Goal: Task Accomplishment & Management: Manage account settings

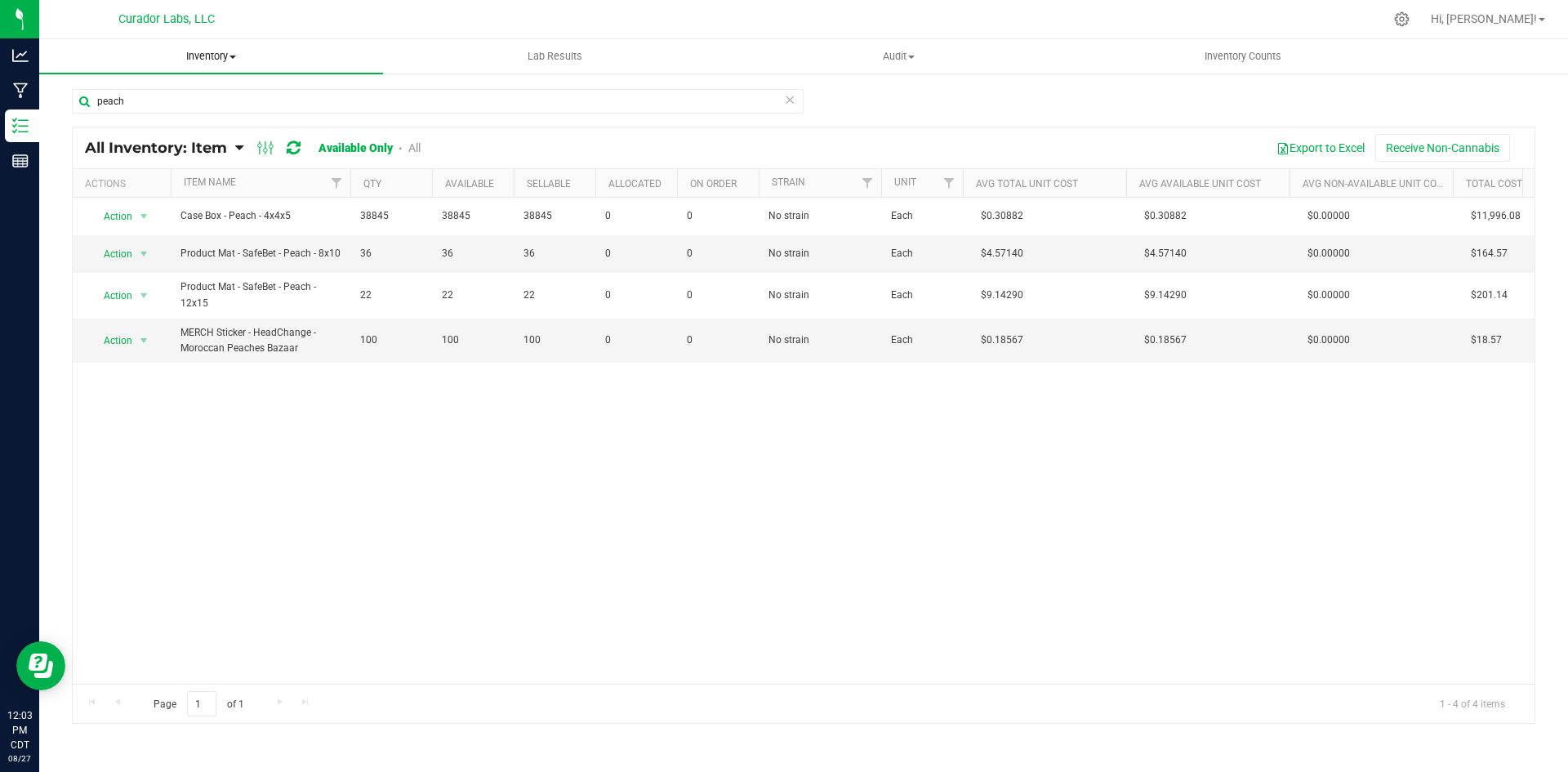
click at [215, 56] on span "Inventory" at bounding box center [211, 55] width 344 height 15
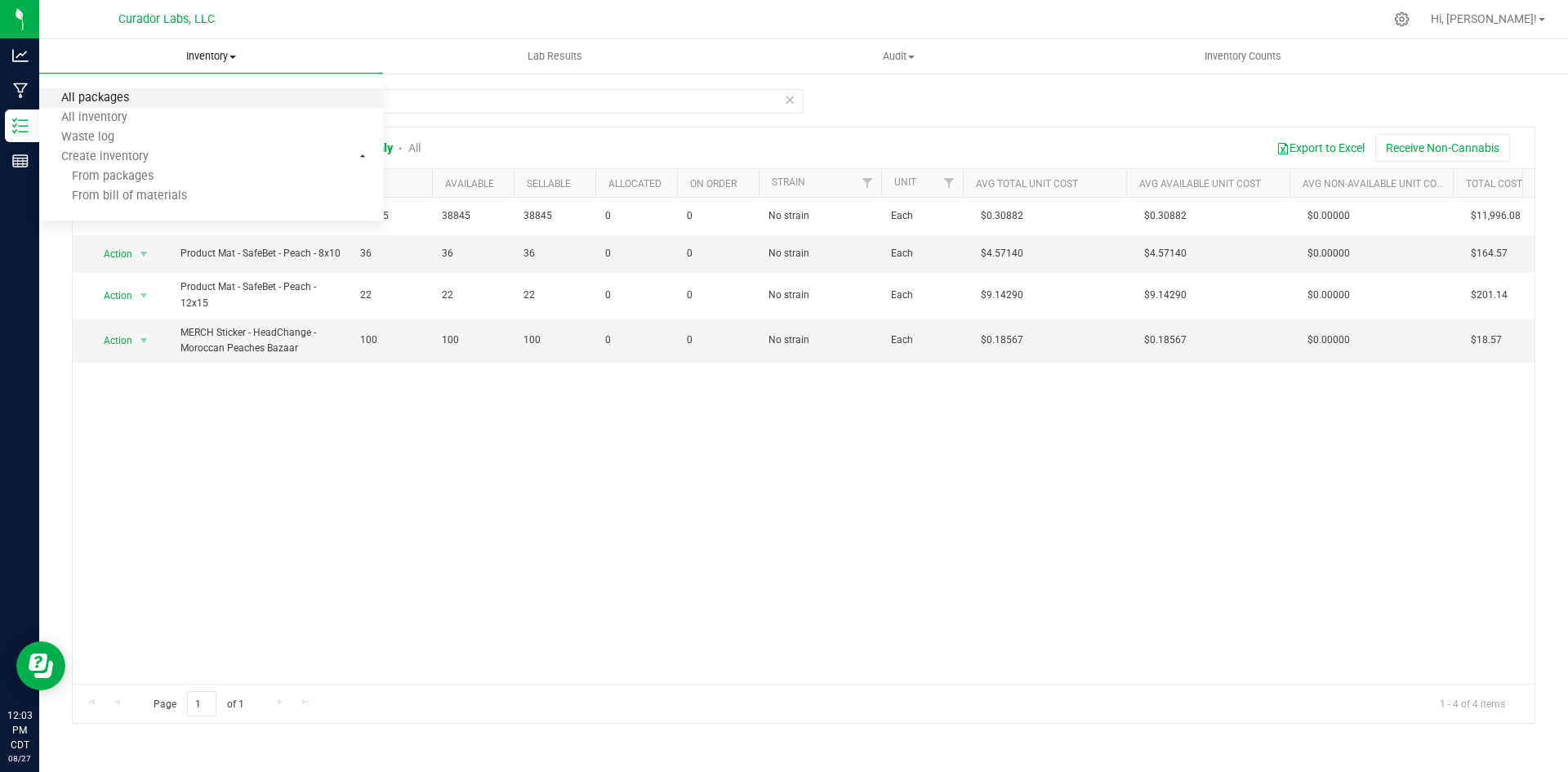
click at [101, 99] on span "All packages" at bounding box center [95, 98] width 112 height 14
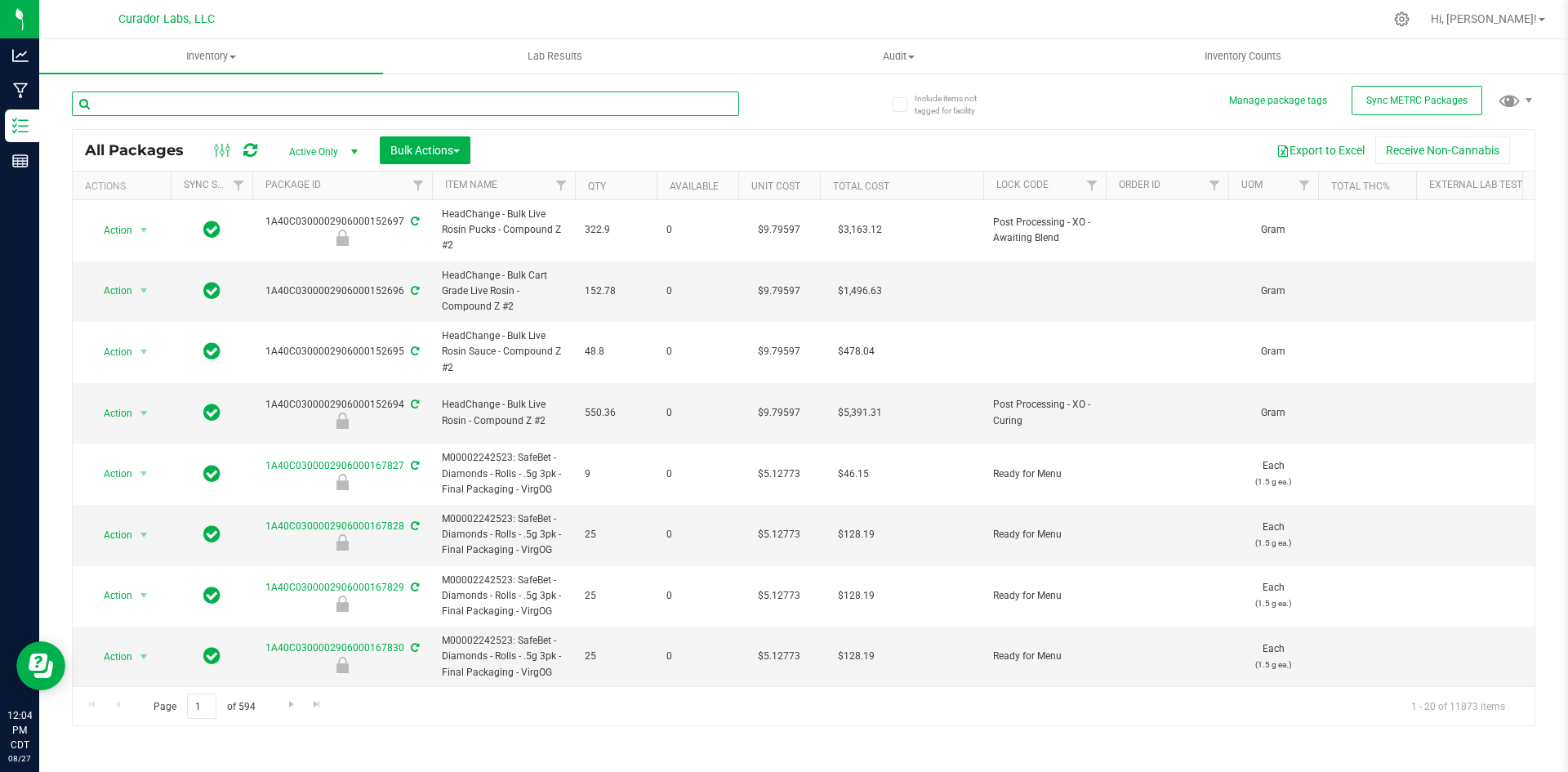
click at [239, 97] on input "text" at bounding box center [405, 103] width 667 height 25
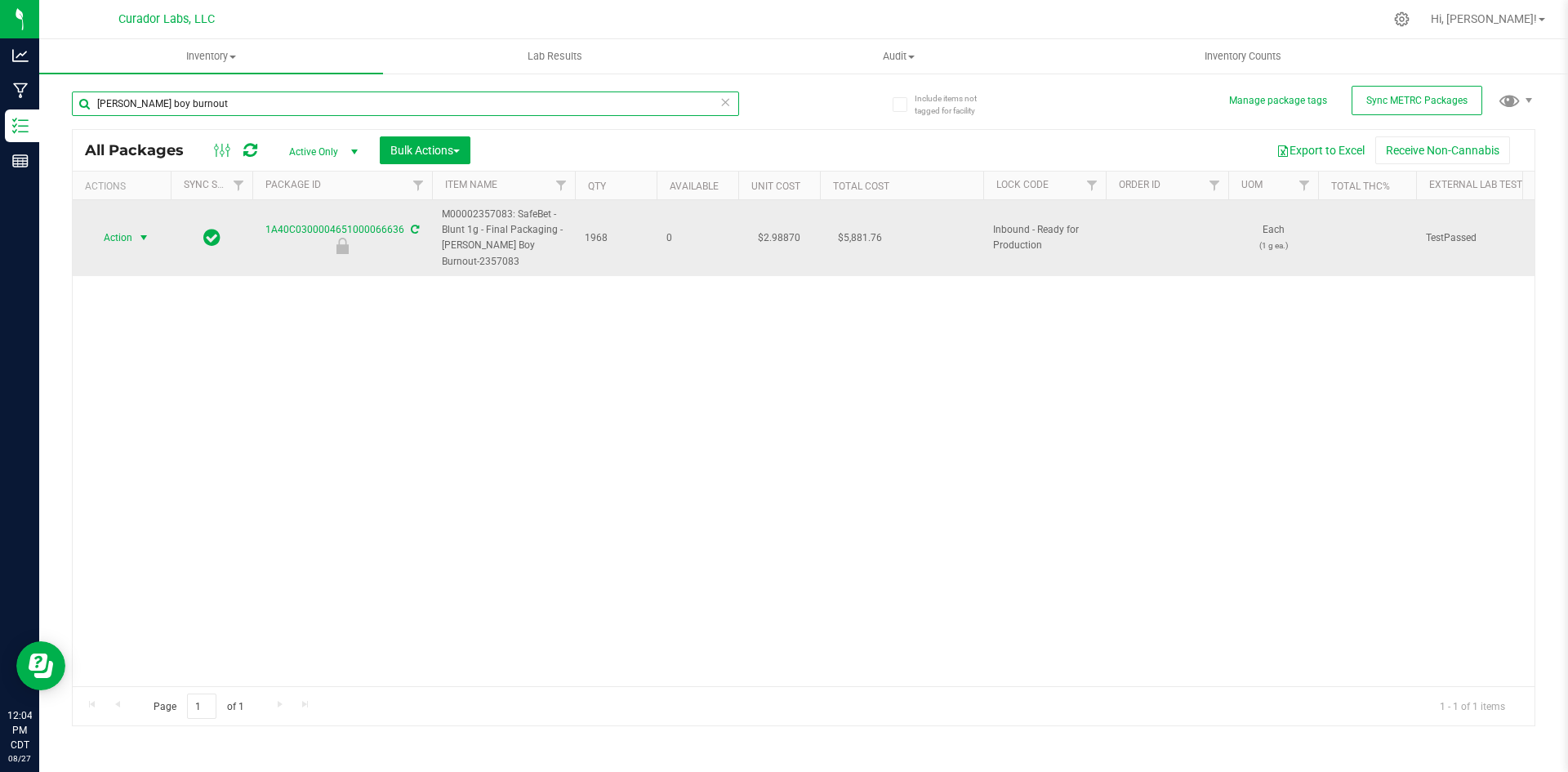
type input "beamer boy burnout"
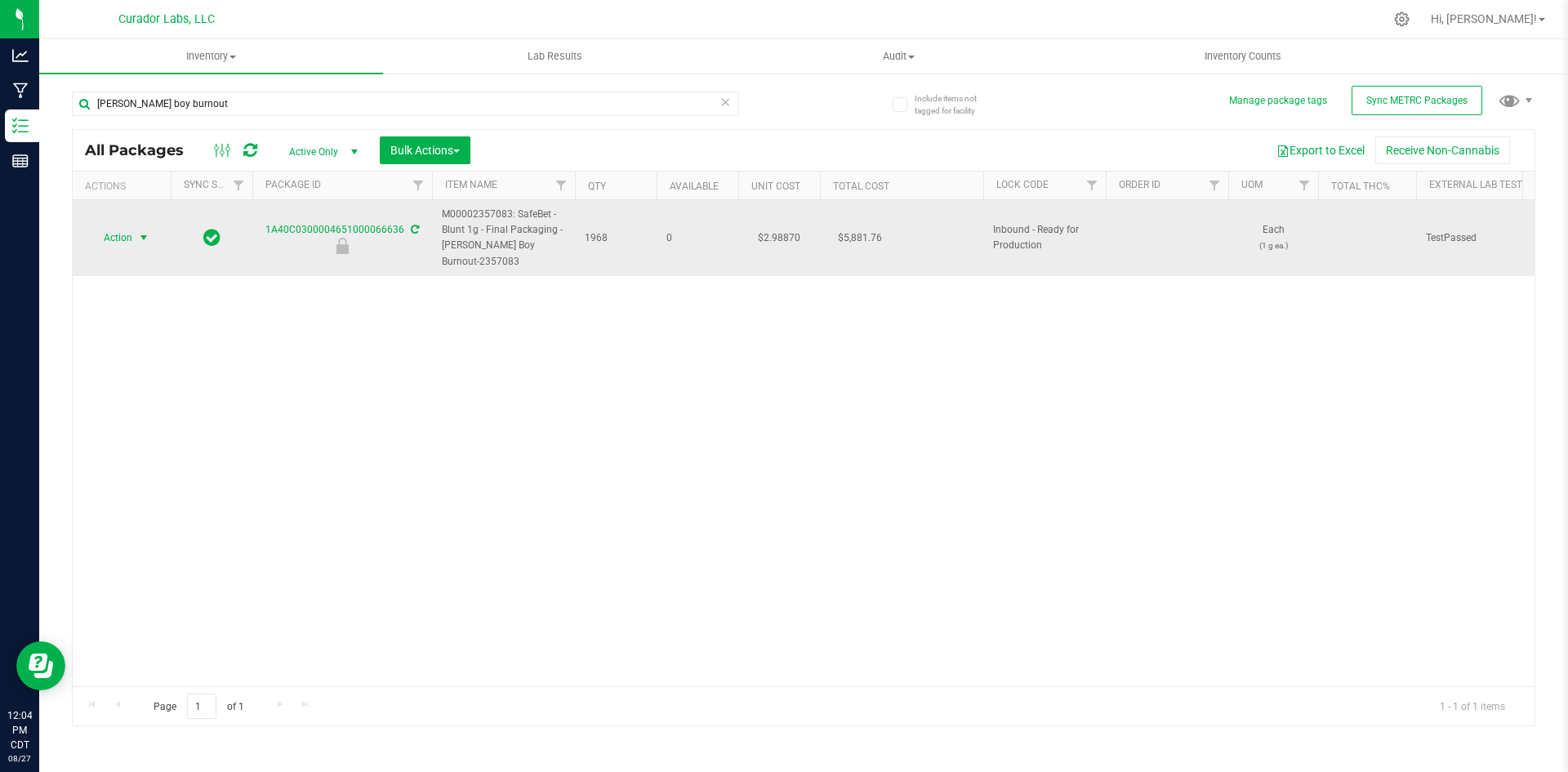
click at [111, 233] on span "Action" at bounding box center [111, 237] width 44 height 23
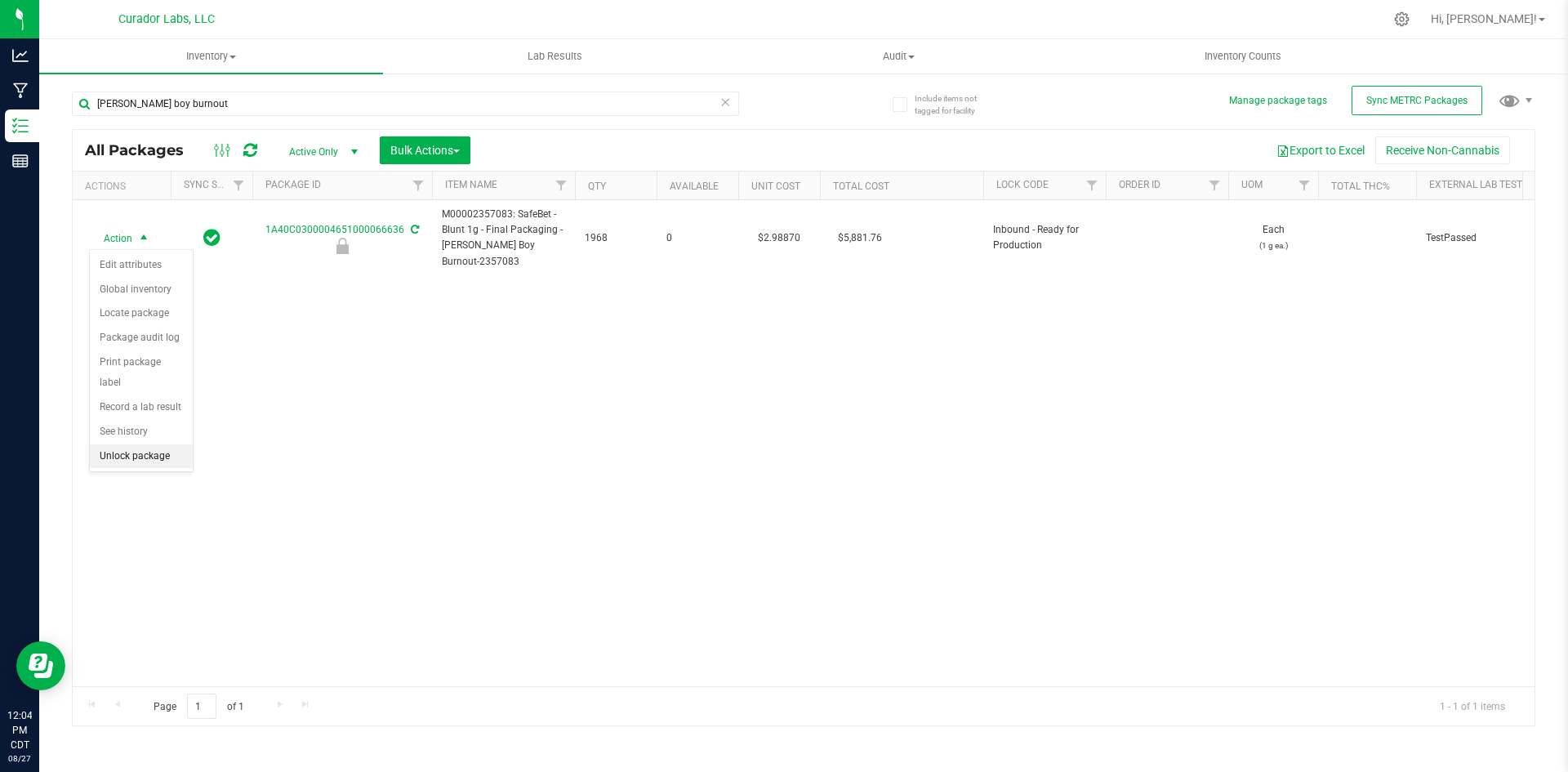
click at [144, 444] on li "Unlock package" at bounding box center [142, 456] width 103 height 25
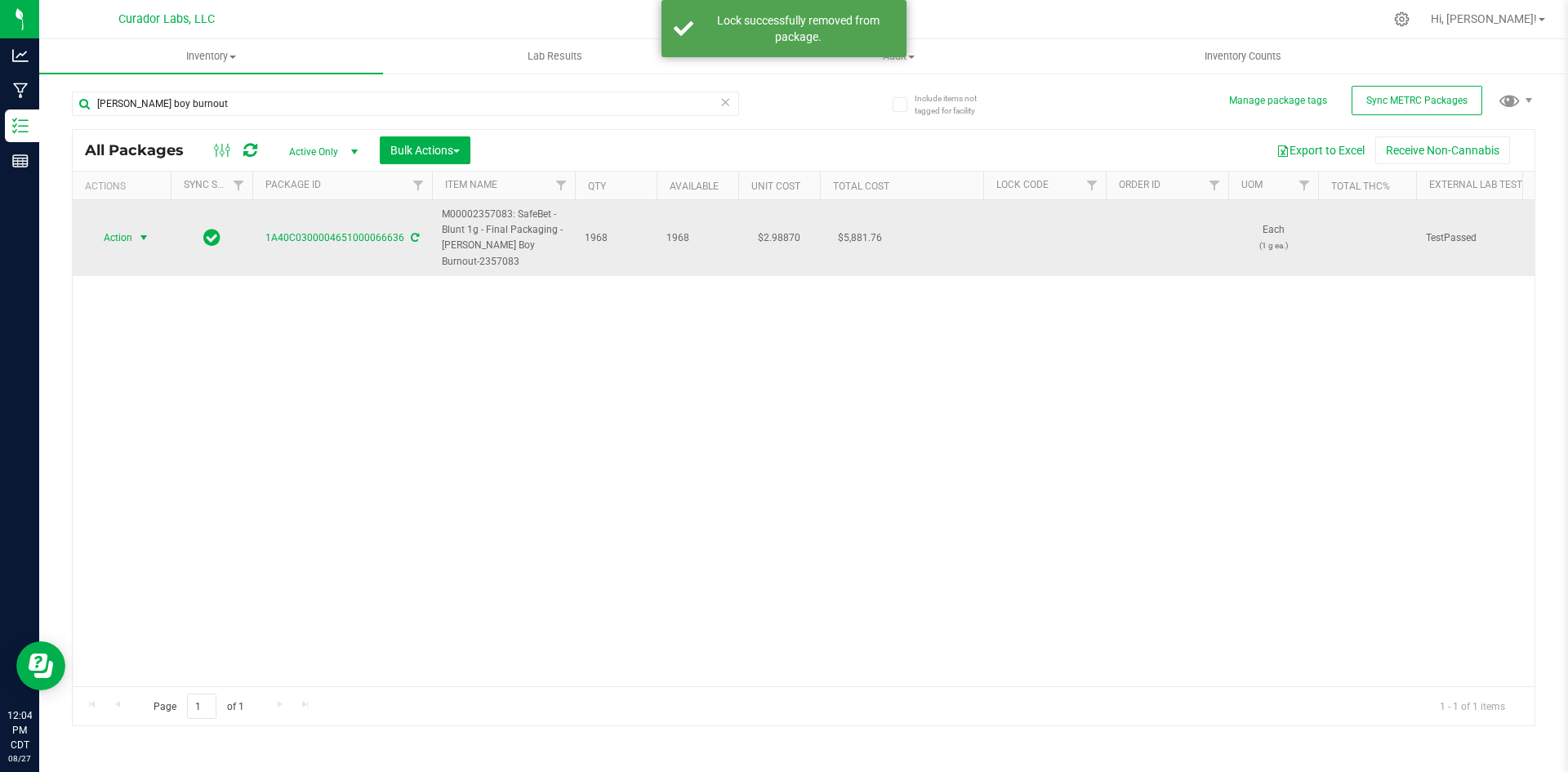
click at [118, 236] on span "Action" at bounding box center [111, 237] width 44 height 23
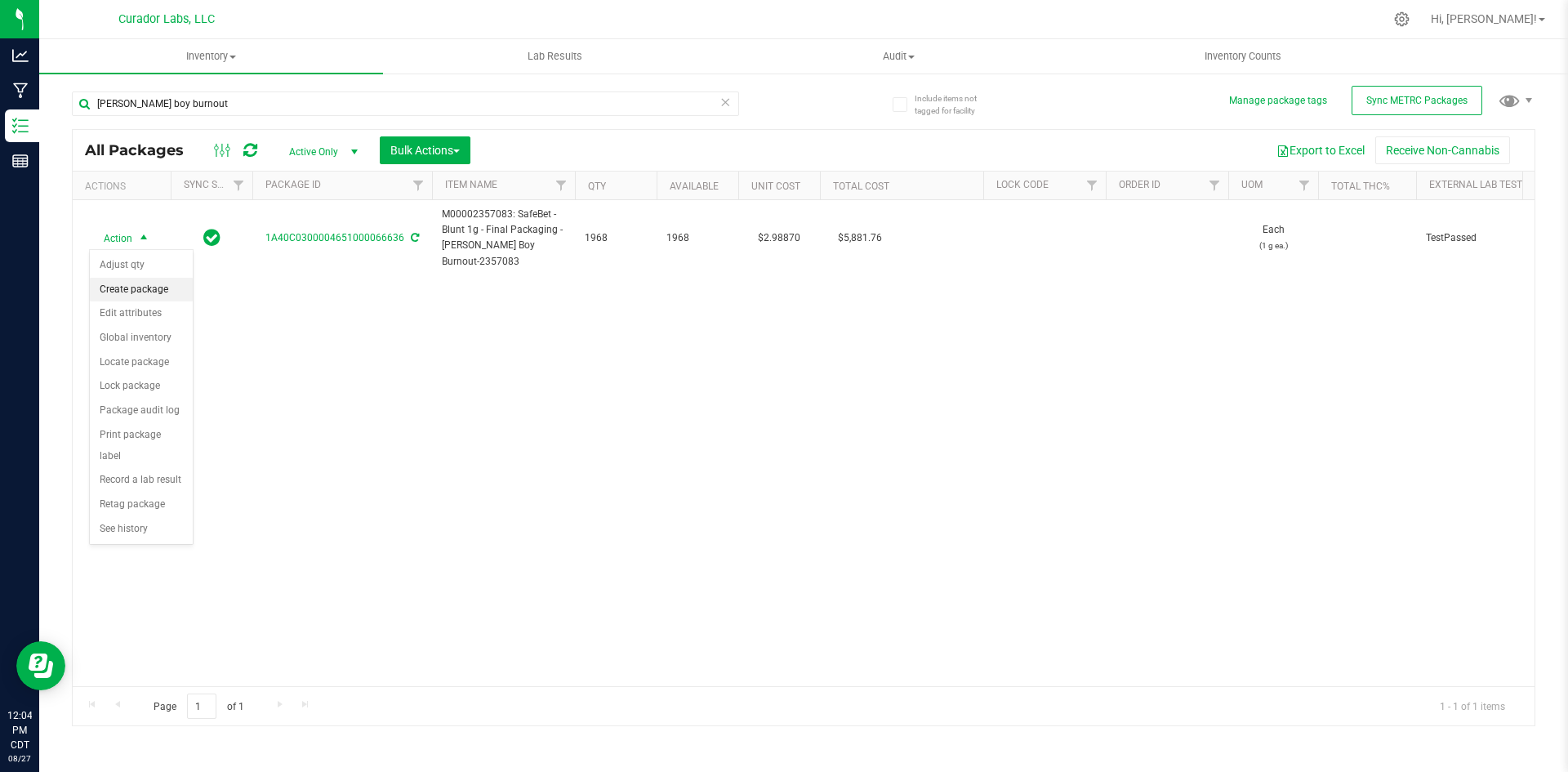
click at [120, 291] on li "Create package" at bounding box center [142, 289] width 103 height 25
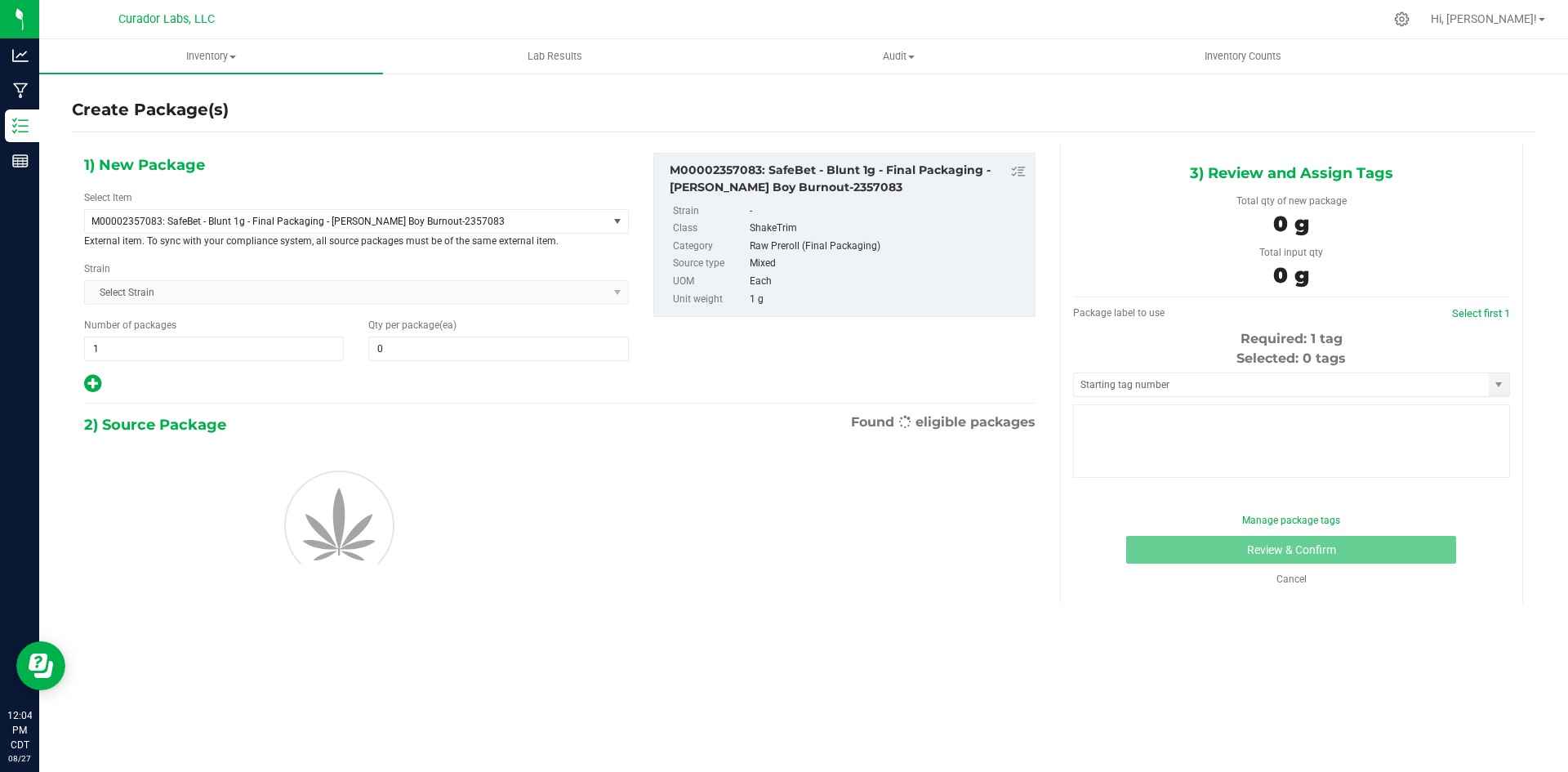
type input "0"
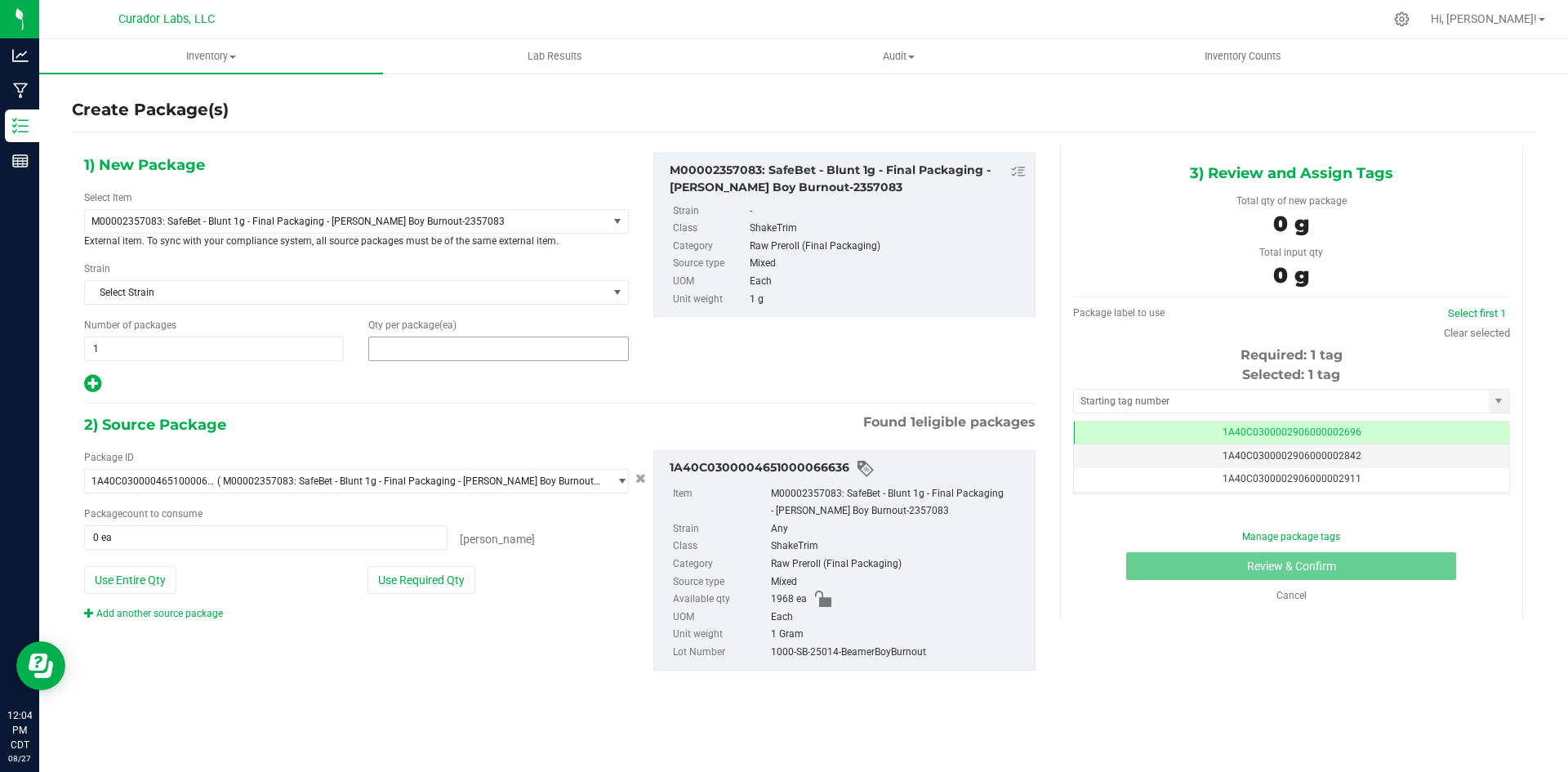
click at [457, 357] on span at bounding box center [499, 348] width 260 height 25
type input "16"
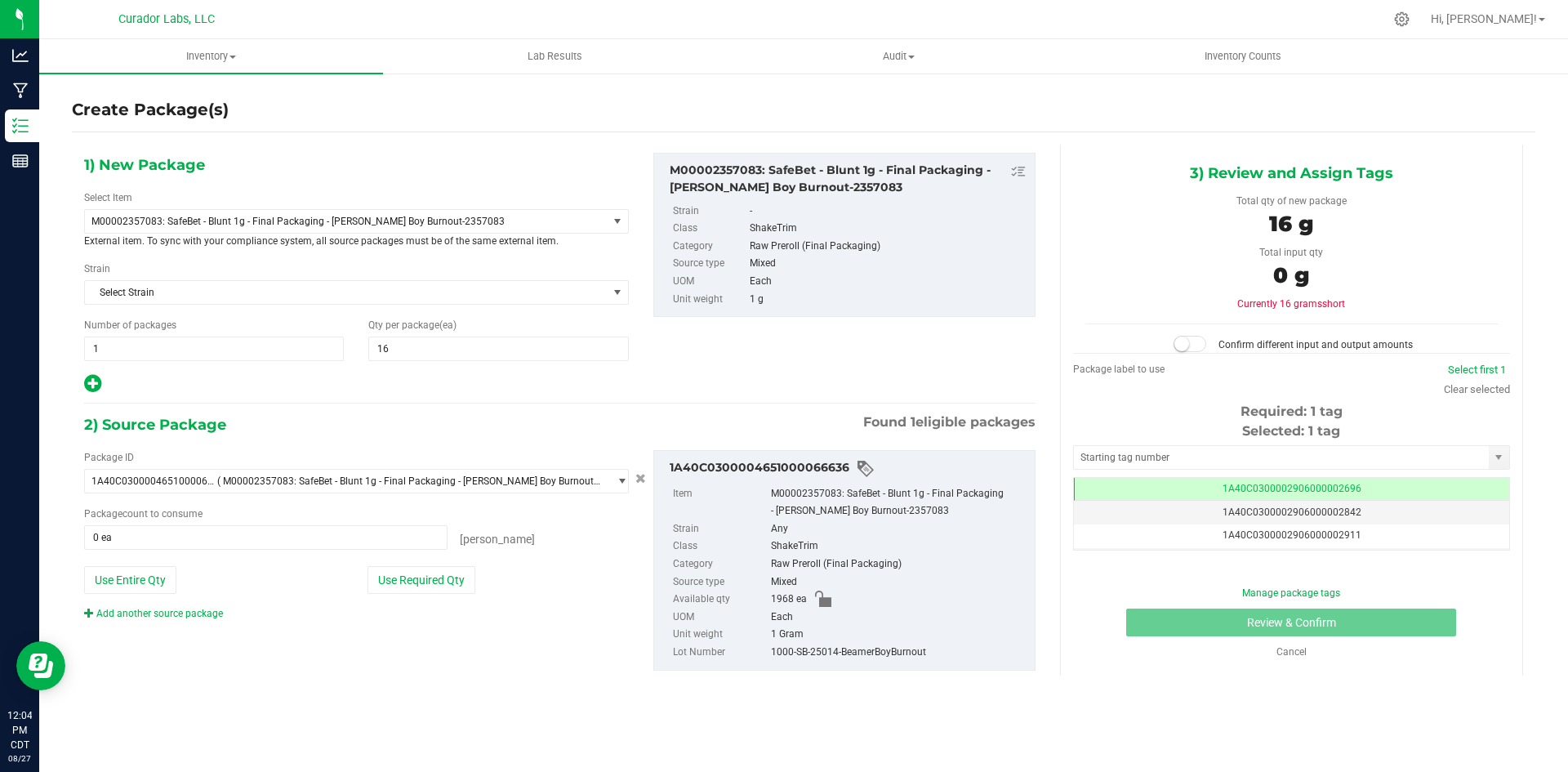
click at [93, 384] on icon at bounding box center [92, 384] width 17 height 21
type input "16"
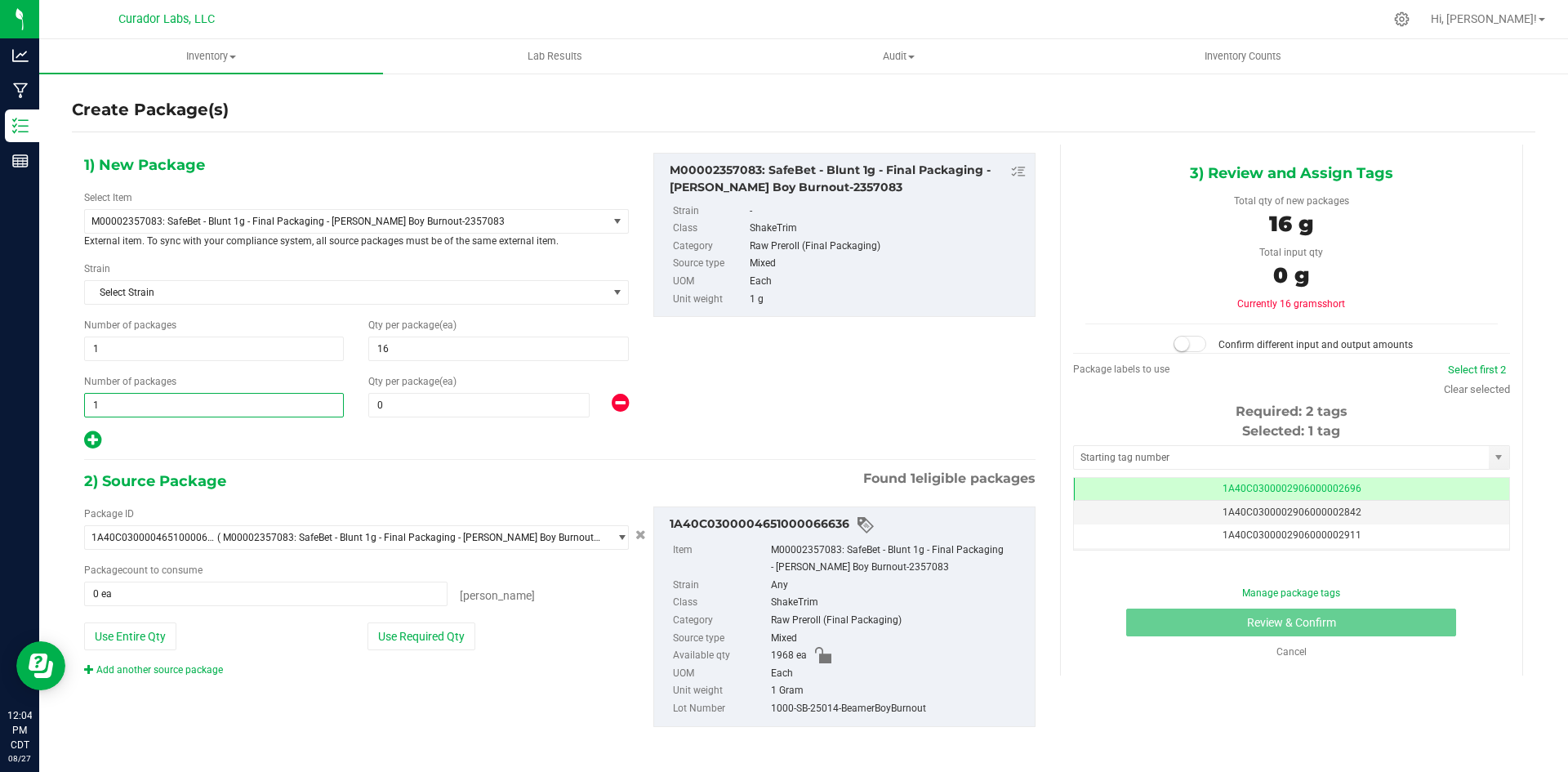
drag, startPoint x: 114, startPoint y: 413, endPoint x: 78, endPoint y: 397, distance: 39.4
click at [78, 397] on div "Number of packages 1 1" at bounding box center [214, 395] width 284 height 44
type input "78"
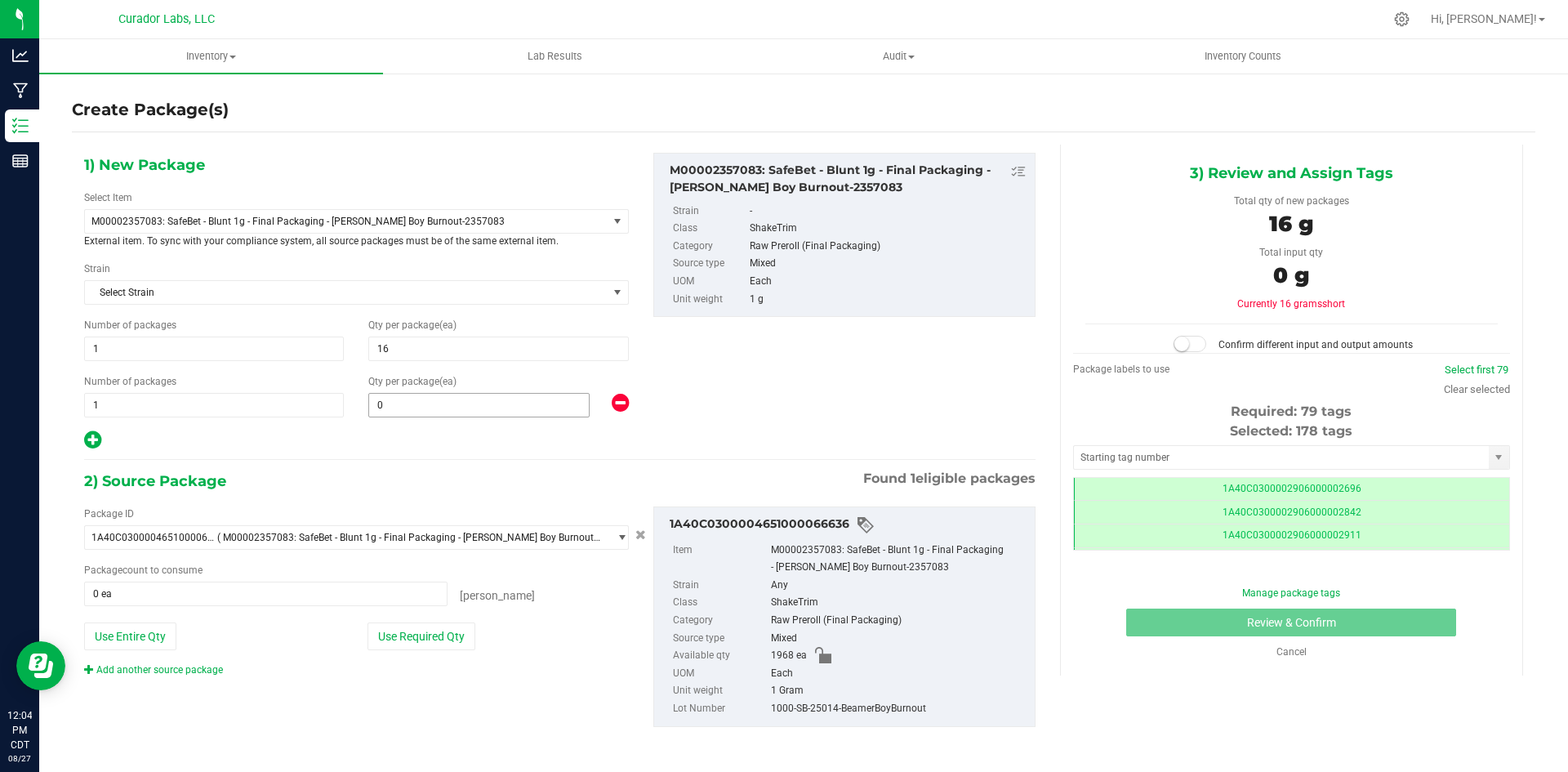
type input "78"
click at [394, 398] on span at bounding box center [479, 404] width 221 height 25
type input "25"
click at [333, 454] on div "1) New Package Select Item M00002357083: SafeBet - Blunt 1g - Final Packaging -…" at bounding box center [560, 453] width 976 height 616
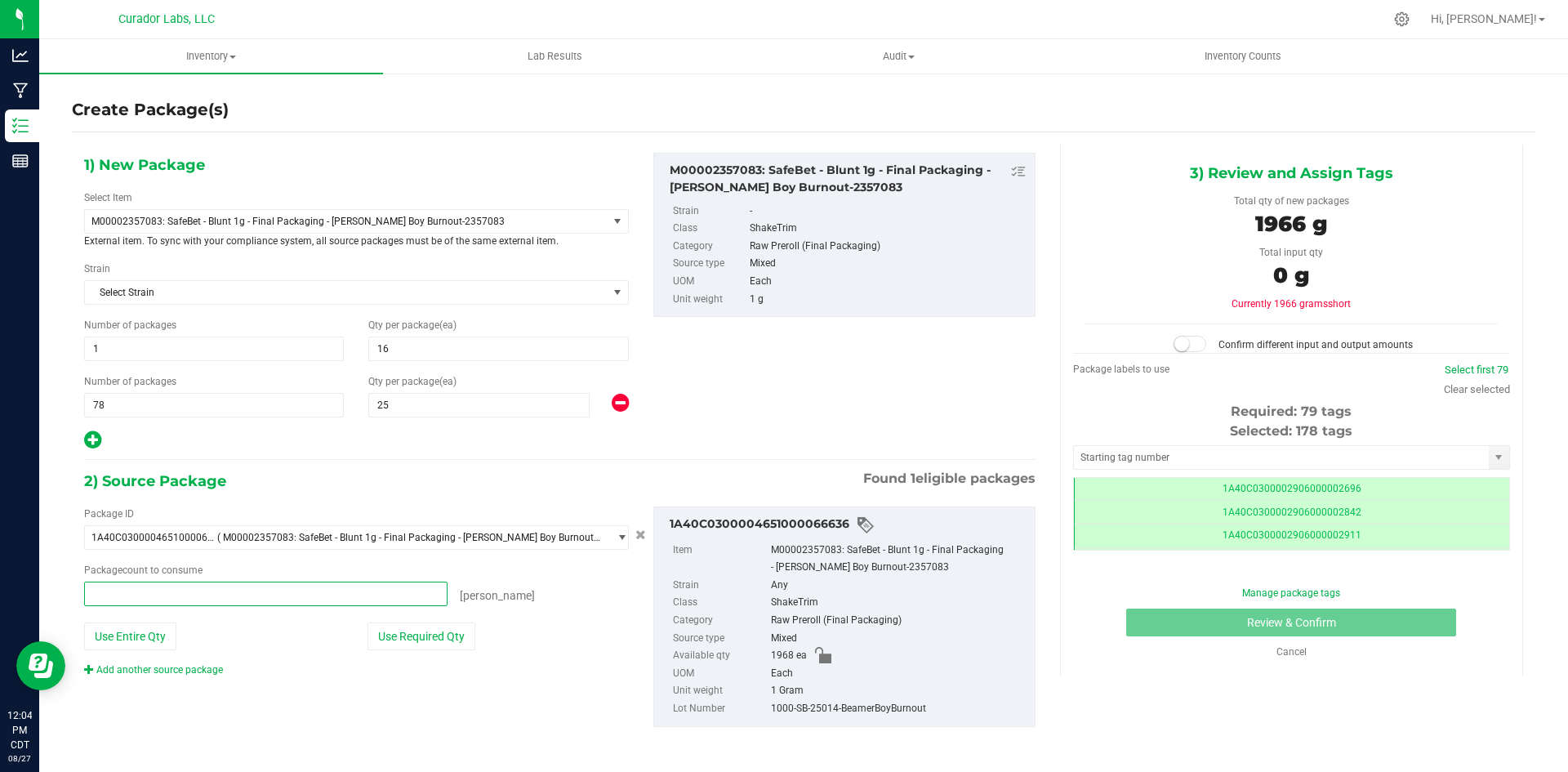
click at [164, 599] on span at bounding box center [266, 594] width 364 height 25
type input "1966"
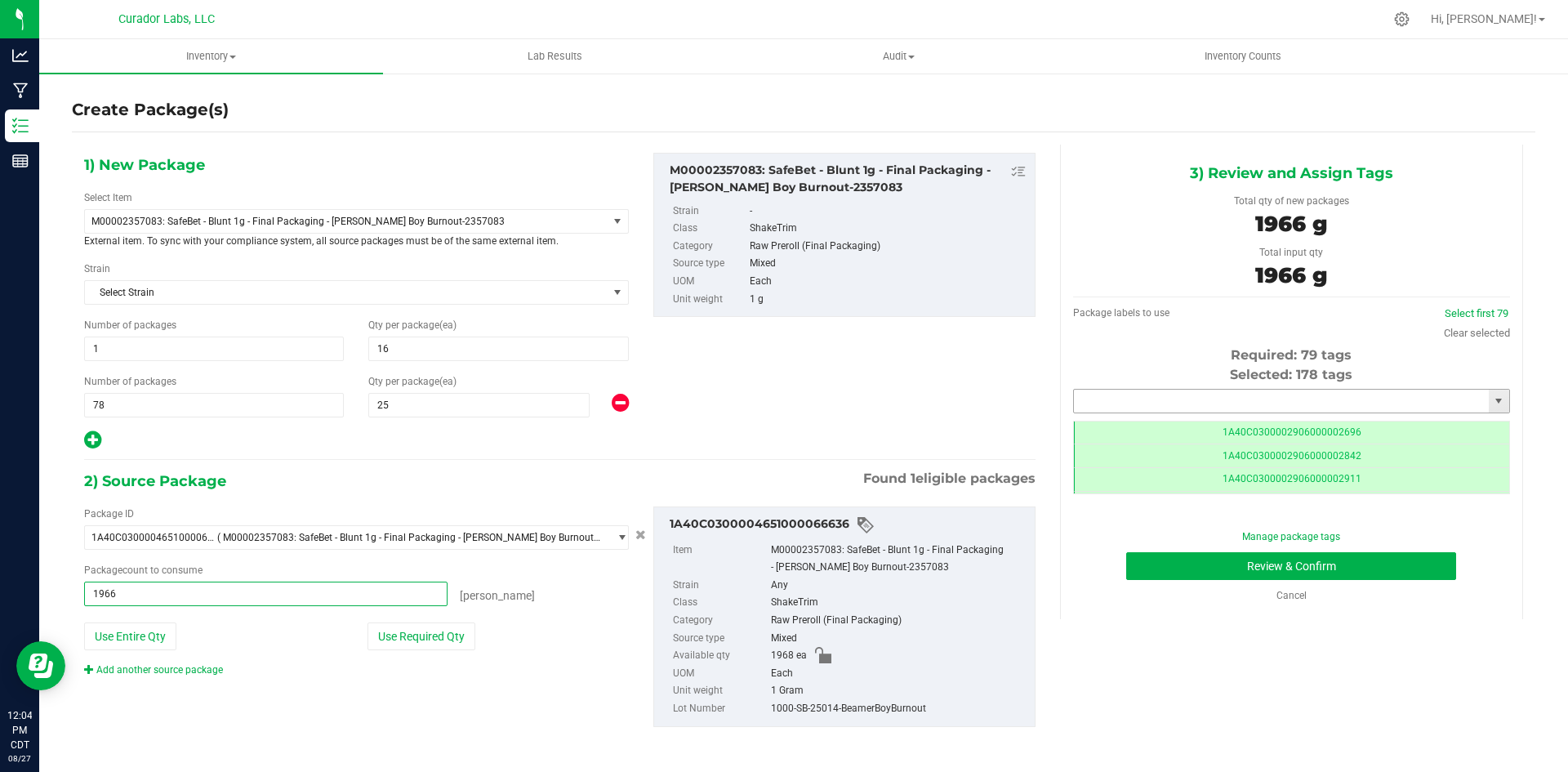
type input "1966 ea"
click at [1171, 401] on input "text" at bounding box center [1282, 400] width 415 height 23
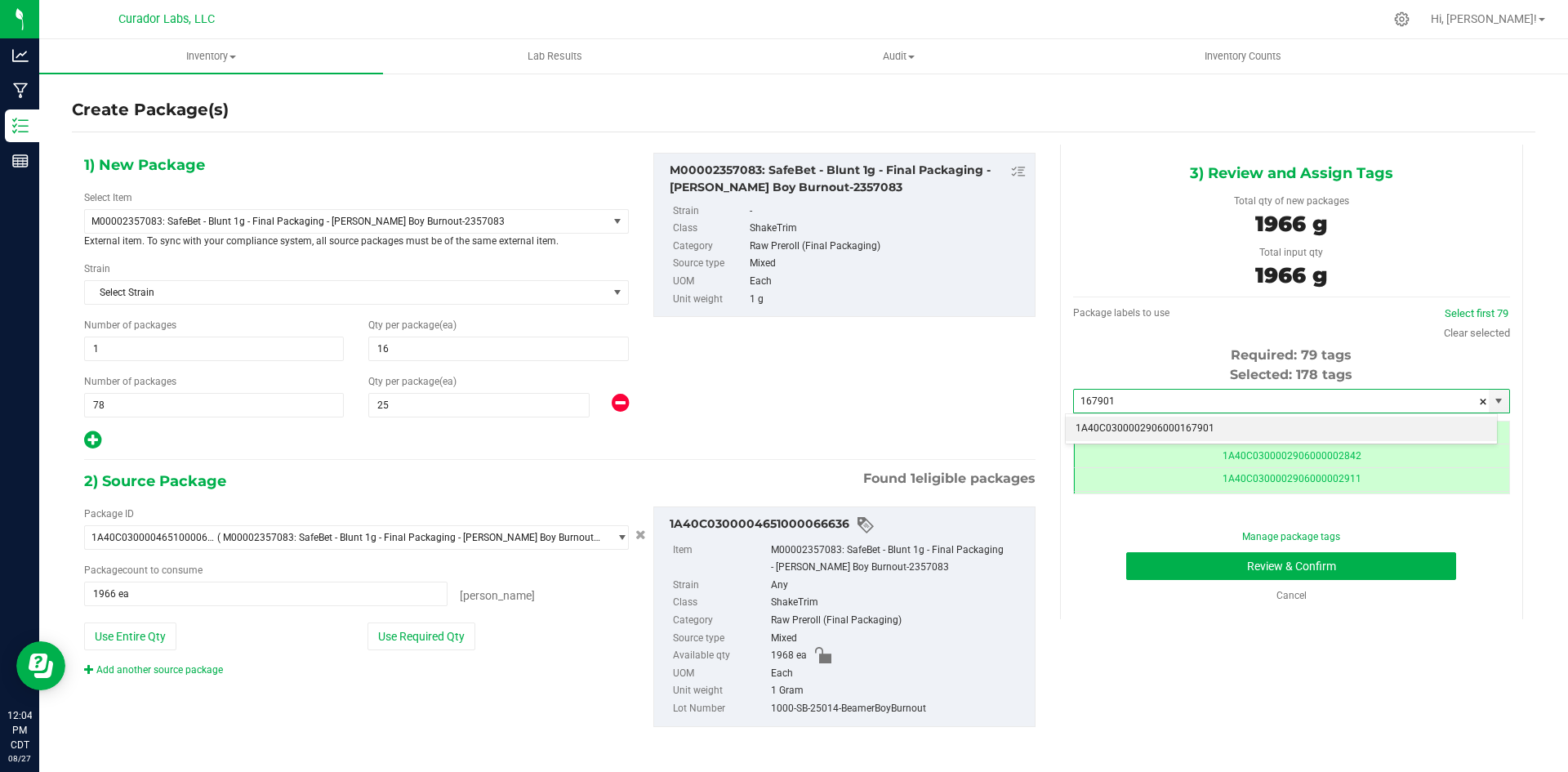
click at [1187, 431] on li "1A40C0300002906000167901" at bounding box center [1281, 428] width 431 height 25
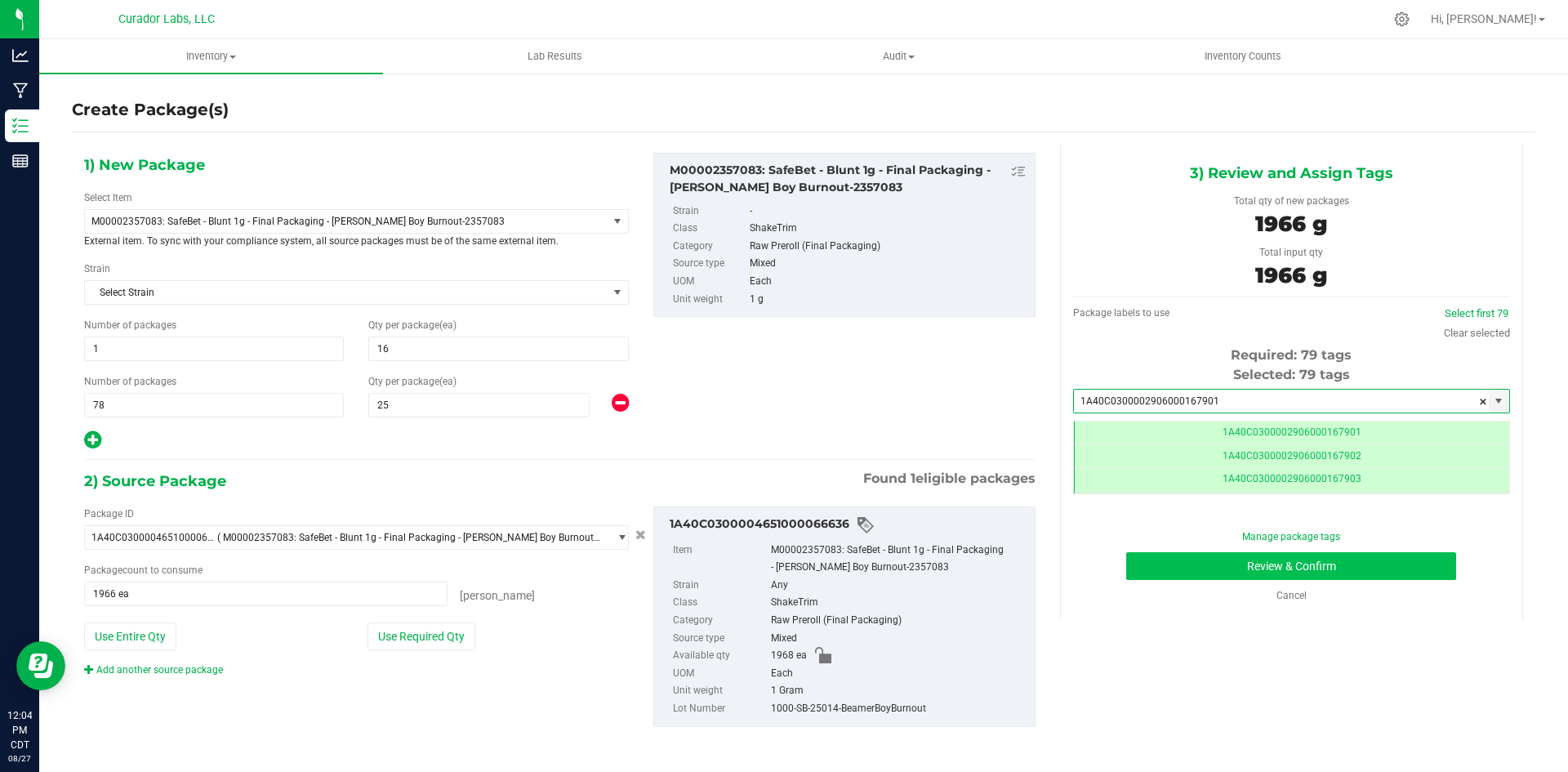
type input "1A40C0300002906000167901"
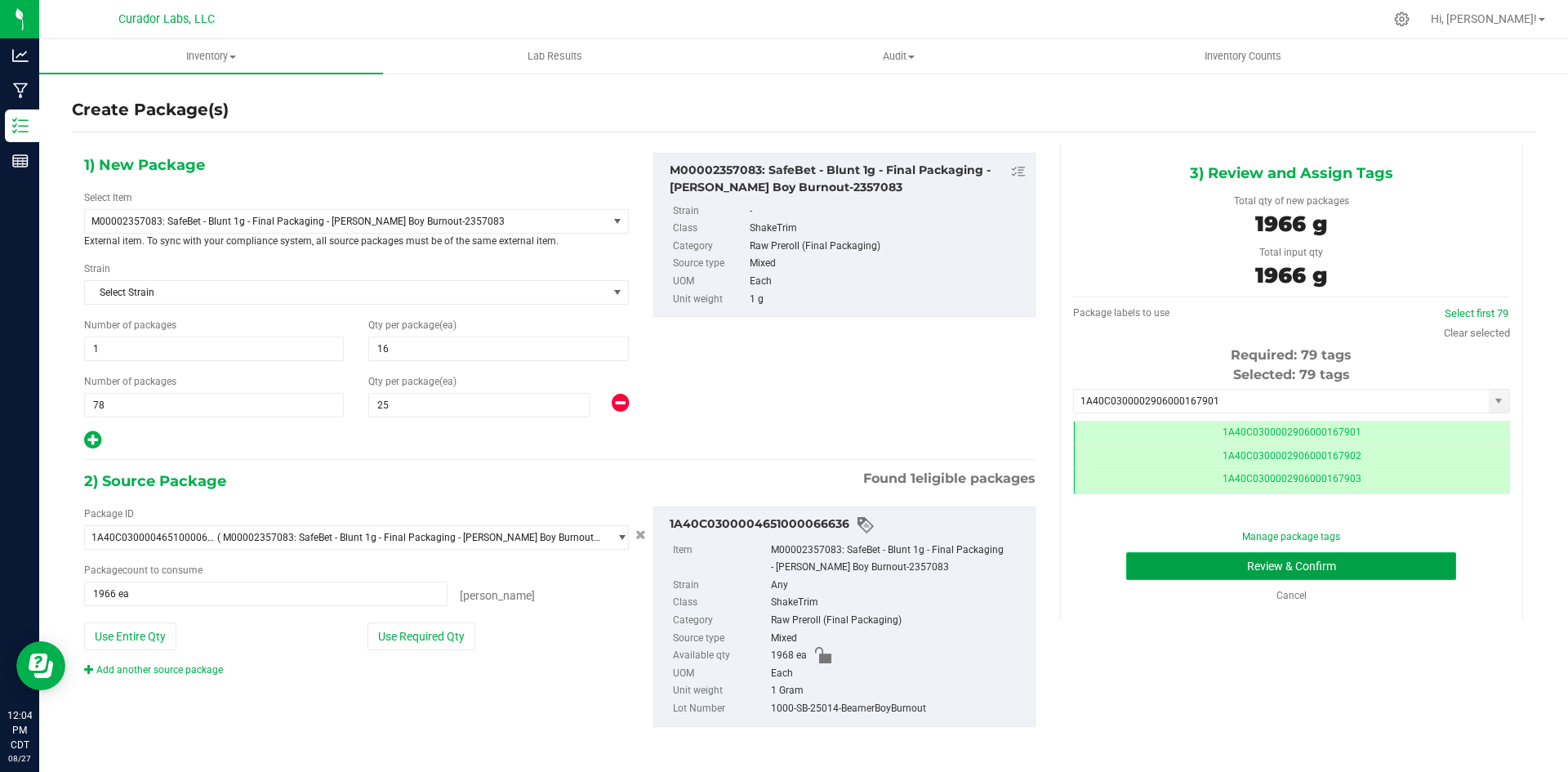
click at [1378, 559] on button "Review & Confirm" at bounding box center [1290, 566] width 330 height 28
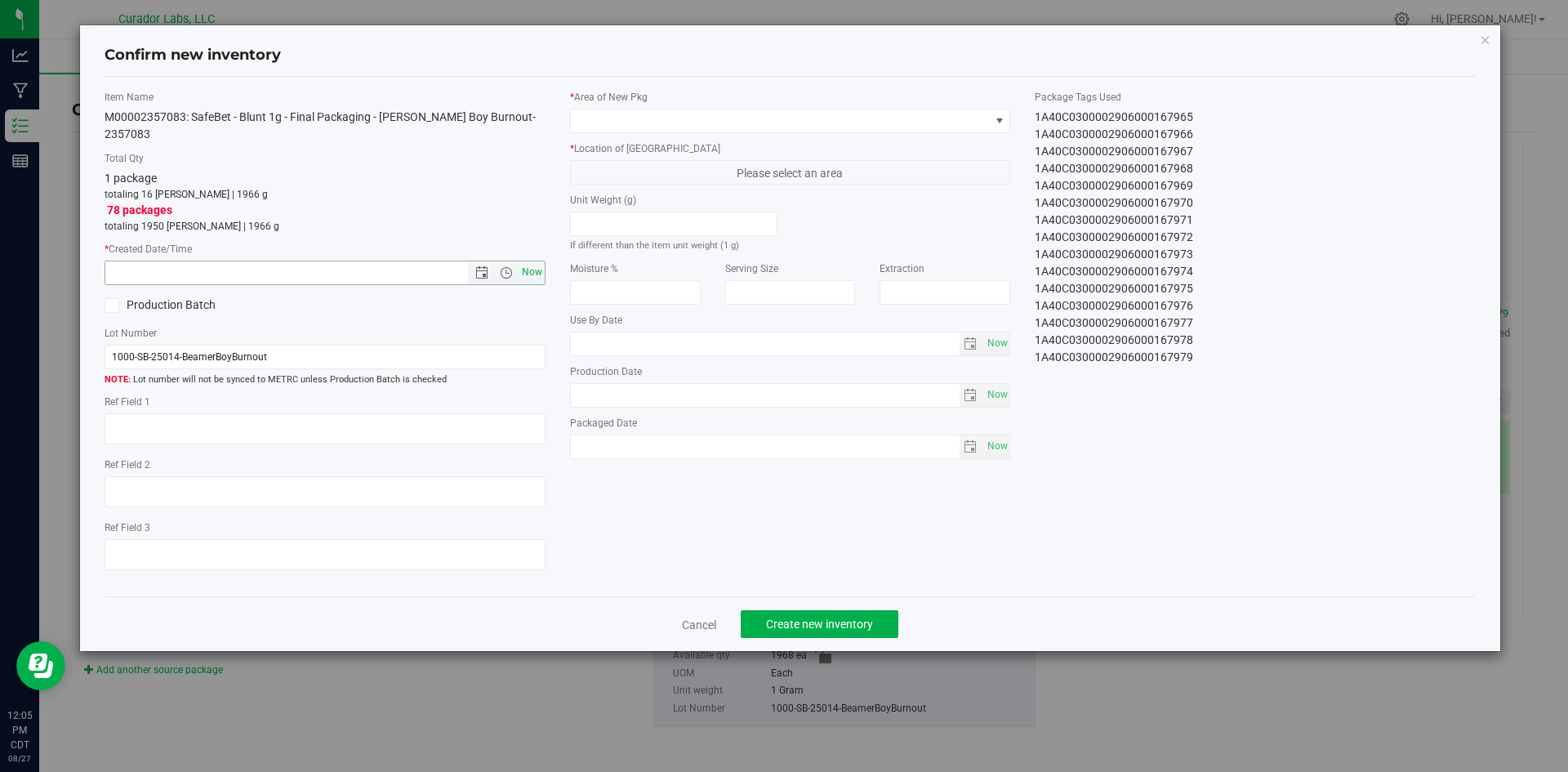
click at [525, 261] on span "Now" at bounding box center [531, 273] width 28 height 24
type input "8/27/2025 12:05 PM"
click at [605, 346] on input "text" at bounding box center [765, 343] width 389 height 23
click at [604, 341] on input "08042026" at bounding box center [765, 343] width 389 height 23
click at [995, 343] on span "Now" at bounding box center [997, 344] width 28 height 24
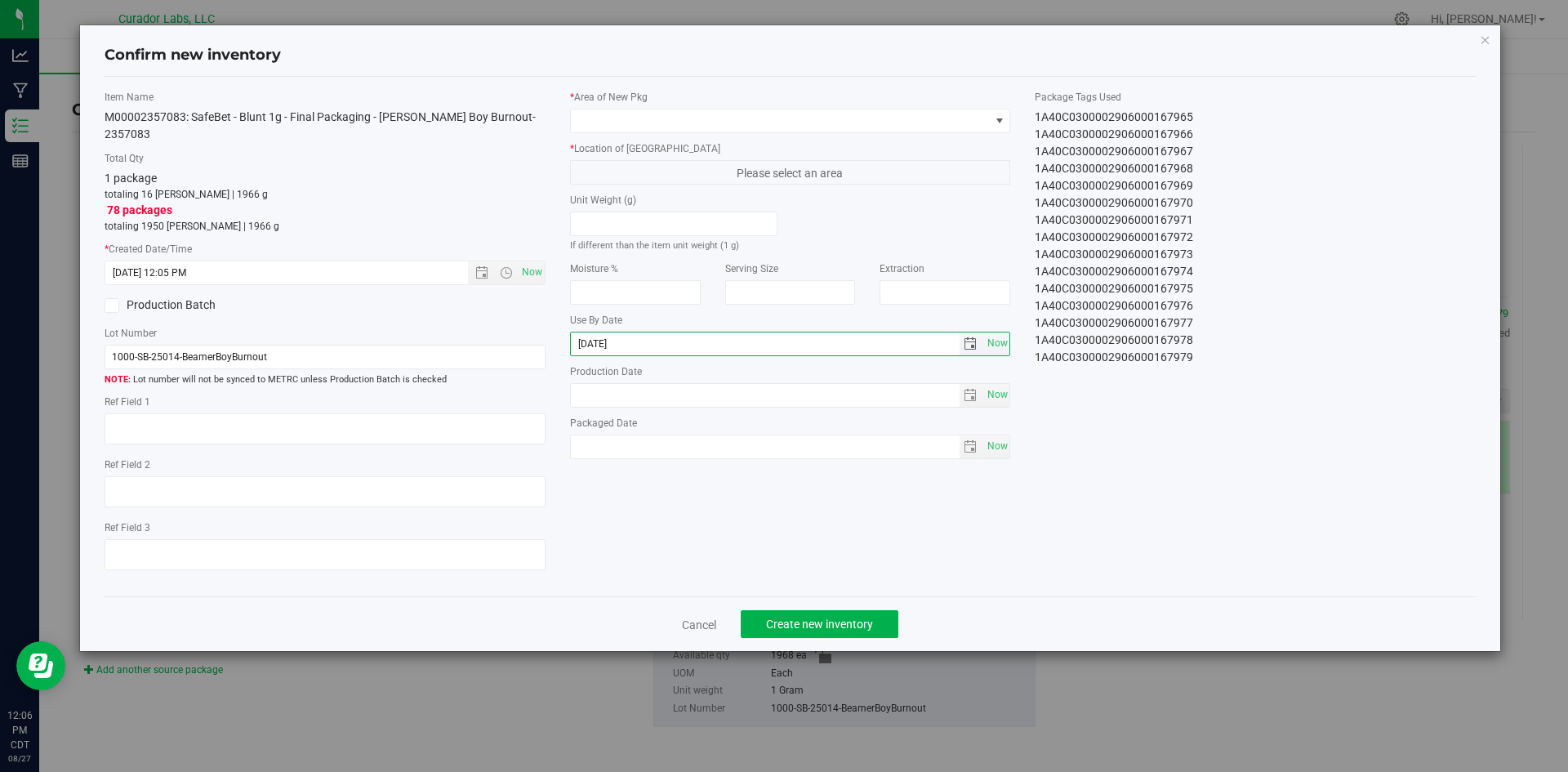
click at [593, 341] on input "2025-08-27" at bounding box center [765, 343] width 389 height 23
click at [620, 343] on input "2026-08-27" at bounding box center [765, 343] width 389 height 23
drag, startPoint x: 627, startPoint y: 340, endPoint x: 616, endPoint y: 337, distance: 11.4
click at [616, 337] on input "2026-08-27" at bounding box center [765, 343] width 389 height 23
type input "2026-08-04"
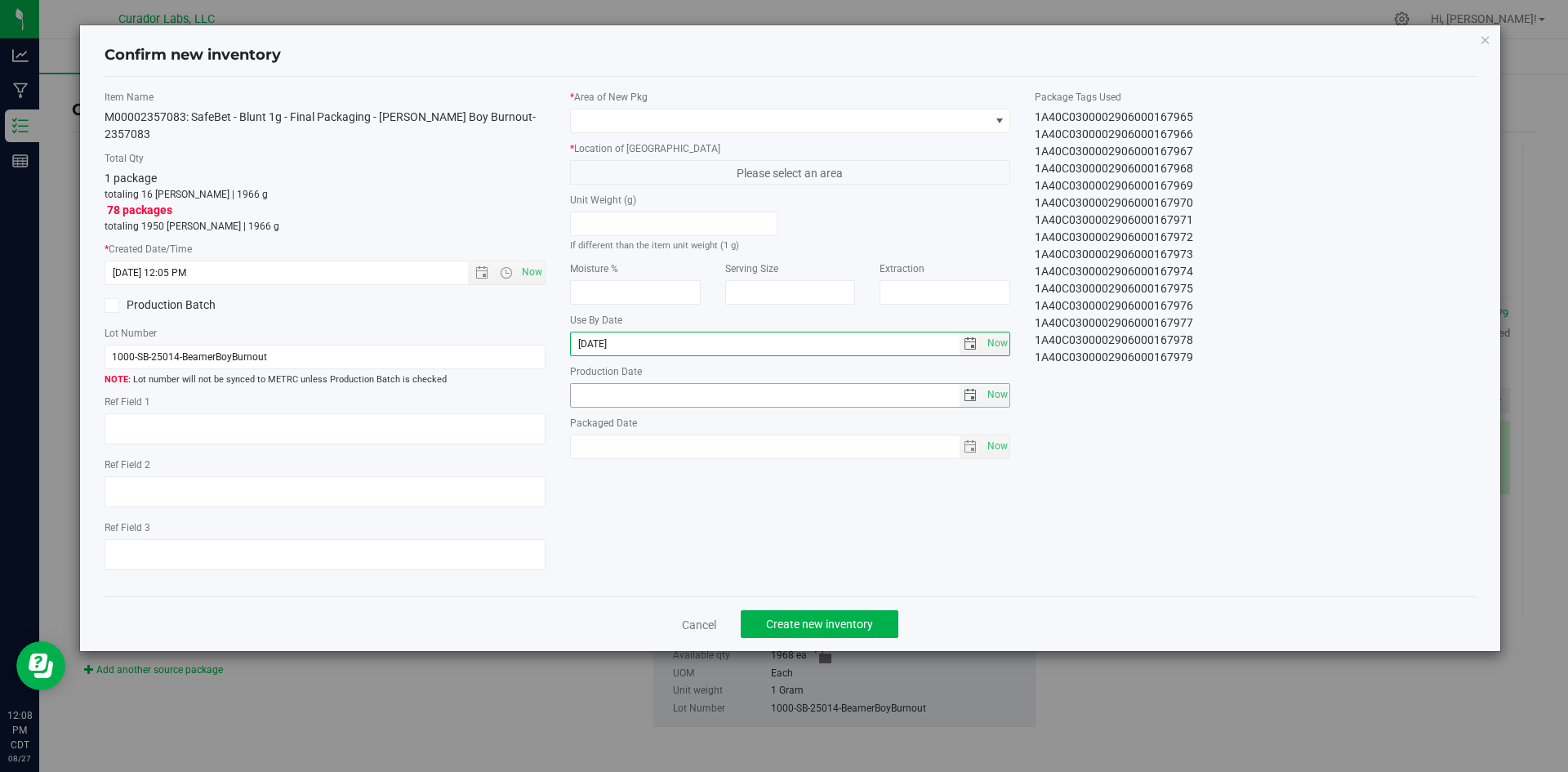
click at [624, 394] on input "text" at bounding box center [765, 394] width 389 height 23
type input "2025-08-04"
click at [994, 443] on span "Now" at bounding box center [997, 446] width 28 height 24
type input "2025-08-27"
click at [779, 617] on span "Create new inventory" at bounding box center [820, 623] width 107 height 13
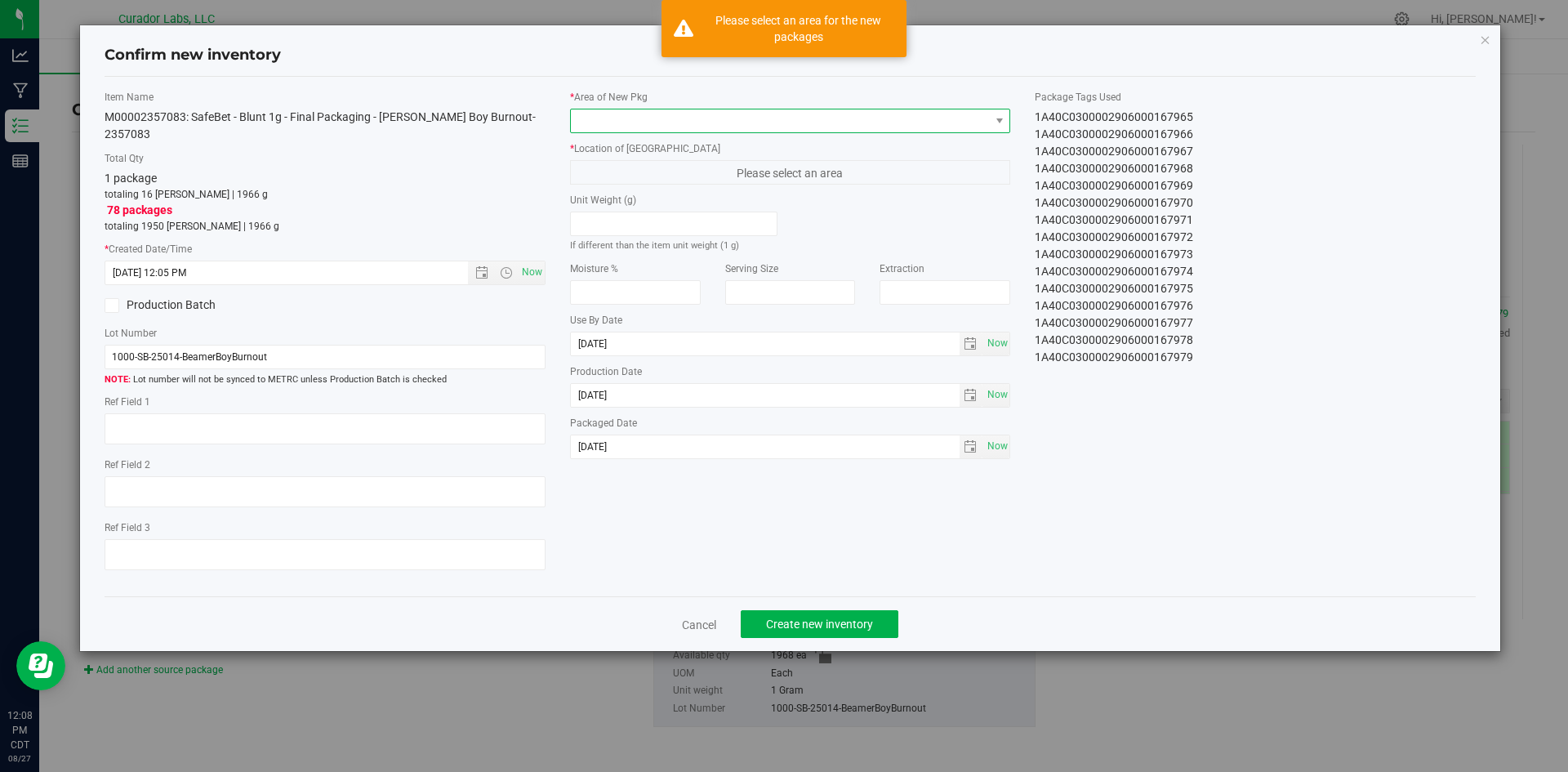
click at [637, 130] on span at bounding box center [780, 120] width 419 height 23
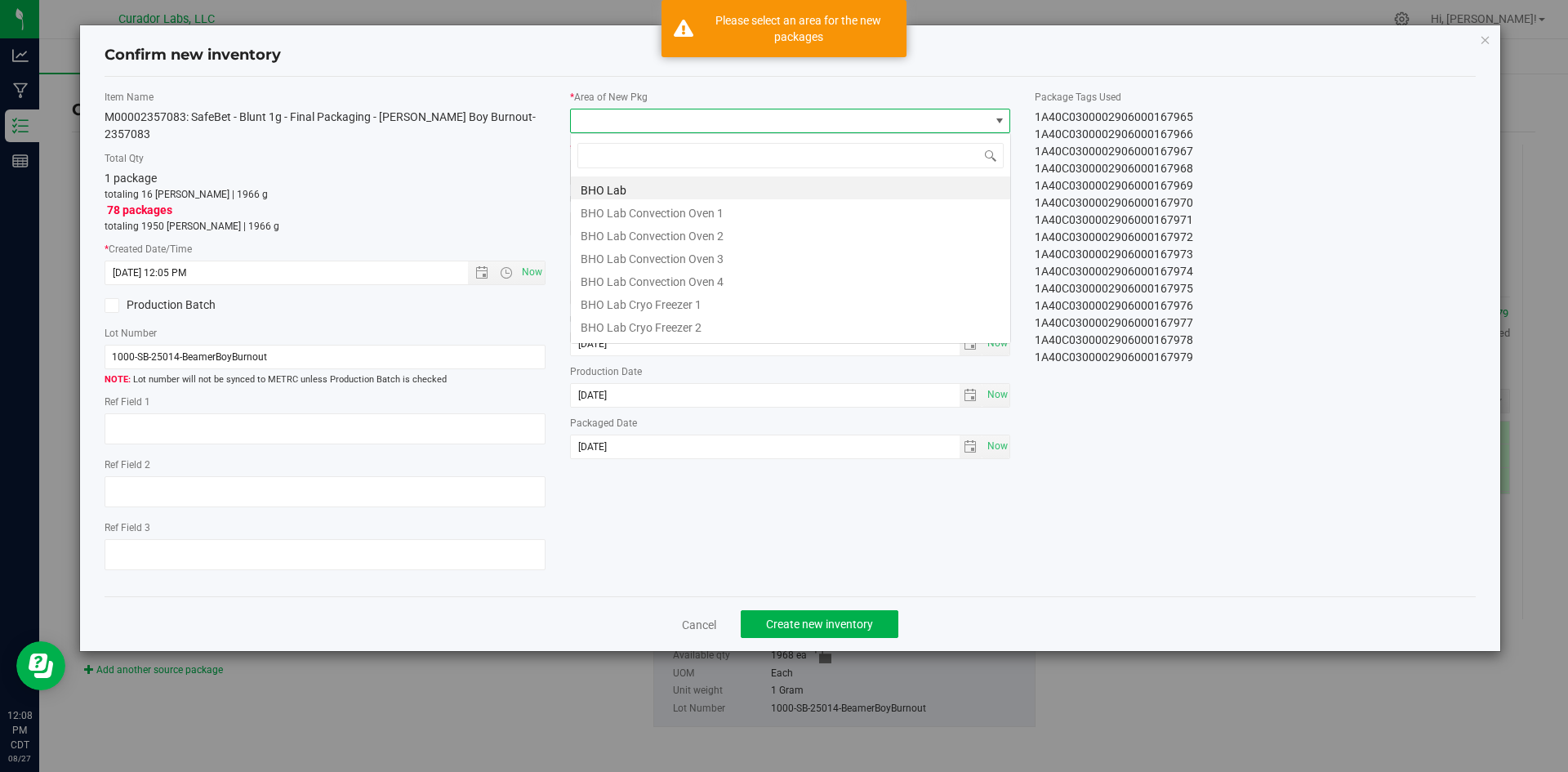
scroll to position [25, 441]
type input "vaul"
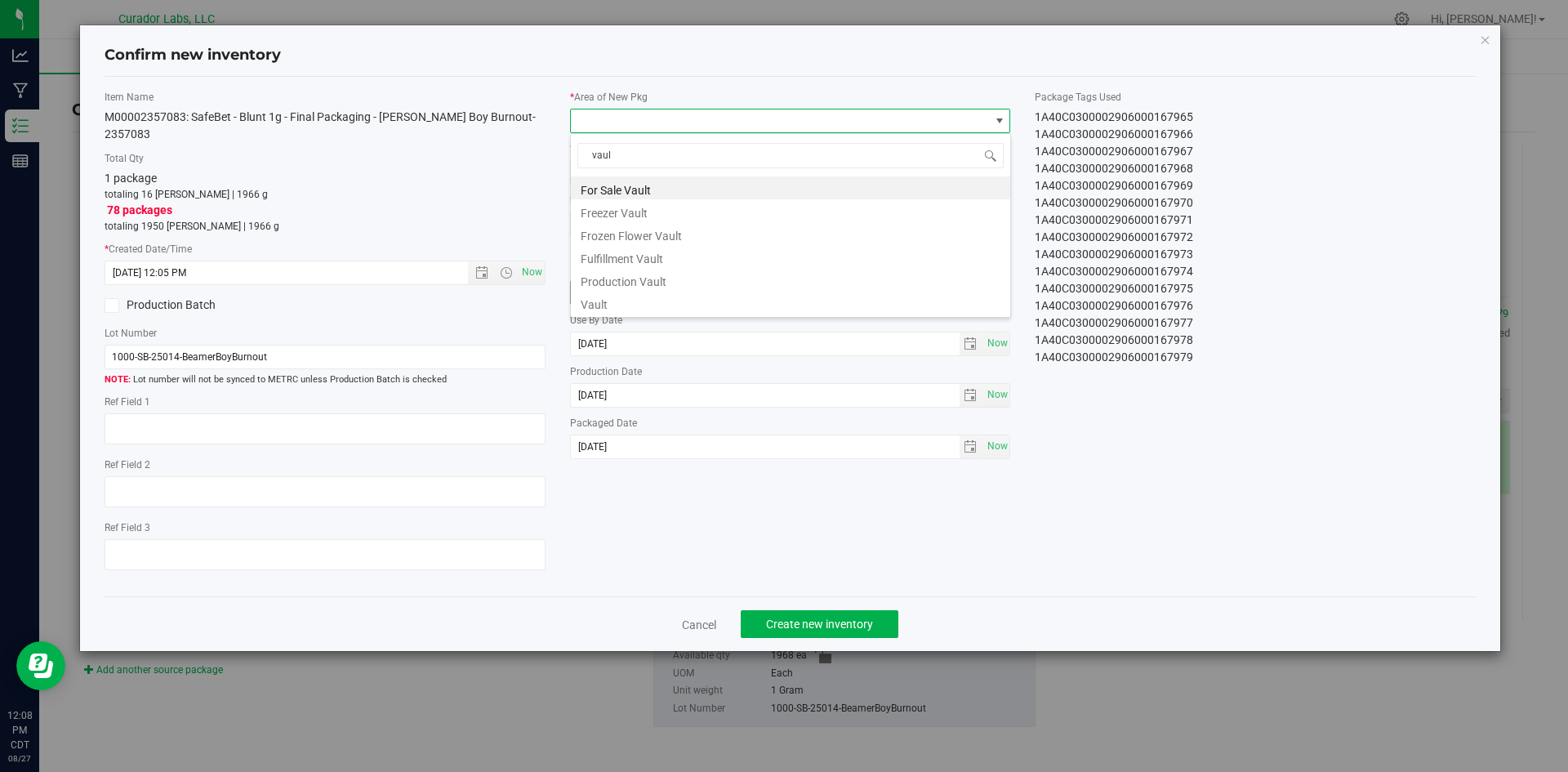
click at [609, 298] on li "Vault" at bounding box center [790, 301] width 439 height 23
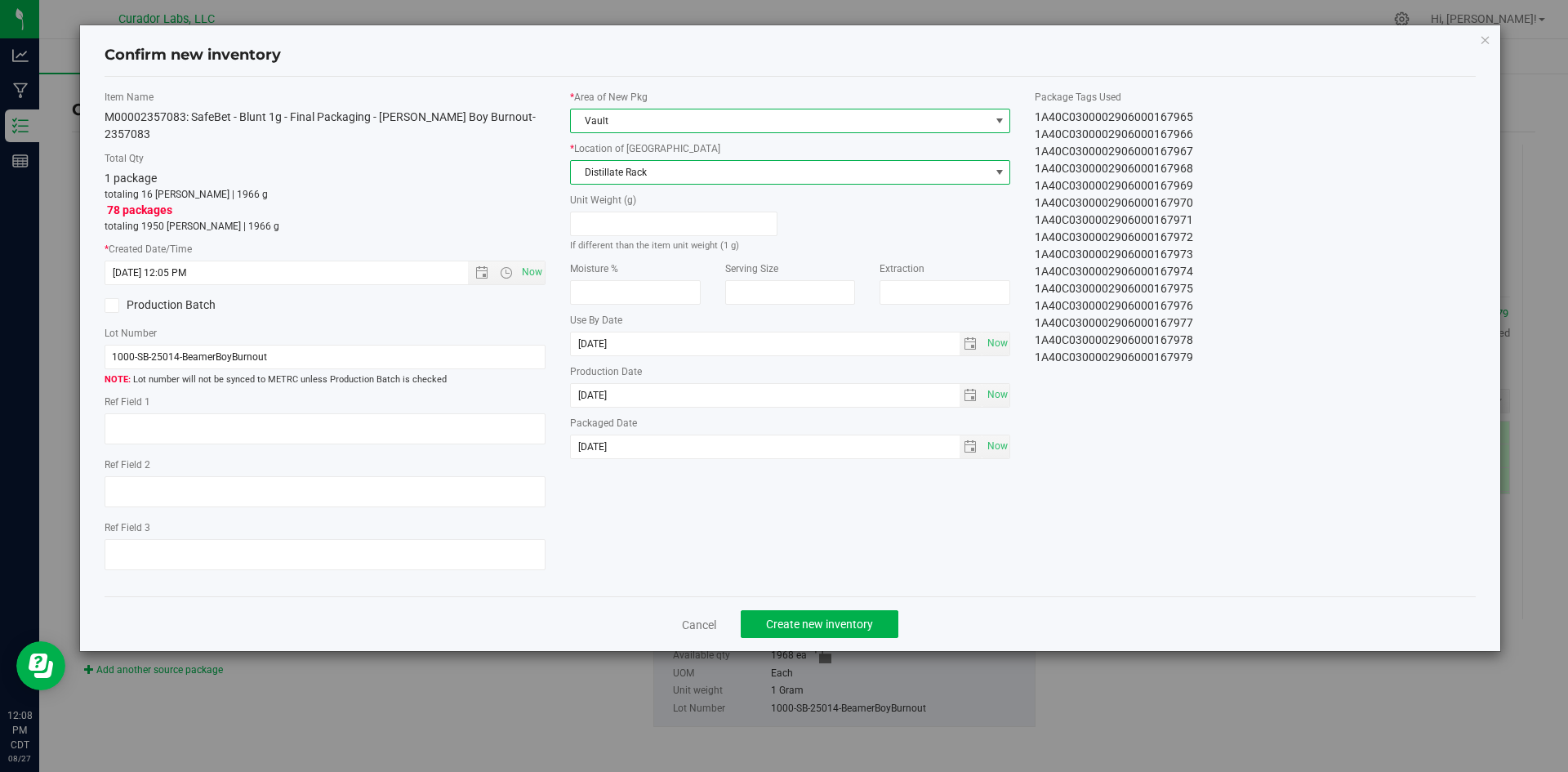
click at [618, 171] on span "Distillate Rack" at bounding box center [780, 171] width 419 height 23
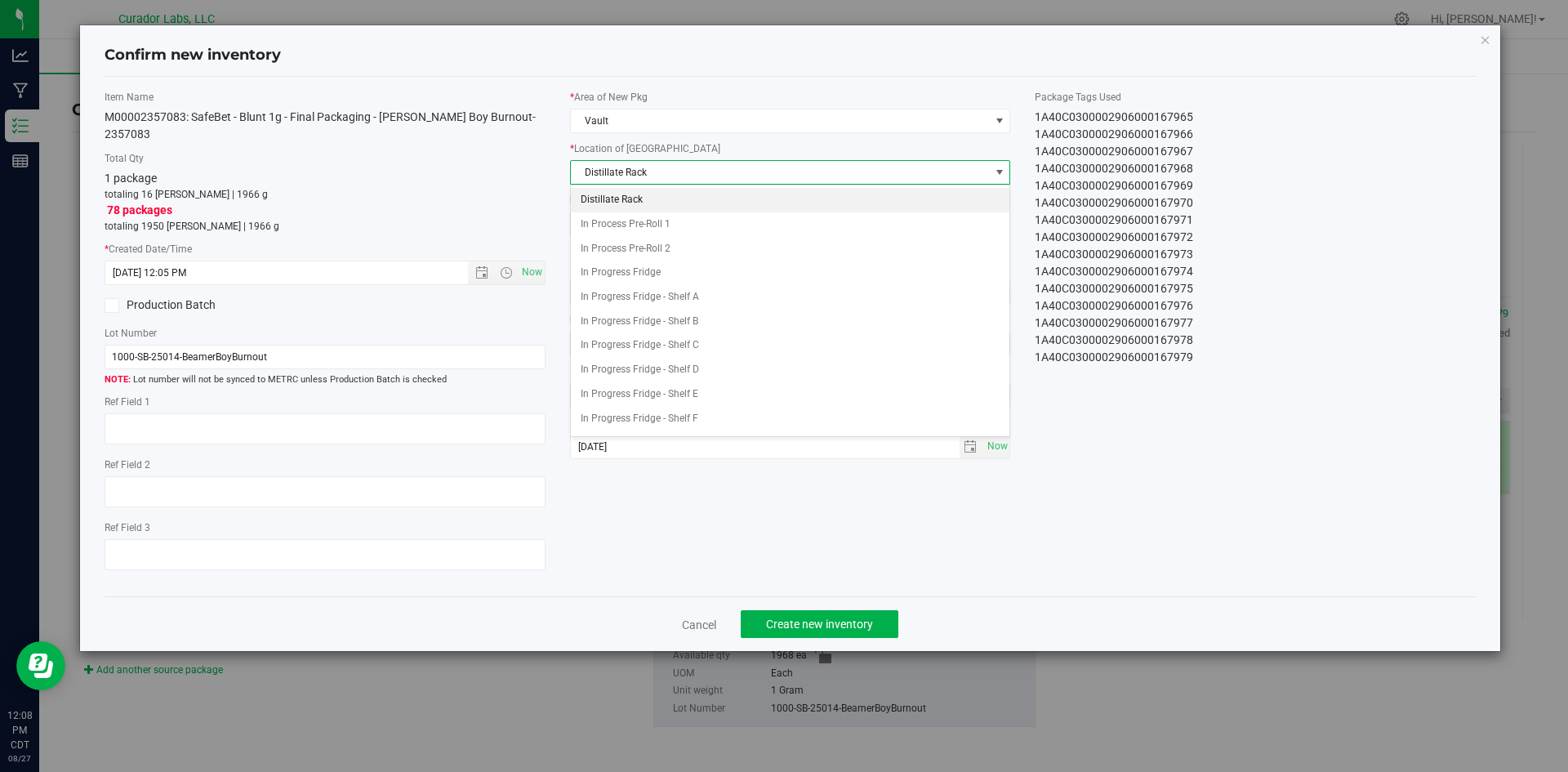
scroll to position [119, 0]
click at [614, 175] on span "Packaging Rack" at bounding box center [780, 171] width 419 height 23
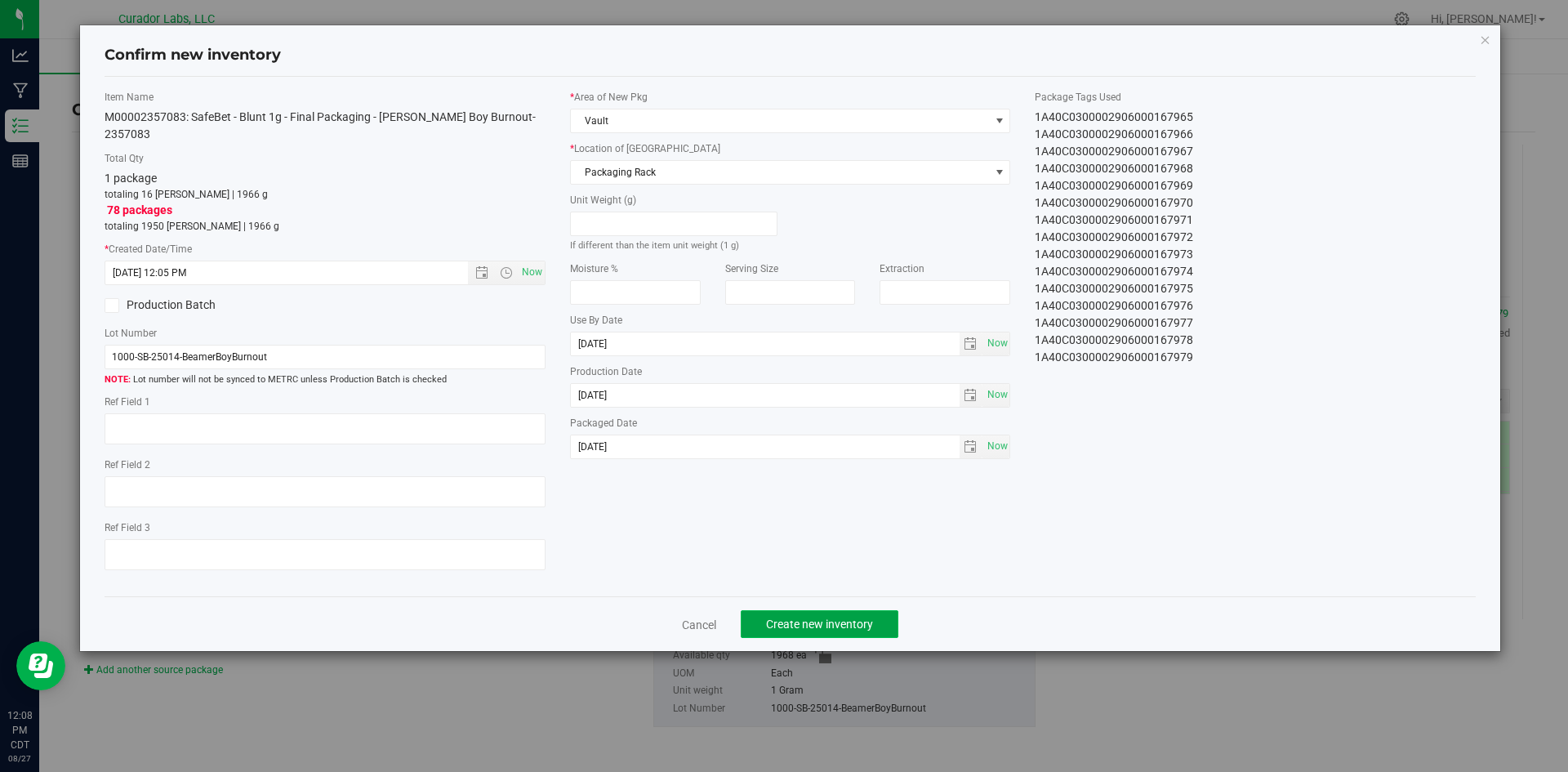
click at [772, 610] on button "Create new inventory" at bounding box center [819, 624] width 158 height 28
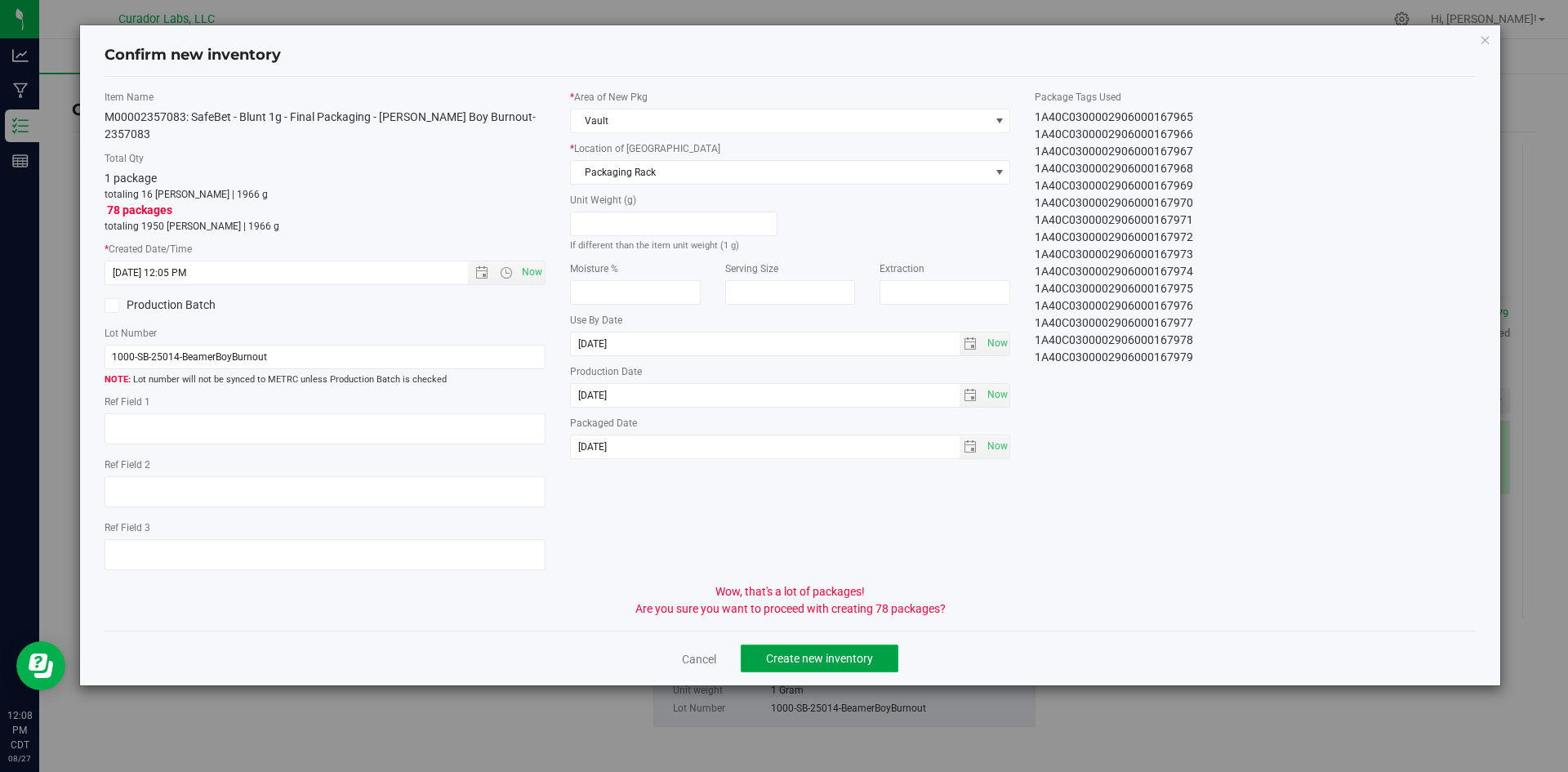
click at [764, 644] on button "Create new inventory" at bounding box center [819, 658] width 158 height 28
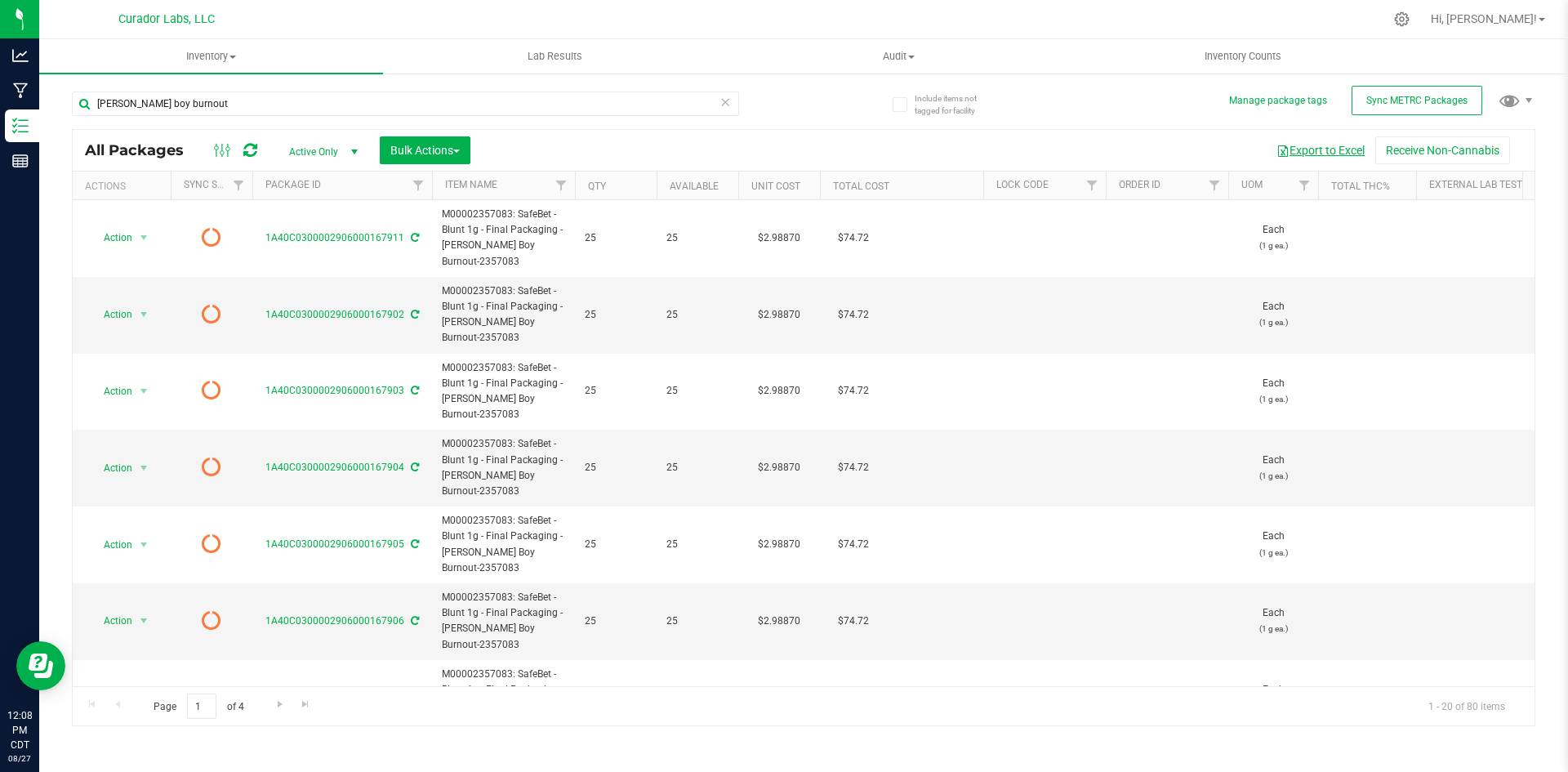
click at [1308, 146] on button "Export to Excel" at bounding box center [1320, 151] width 109 height 28
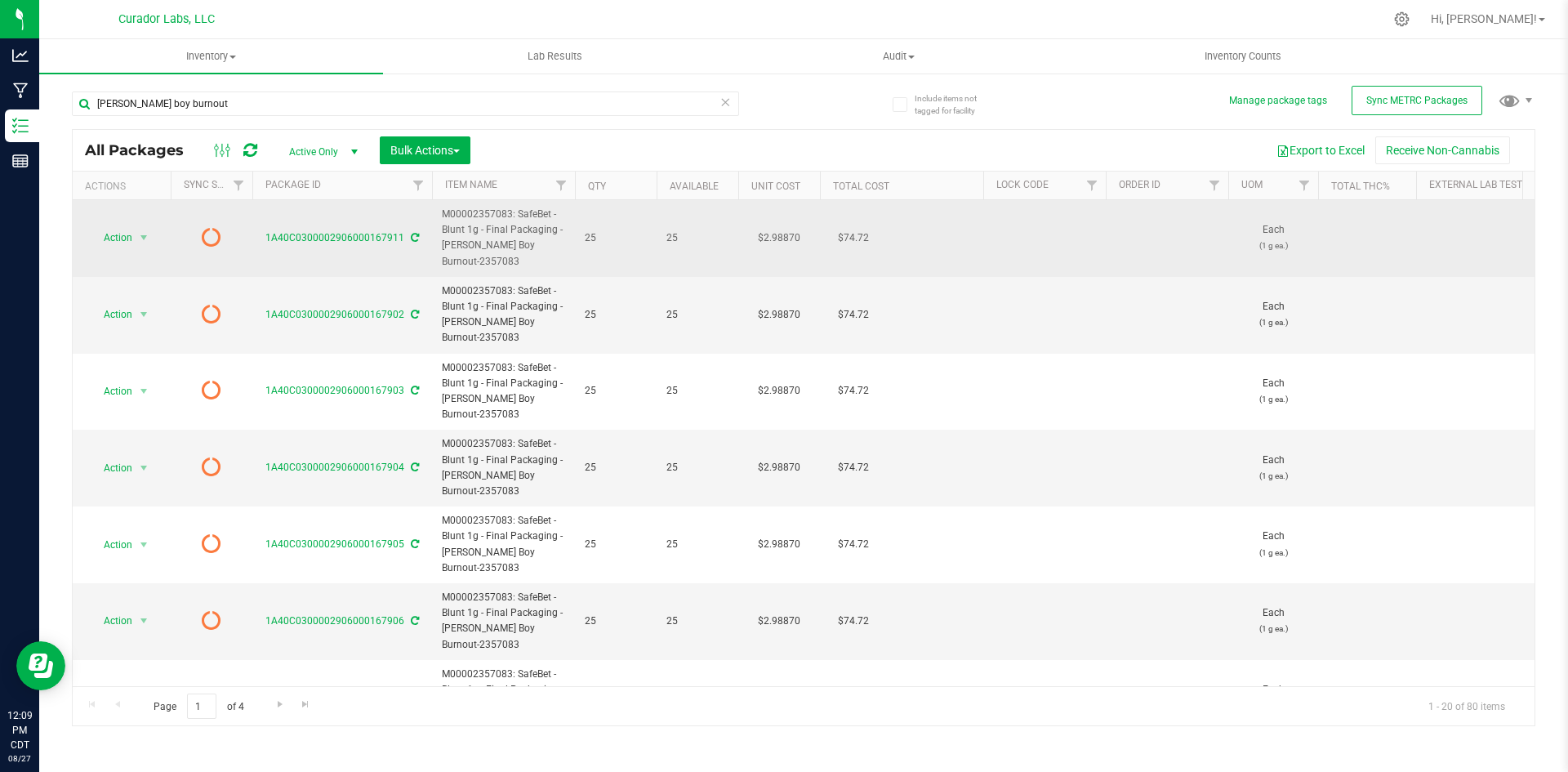
drag, startPoint x: 493, startPoint y: 261, endPoint x: 442, endPoint y: 212, distance: 70.7
click at [442, 212] on span "M00002357083: SafeBet - Blunt 1g - Final Packaging - Beamer Boy Burnout-2357083" at bounding box center [504, 237] width 123 height 62
copy span "M00002357083: SafeBet - Blunt 1g - Final Packaging - Beamer Boy Burnout-2357083"
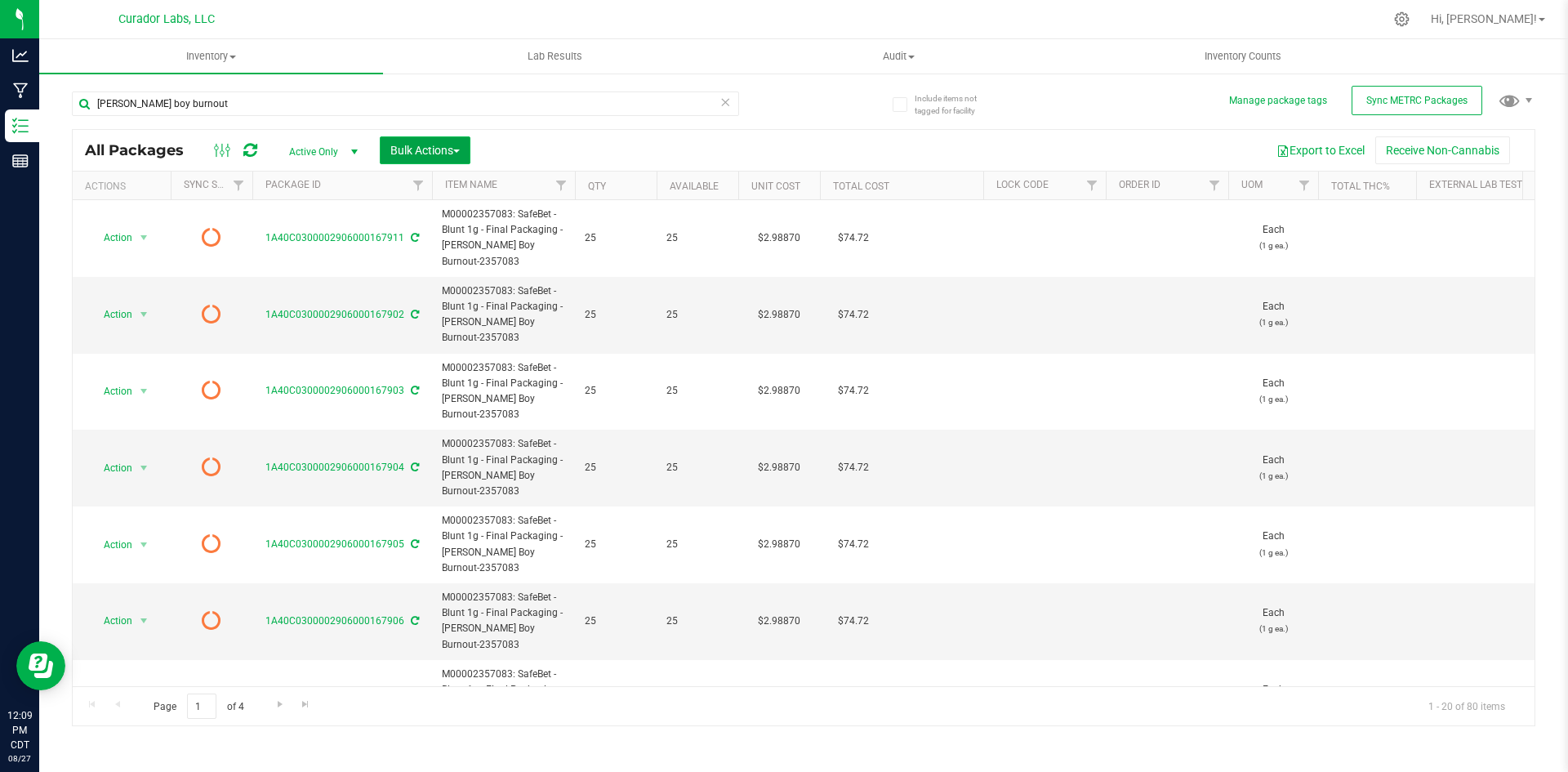
click at [416, 149] on span "Bulk Actions" at bounding box center [425, 150] width 69 height 13
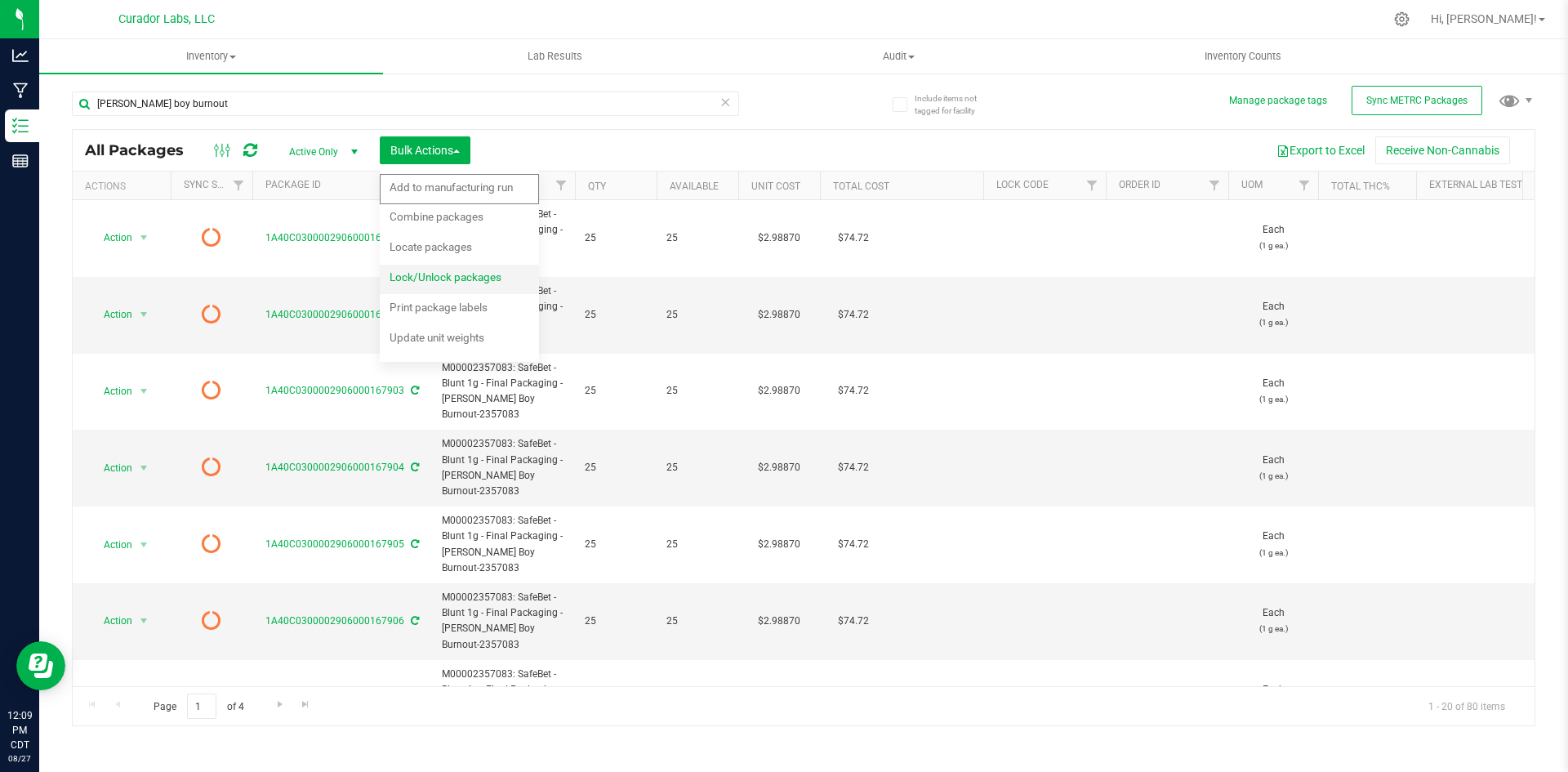
click at [410, 276] on span "Lock/Unlock packages" at bounding box center [445, 276] width 112 height 13
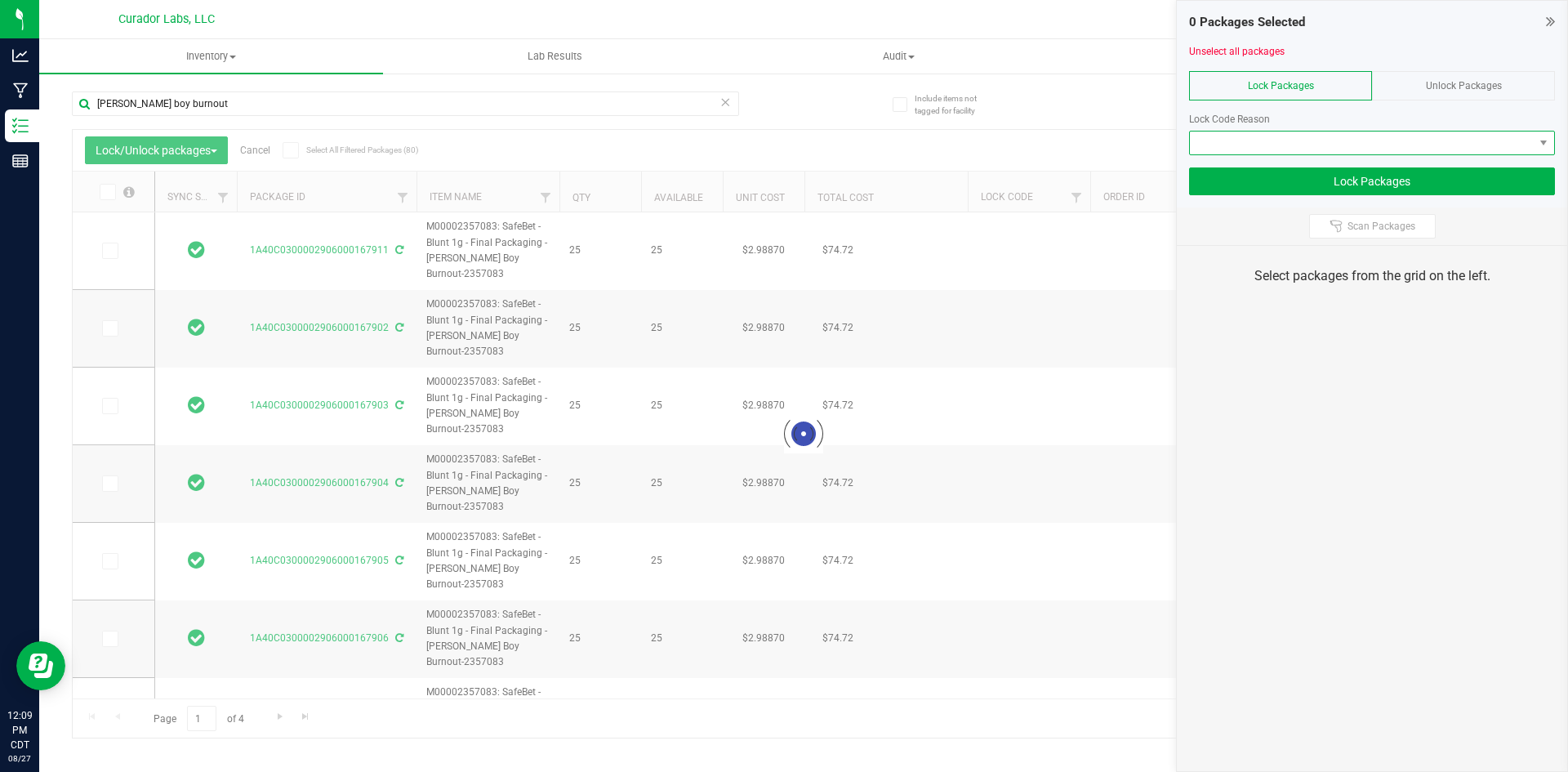
click at [1334, 150] on span at bounding box center [1362, 143] width 344 height 23
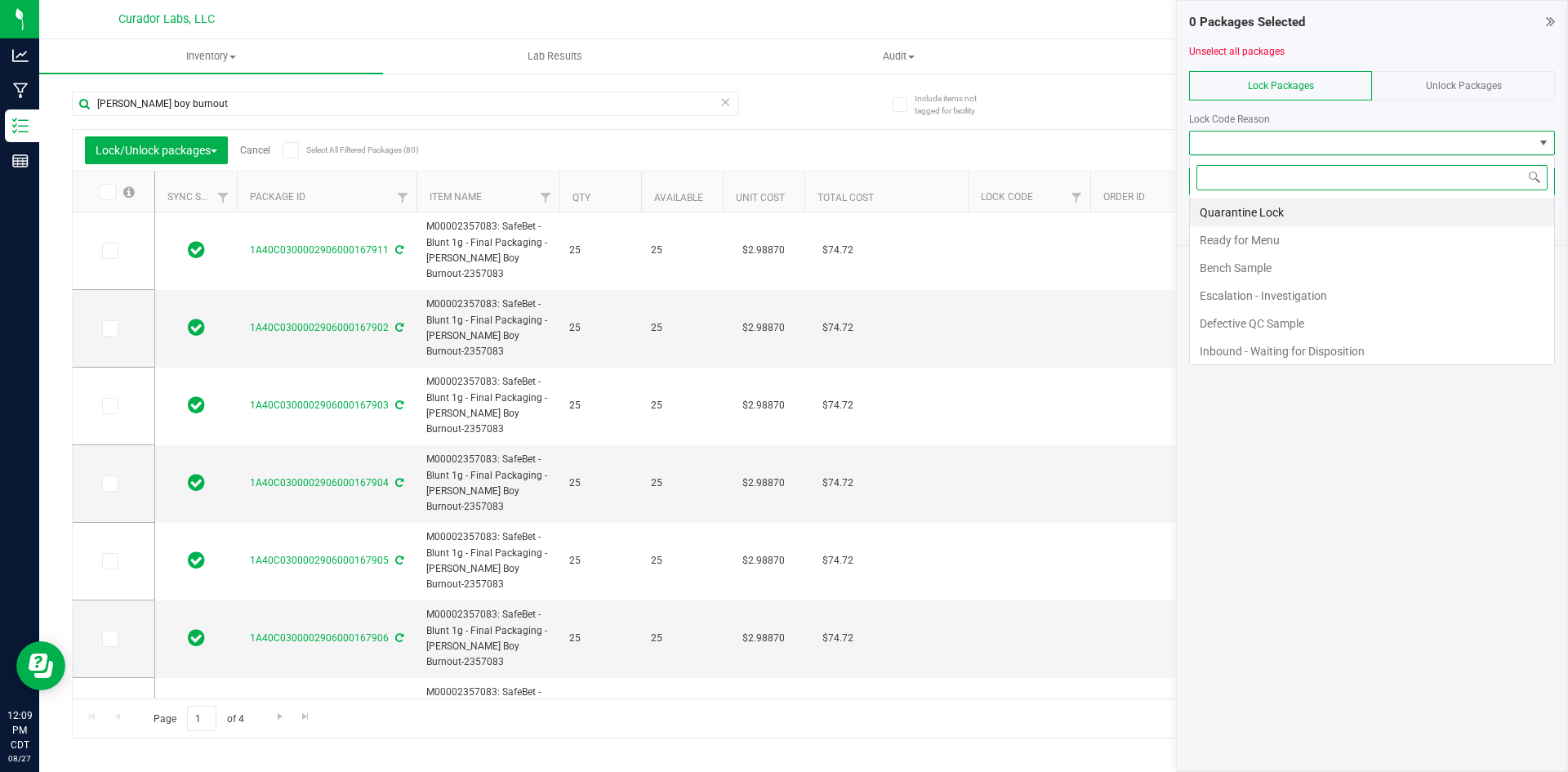
type input "2026-08-04"
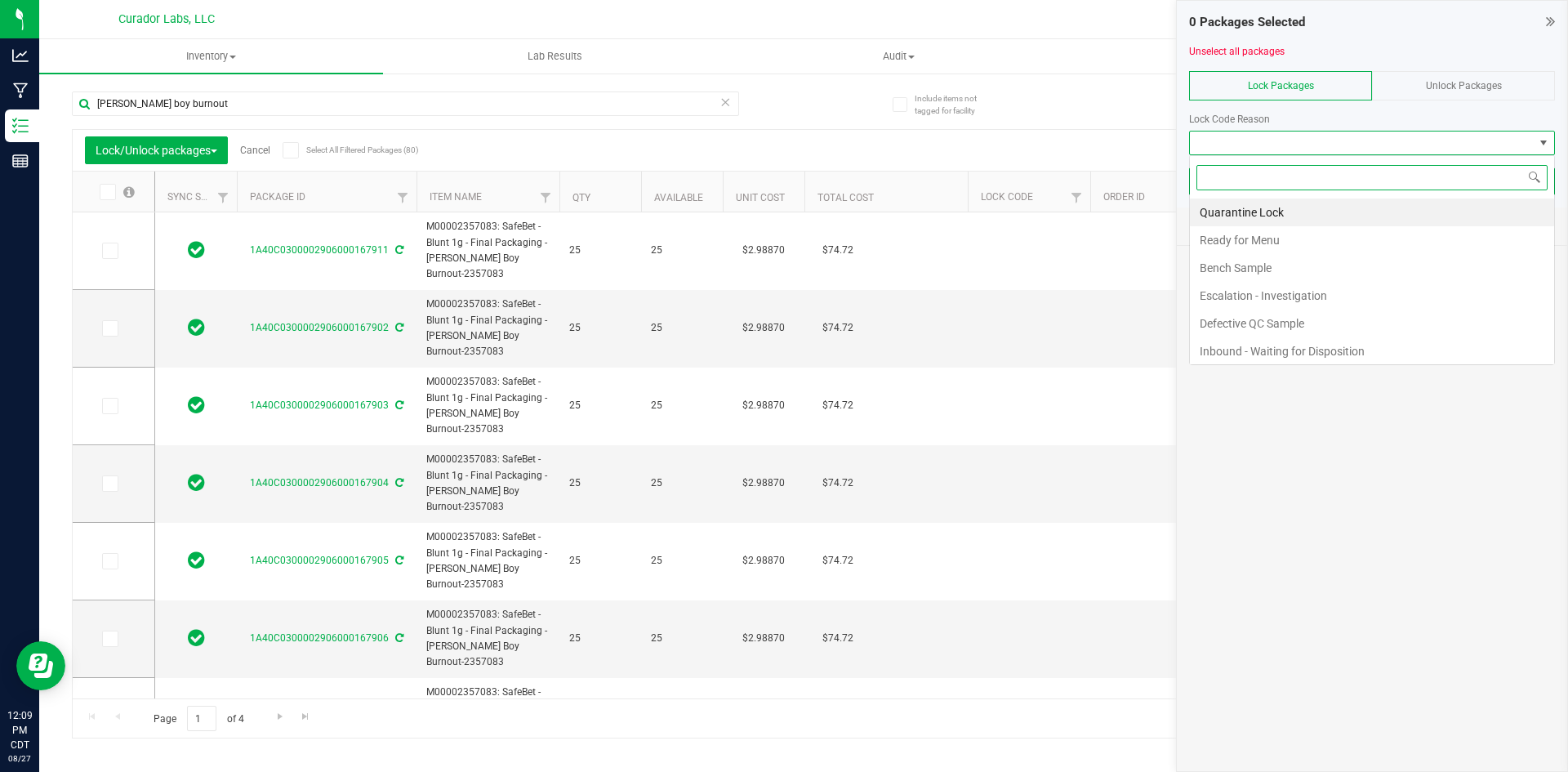
type input "2026-08-04"
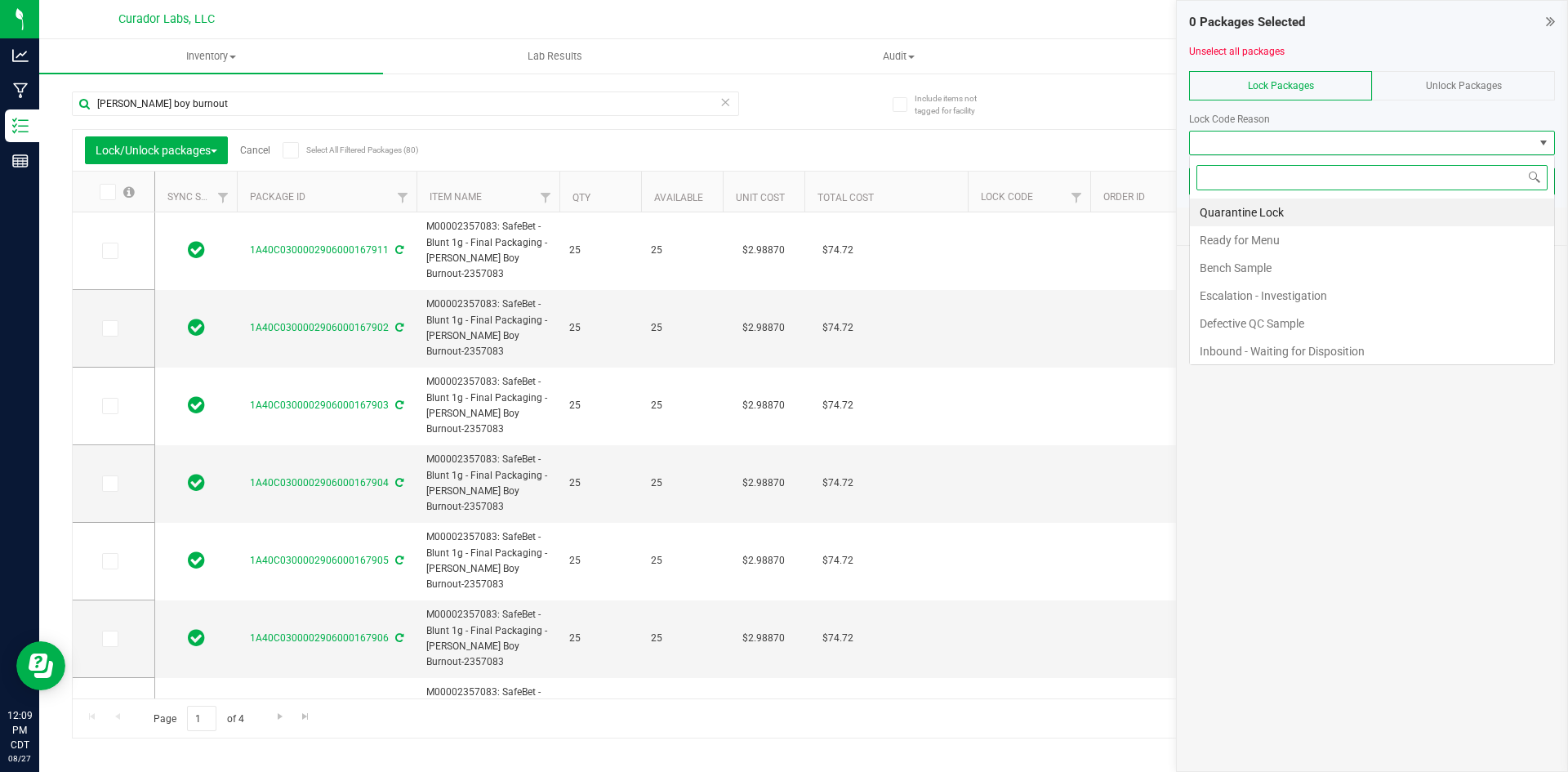
type input "2026-08-04"
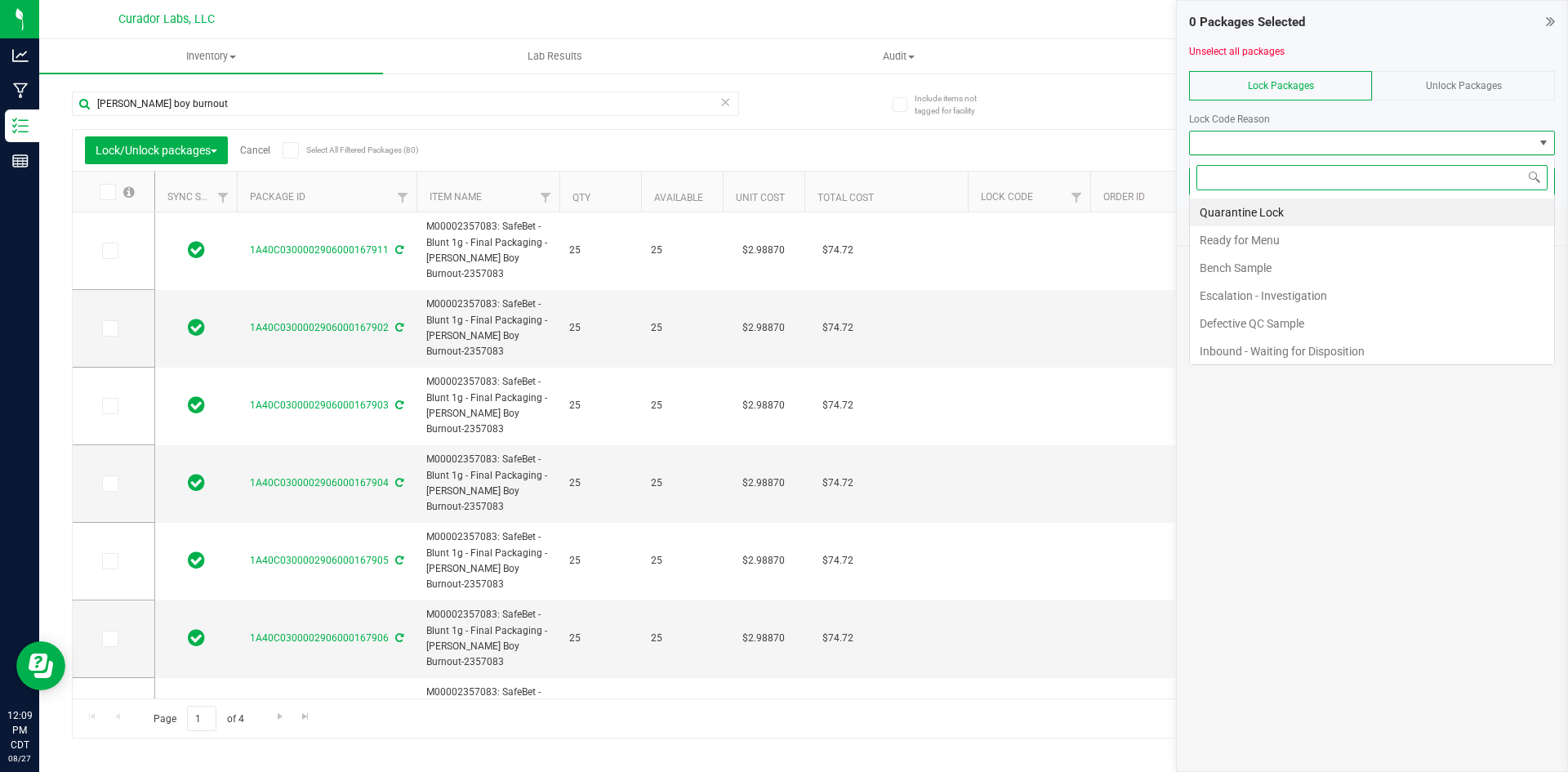
type input "2026-08-04"
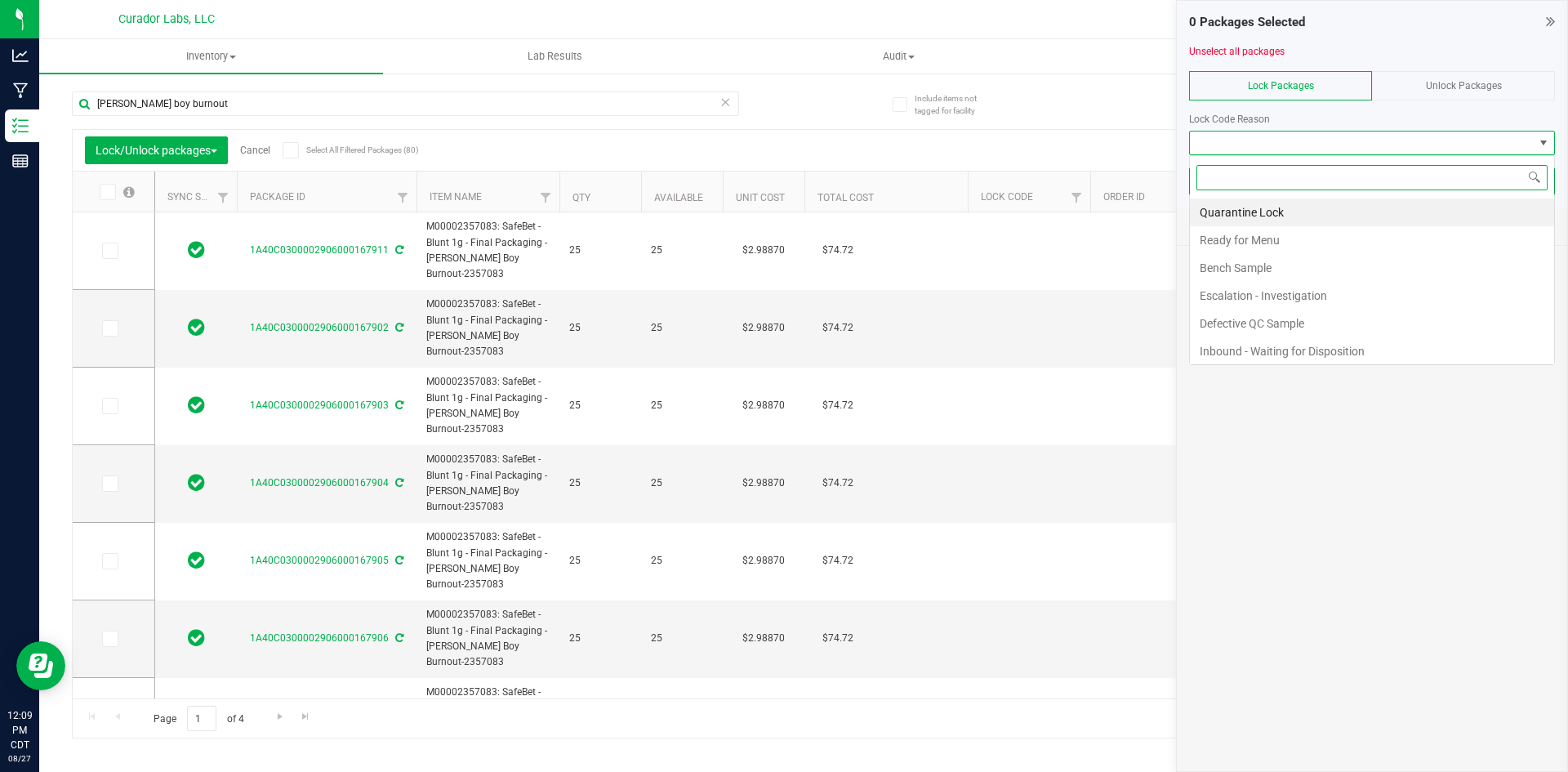
scroll to position [25, 366]
click at [1236, 239] on li "Ready for Menu" at bounding box center [1373, 240] width 365 height 28
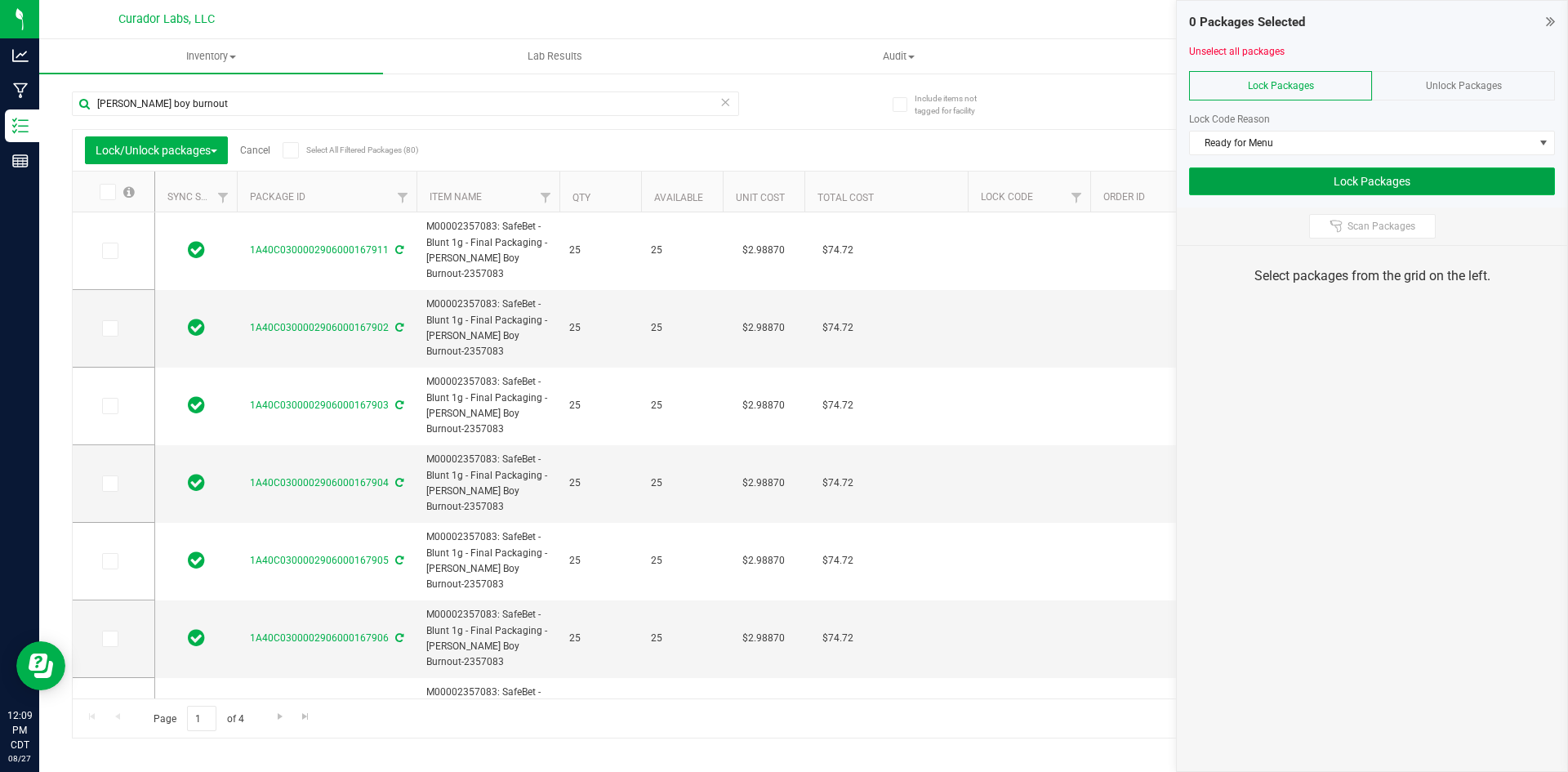
click at [1226, 184] on button "Lock Packages" at bounding box center [1372, 181] width 366 height 28
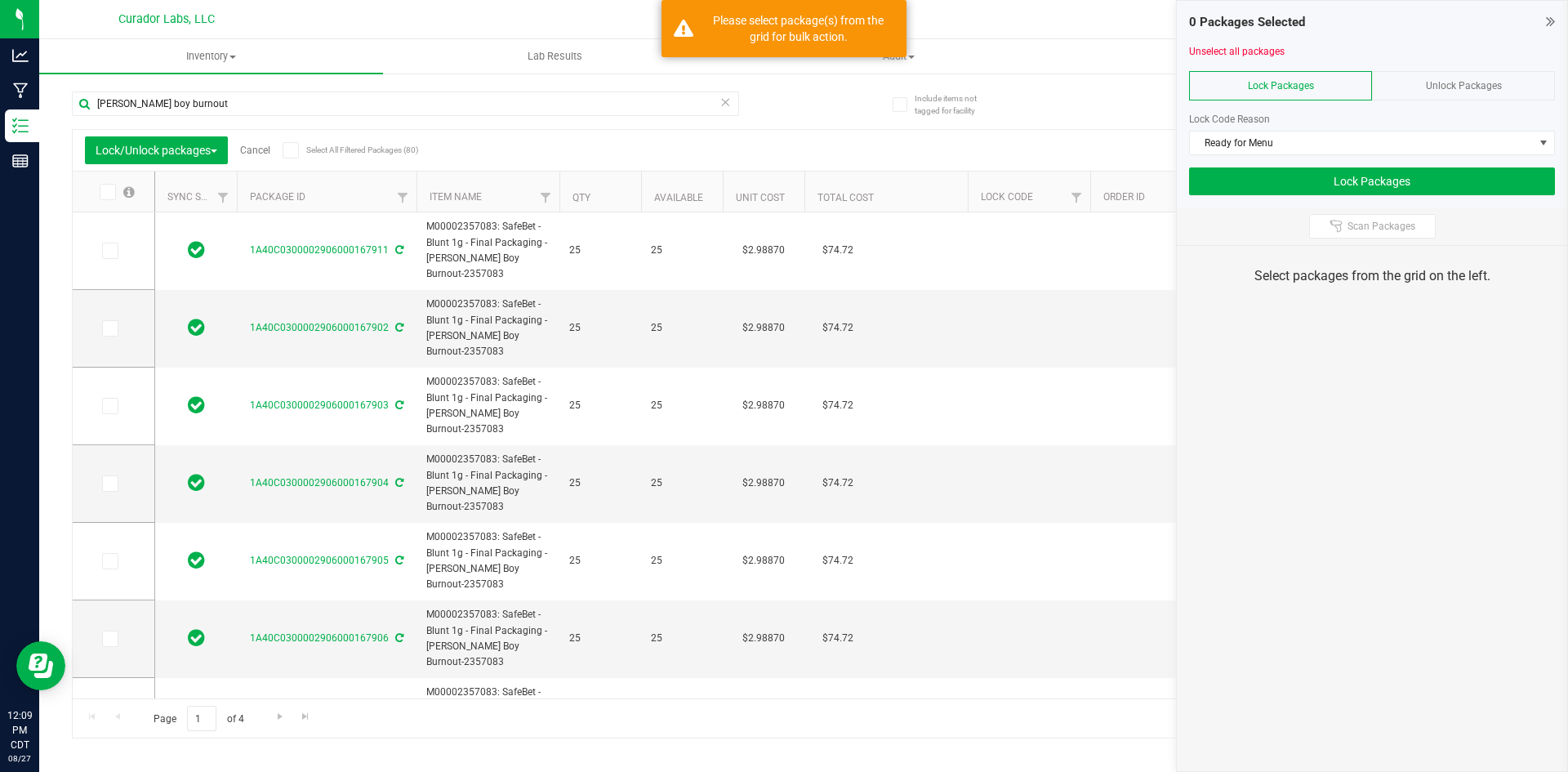
click at [289, 151] on icon at bounding box center [290, 151] width 11 height 0
click at [0, 0] on input "Select All Filtered Packages (80)" at bounding box center [0, 0] width 0 height 0
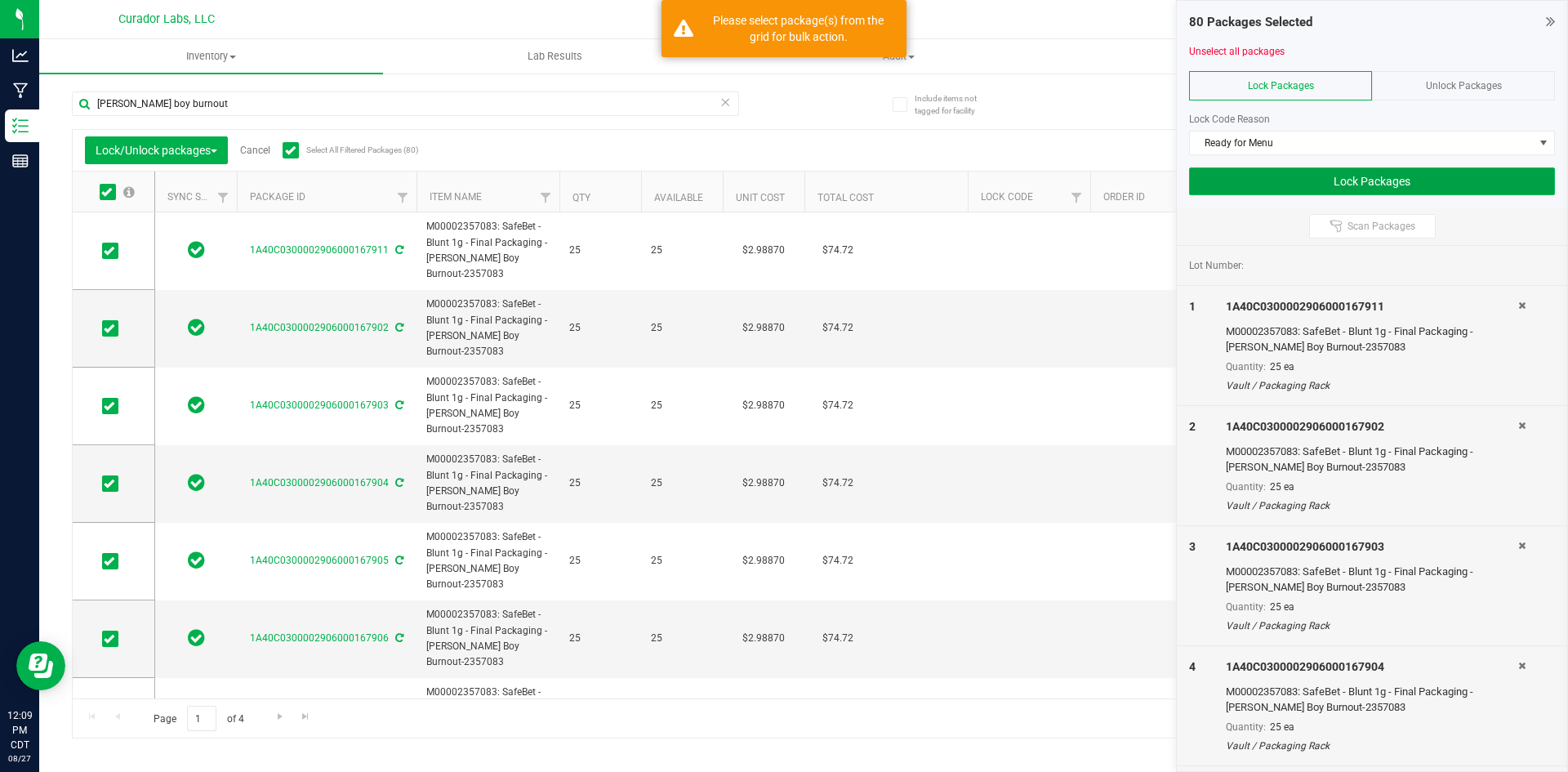
click at [1227, 174] on button "Lock Packages" at bounding box center [1372, 181] width 366 height 28
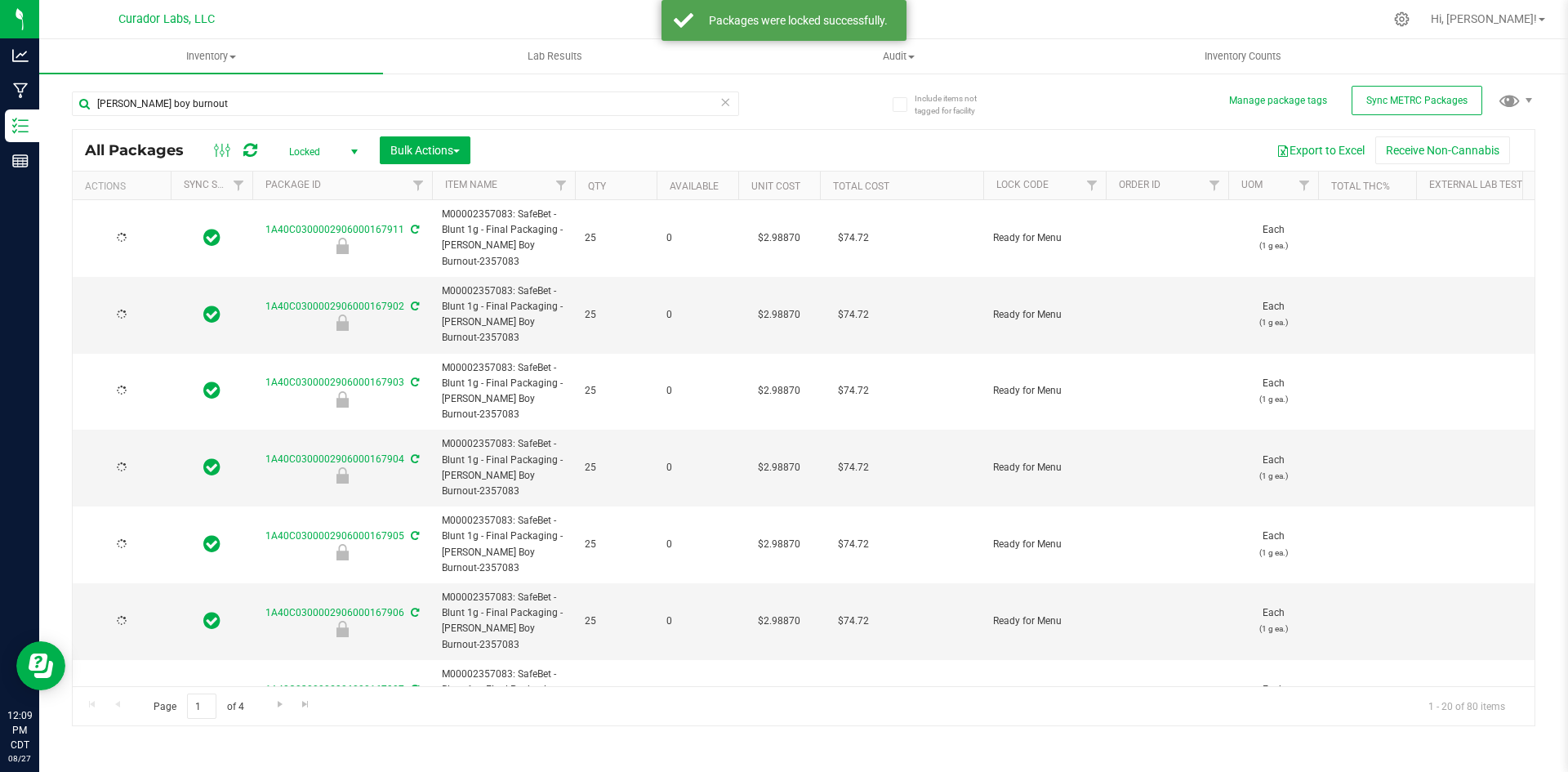
type input "2026-08-04"
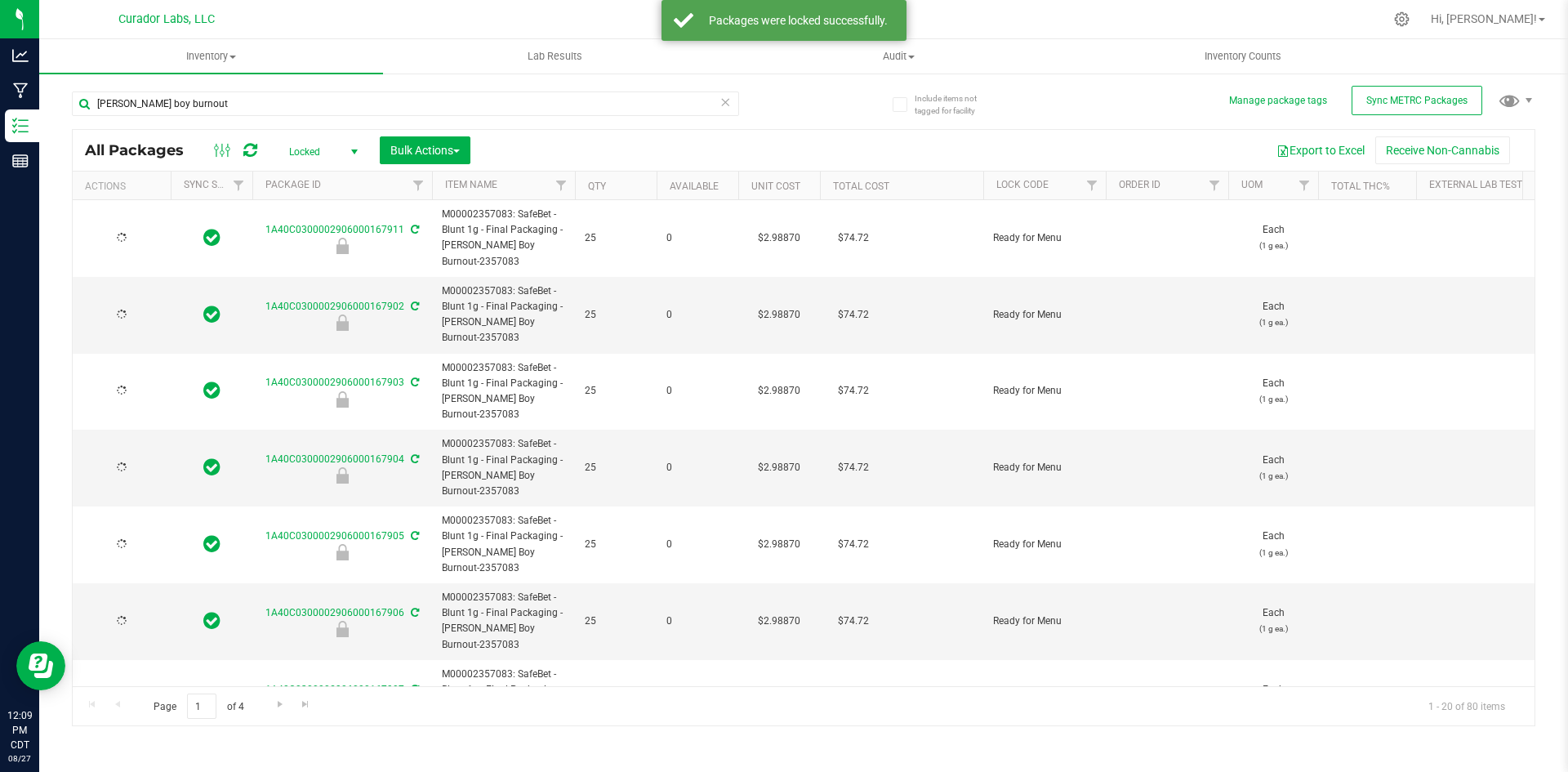
type input "2026-08-04"
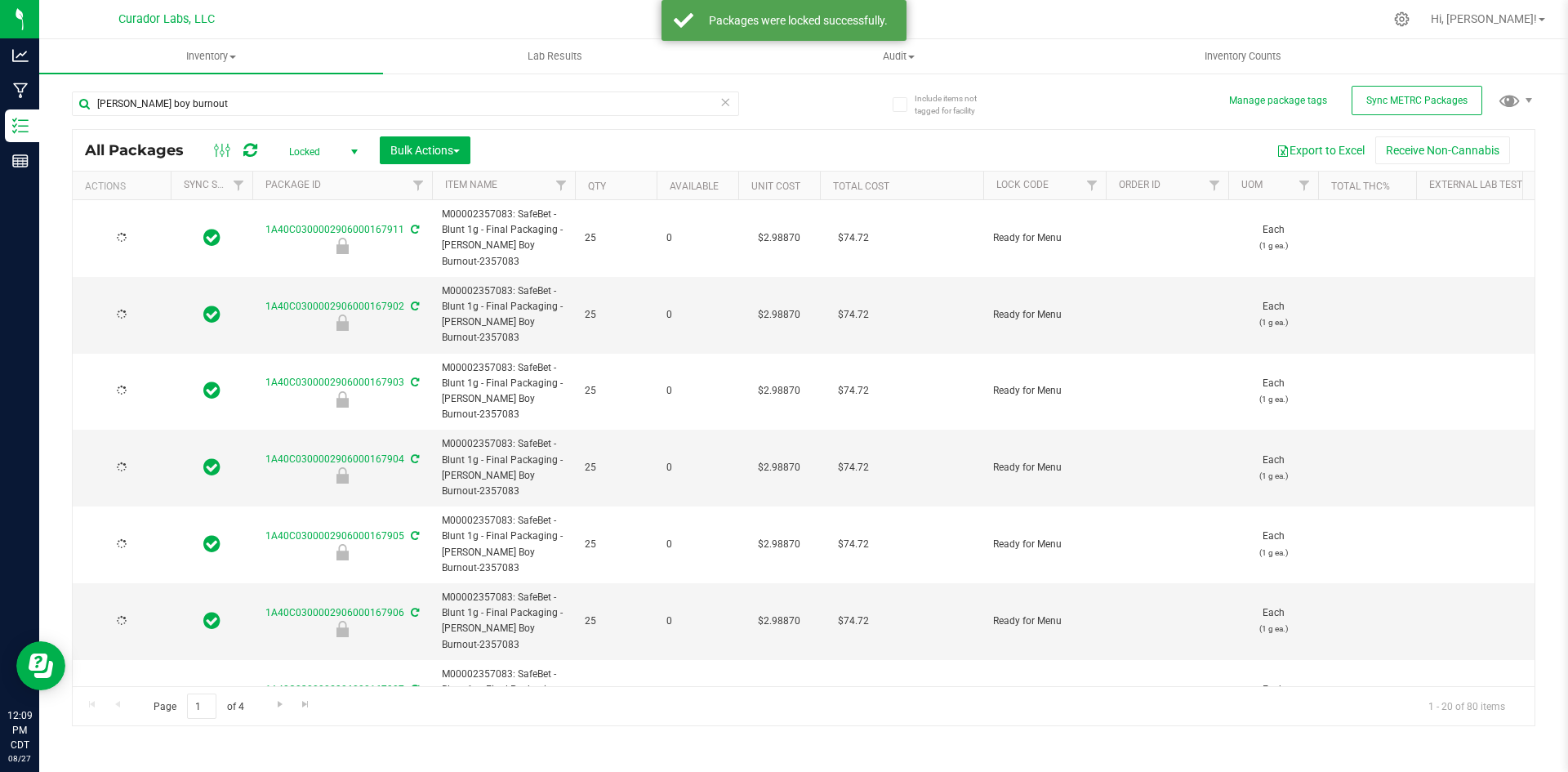
type input "2026-08-04"
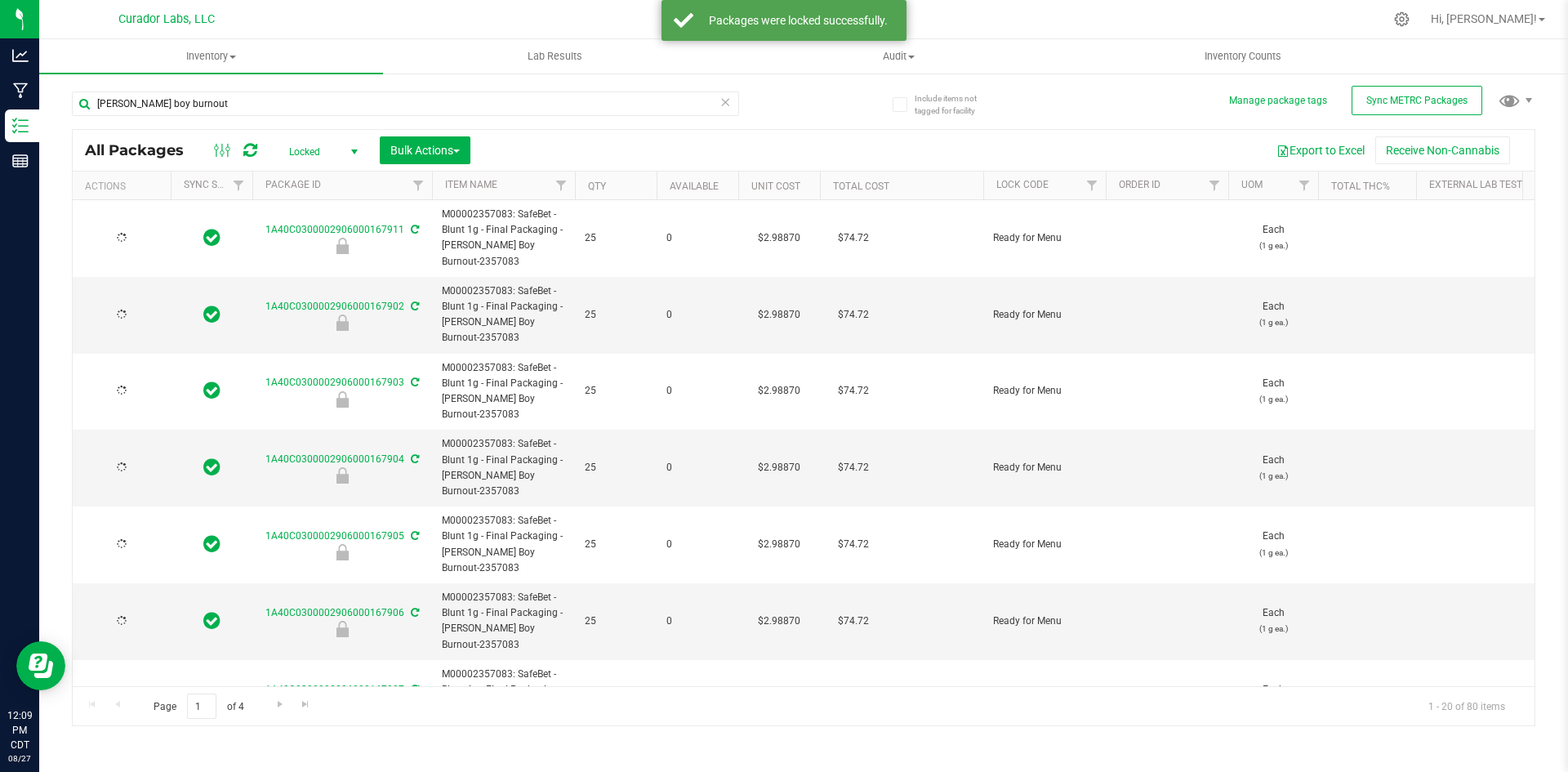
type input "2026-08-04"
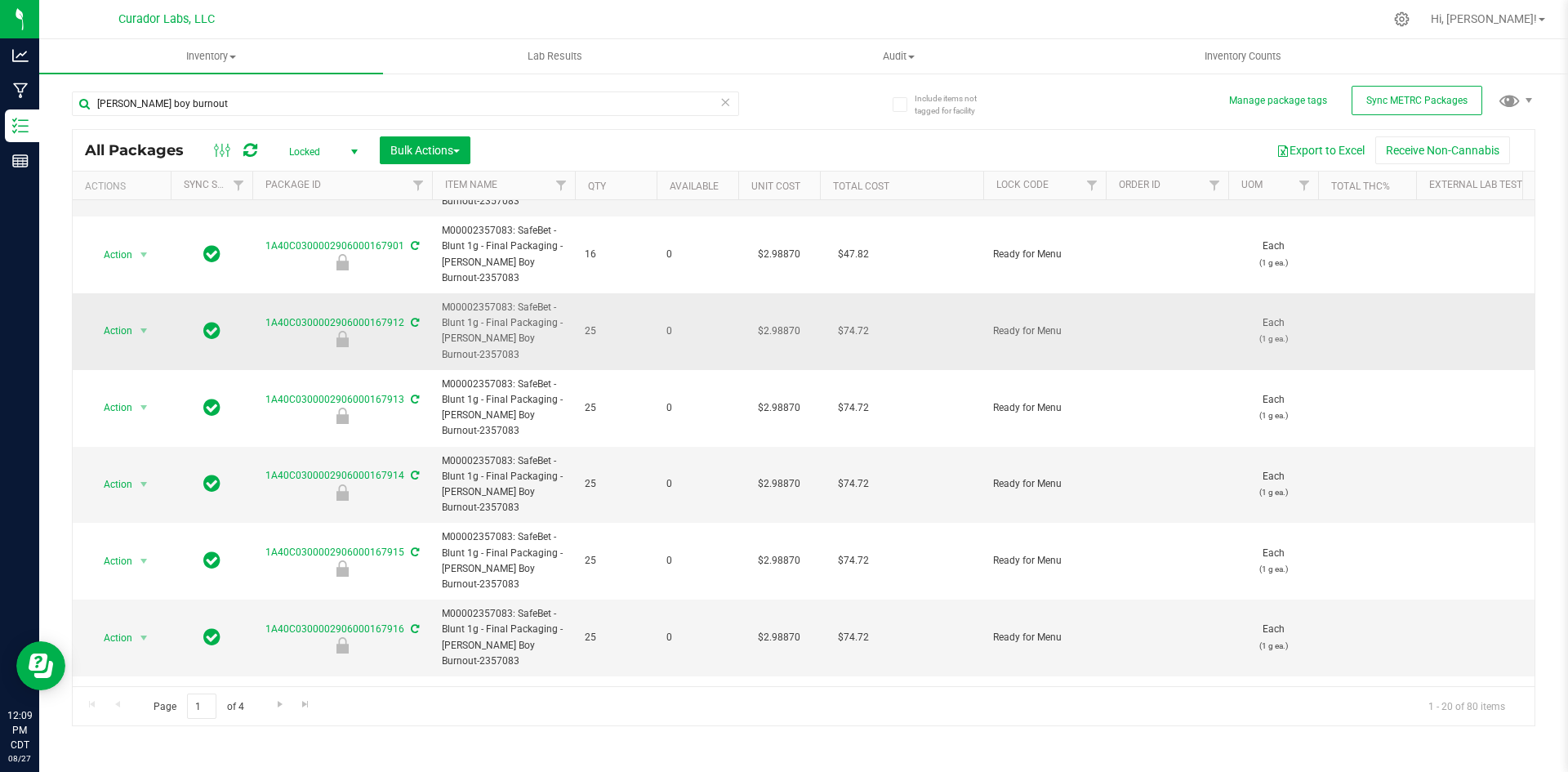
scroll to position [1057, 0]
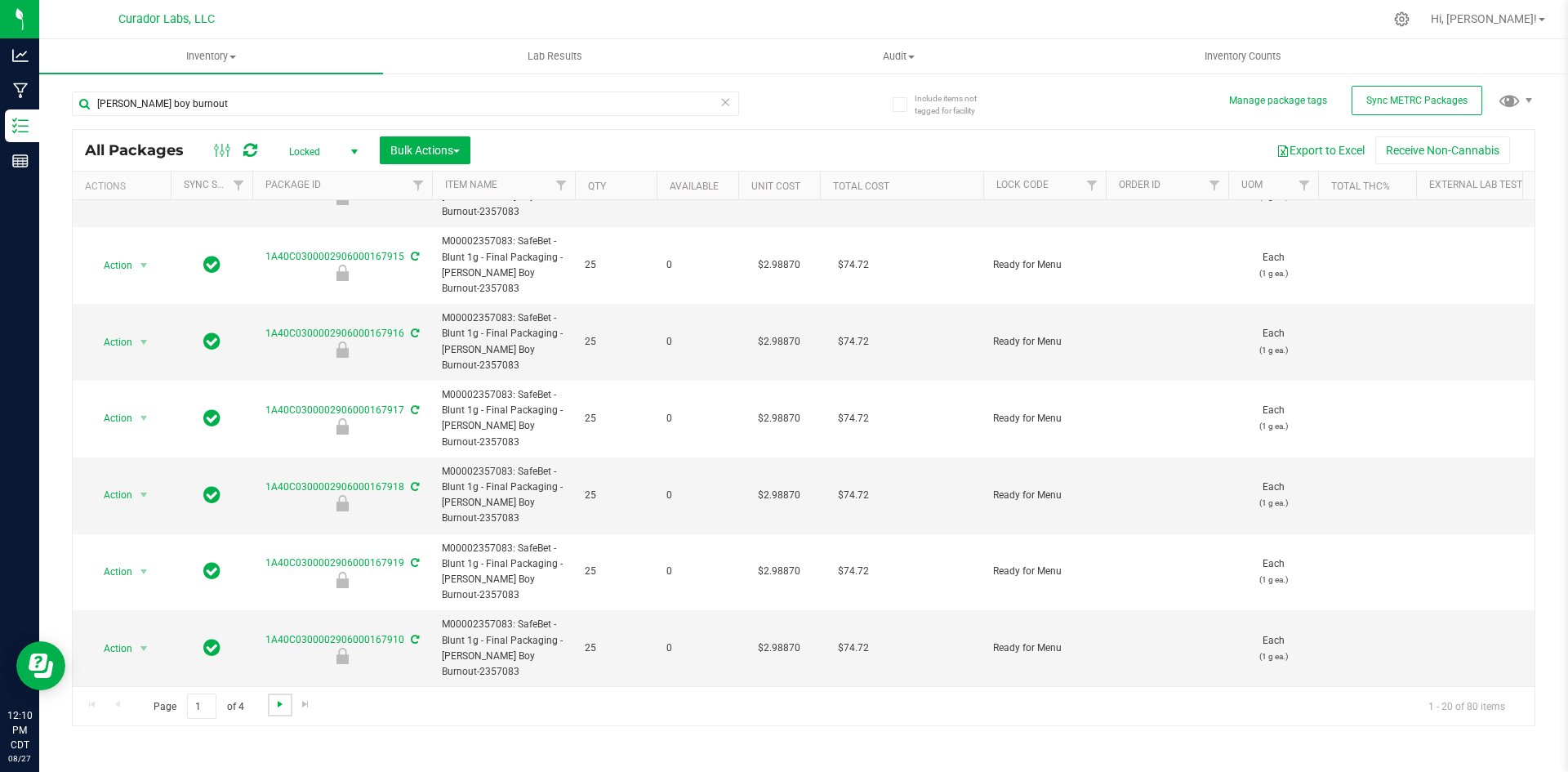
click at [282, 705] on span "Go to the next page" at bounding box center [280, 704] width 13 height 13
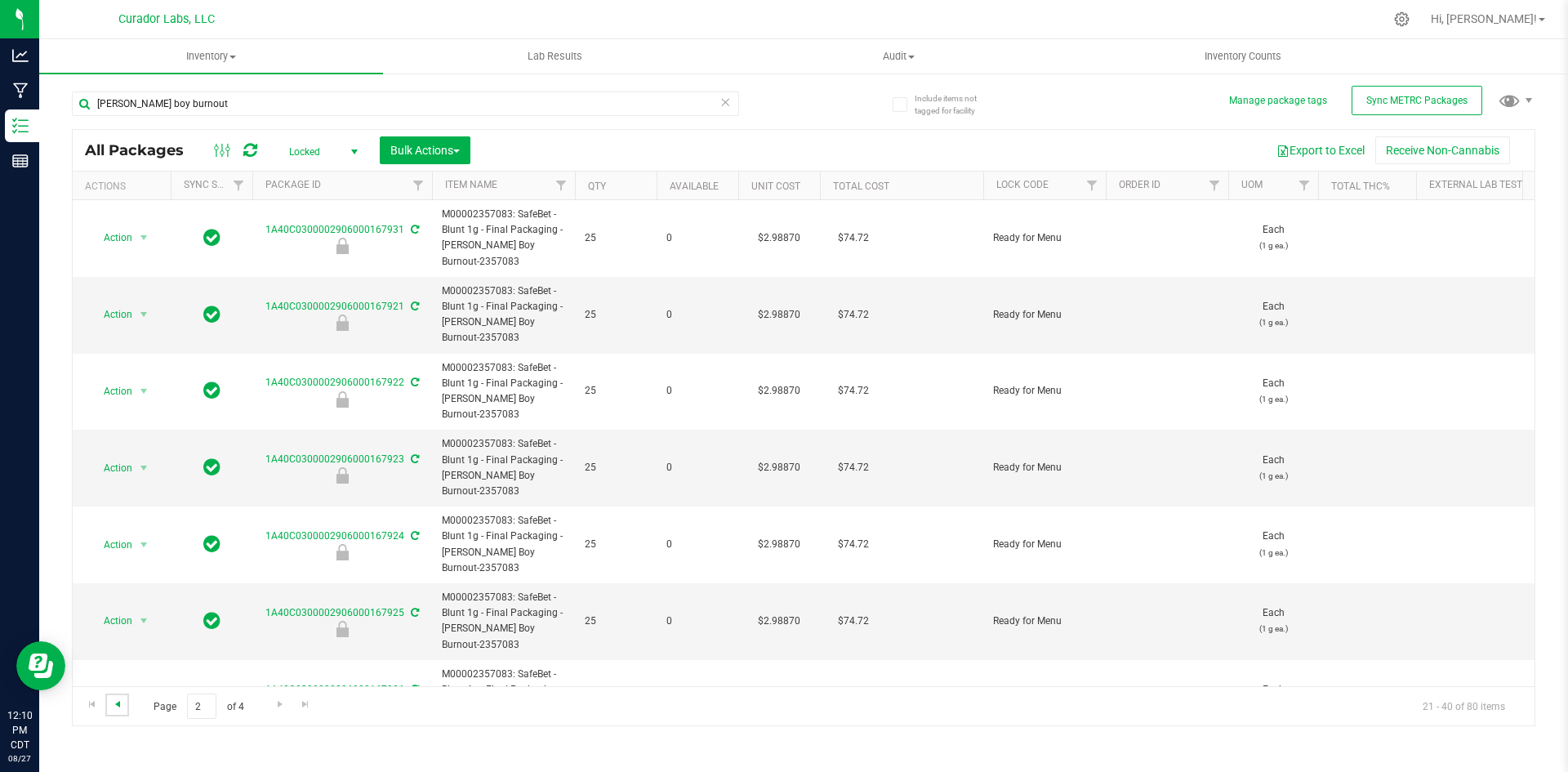
click at [117, 703] on span "Go to the previous page" at bounding box center [117, 704] width 13 height 13
click at [597, 183] on link "Qty" at bounding box center [597, 186] width 18 height 12
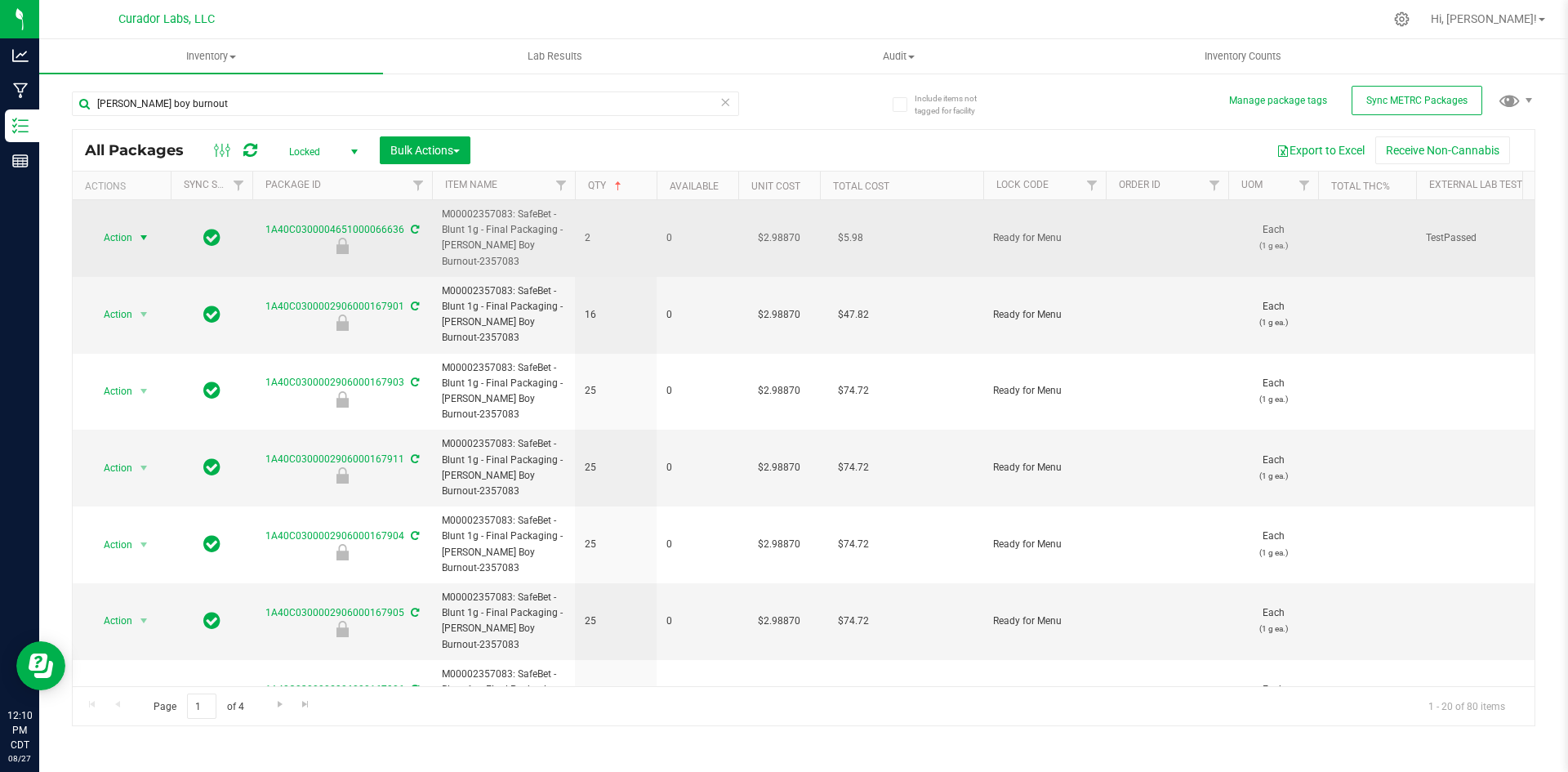
click at [110, 234] on span "Action" at bounding box center [111, 237] width 44 height 23
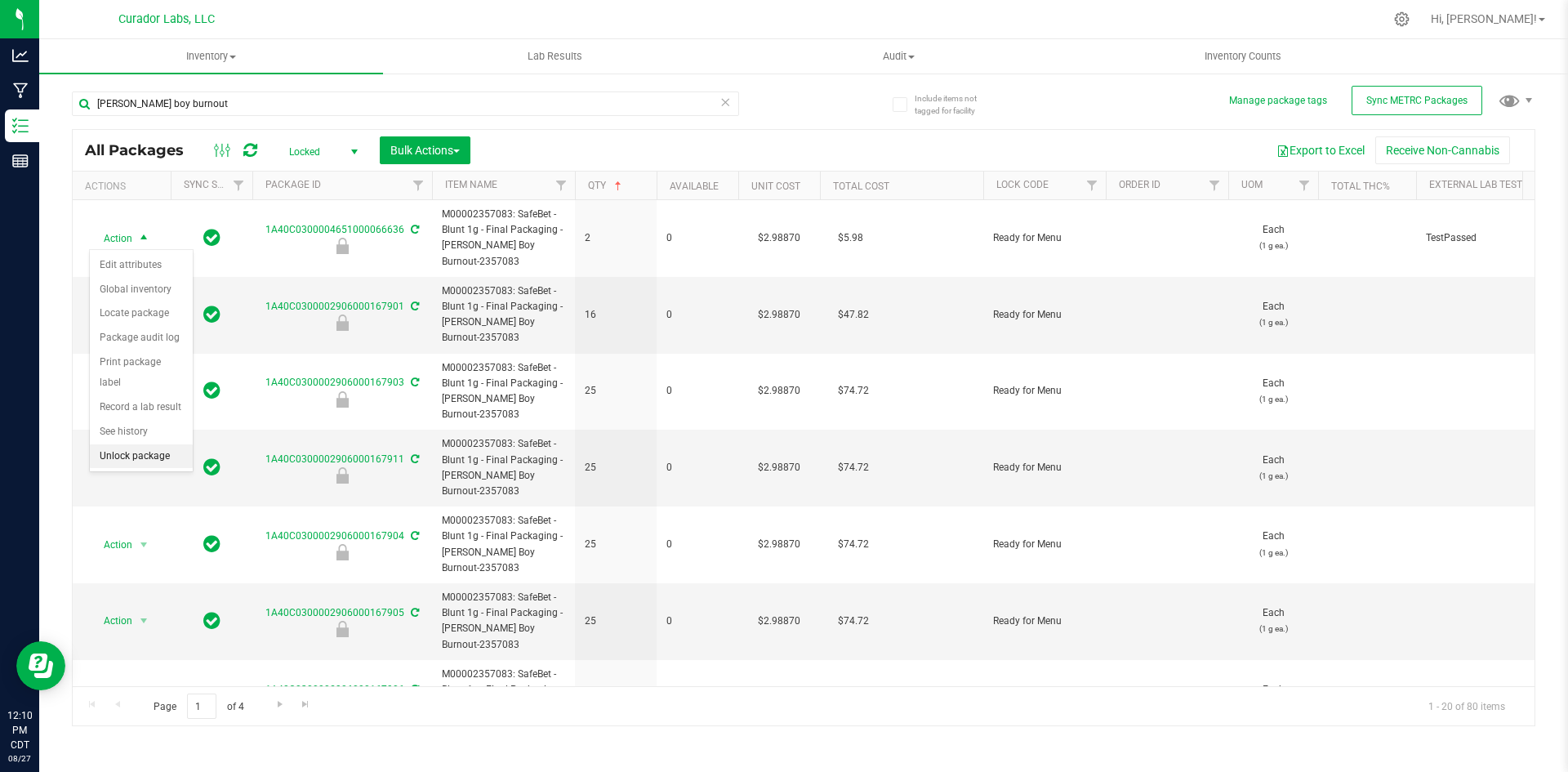
click at [111, 444] on li "Unlock package" at bounding box center [142, 456] width 103 height 25
click at [606, 181] on link "Qty" at bounding box center [597, 186] width 18 height 12
click at [327, 157] on span "Locked" at bounding box center [320, 152] width 90 height 23
click at [309, 178] on li "Active Only" at bounding box center [319, 177] width 88 height 25
click at [597, 181] on link "Qty" at bounding box center [597, 186] width 18 height 12
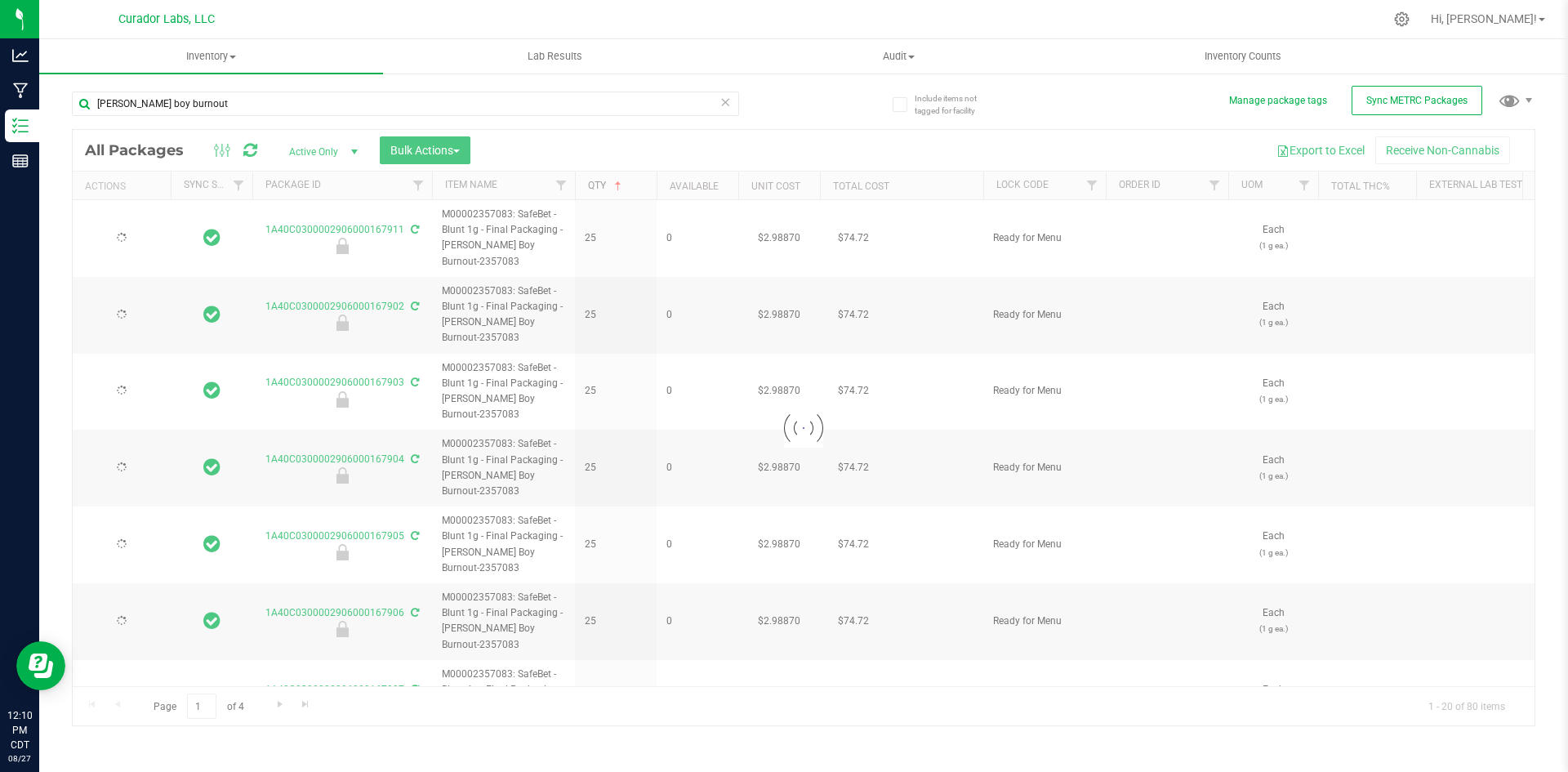
type input "2026-08-04"
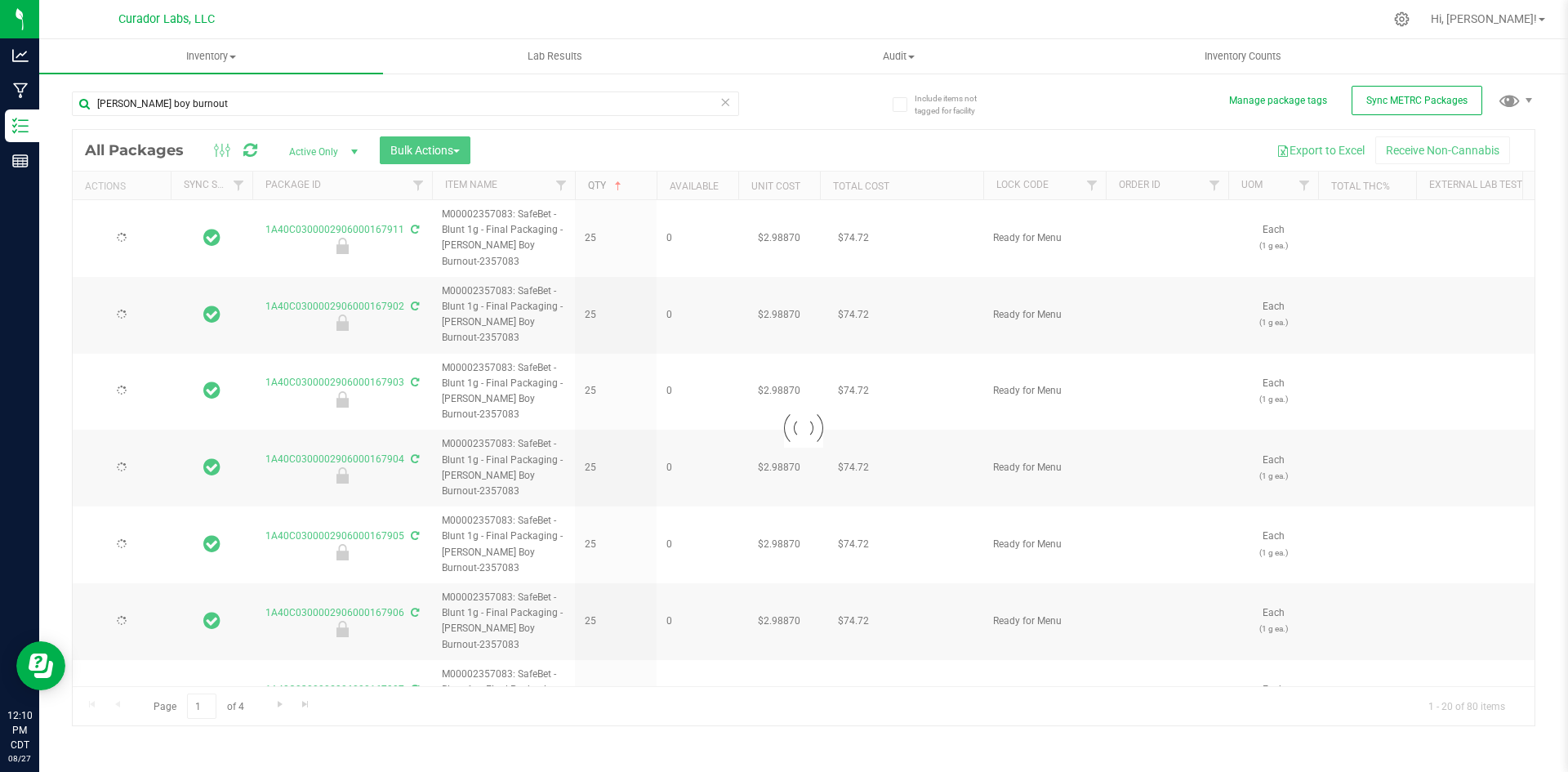
type input "2026-08-04"
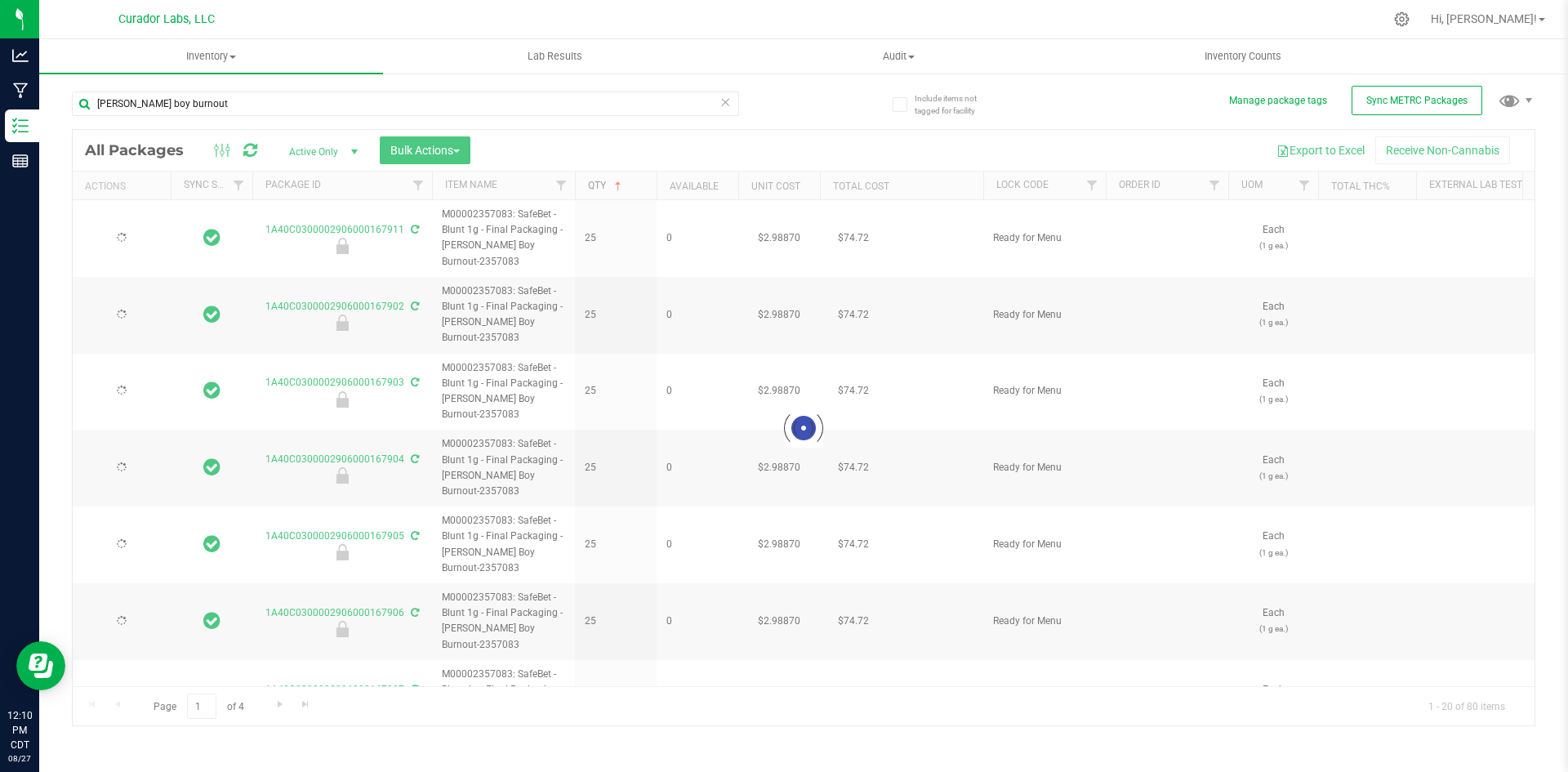
type input "2026-08-04"
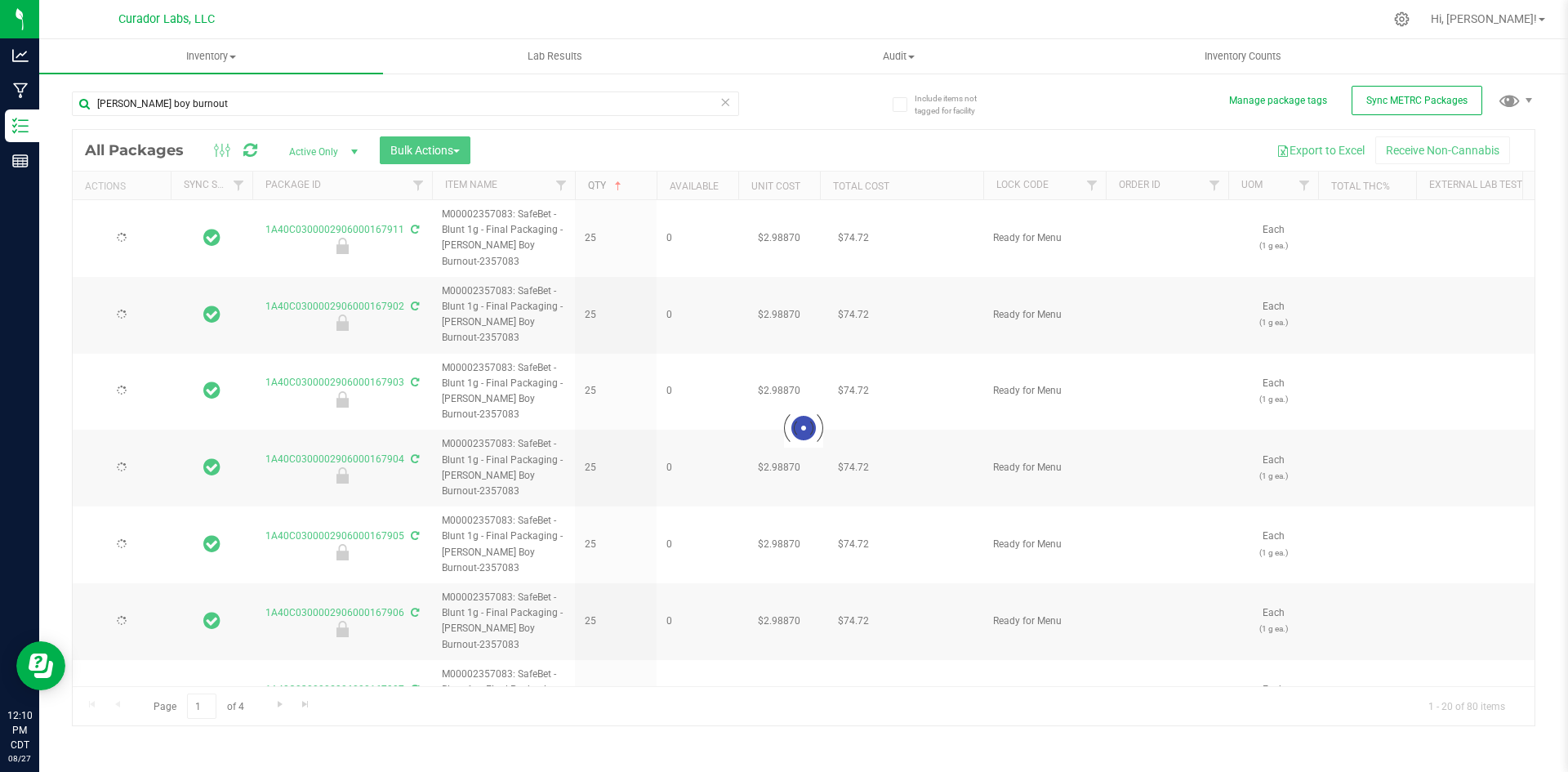
type input "2026-08-04"
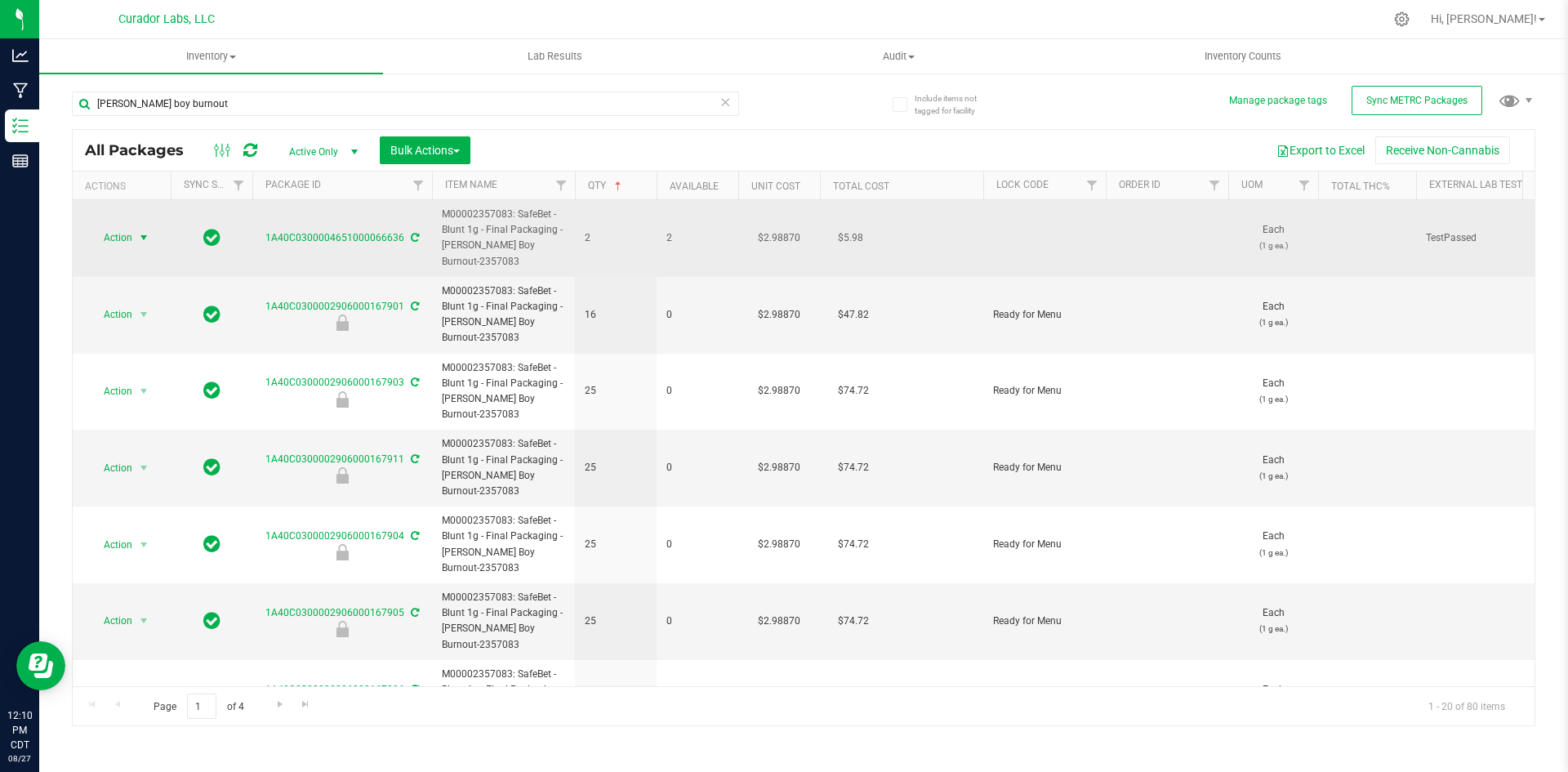
click at [128, 238] on span "Action" at bounding box center [111, 237] width 44 height 23
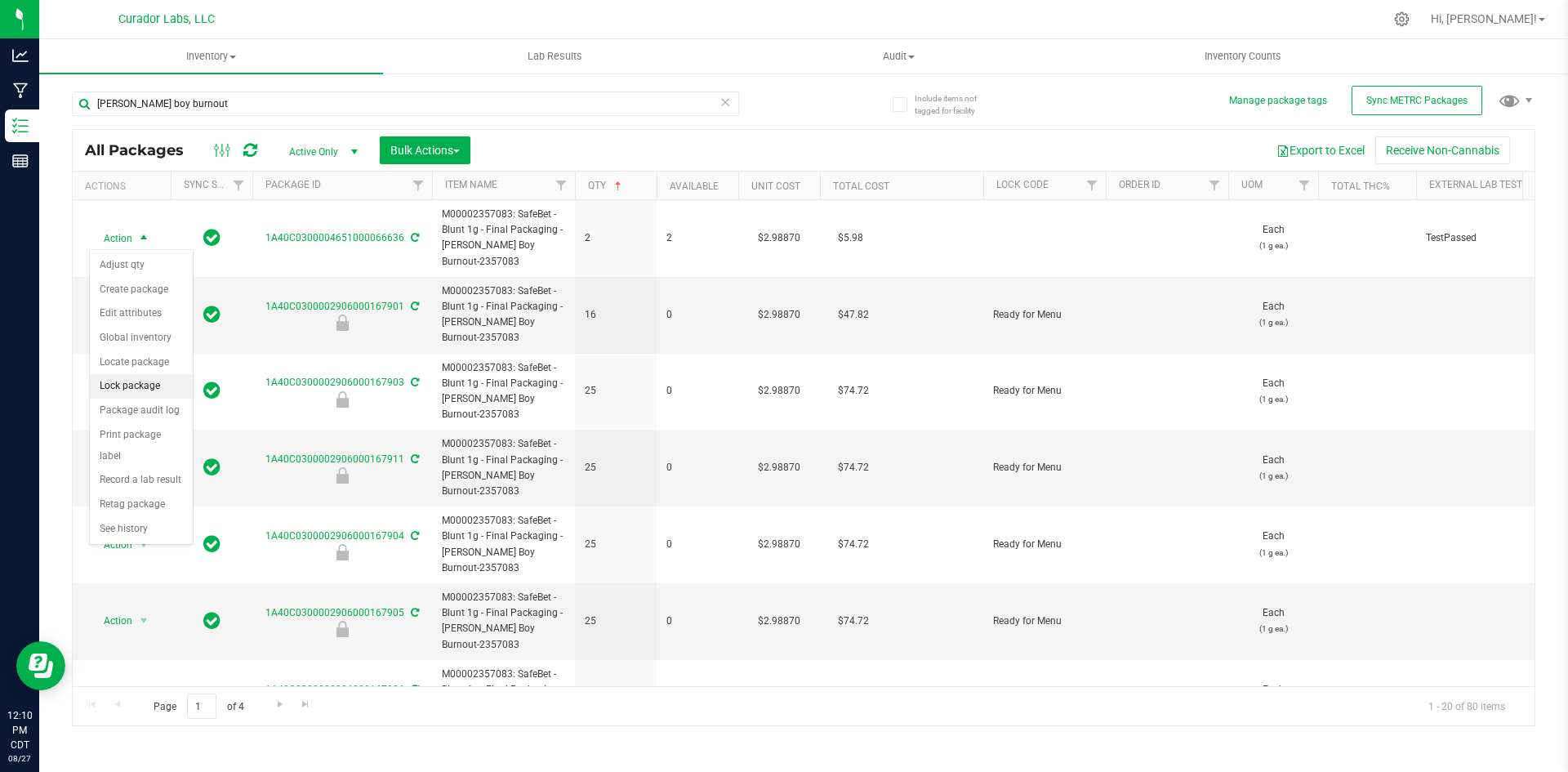
click at [126, 391] on li "Lock package" at bounding box center [142, 386] width 103 height 25
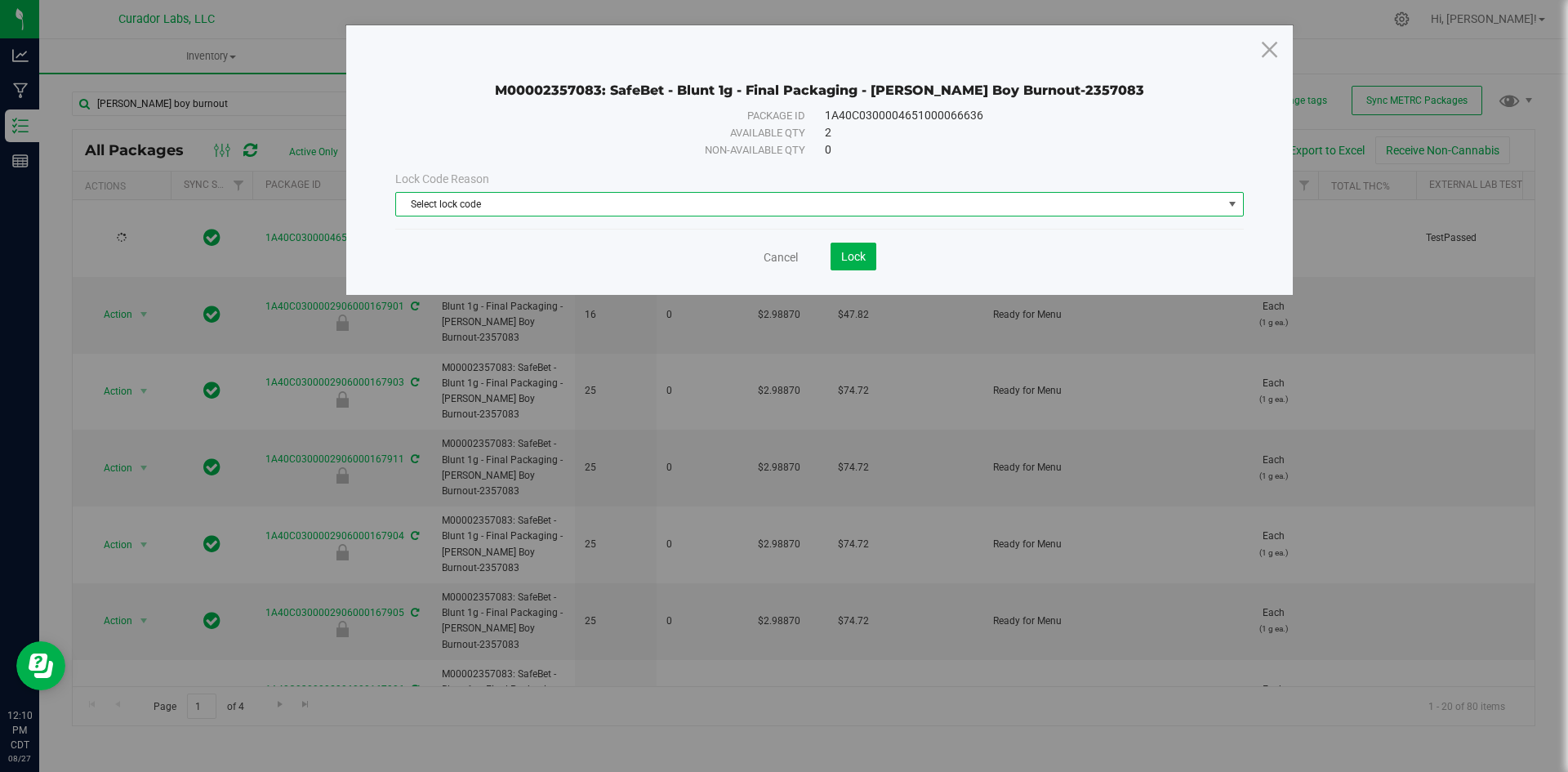
click at [504, 207] on span "Select lock code" at bounding box center [810, 203] width 827 height 23
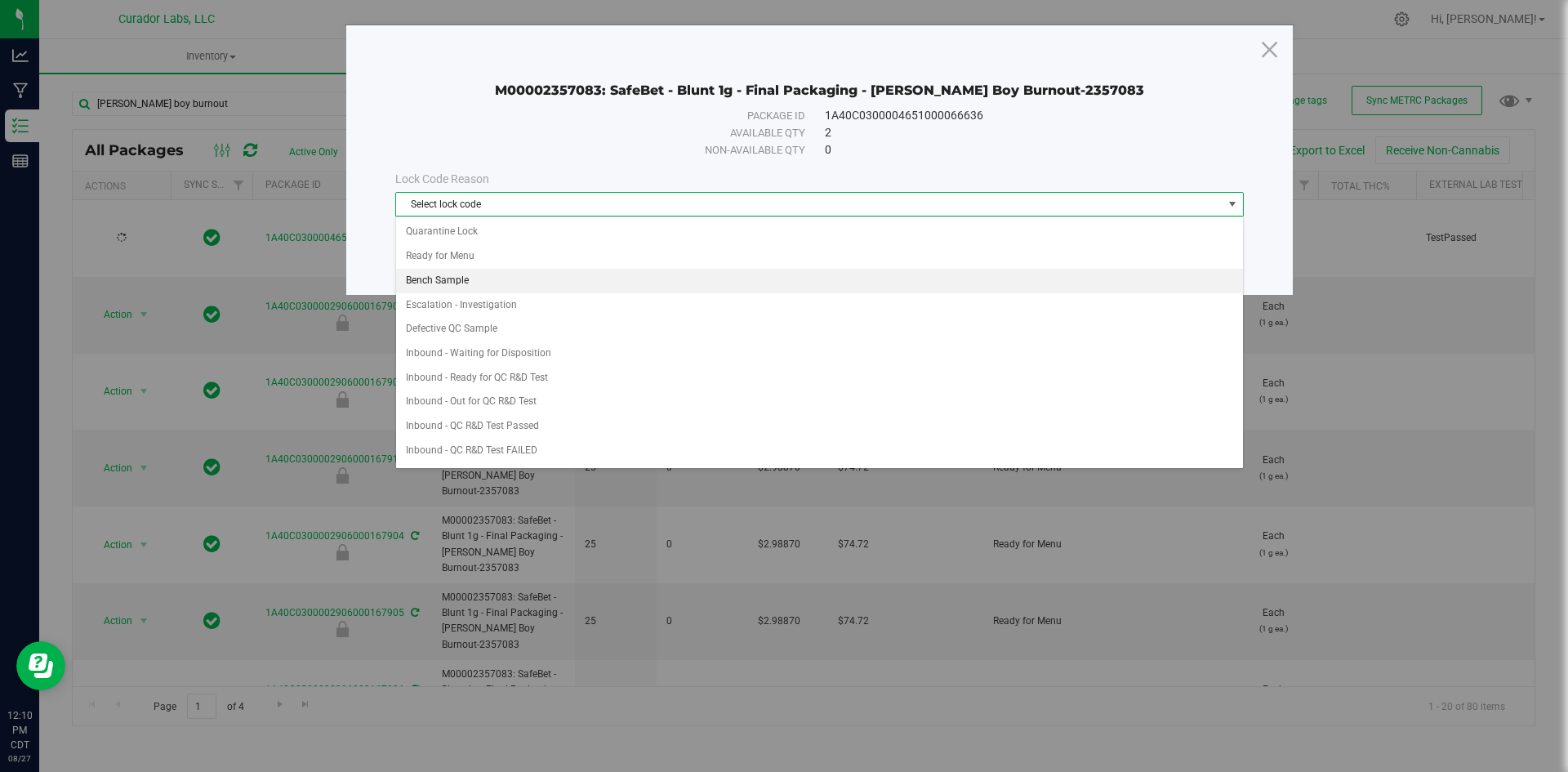
click at [476, 275] on li "Bench Sample" at bounding box center [820, 280] width 846 height 25
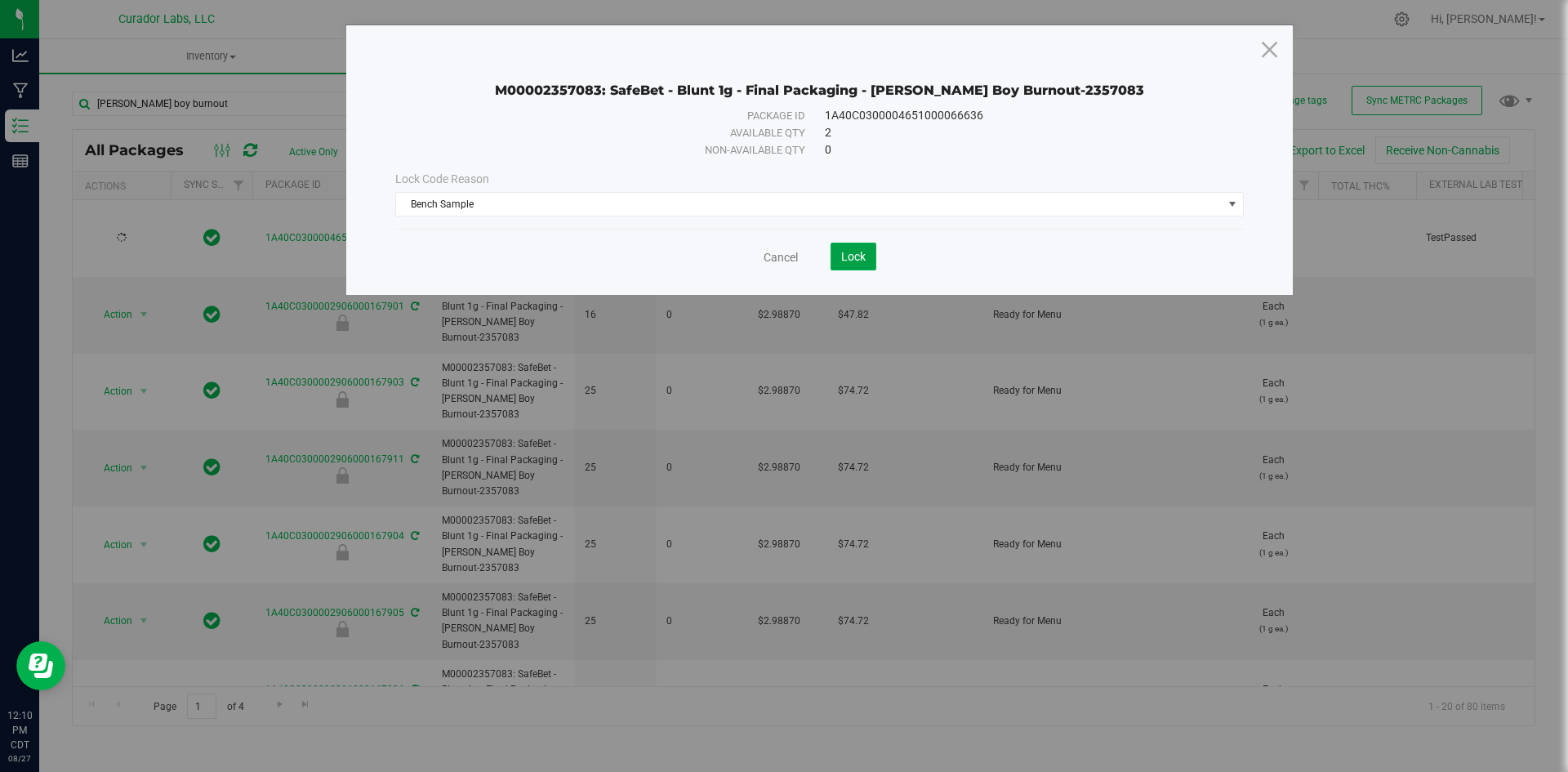
drag, startPoint x: 864, startPoint y: 250, endPoint x: 865, endPoint y: 242, distance: 8.1
click at [865, 248] on button "Lock" at bounding box center [853, 257] width 46 height 28
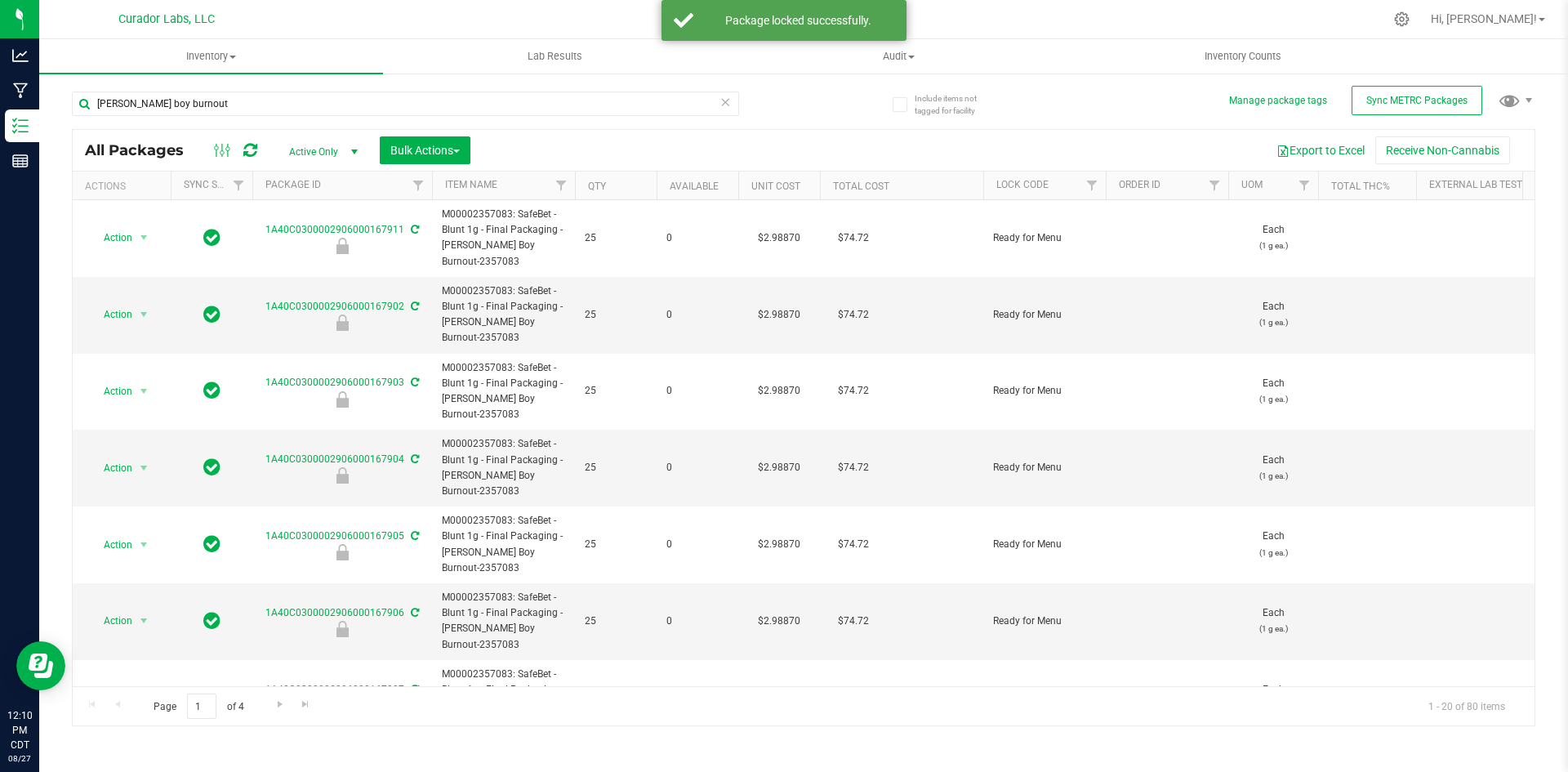
click at [612, 183] on th "Qty" at bounding box center [616, 185] width 81 height 29
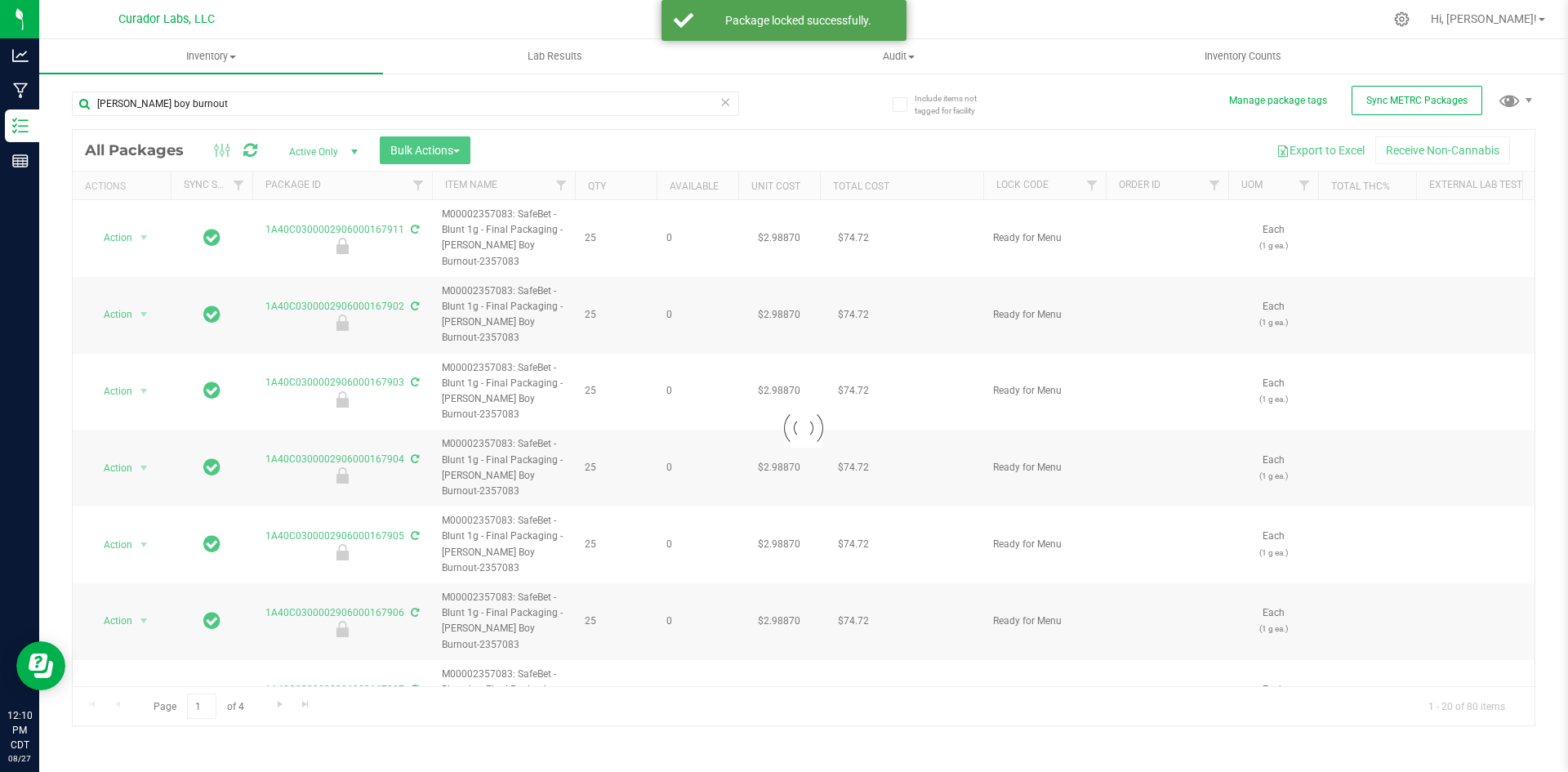
click at [597, 187] on div at bounding box center [803, 427] width 1462 height 596
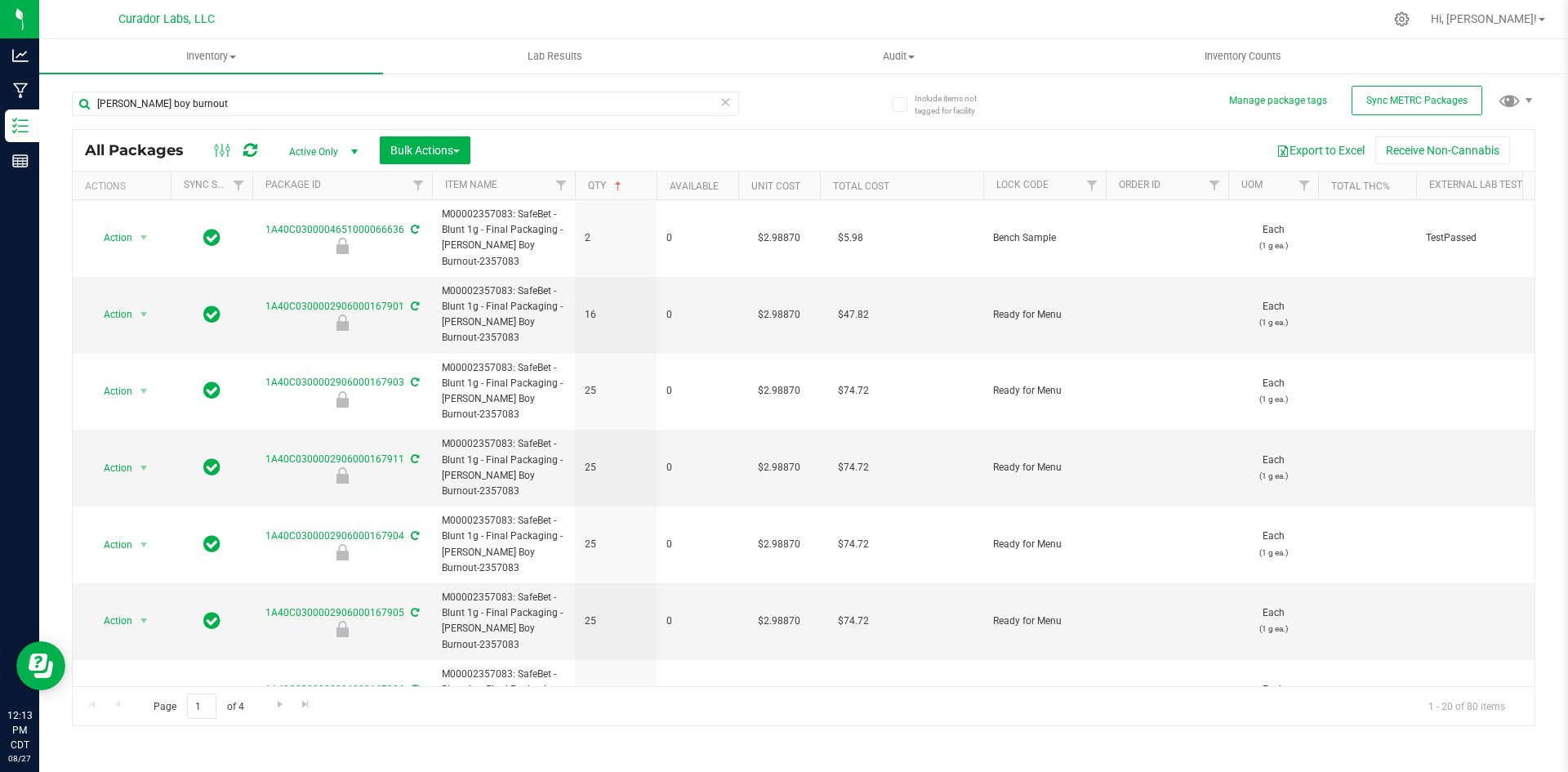
click at [721, 101] on icon at bounding box center [726, 101] width 12 height 20
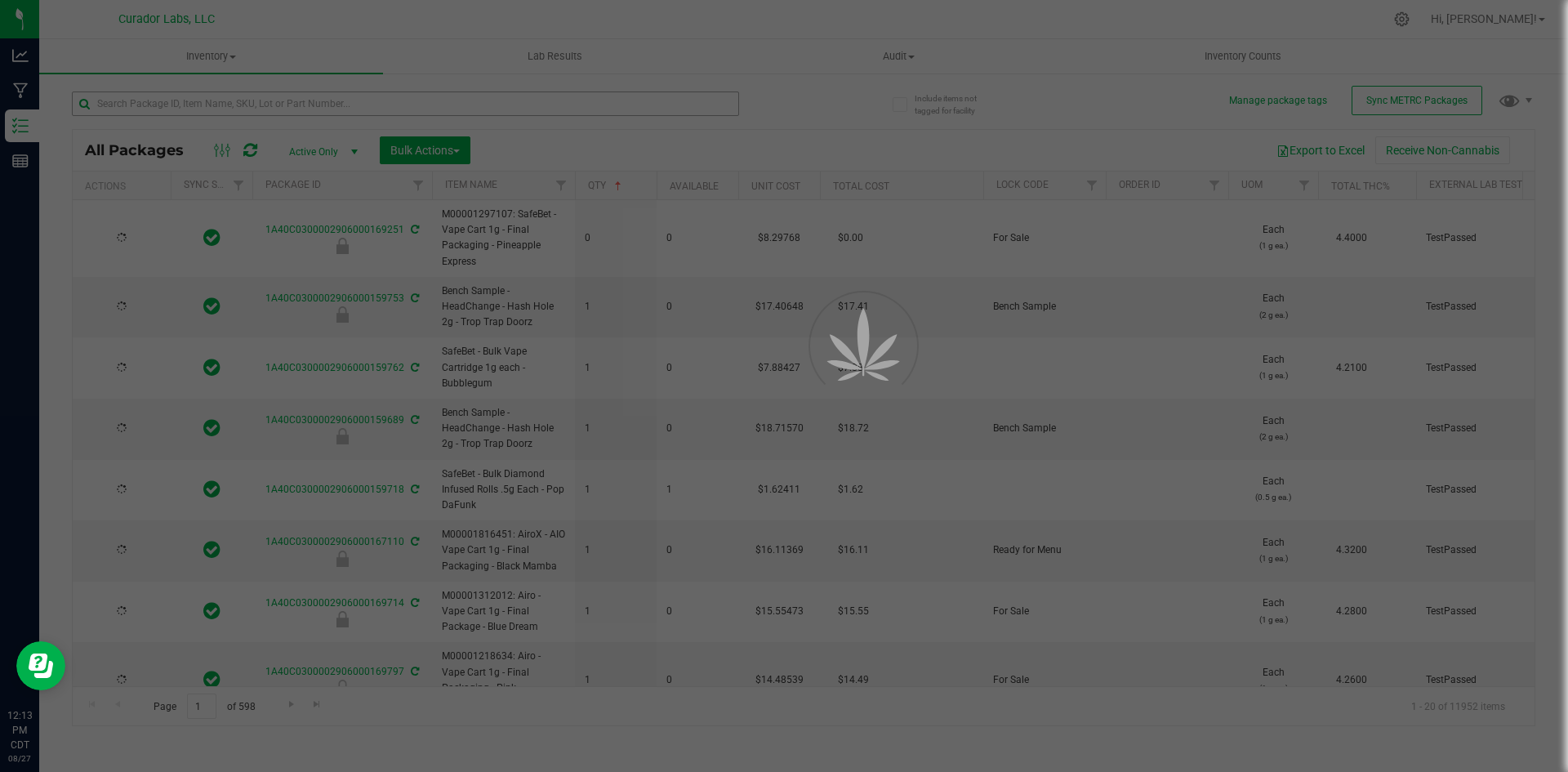
type input "2026-07-25"
type input "2026-08-12"
type input "2026-08-13"
type input "2026-08-05"
type input "2026-08-07"
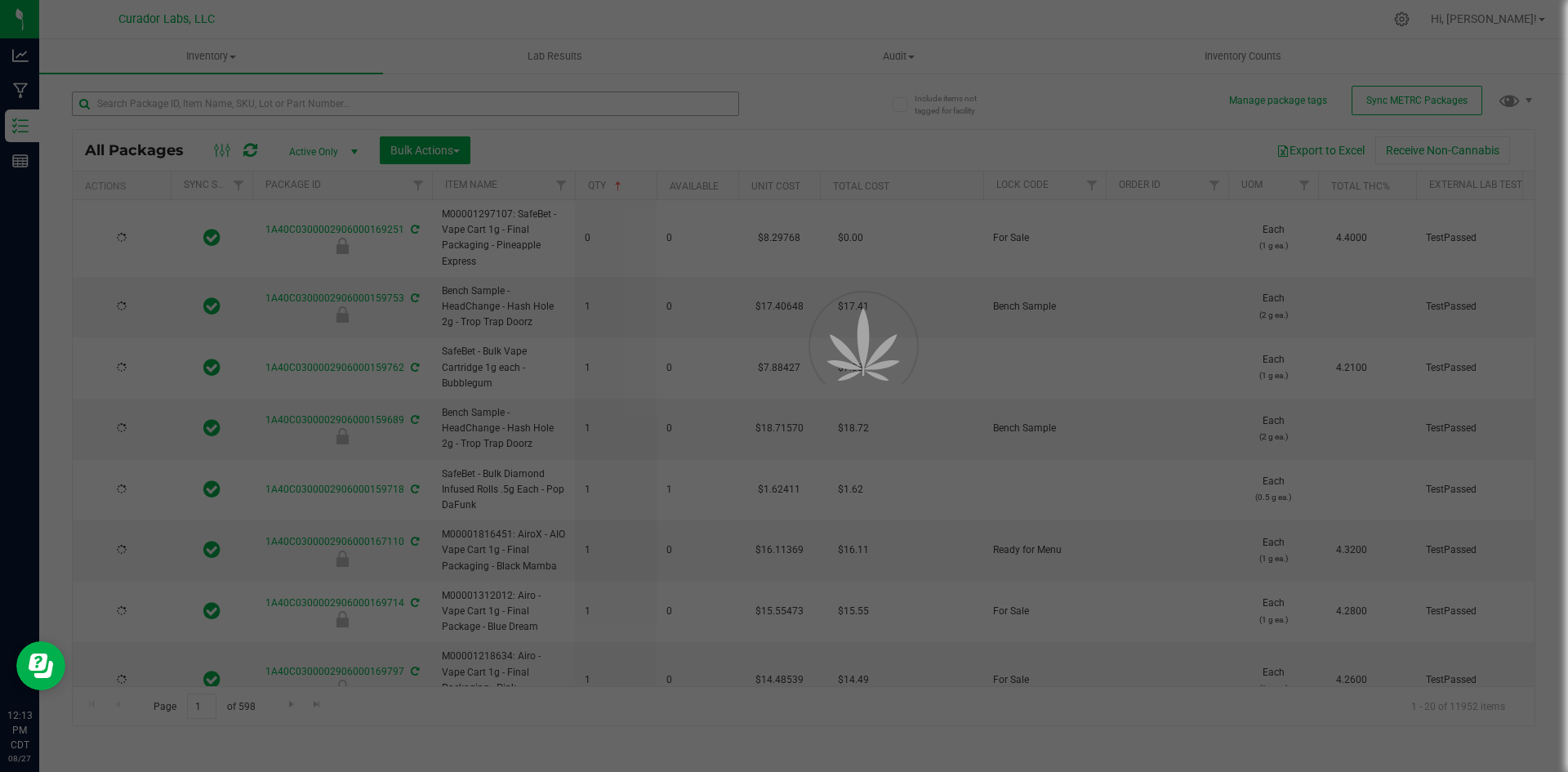
type input "2026-08-15"
type input "2026-08-01"
type input "2026-08-15"
type input "2026-07-18"
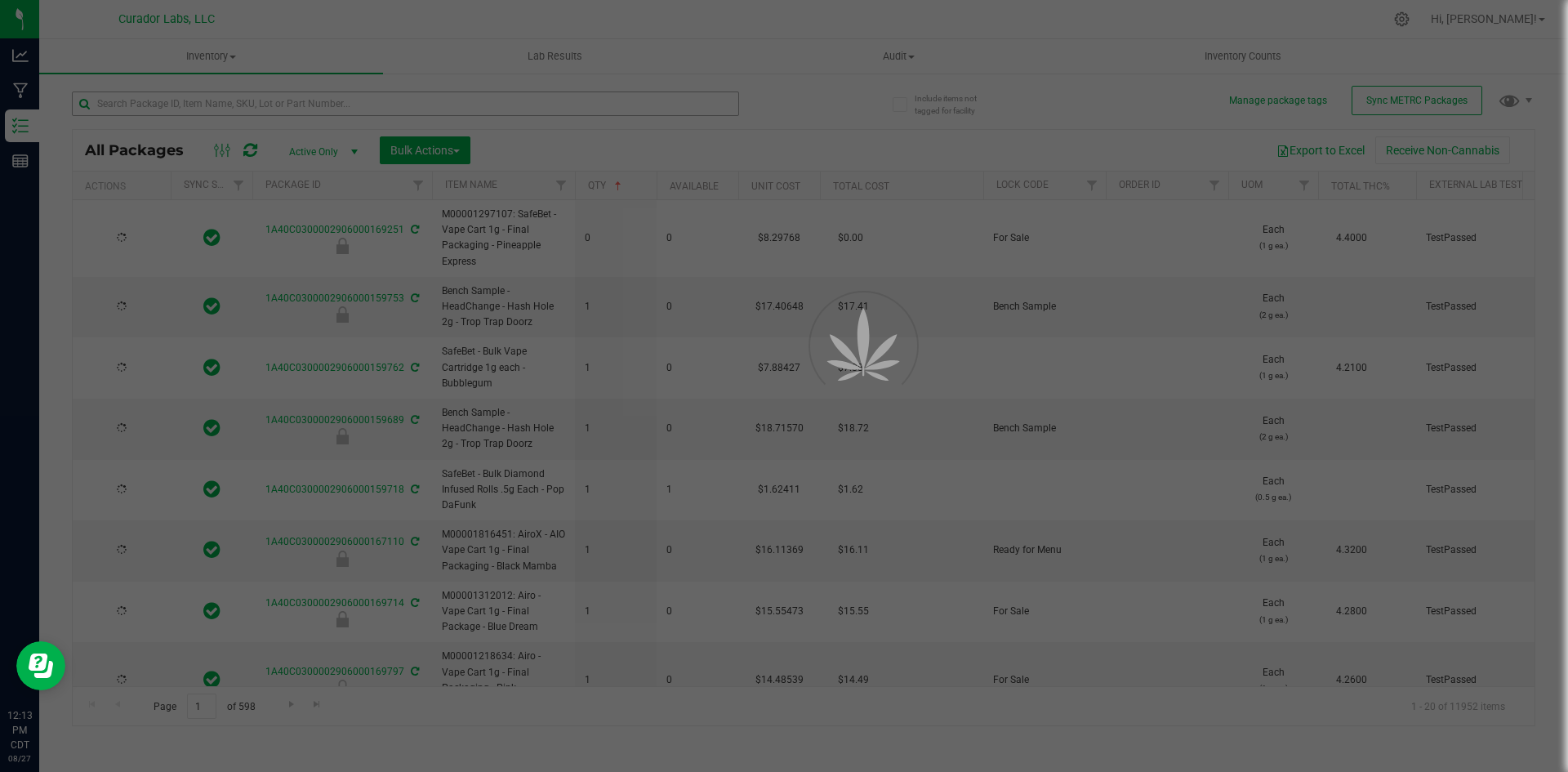
type input "2026-07-21"
type input "2026-06-23"
type input "2026-05-26"
type input "2026-07-01"
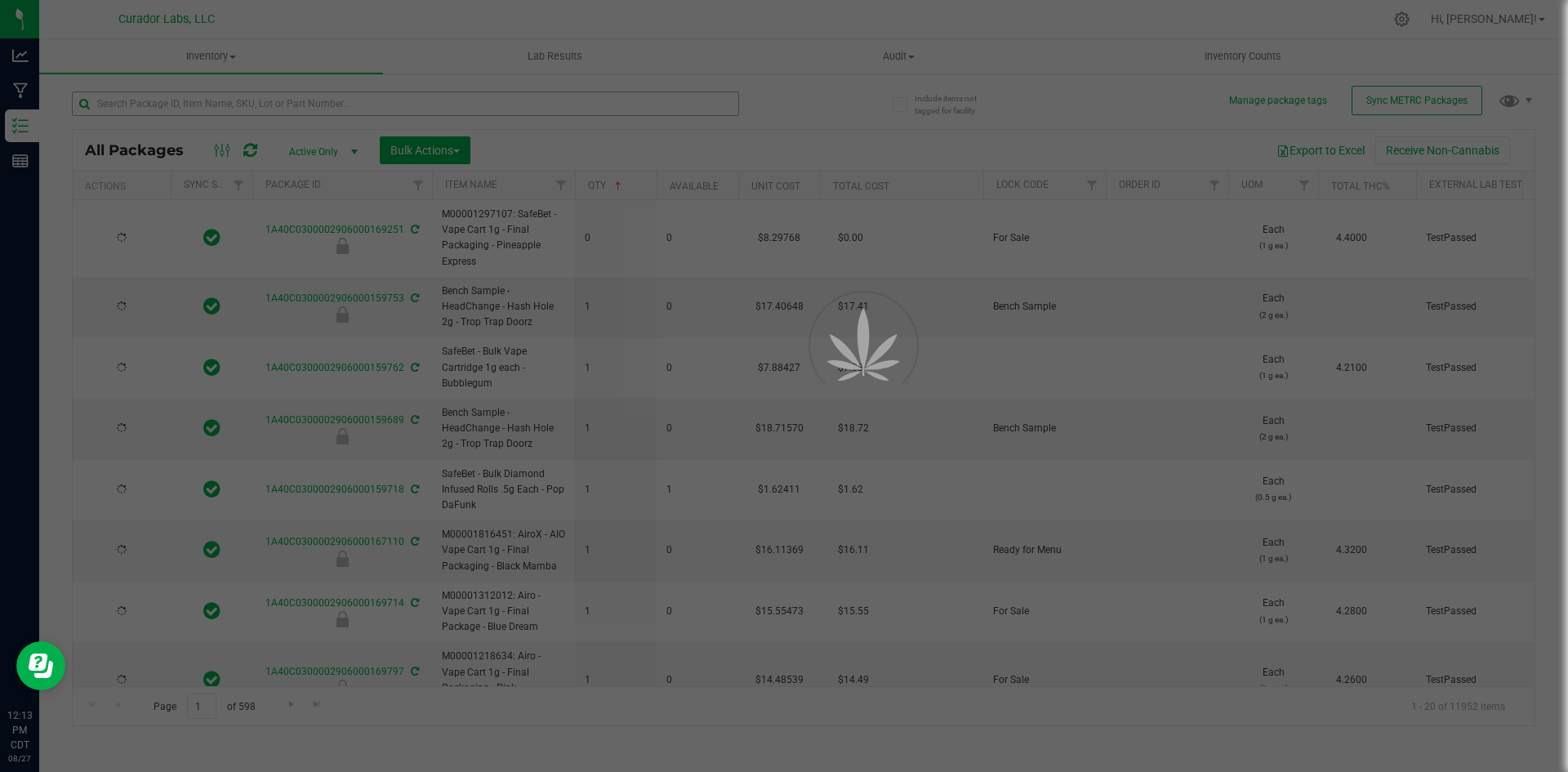
type input "2026-07-07"
type input "2026-07-22"
type input "2026-06-30"
type input "2025-06-26"
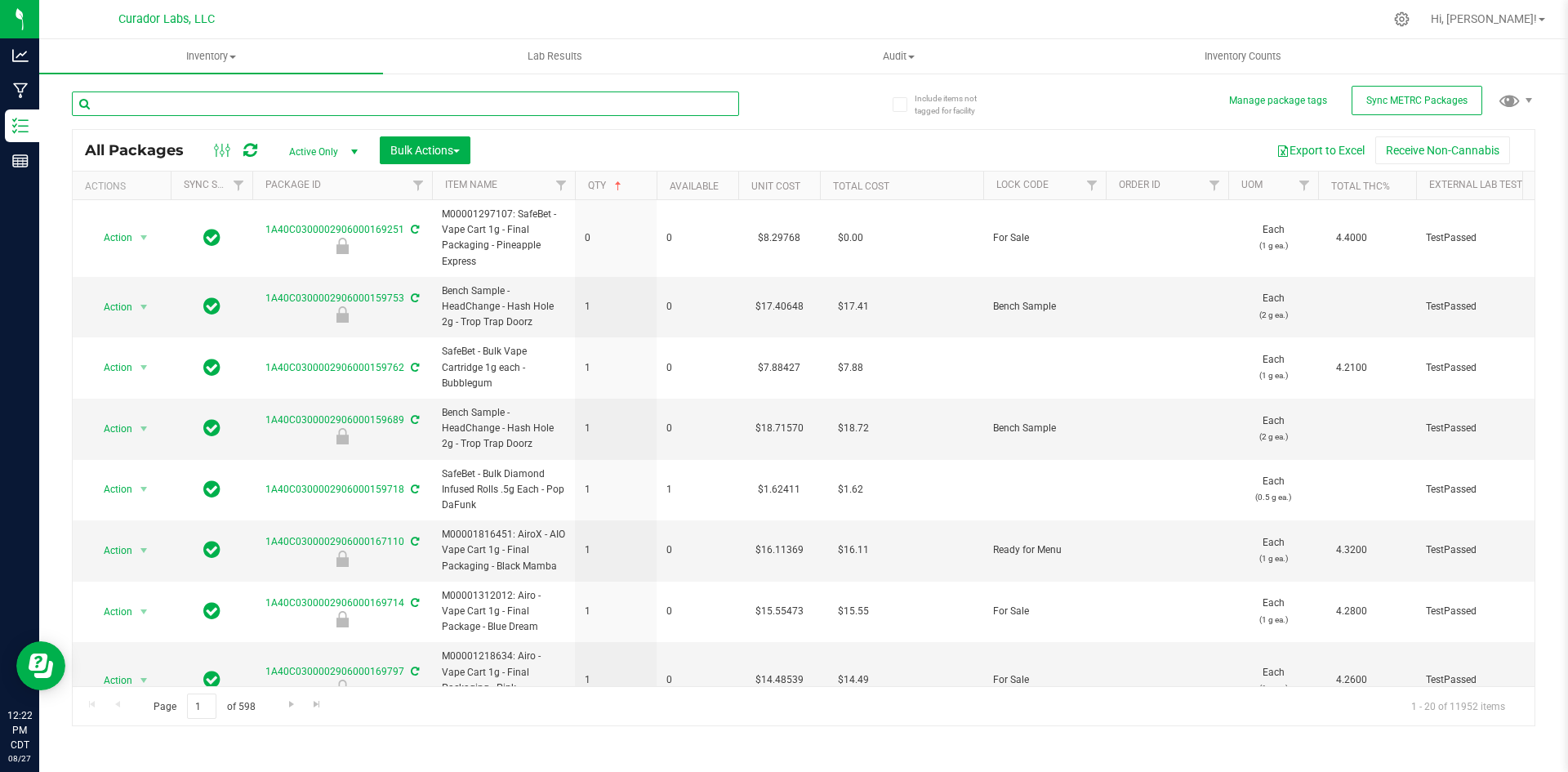
click at [227, 112] on input "text" at bounding box center [405, 103] width 667 height 25
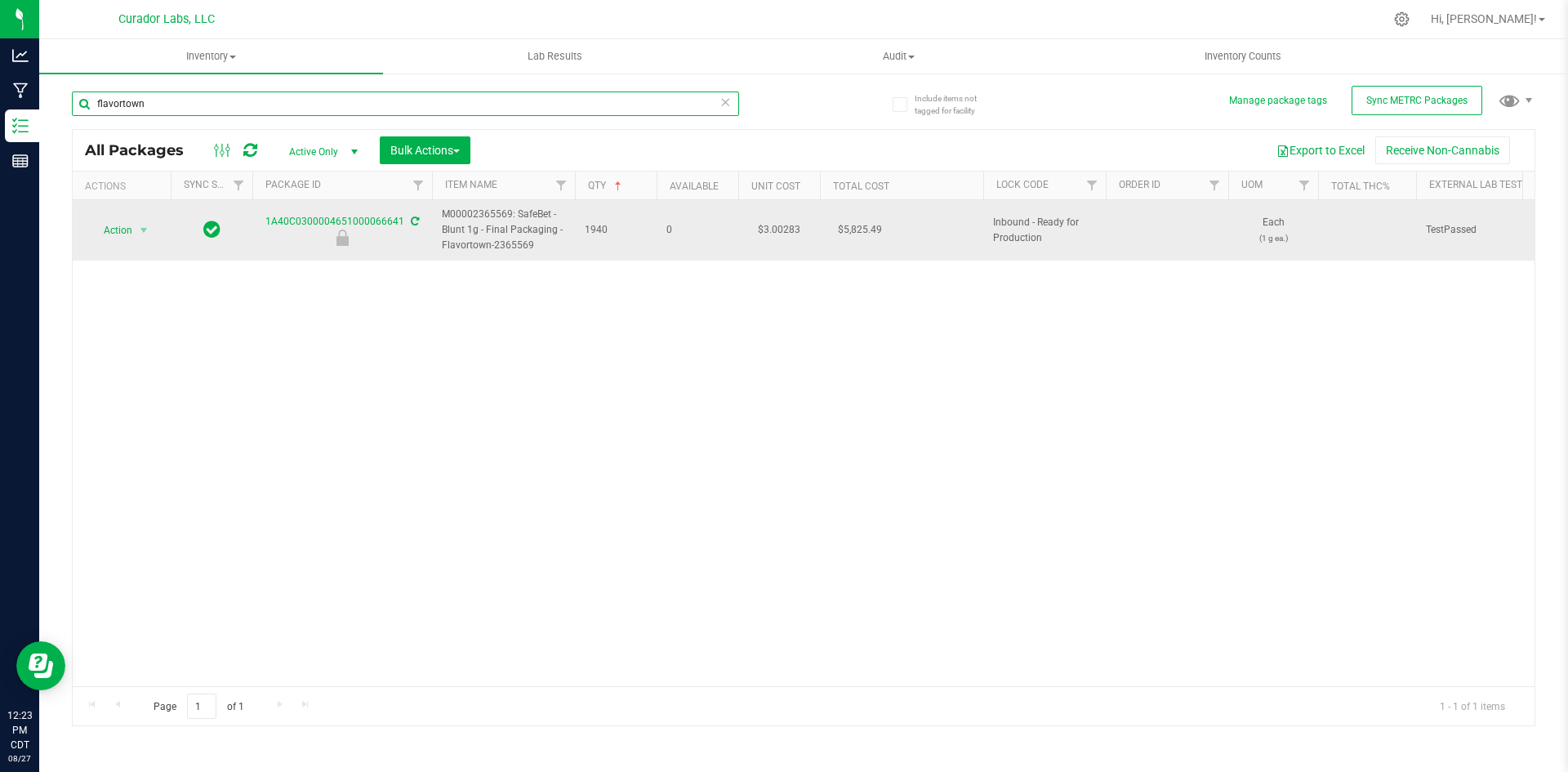
type input "flavortown"
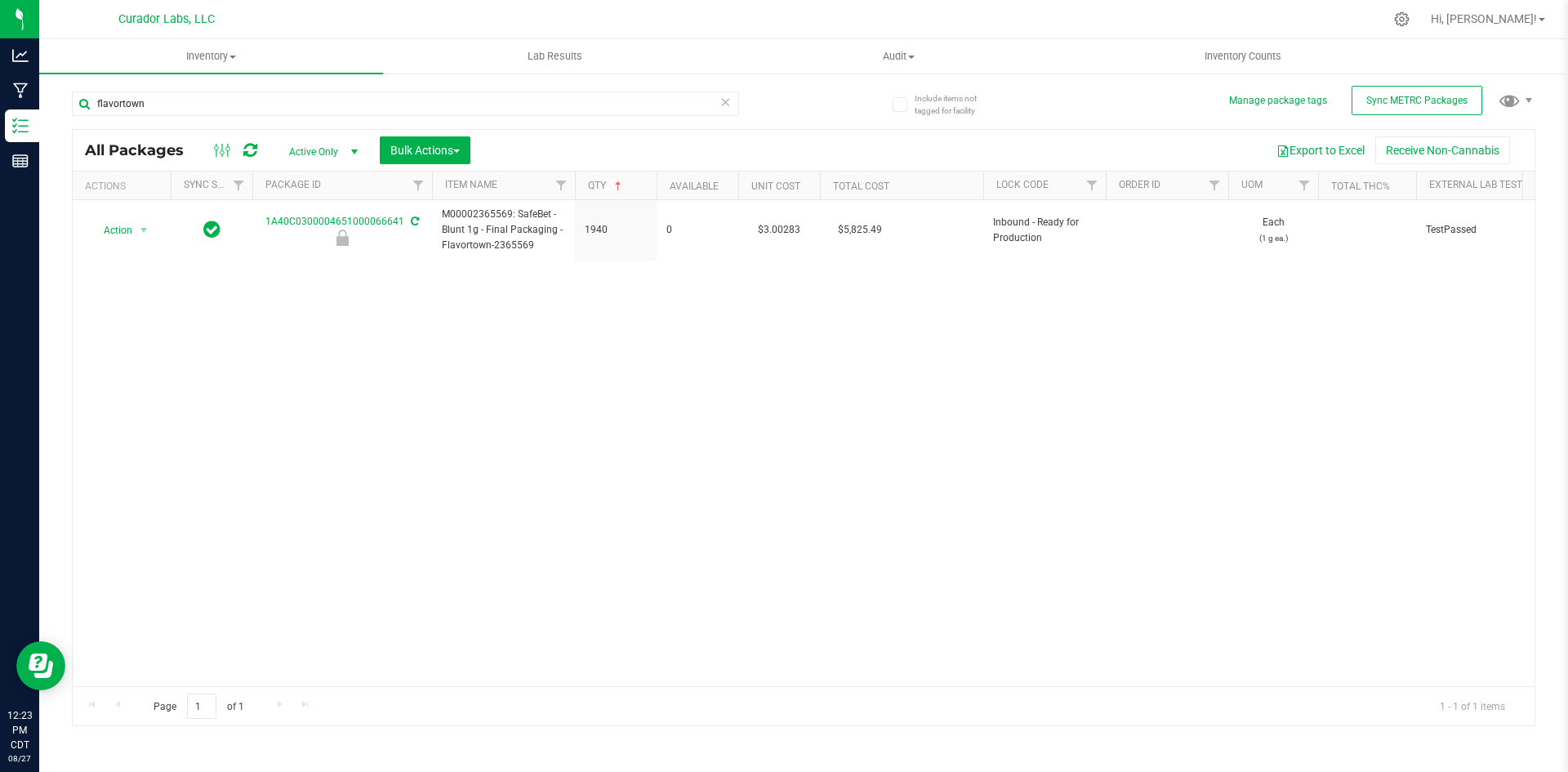
drag, startPoint x: 447, startPoint y: 212, endPoint x: 375, endPoint y: 343, distance: 149.5
click at [375, 343] on div "Action Action Edit attributes Global inventory Locate package Package audit log…" at bounding box center [803, 443] width 1462 height 486
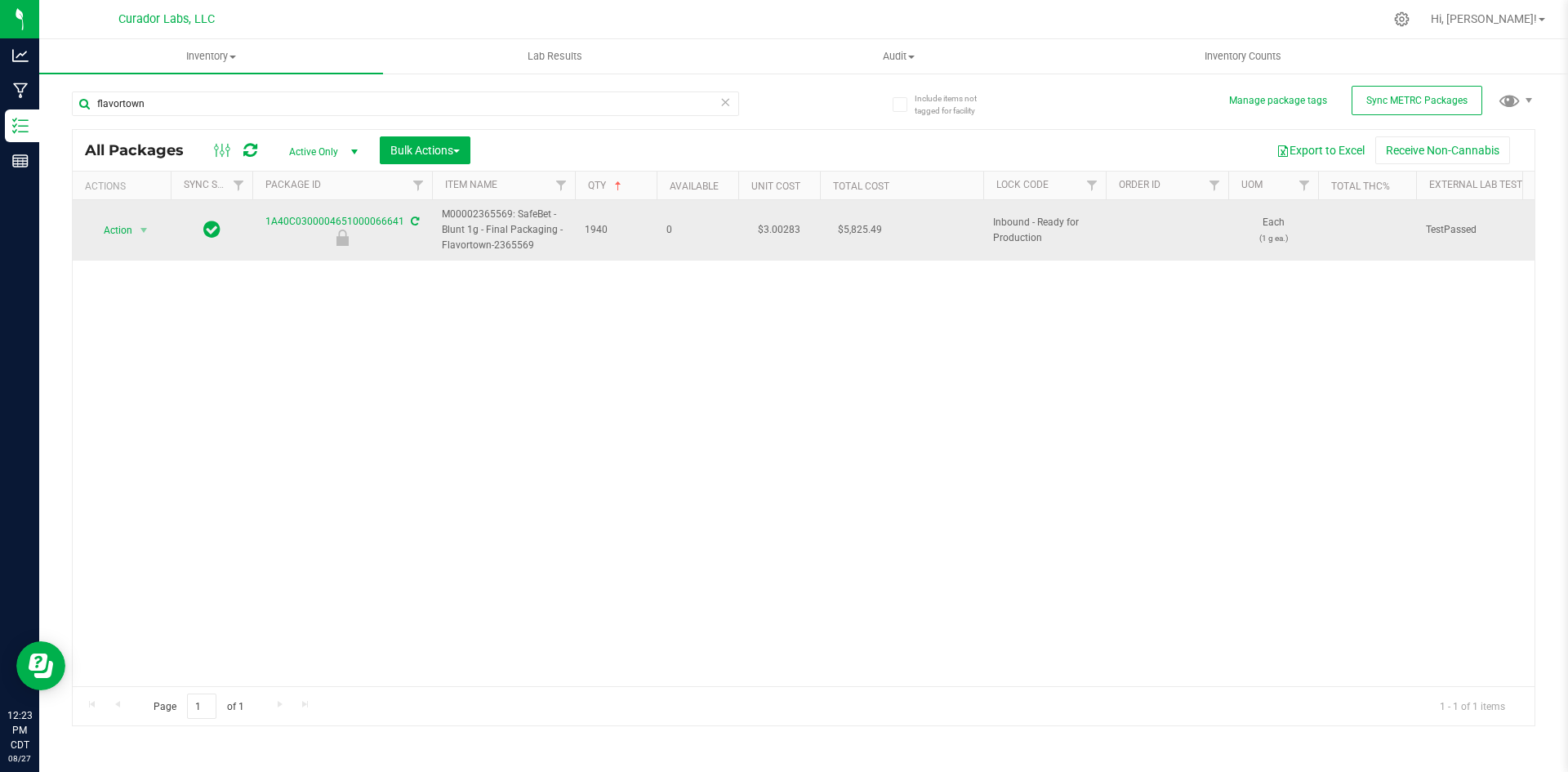
drag, startPoint x: 533, startPoint y: 246, endPoint x: 439, endPoint y: 210, distance: 100.7
click at [439, 210] on td "M00002365569: SafeBet - Blunt 1g - Final Packaging - Flavortown-2365569" at bounding box center [504, 230] width 143 height 60
copy span "M00002365569: SafeBet - Blunt 1g - Final Packaging - Flavortown-2365569"
click at [126, 229] on span "Action" at bounding box center [111, 230] width 44 height 23
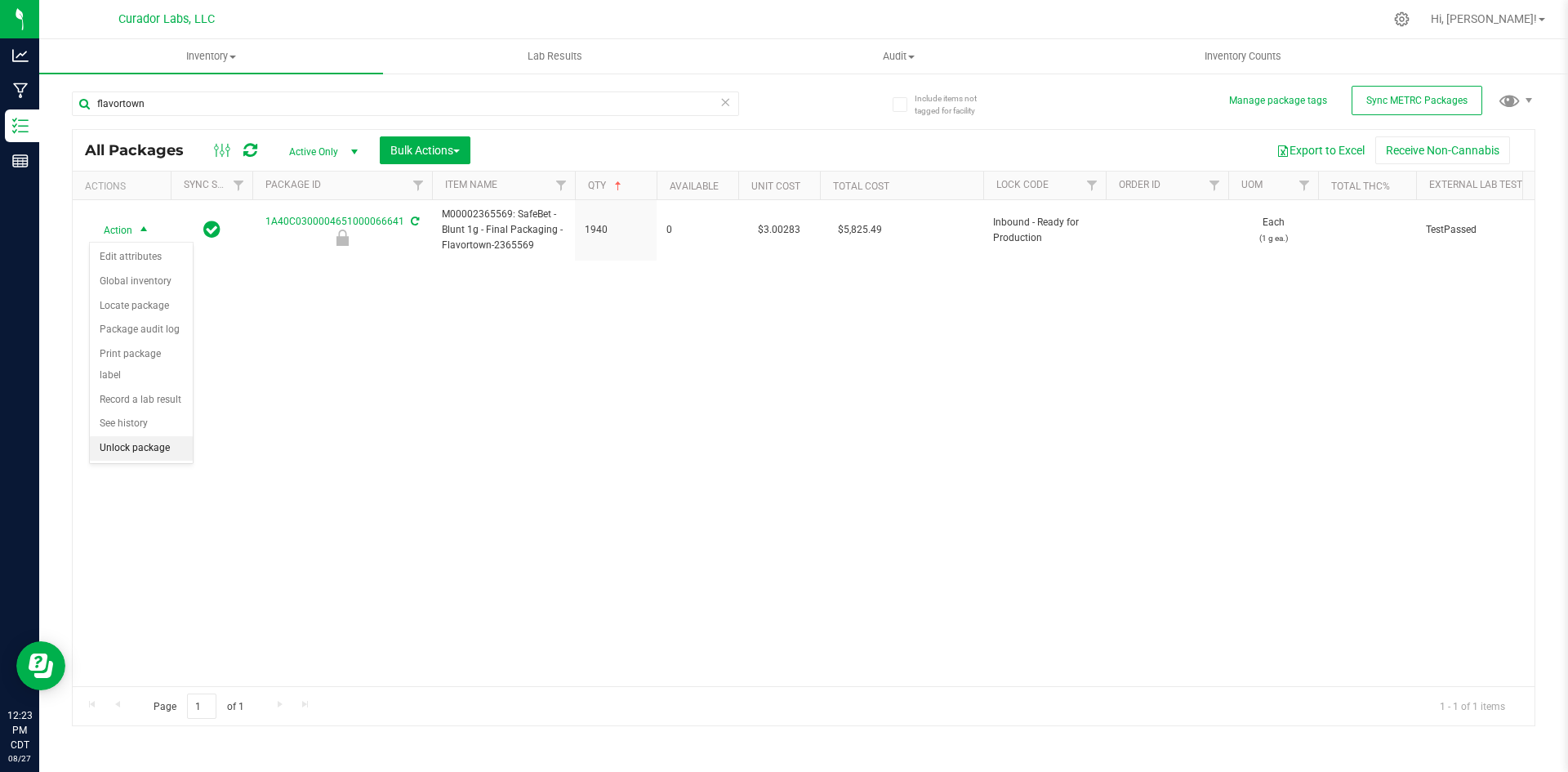
click at [118, 436] on li "Unlock package" at bounding box center [142, 448] width 103 height 25
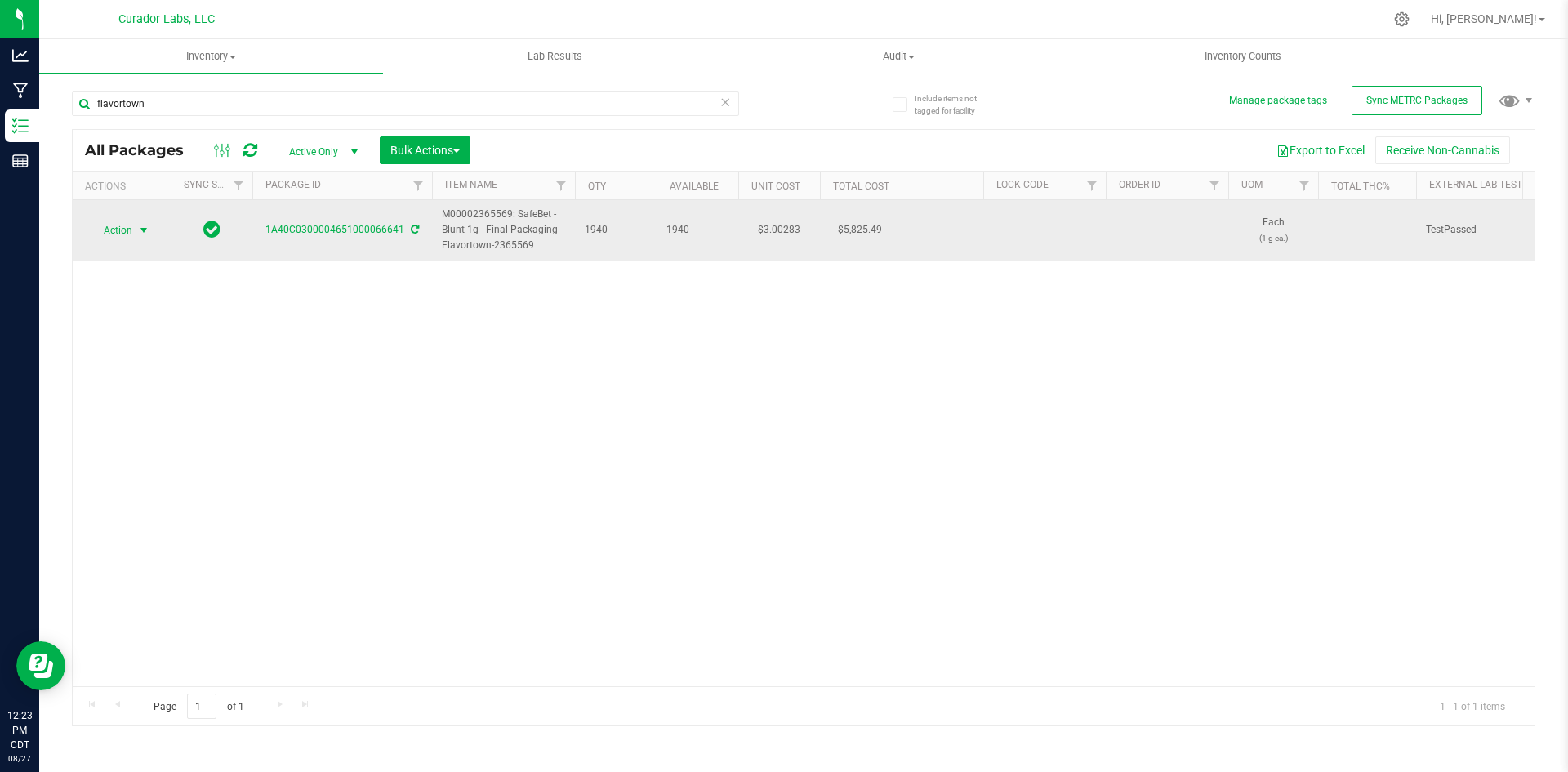
click at [128, 230] on span "Action" at bounding box center [111, 230] width 44 height 23
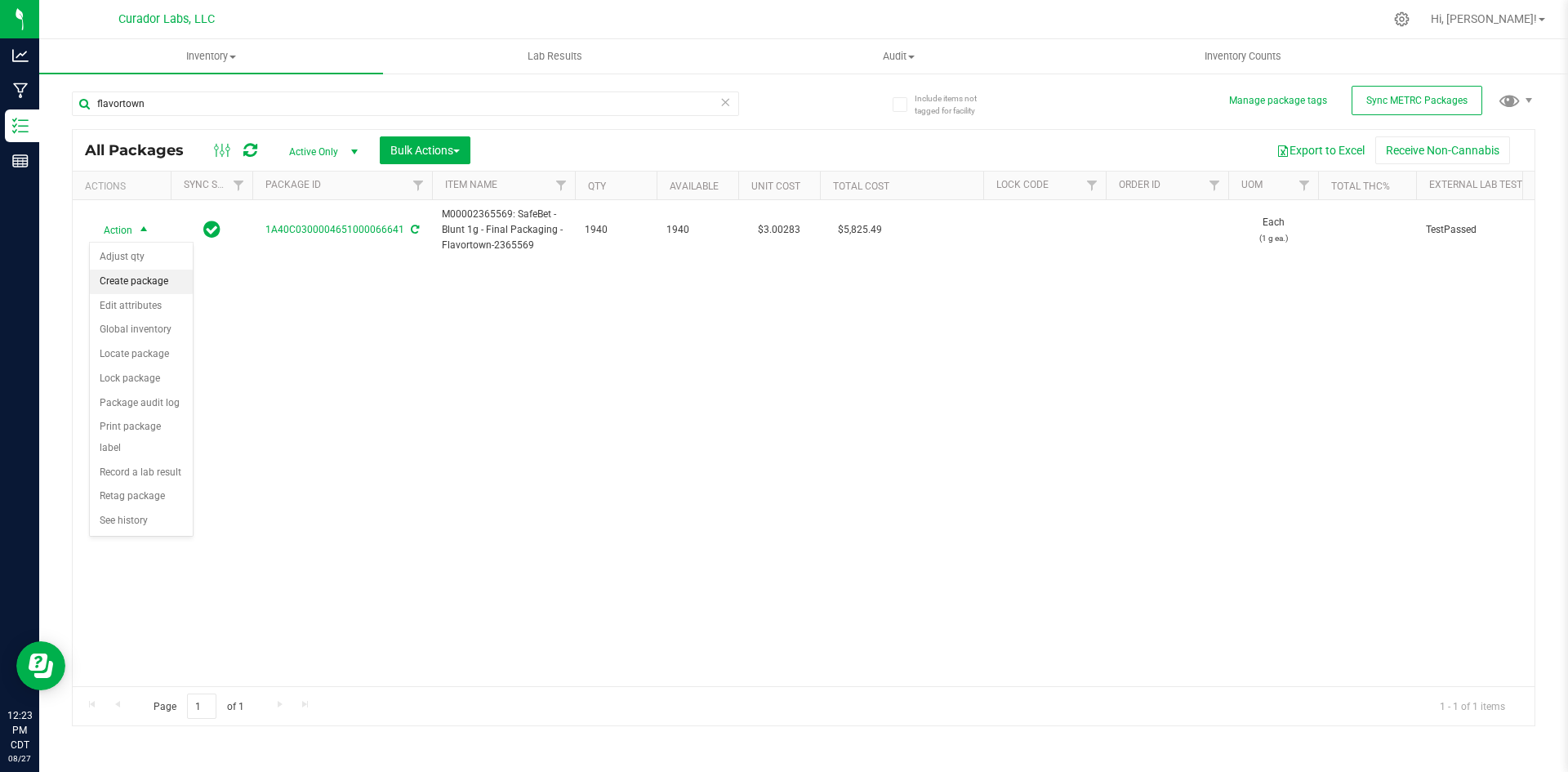
click at [125, 275] on li "Create package" at bounding box center [142, 281] width 103 height 25
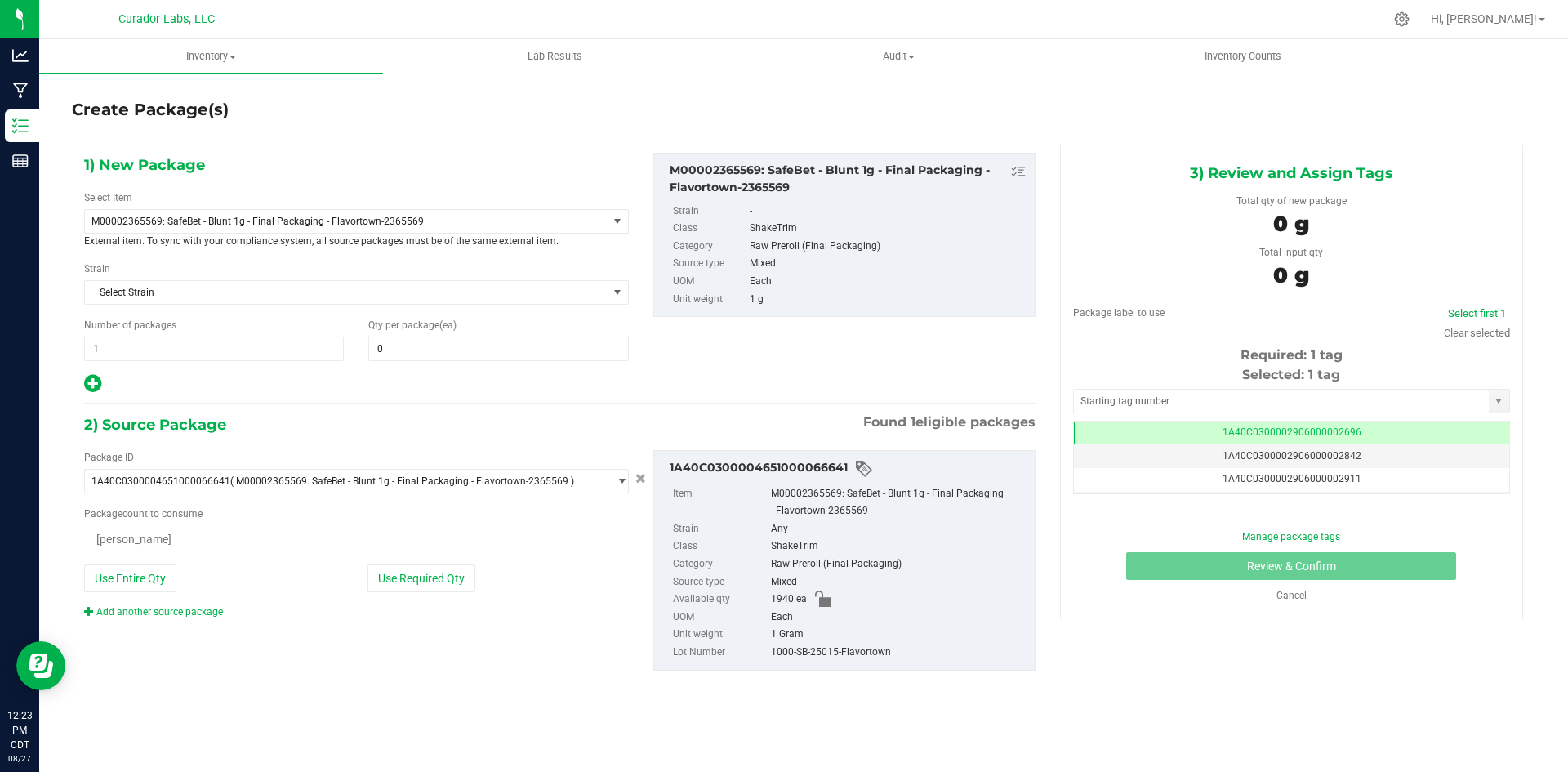
type input "0"
click at [118, 355] on span "1 1" at bounding box center [214, 348] width 260 height 25
click at [387, 341] on span at bounding box center [499, 348] width 260 height 25
type input "13"
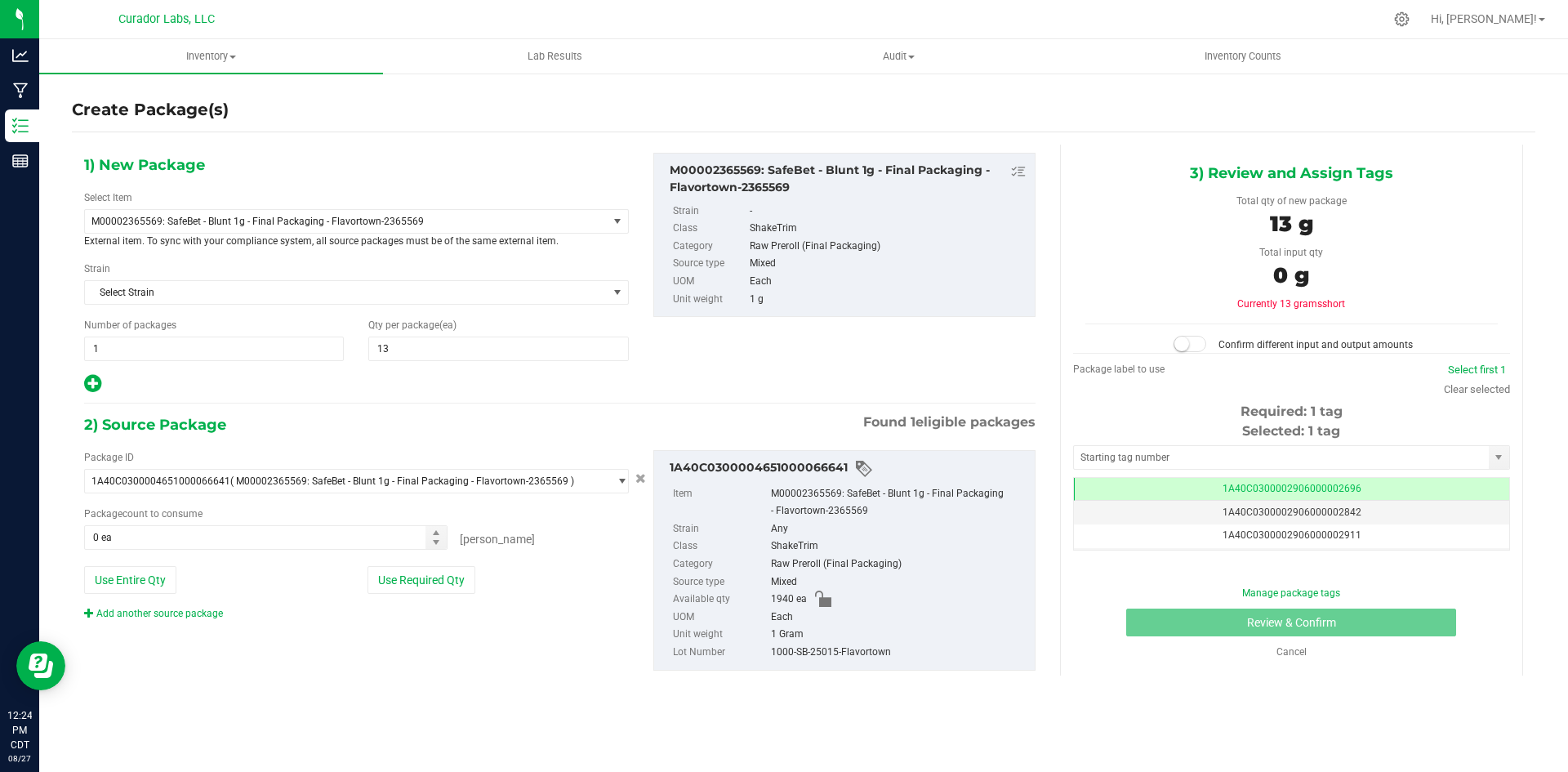
click at [82, 393] on div "1) New Package Select Item M00002365569: SafeBet - Blunt 1g - Final Packaging -…" at bounding box center [357, 274] width 569 height 242
click at [88, 387] on icon at bounding box center [92, 384] width 17 height 21
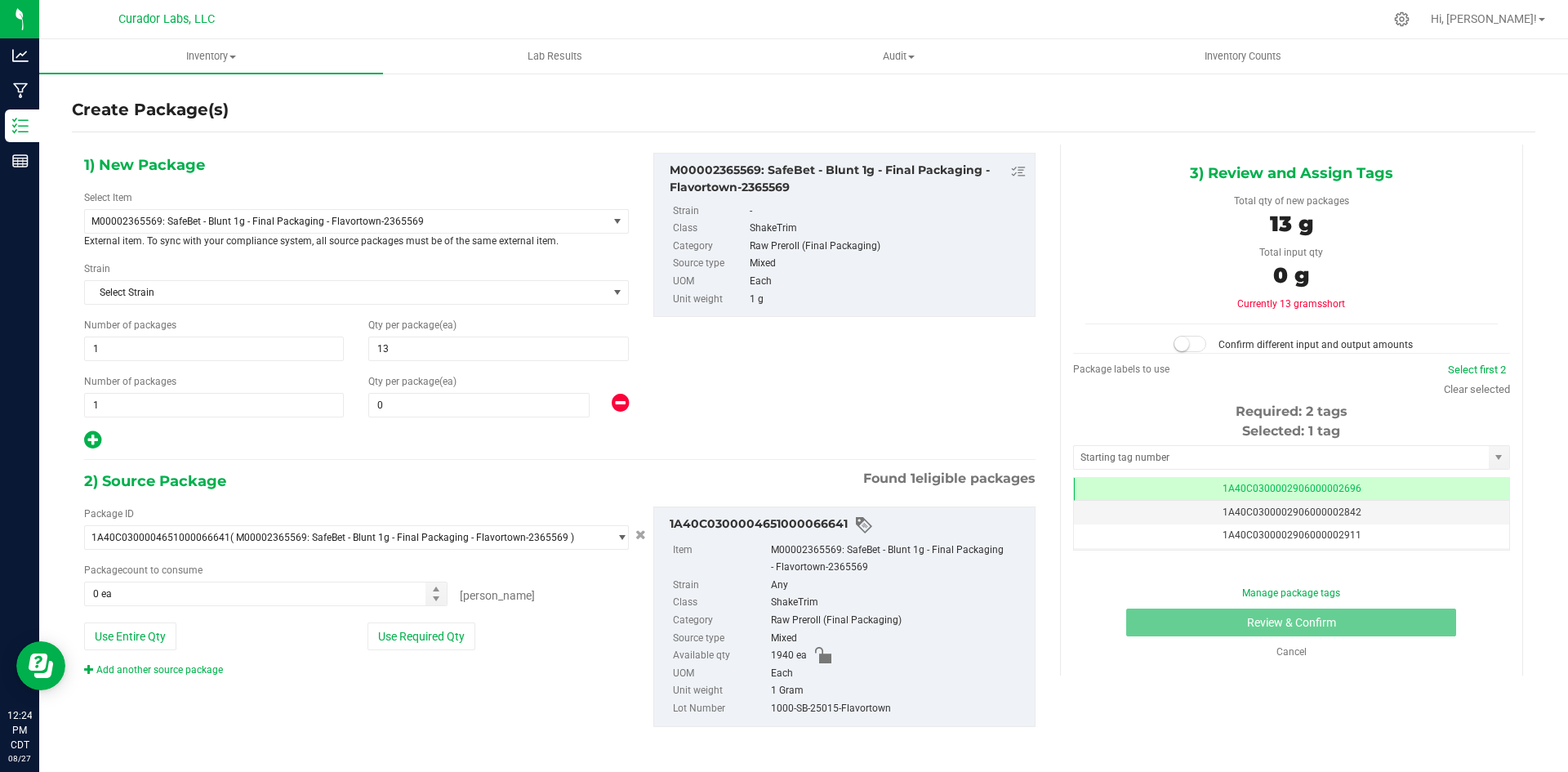
type input "13"
type input "0"
click at [103, 401] on span "1 1" at bounding box center [214, 404] width 260 height 25
click at [103, 401] on input "1" at bounding box center [214, 404] width 258 height 23
type input "77"
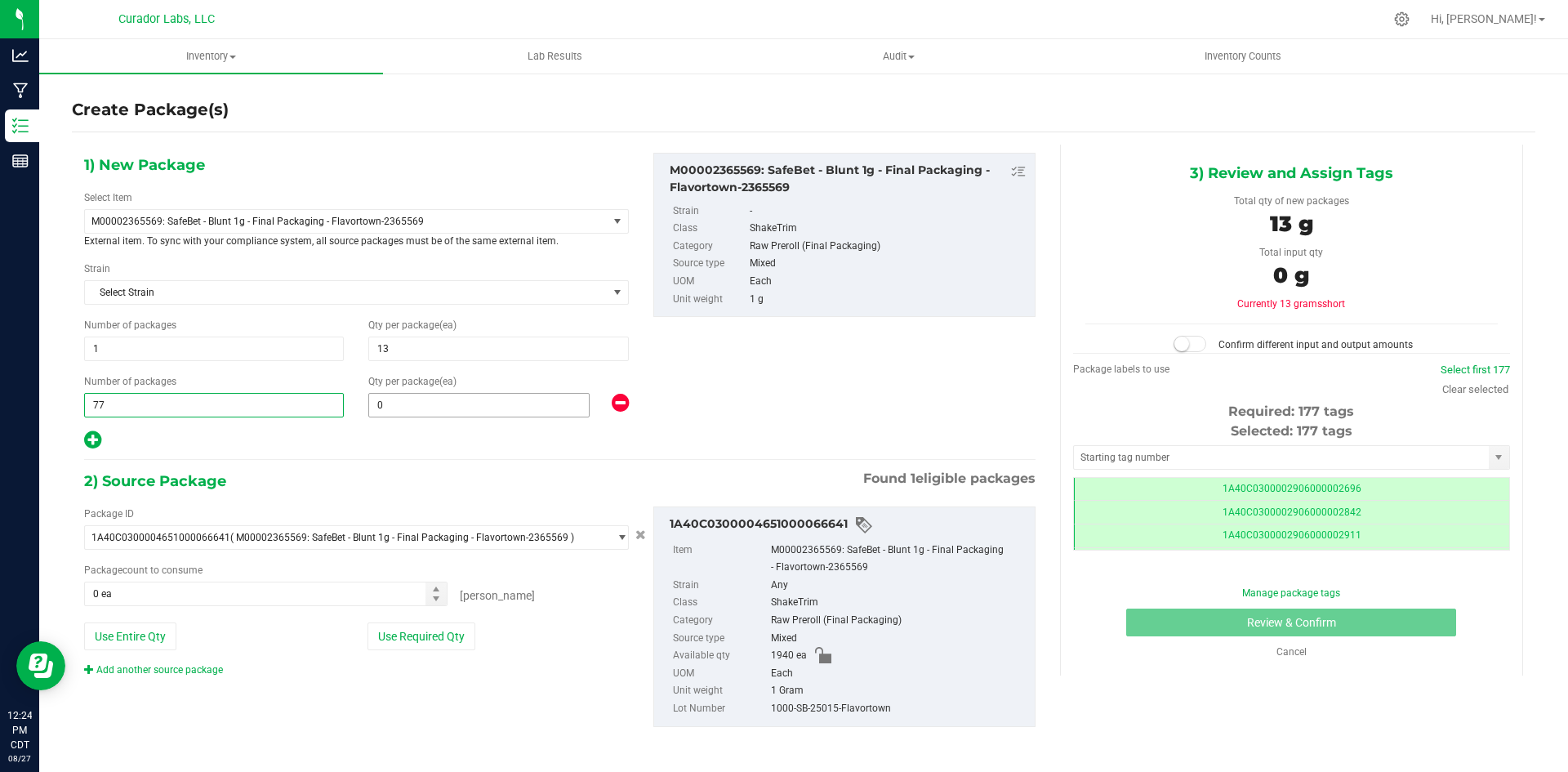
type input "77"
click at [387, 401] on span at bounding box center [479, 404] width 221 height 25
type input "25"
click at [174, 606] on div "Package ID 1A40C0300004651000066641 ( M00002365569: SafeBet - Blunt 1g - Final …" at bounding box center [357, 592] width 569 height 170
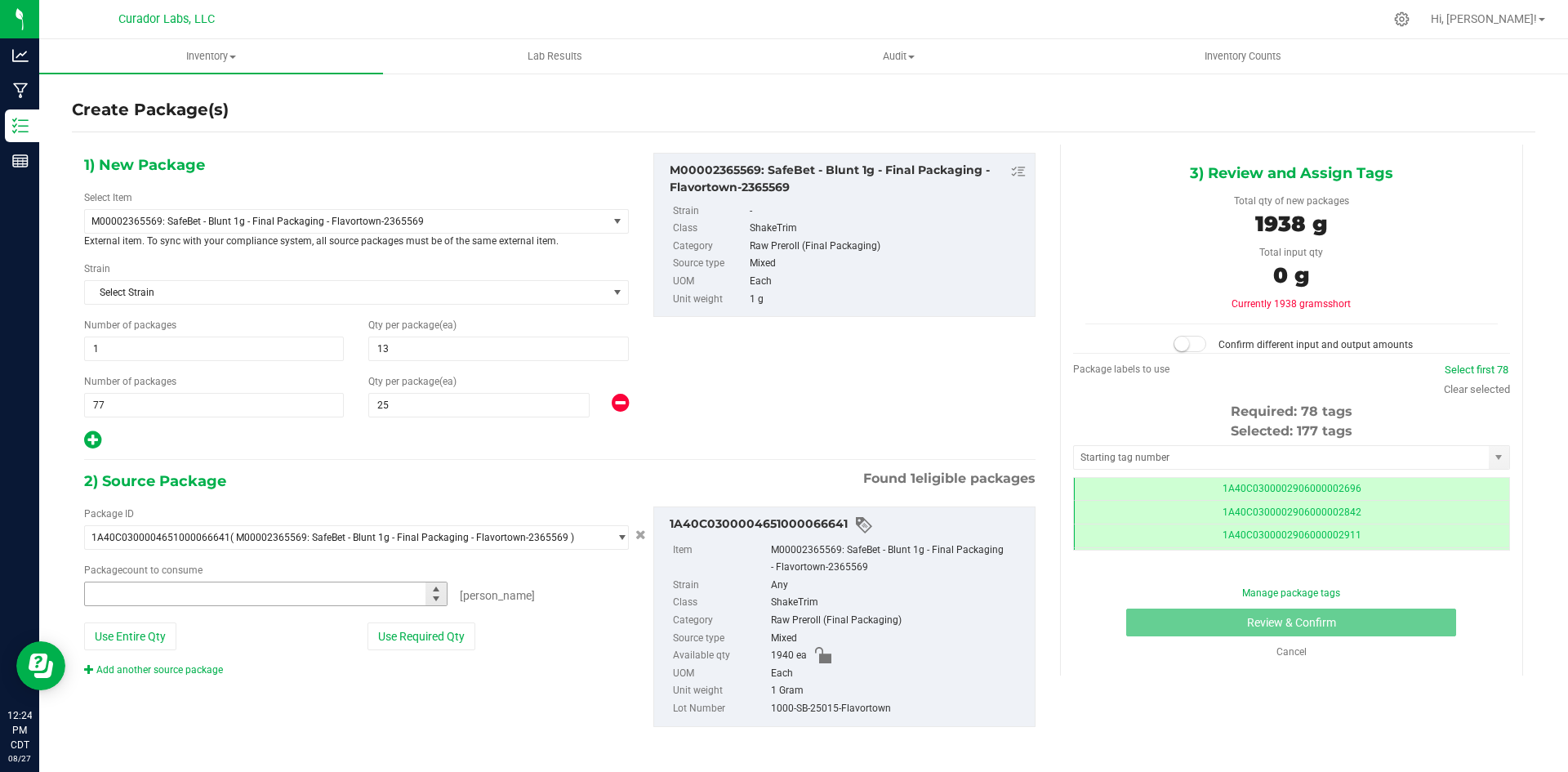
click at [165, 596] on span at bounding box center [266, 594] width 364 height 25
type input "1938"
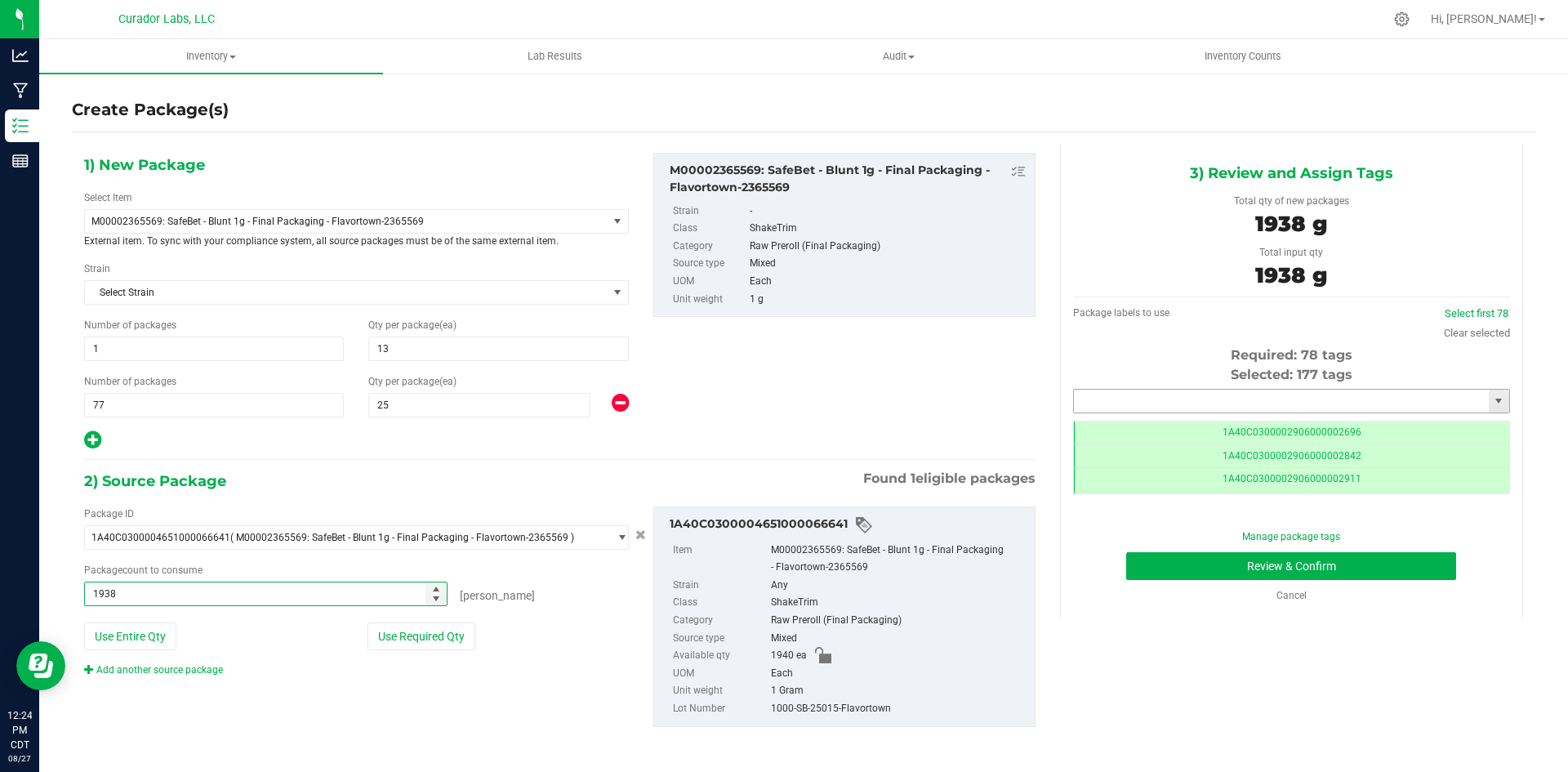
type input "1938 ea"
click at [1190, 406] on input "text" at bounding box center [1282, 400] width 415 height 23
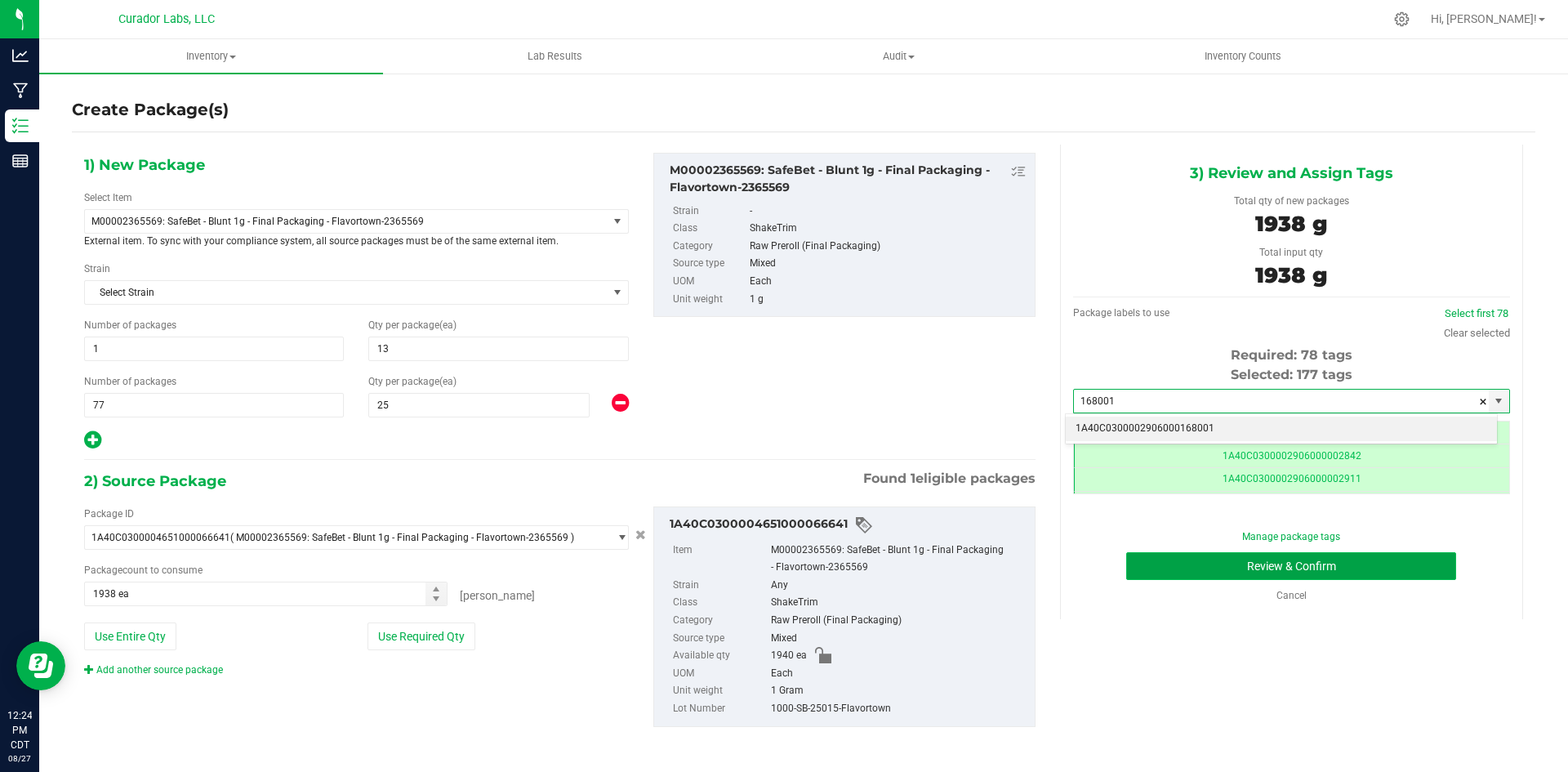
type input "168001"
click at [1185, 566] on button "Review & Confirm" at bounding box center [1290, 566] width 330 height 28
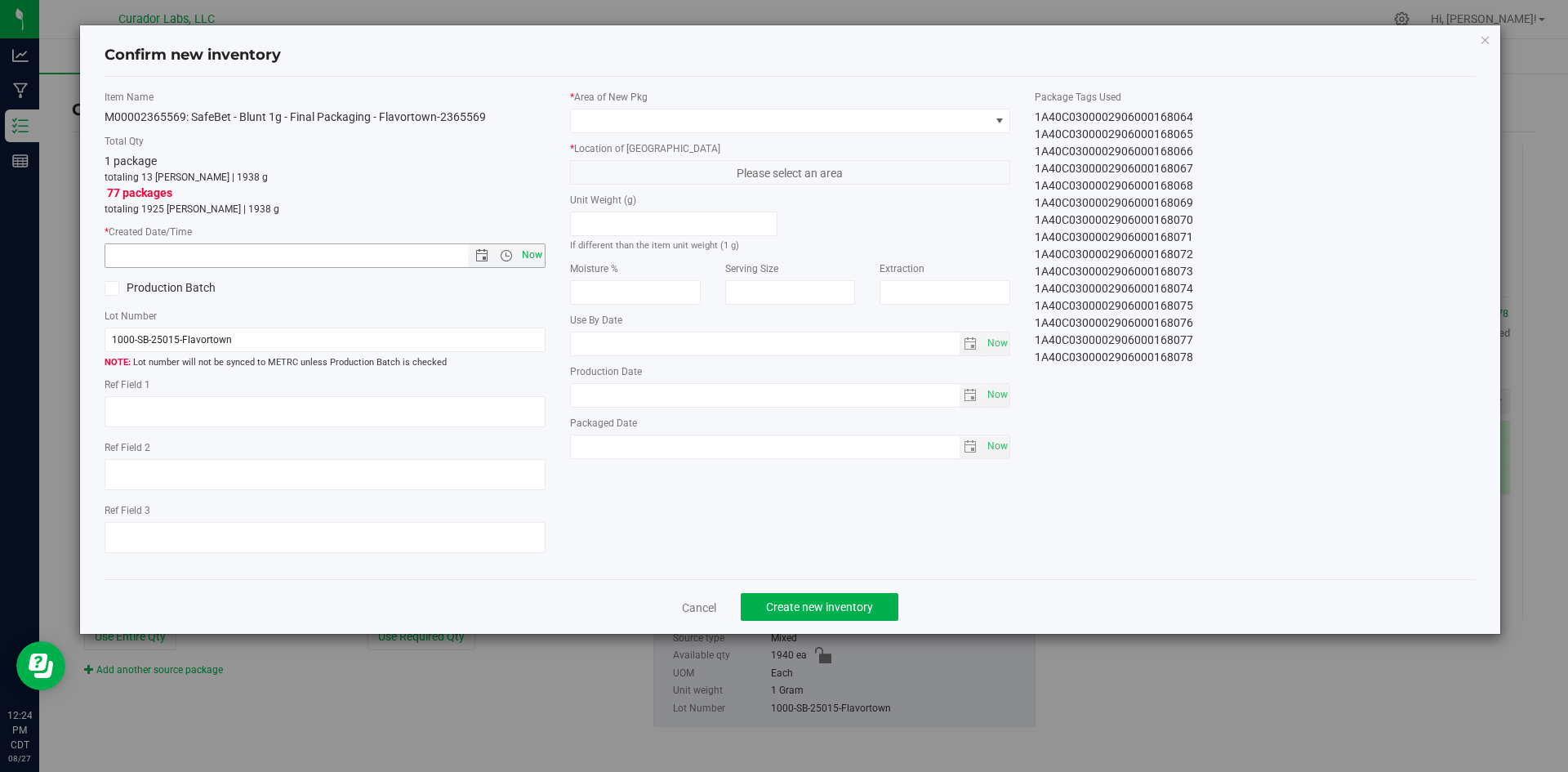
click at [526, 255] on span "Now" at bounding box center [531, 256] width 28 height 24
type input "8/27/2025 12:24 PM"
click at [601, 117] on span at bounding box center [780, 120] width 419 height 23
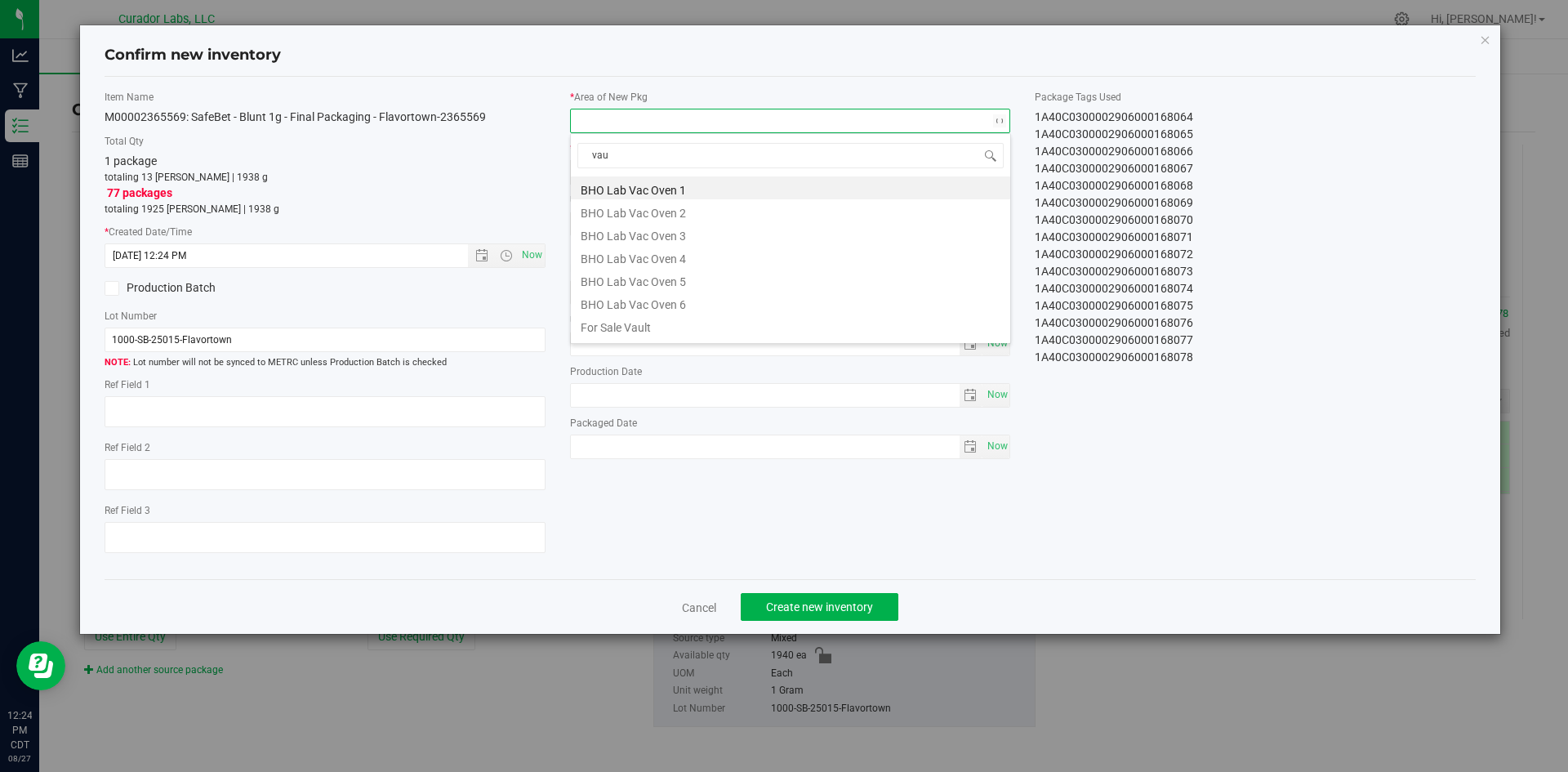
type input "vaul"
click at [608, 301] on li "Vault" at bounding box center [790, 301] width 439 height 23
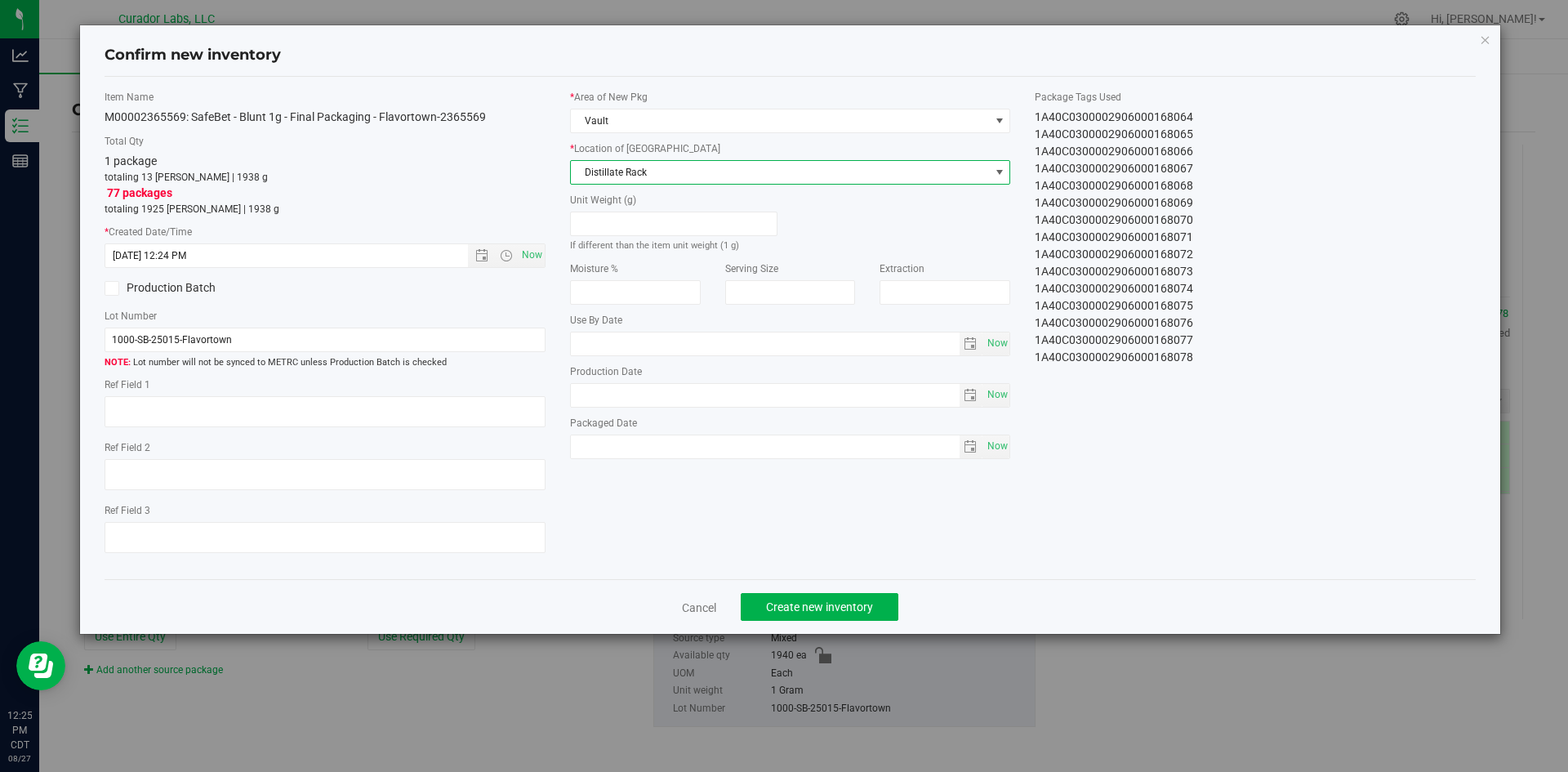
click at [608, 172] on span "Distillate Rack" at bounding box center [780, 171] width 419 height 23
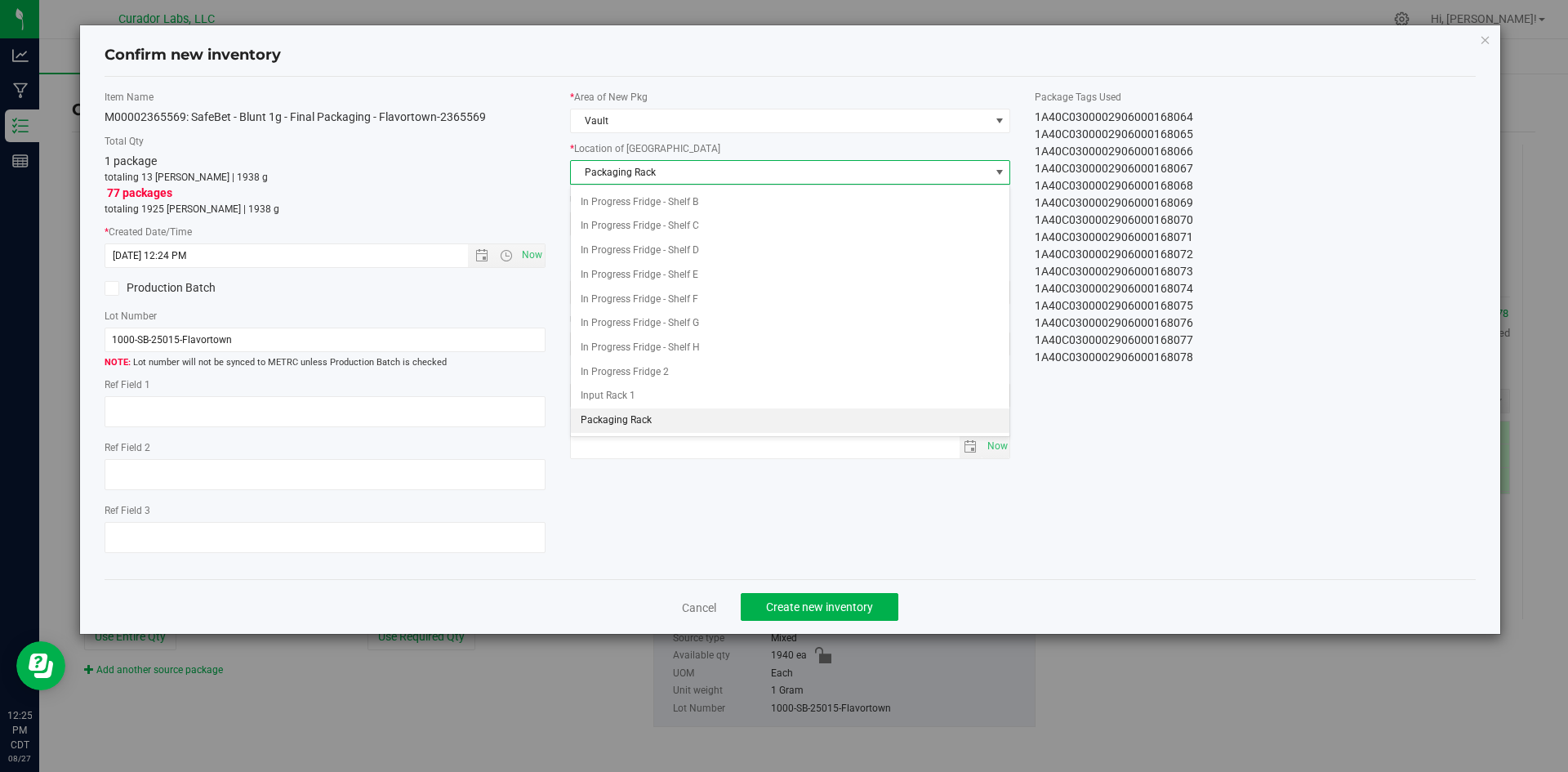
click at [608, 172] on span "Packaging Rack" at bounding box center [780, 171] width 419 height 23
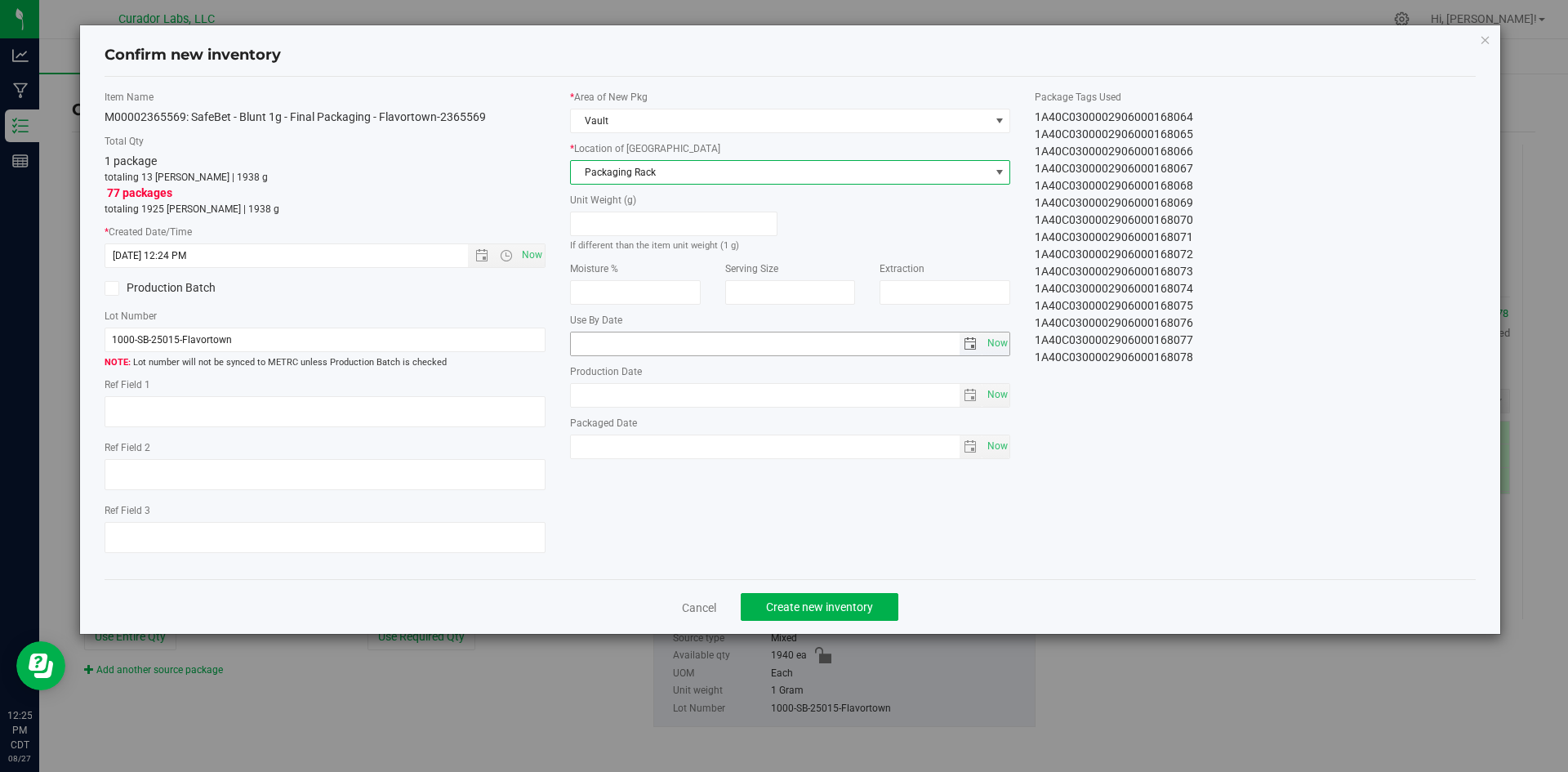
click at [602, 342] on input "text" at bounding box center [765, 343] width 389 height 23
type input "2026-08-04"
click at [647, 389] on input "text" at bounding box center [765, 394] width 389 height 23
type input "2025-08-04"
click at [995, 441] on span "Now" at bounding box center [997, 446] width 28 height 24
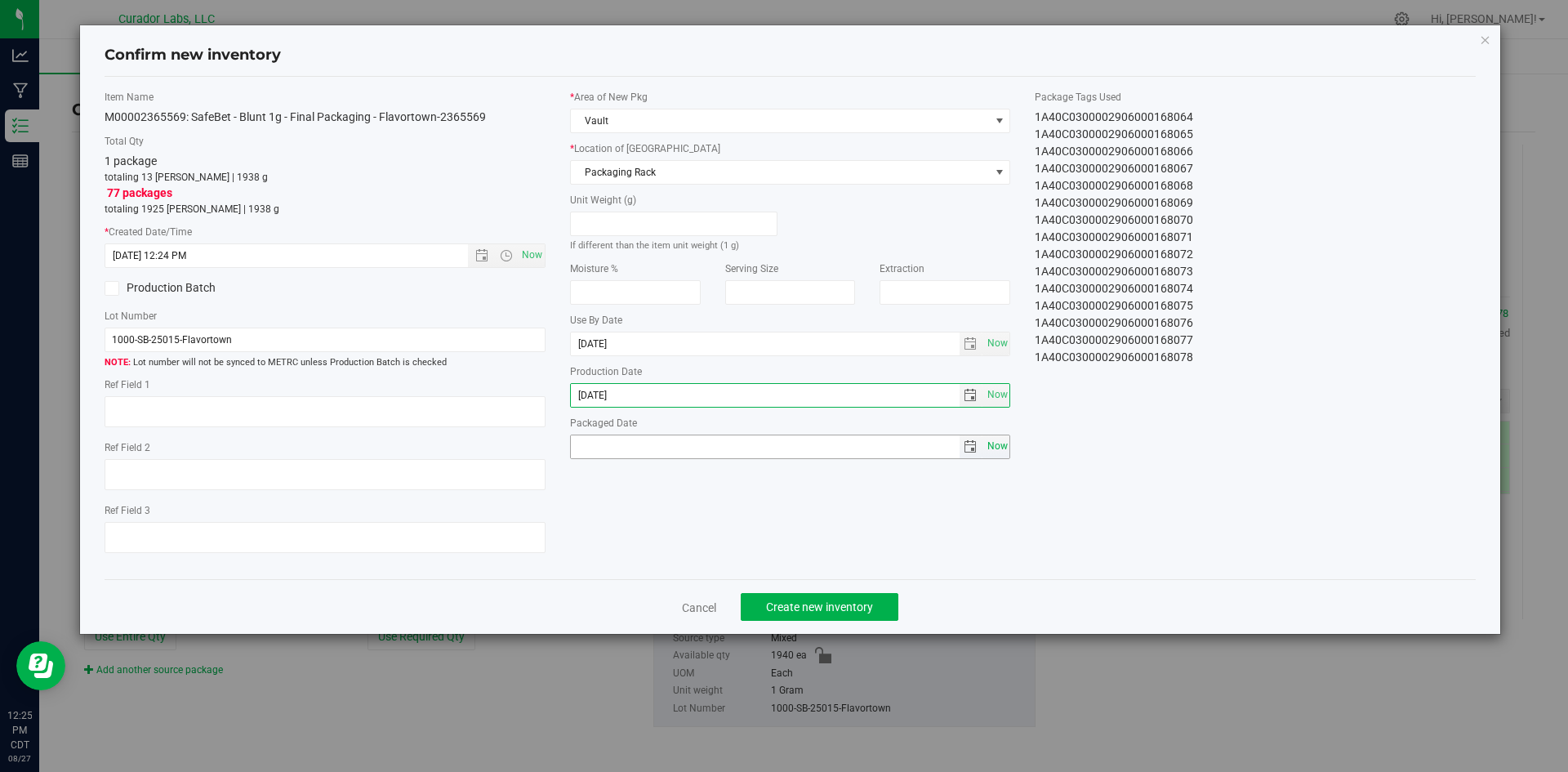
type input "2025-08-27"
click at [781, 607] on span "Create new inventory" at bounding box center [820, 607] width 107 height 13
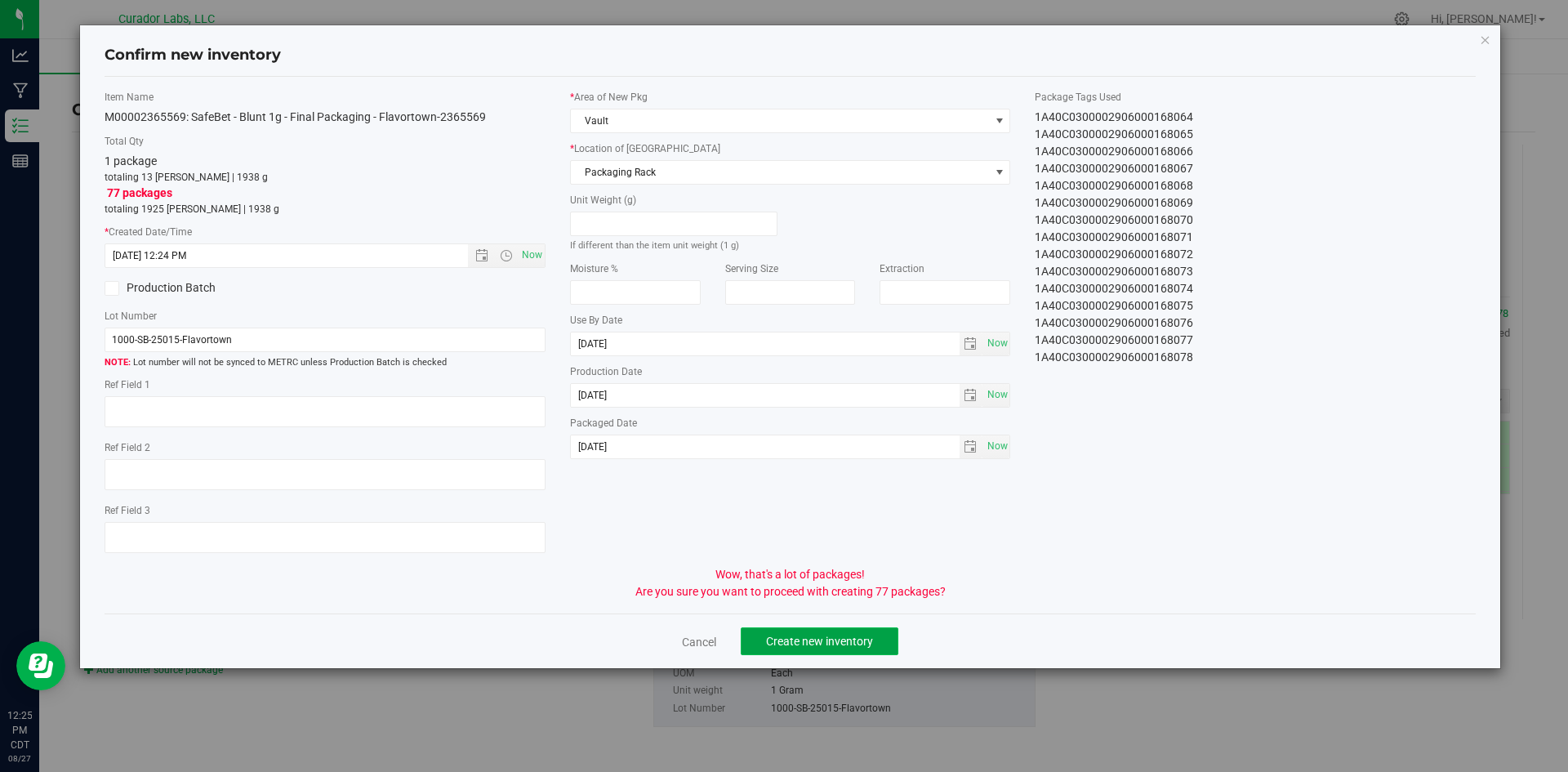
click at [784, 636] on span "Create new inventory" at bounding box center [820, 640] width 107 height 13
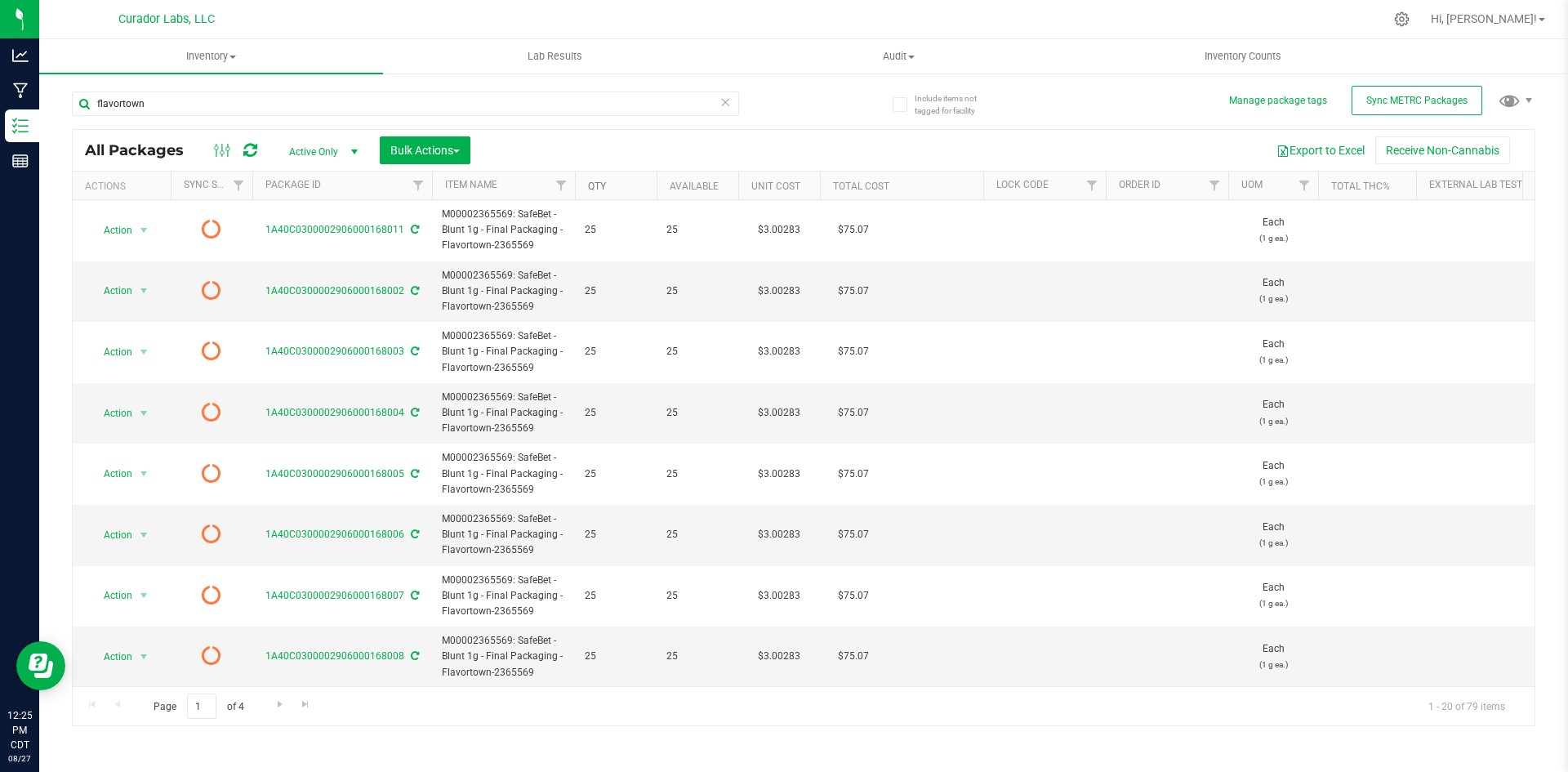
click at [594, 187] on link "Qty" at bounding box center [597, 186] width 18 height 12
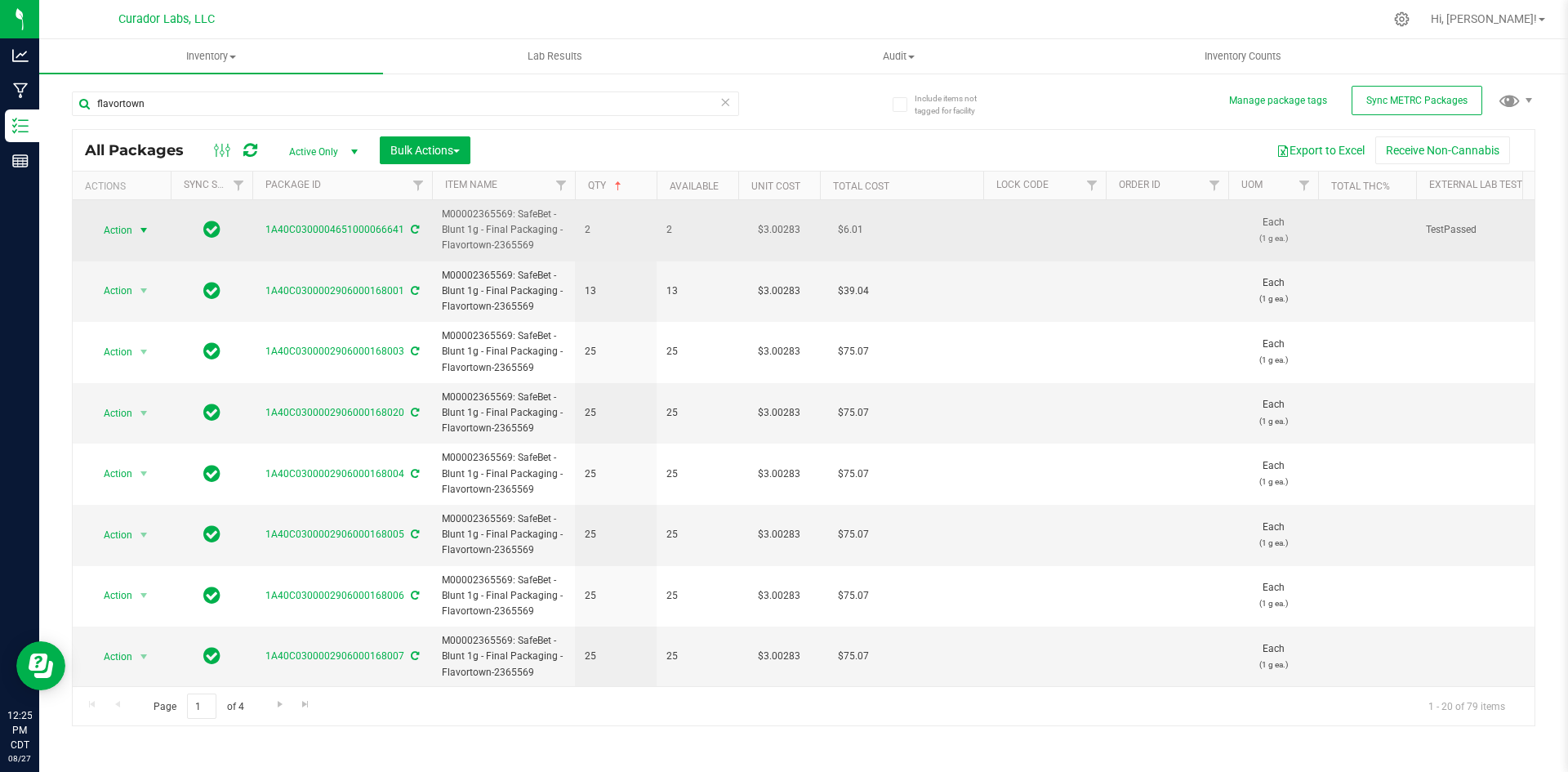
click at [118, 234] on span "Action" at bounding box center [111, 230] width 44 height 23
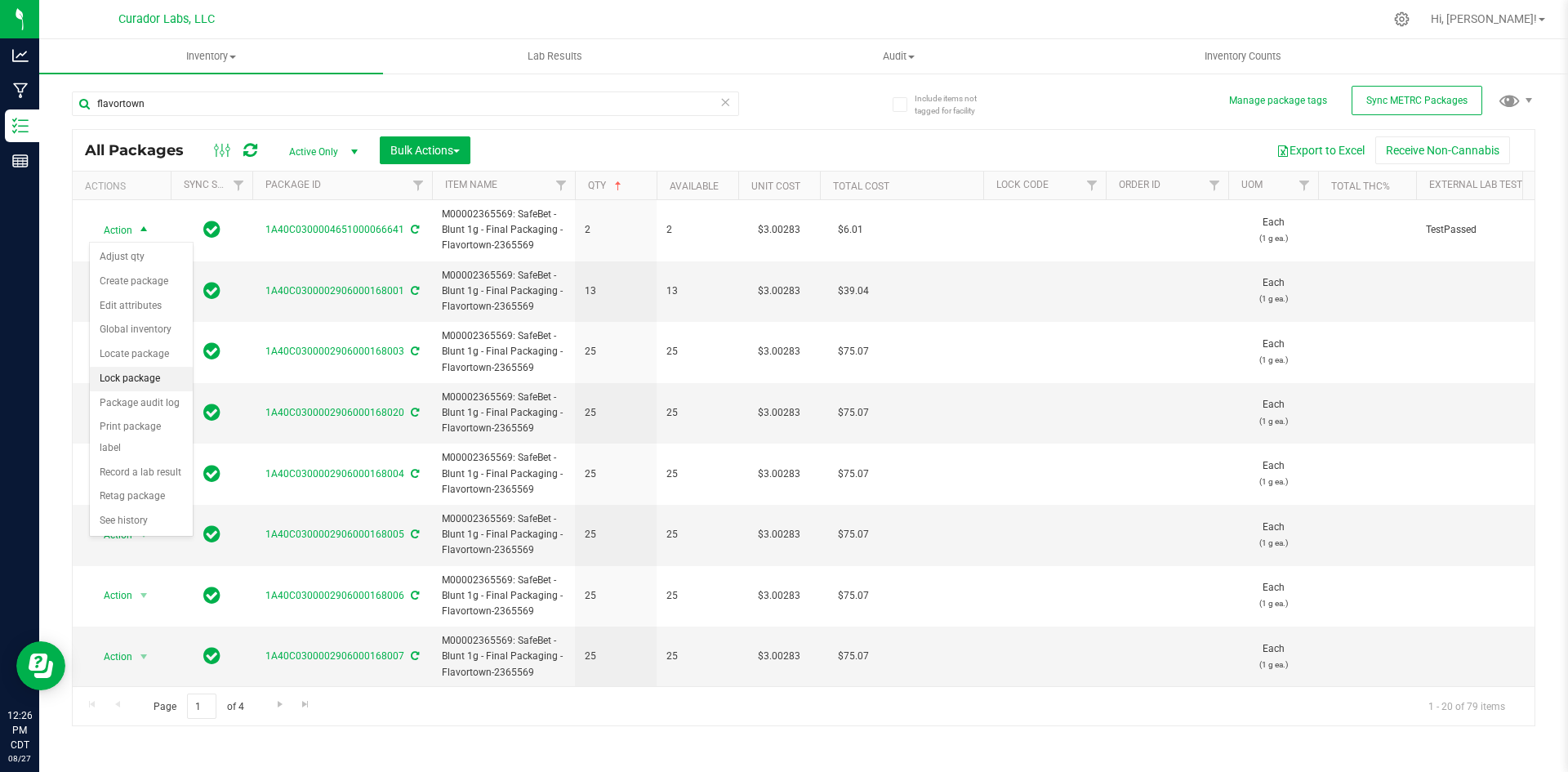
click at [109, 385] on li "Lock package" at bounding box center [142, 379] width 103 height 25
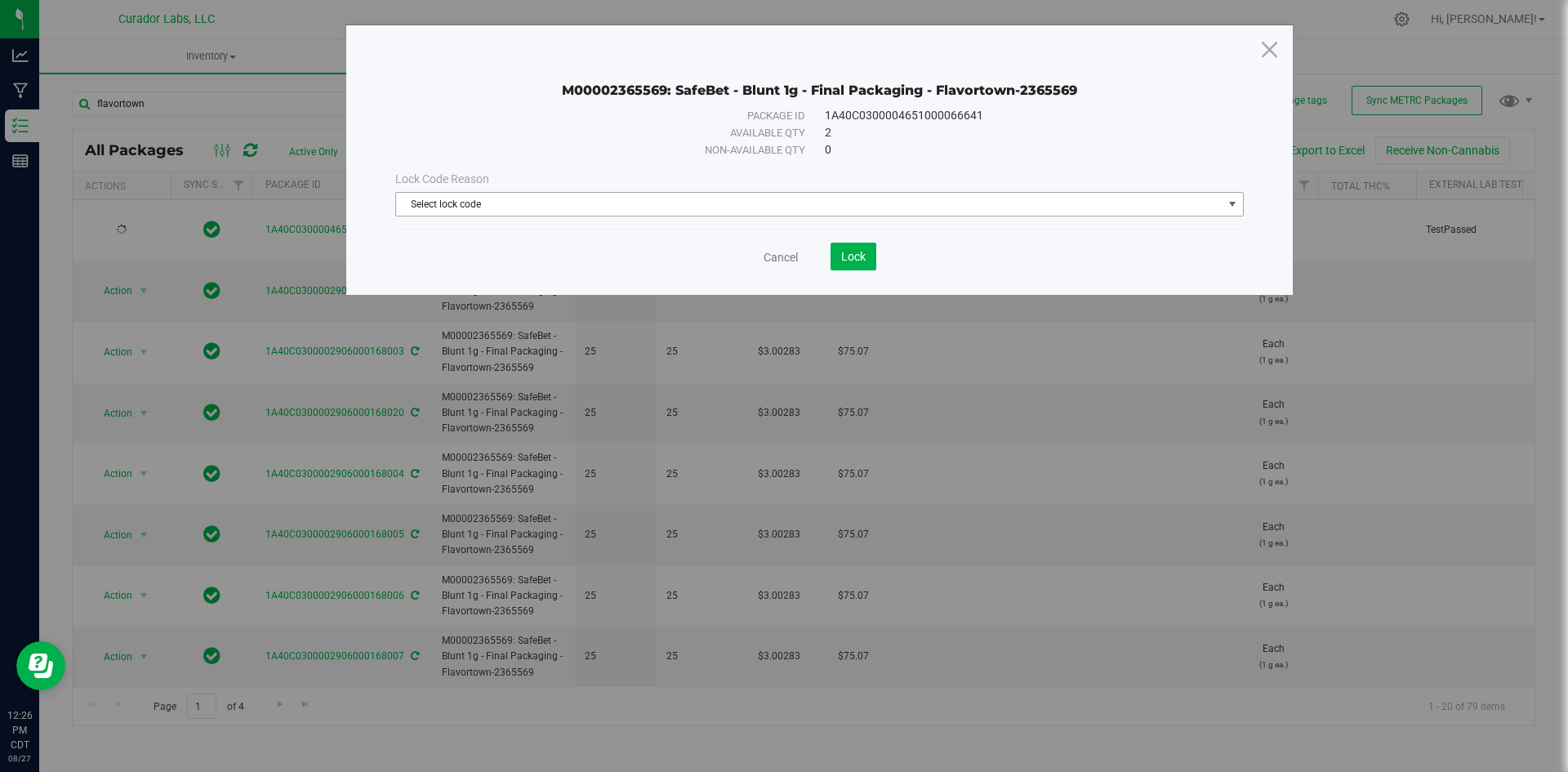
click at [512, 211] on span "Select lock code" at bounding box center [810, 203] width 827 height 23
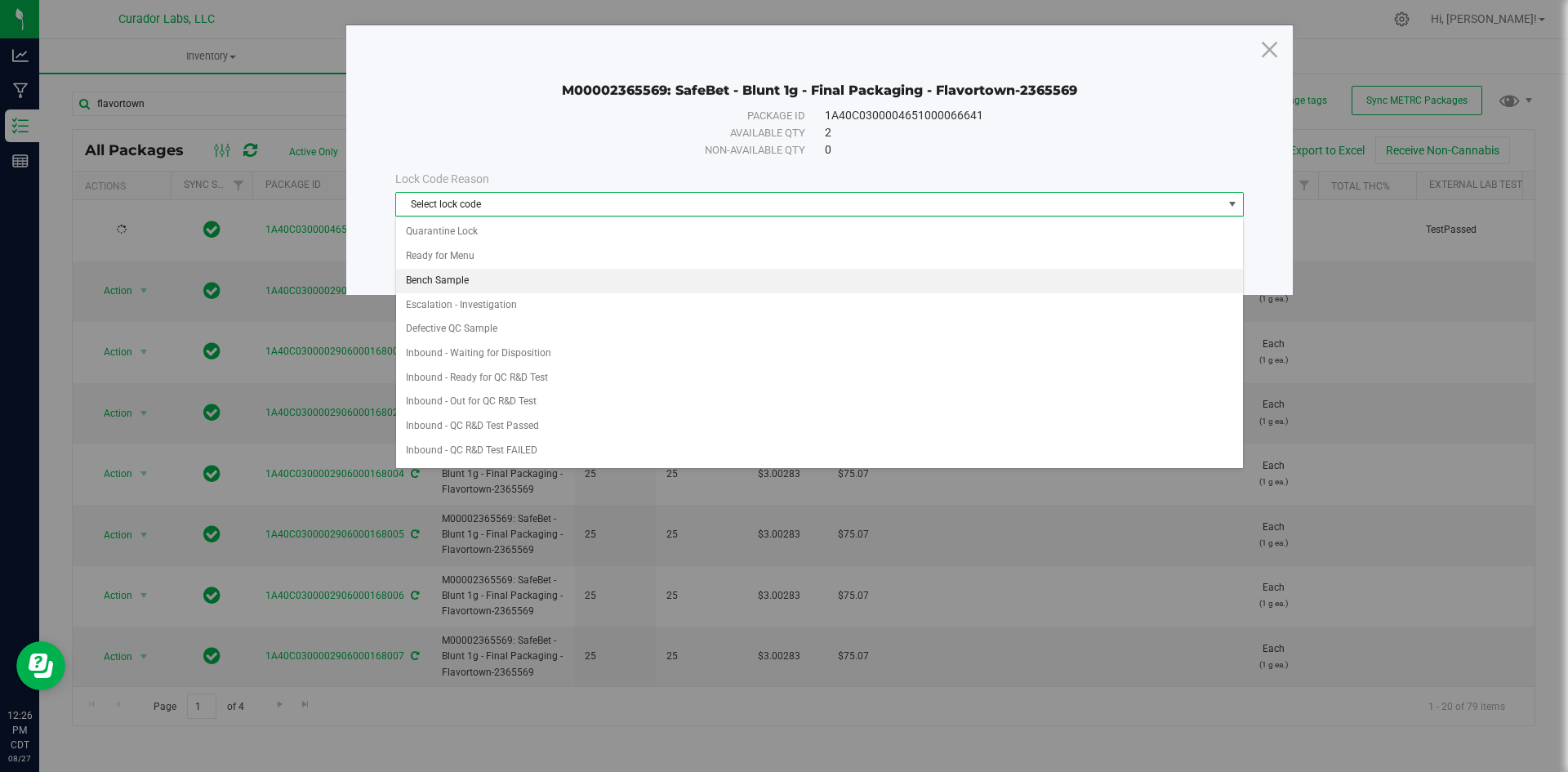
click at [493, 275] on li "Bench Sample" at bounding box center [820, 280] width 846 height 25
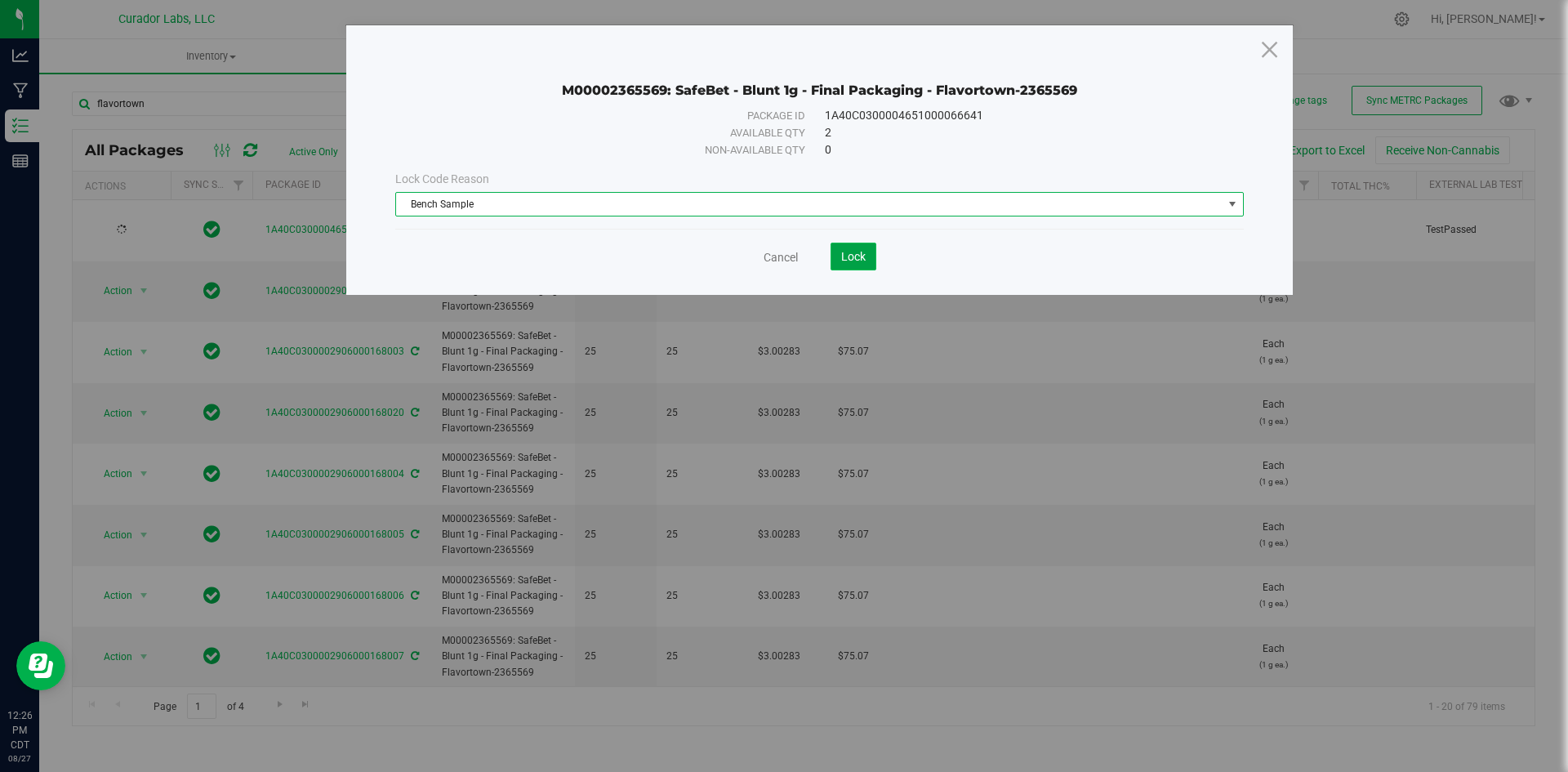
click at [870, 248] on button "Lock" at bounding box center [853, 257] width 46 height 28
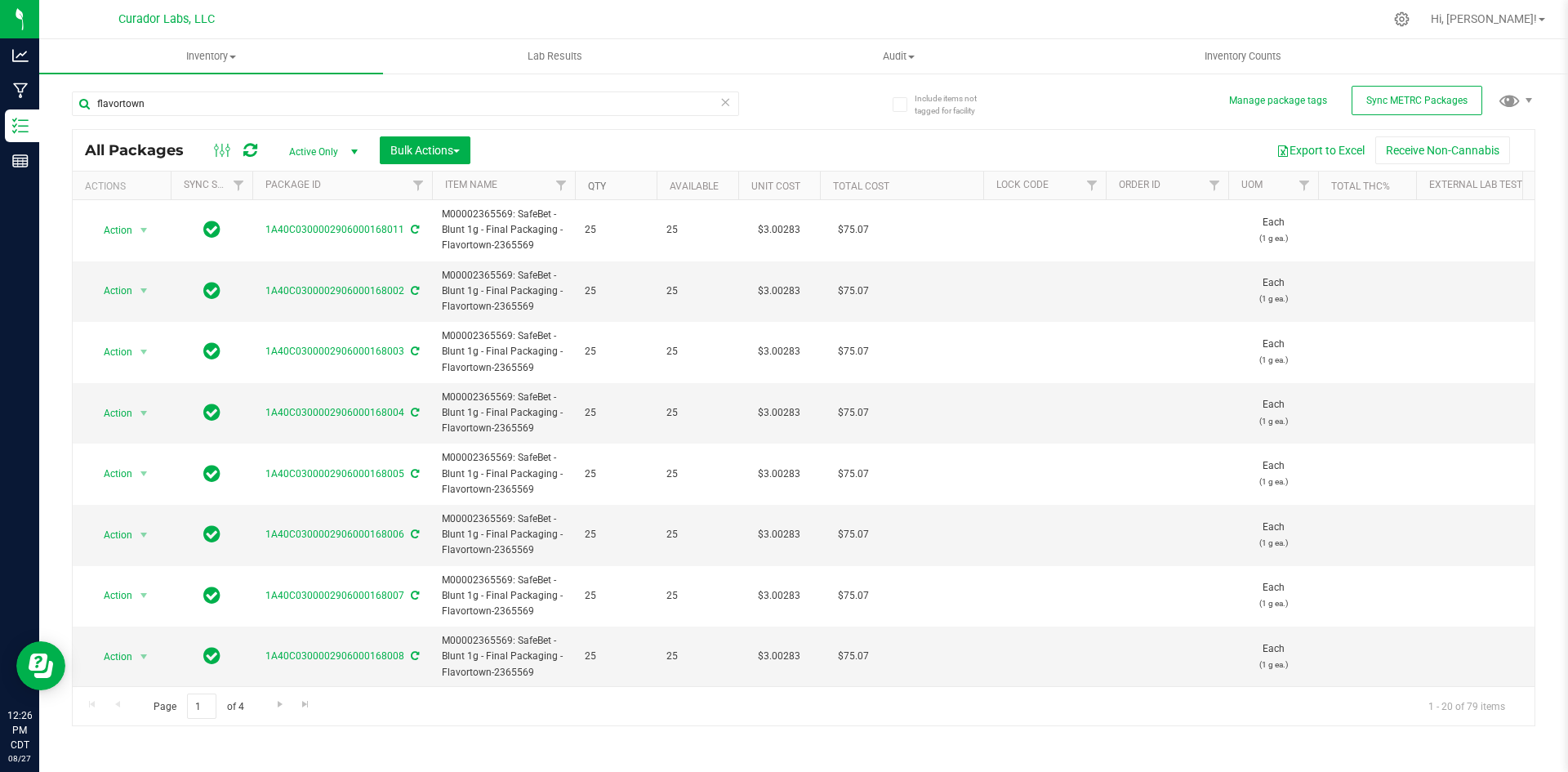
click at [603, 187] on link "Qty" at bounding box center [597, 186] width 18 height 12
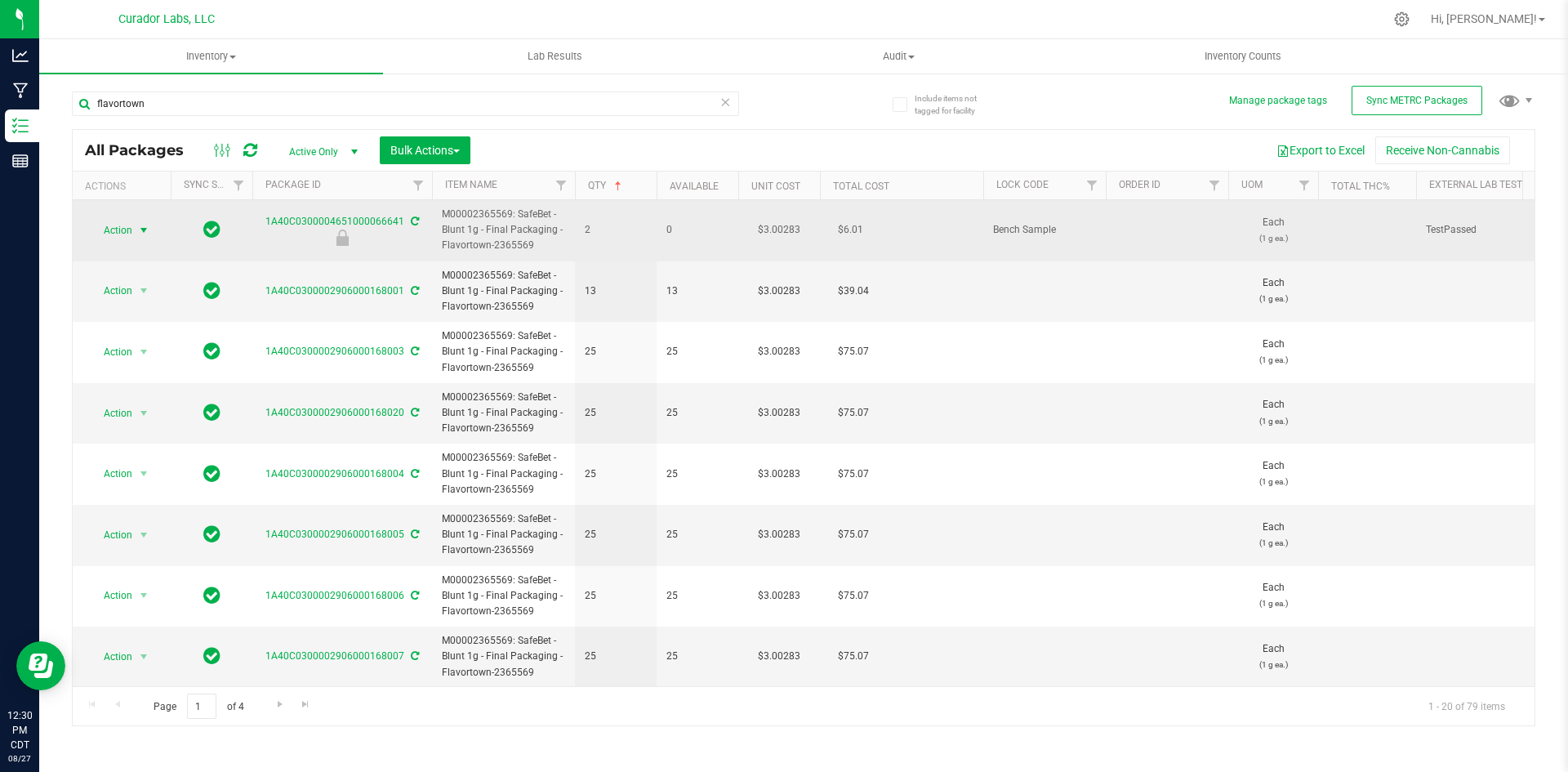
click at [137, 233] on span "select" at bounding box center [143, 230] width 13 height 13
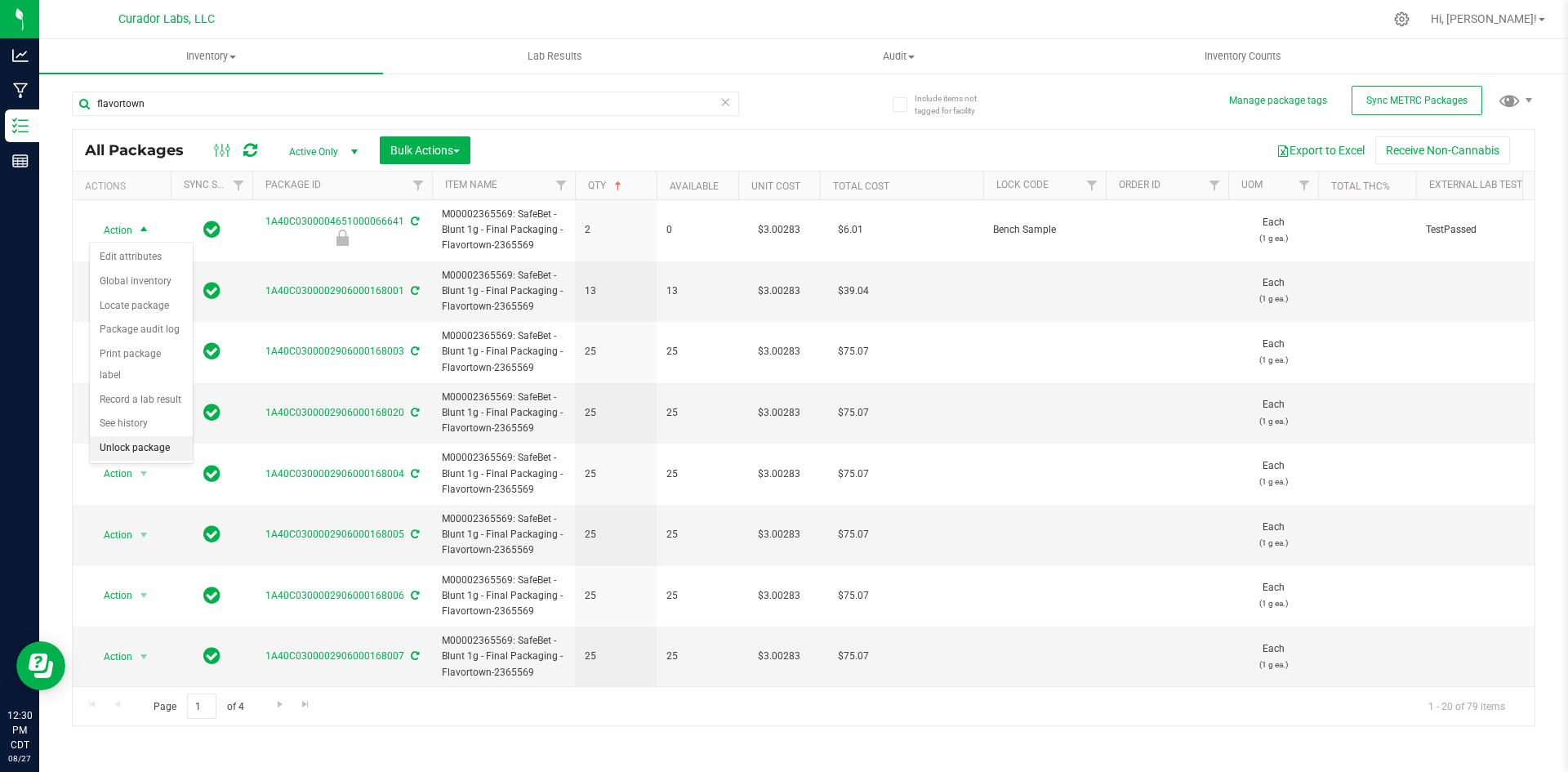
click at [112, 436] on li "Unlock package" at bounding box center [142, 448] width 103 height 25
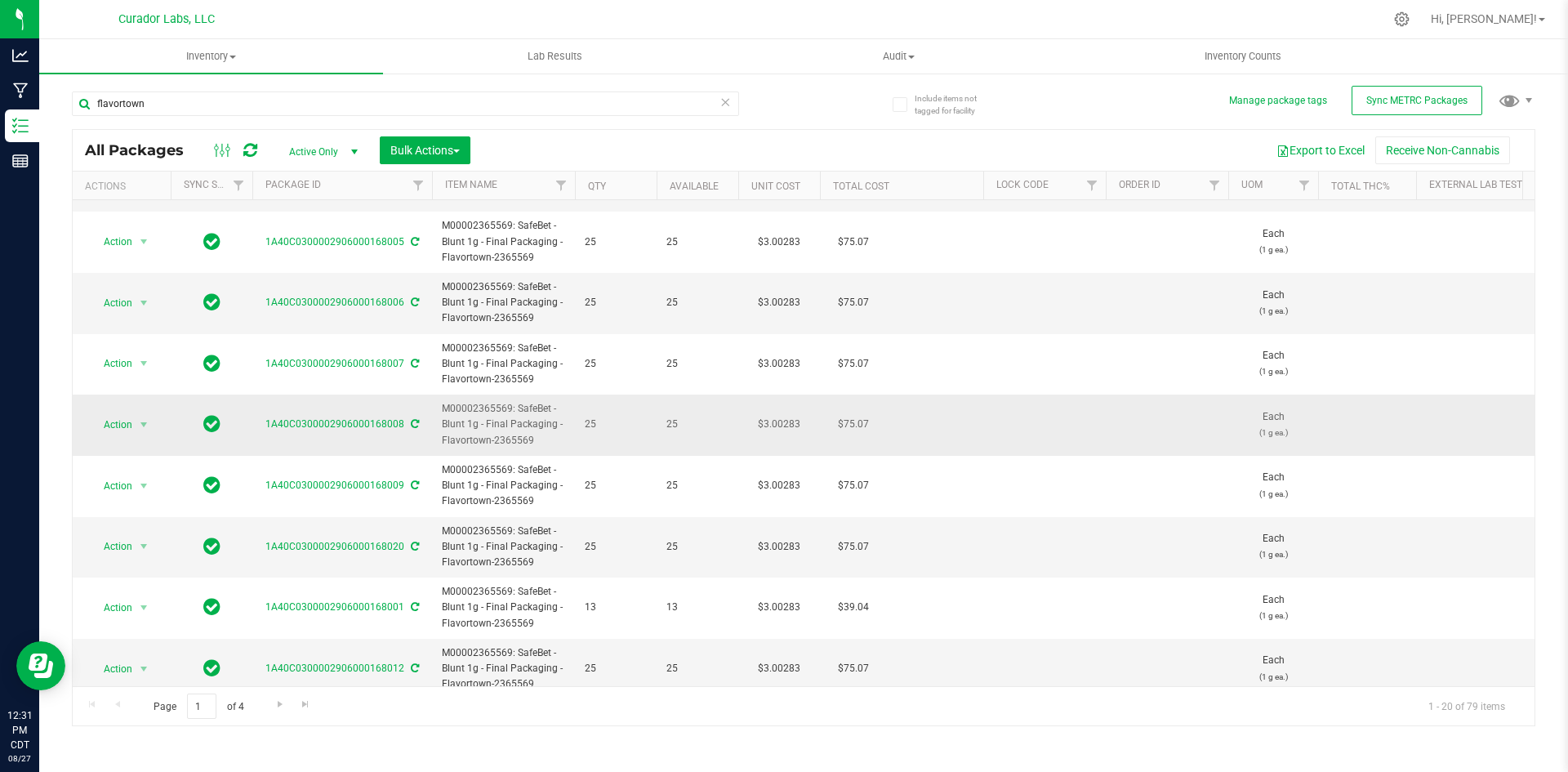
scroll to position [245, 0]
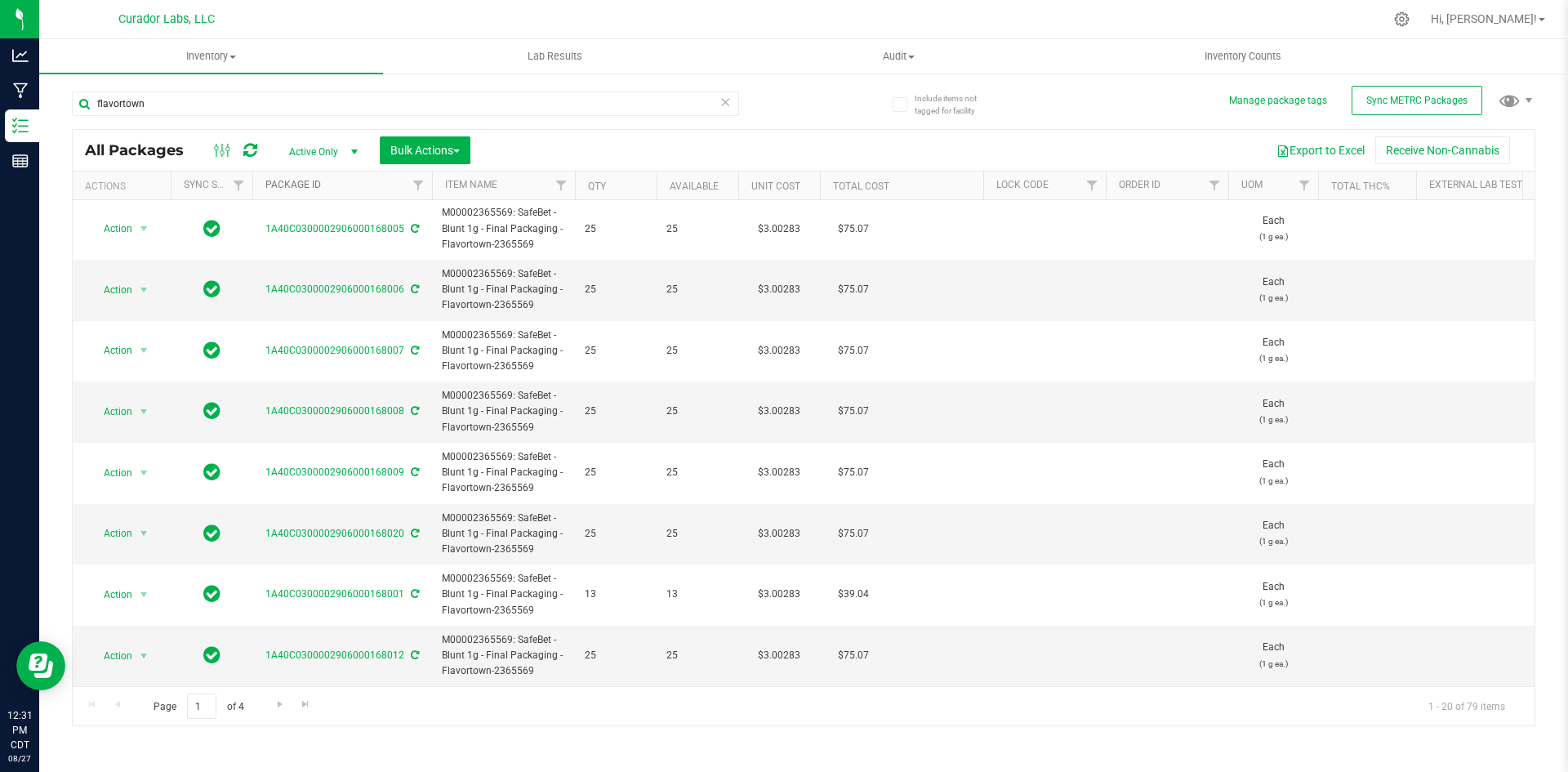
click at [310, 186] on link "Package ID" at bounding box center [293, 184] width 56 height 12
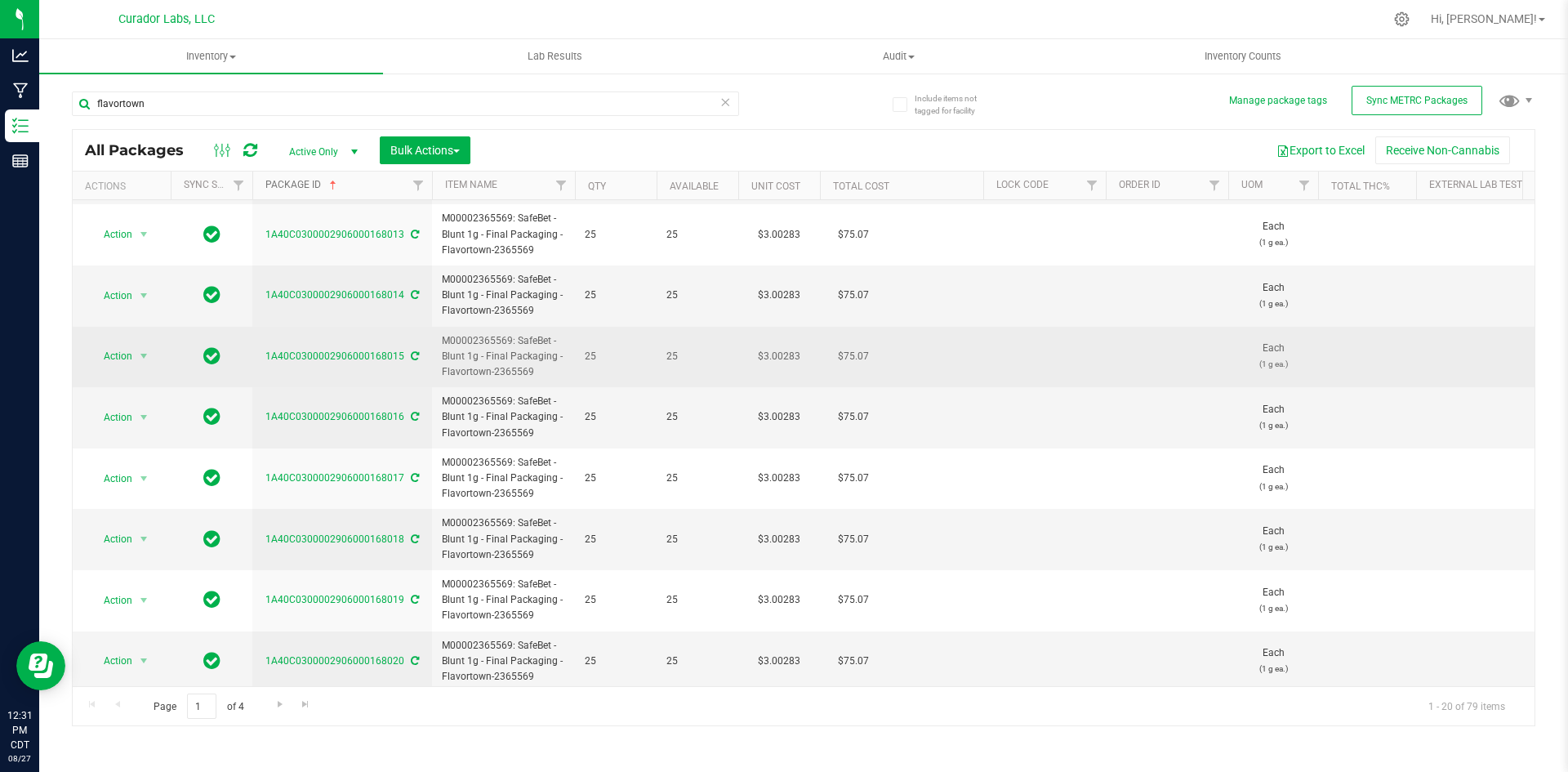
scroll to position [744, 0]
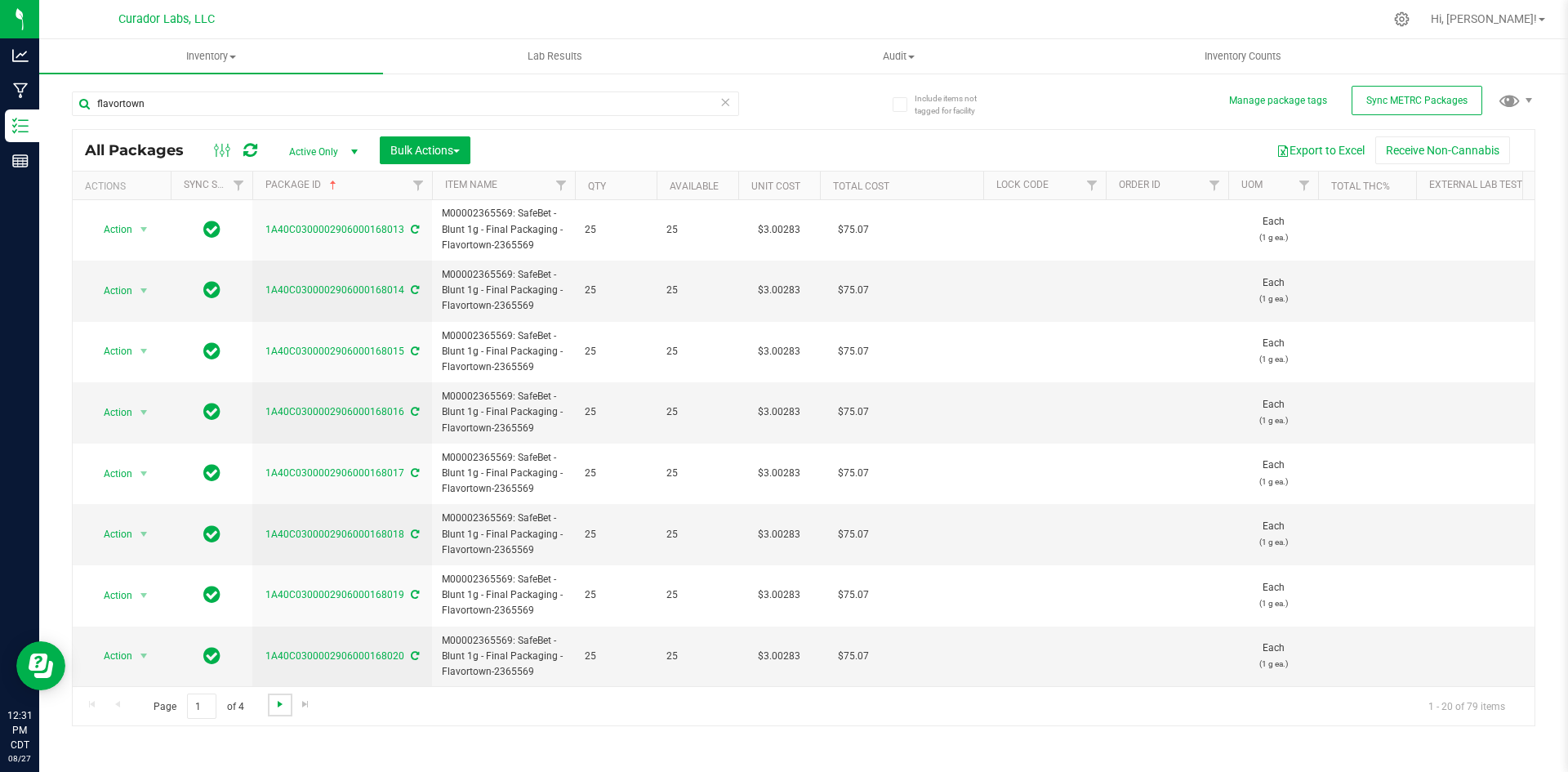
click at [280, 706] on span "Go to the next page" at bounding box center [280, 704] width 13 height 13
click at [281, 706] on span "Go to the next page" at bounding box center [280, 704] width 13 height 13
click at [415, 411] on icon at bounding box center [414, 412] width 8 height 10
click at [88, 708] on span "Go to the first page" at bounding box center [92, 704] width 13 height 13
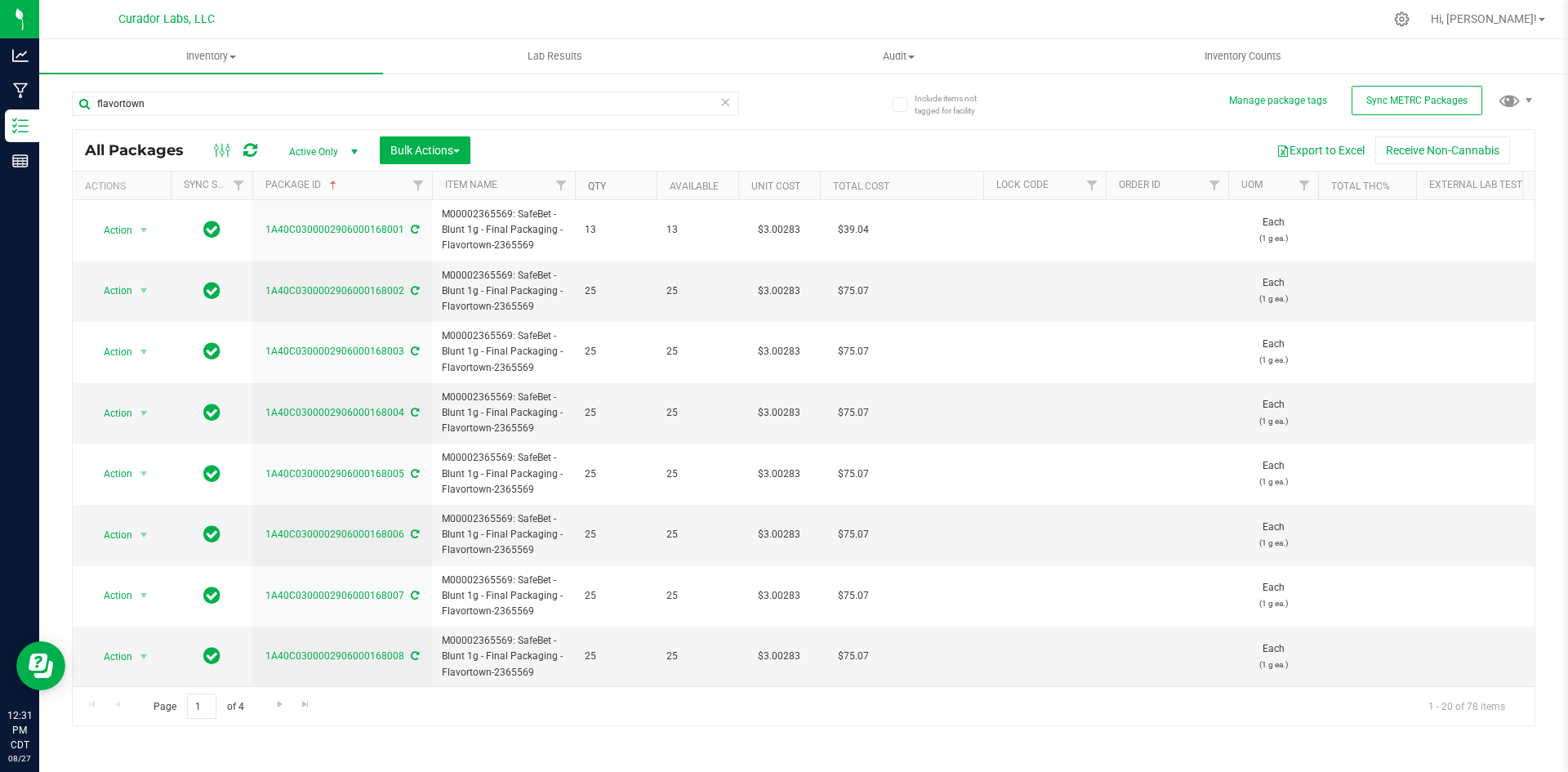
click at [597, 188] on link "Qty" at bounding box center [597, 186] width 18 height 12
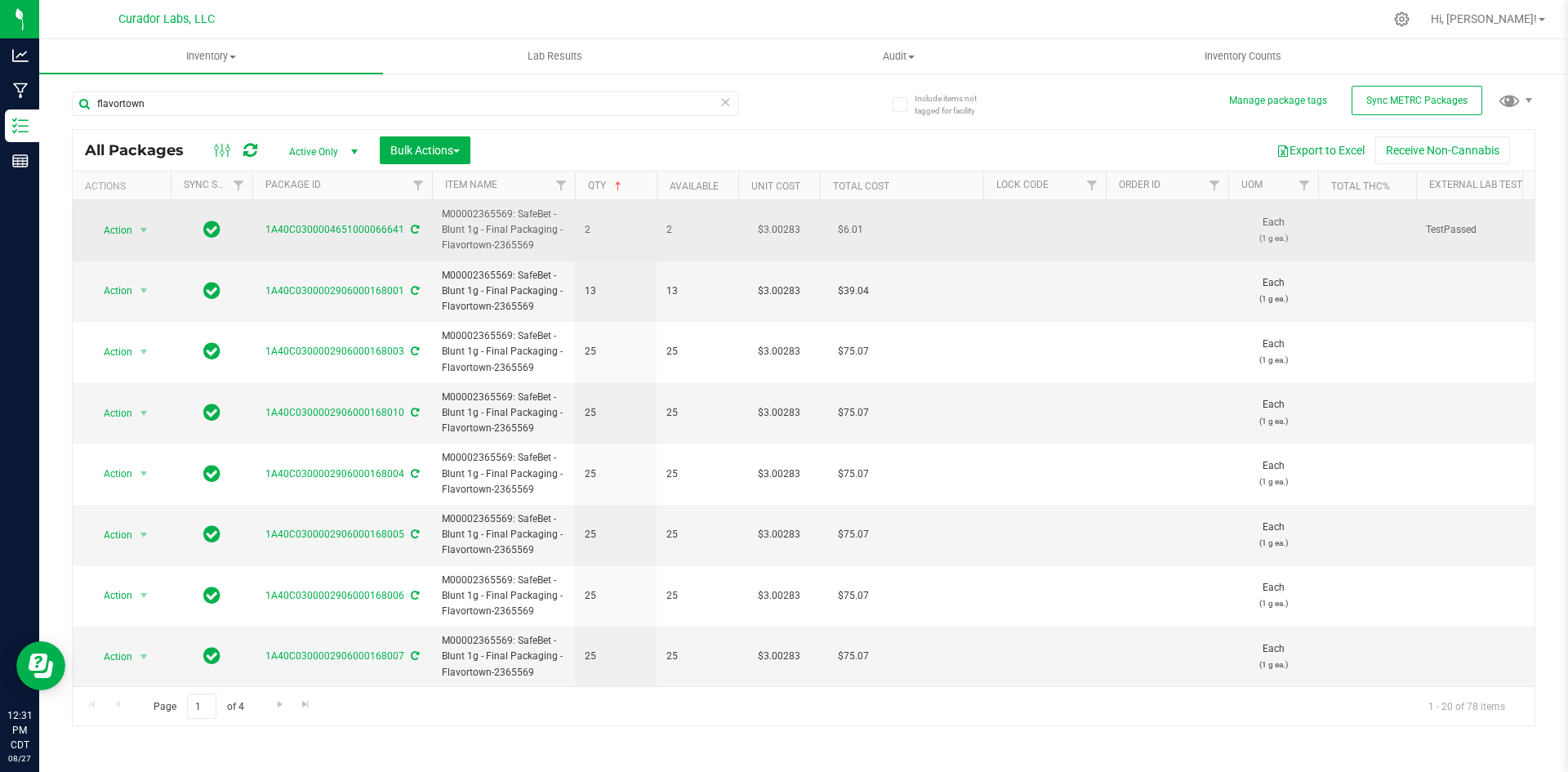
click at [411, 225] on icon at bounding box center [414, 230] width 8 height 10
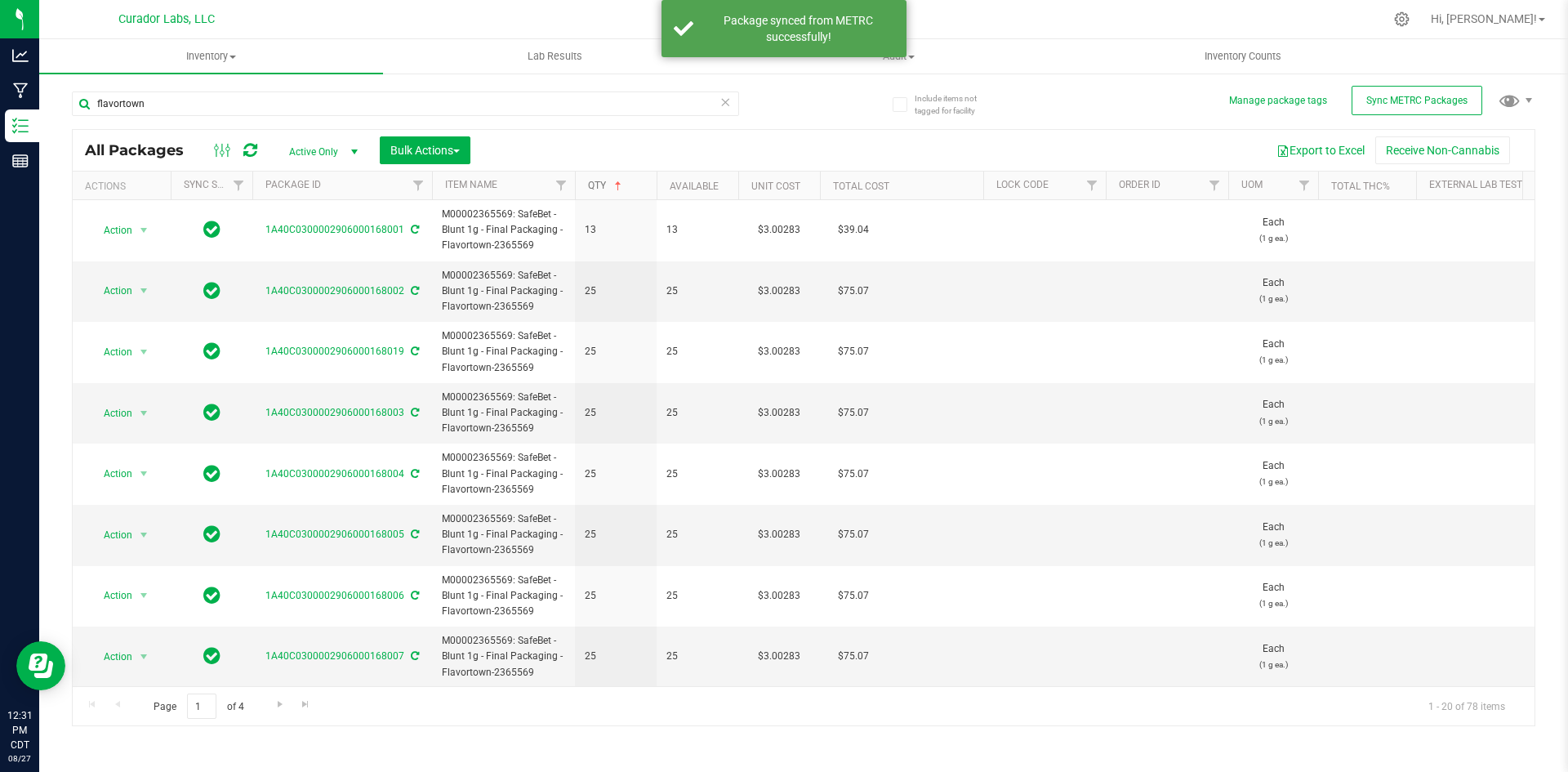
click at [597, 186] on link "Qty" at bounding box center [606, 185] width 37 height 12
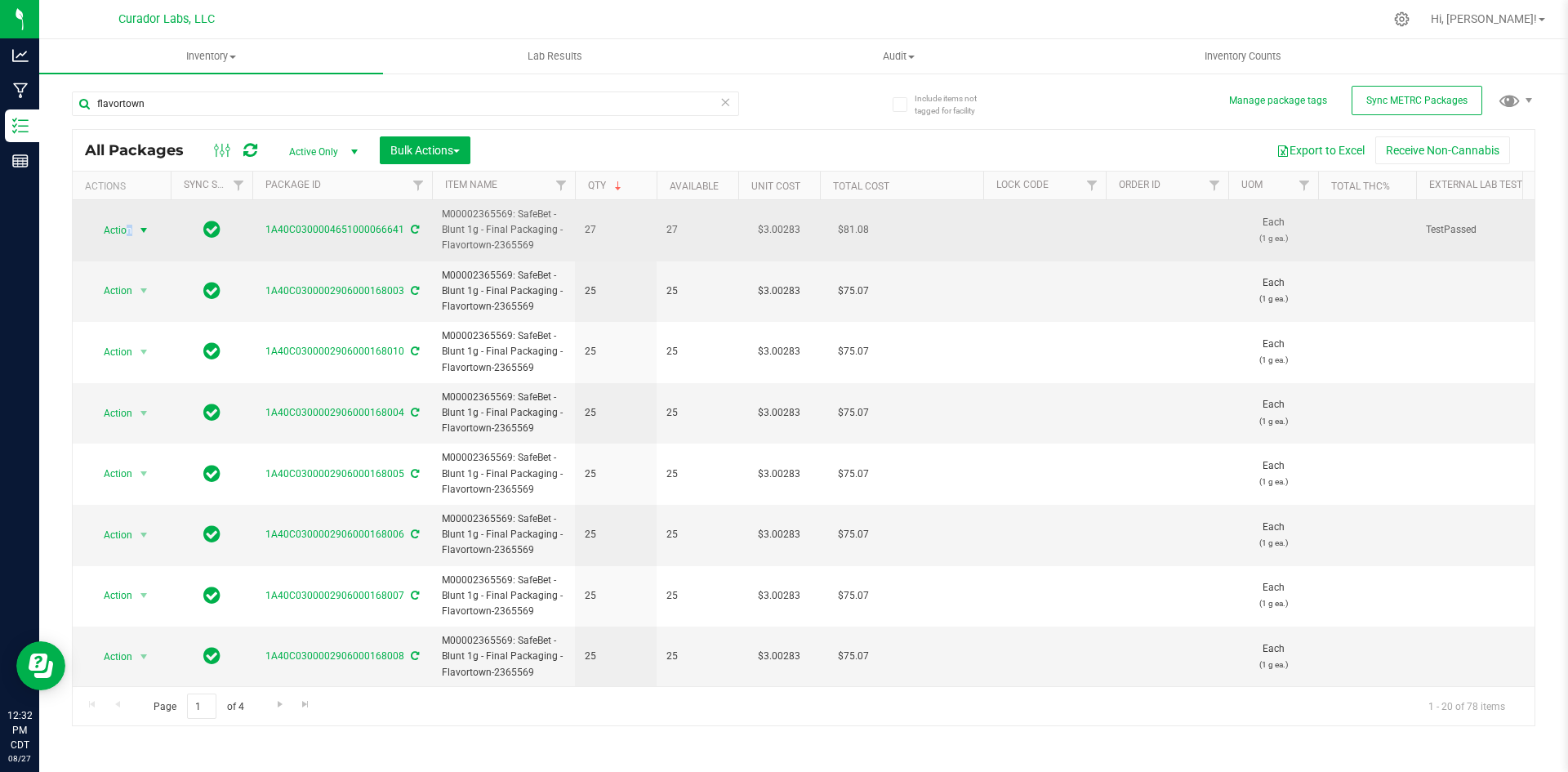
click at [128, 234] on span "Action" at bounding box center [111, 230] width 44 height 23
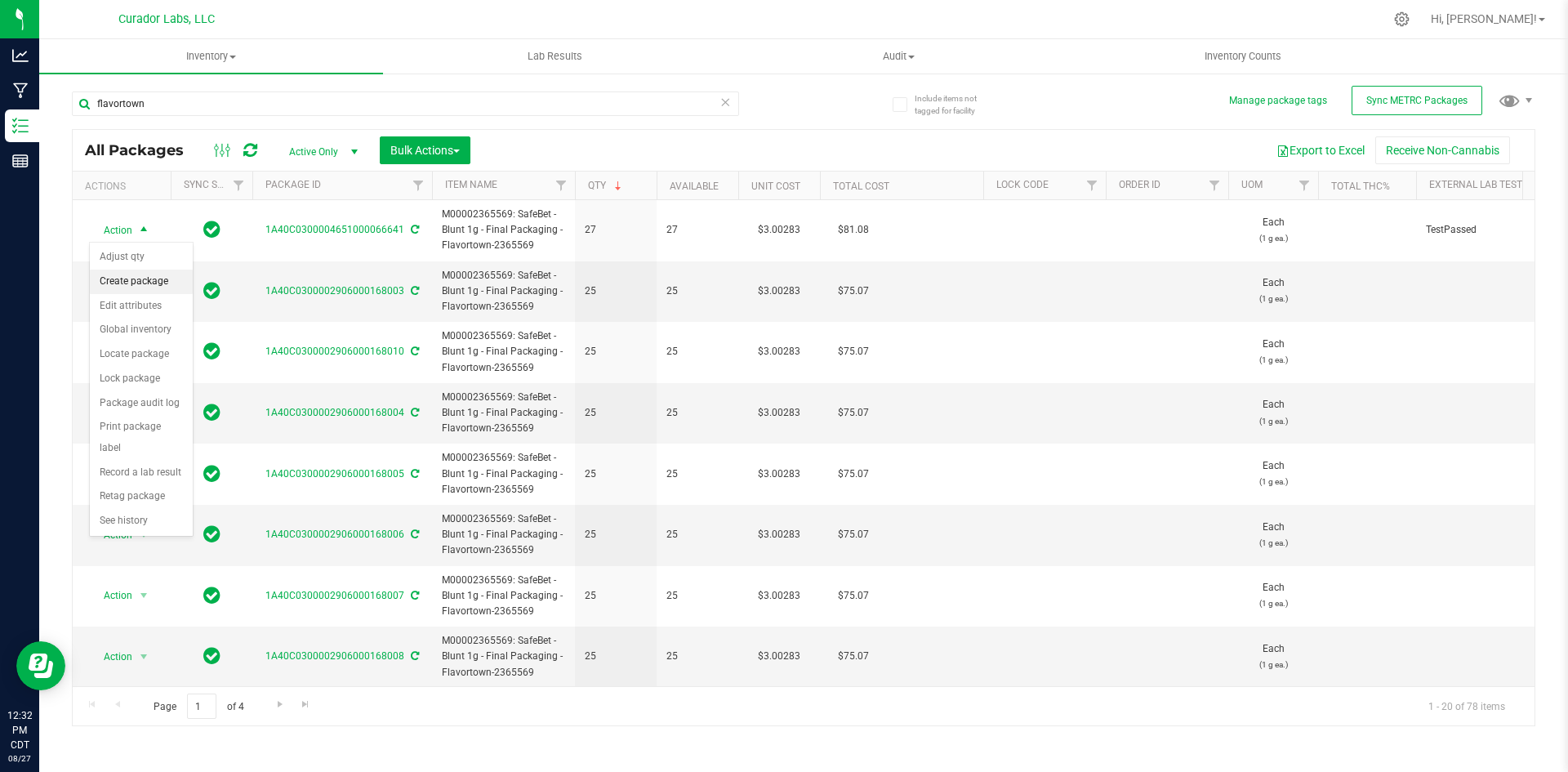
click at [136, 278] on li "Create package" at bounding box center [142, 281] width 103 height 25
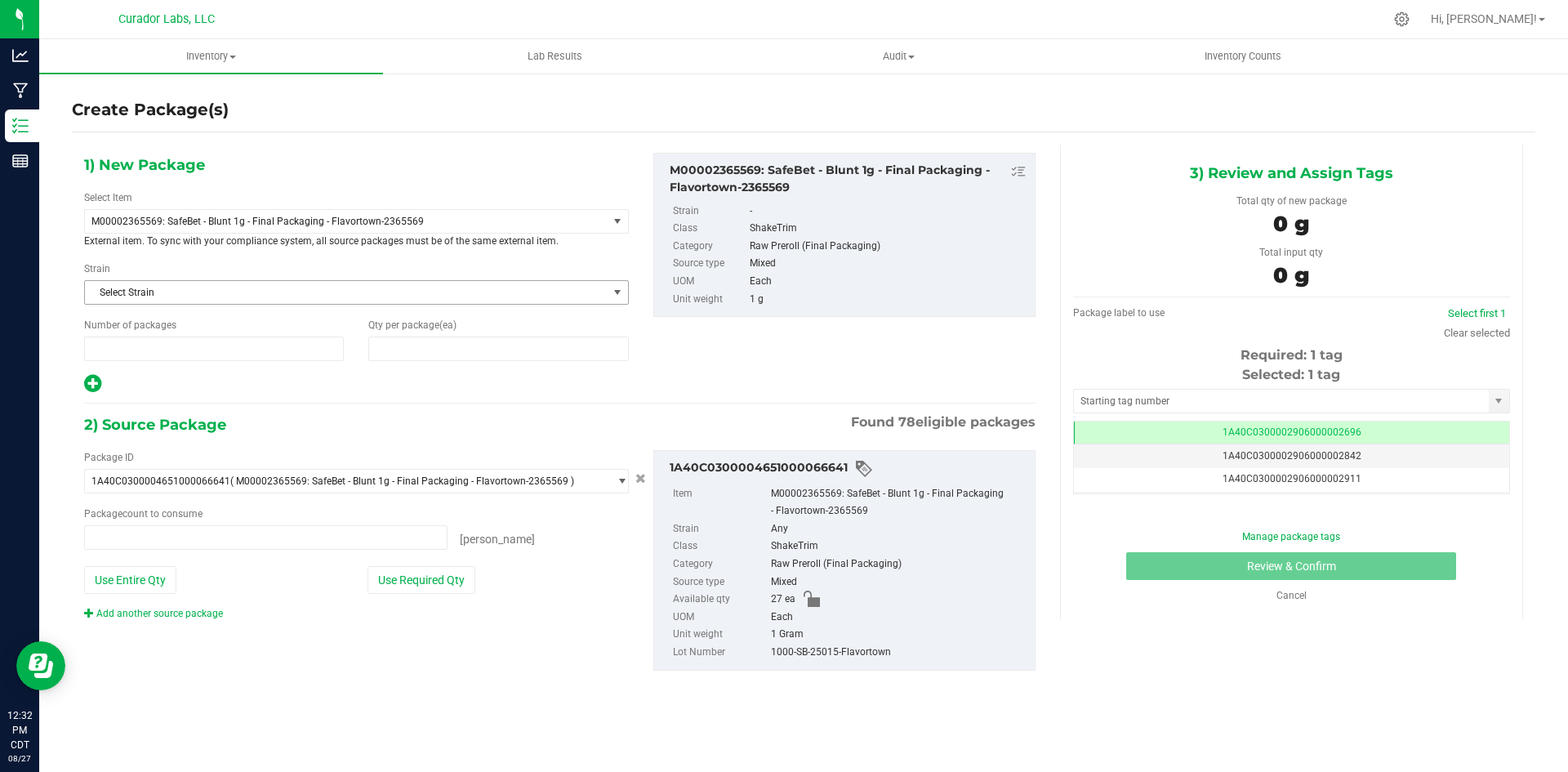
type input "1"
type input "0"
type input "0 ea"
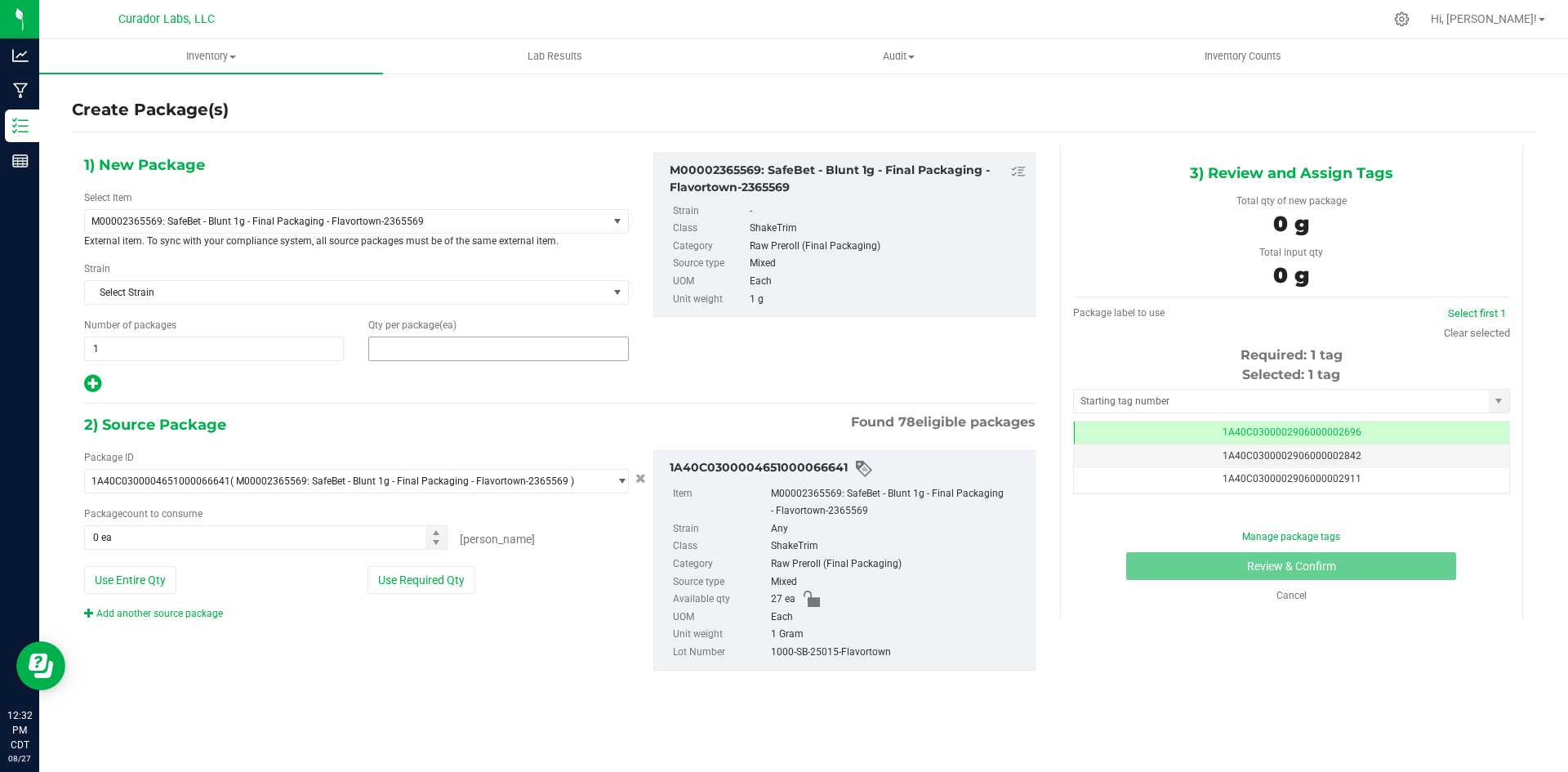
click at [424, 348] on span at bounding box center [499, 348] width 260 height 25
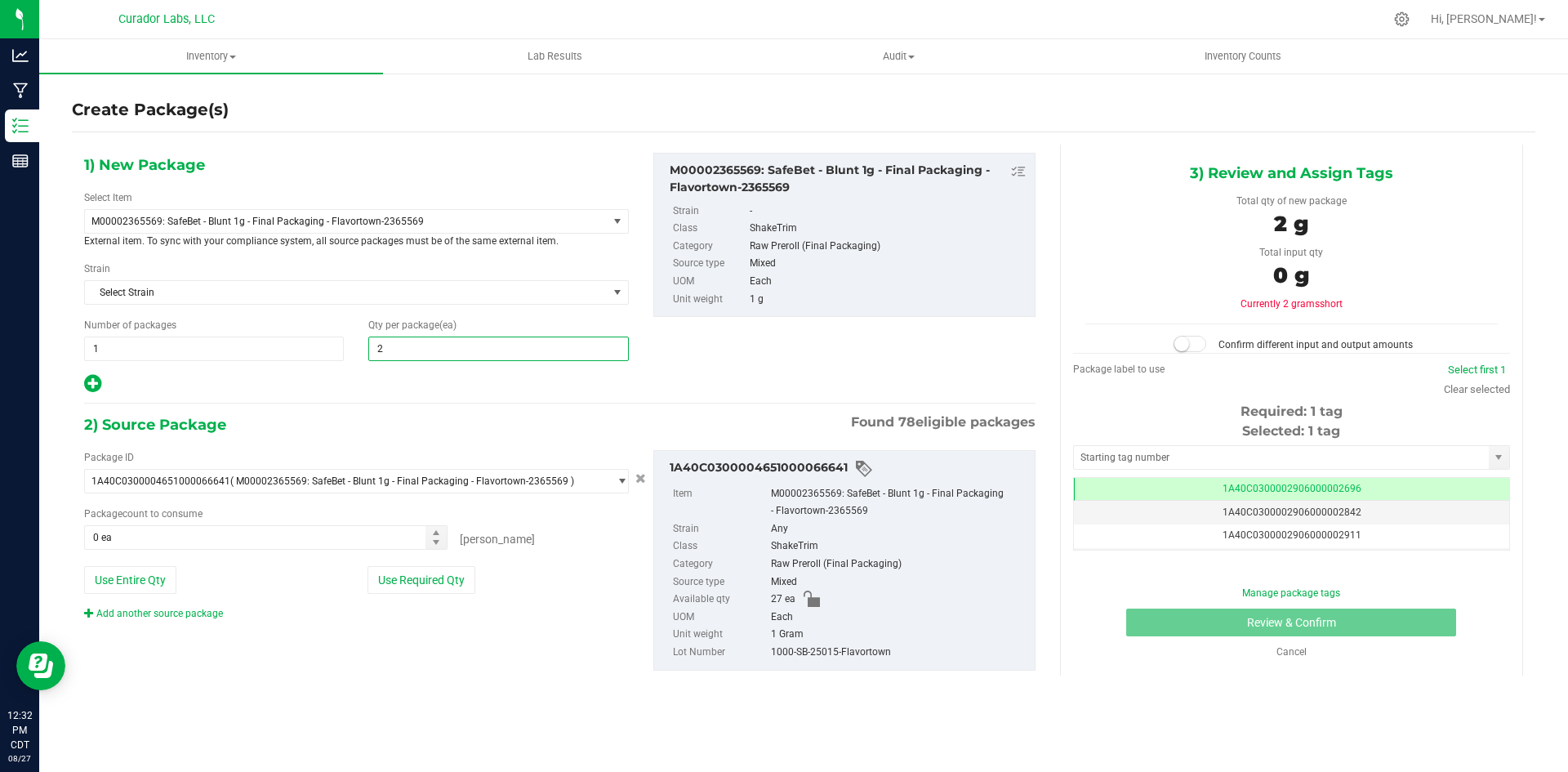
type input "25"
click at [132, 532] on span at bounding box center [266, 537] width 364 height 25
type input "25"
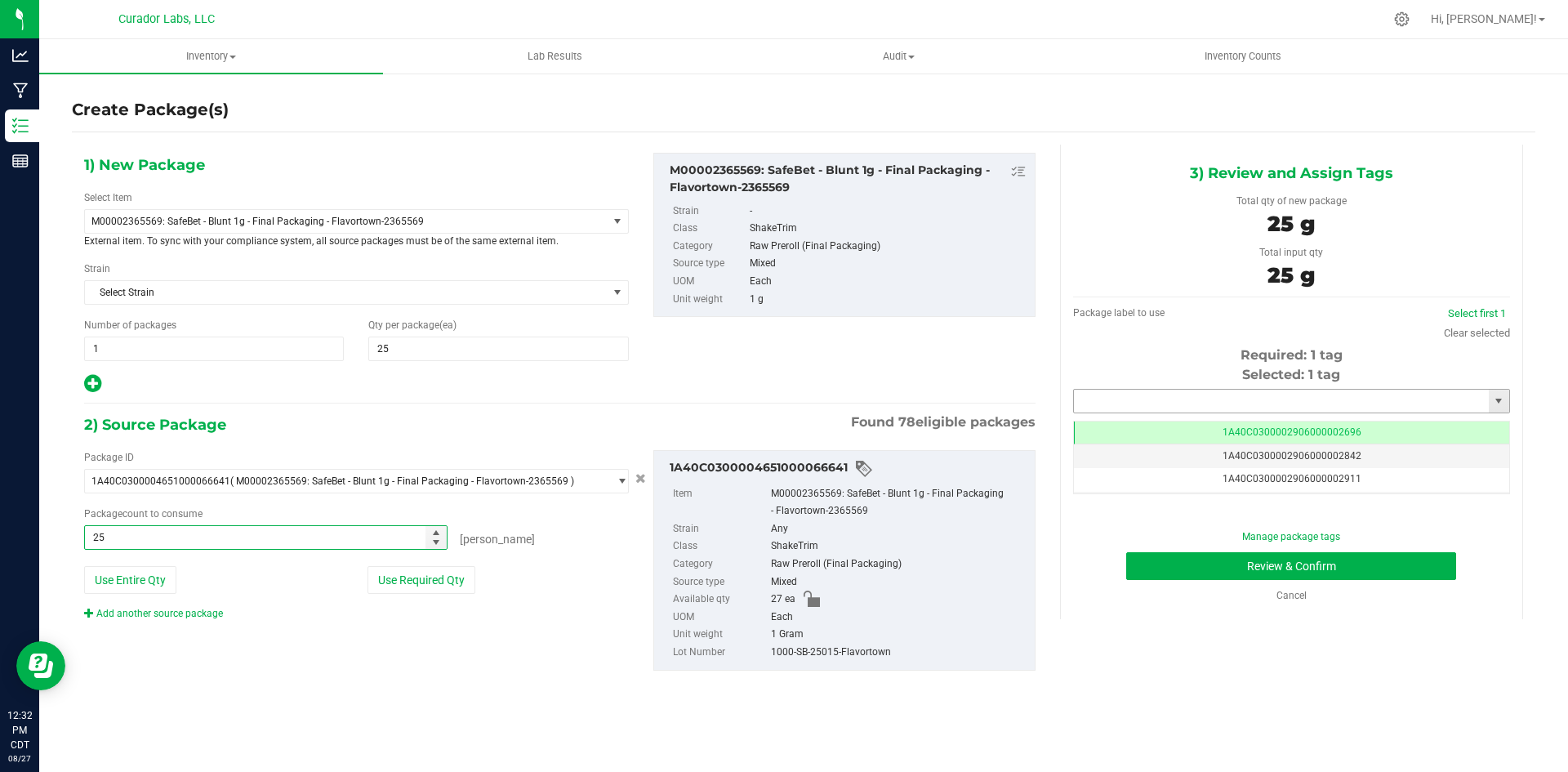
type input "25 ea"
click at [1198, 392] on input "text" at bounding box center [1282, 400] width 415 height 23
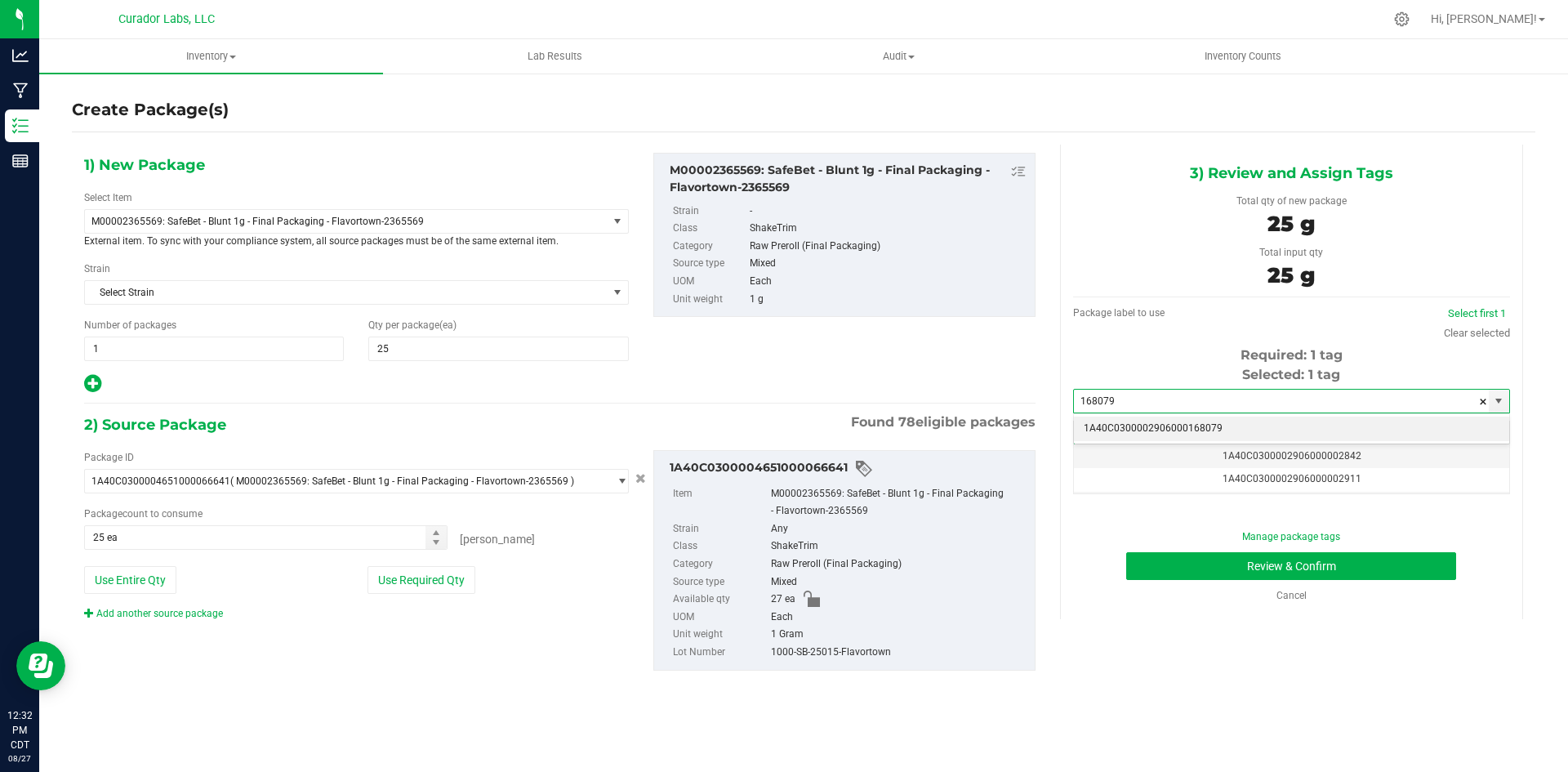
click at [1181, 420] on li "1A40C0300002906000168079" at bounding box center [1291, 428] width 435 height 25
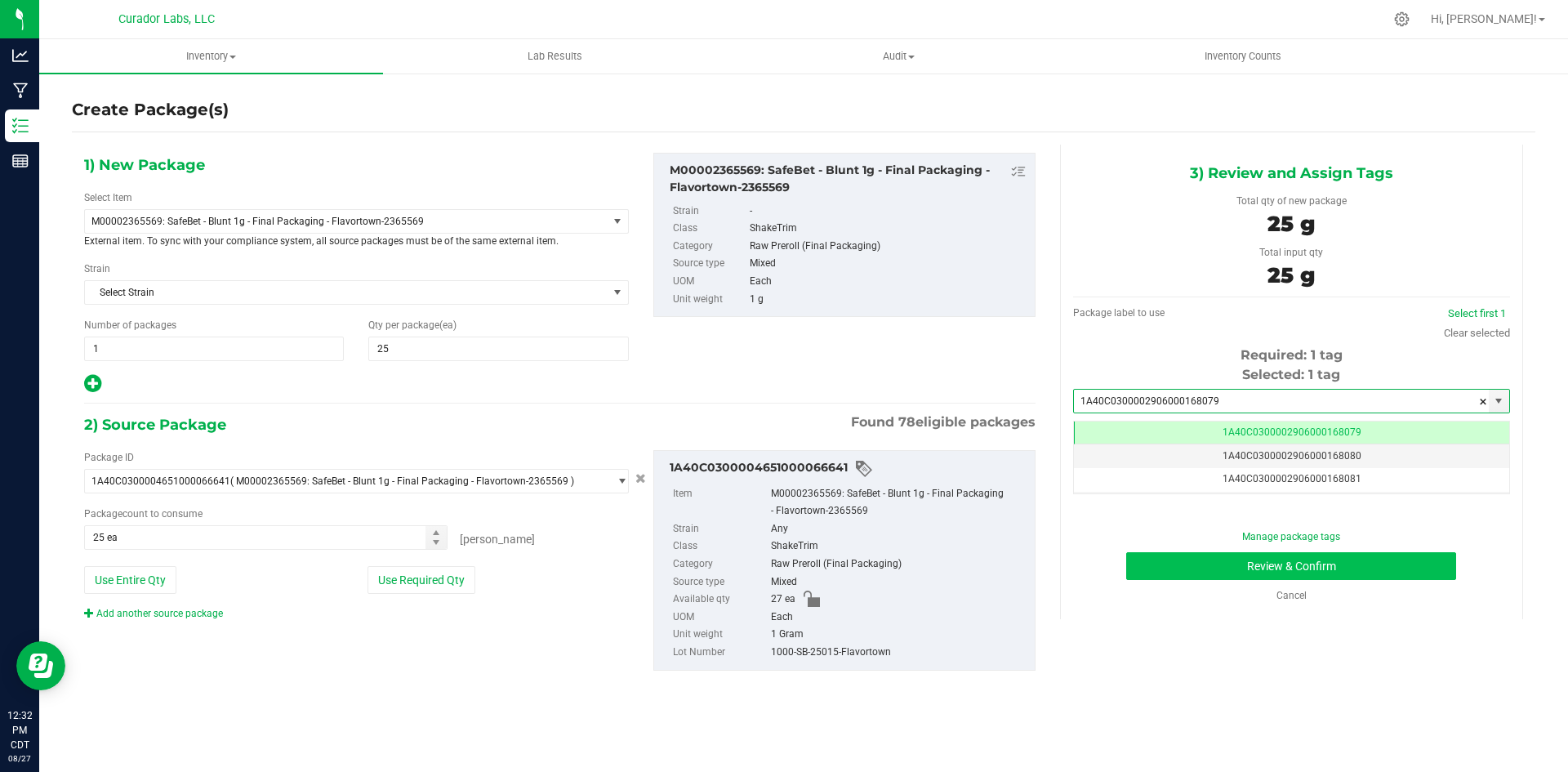
type input "1A40C0300002906000168079"
click at [1192, 563] on button "Review & Confirm" at bounding box center [1290, 566] width 330 height 28
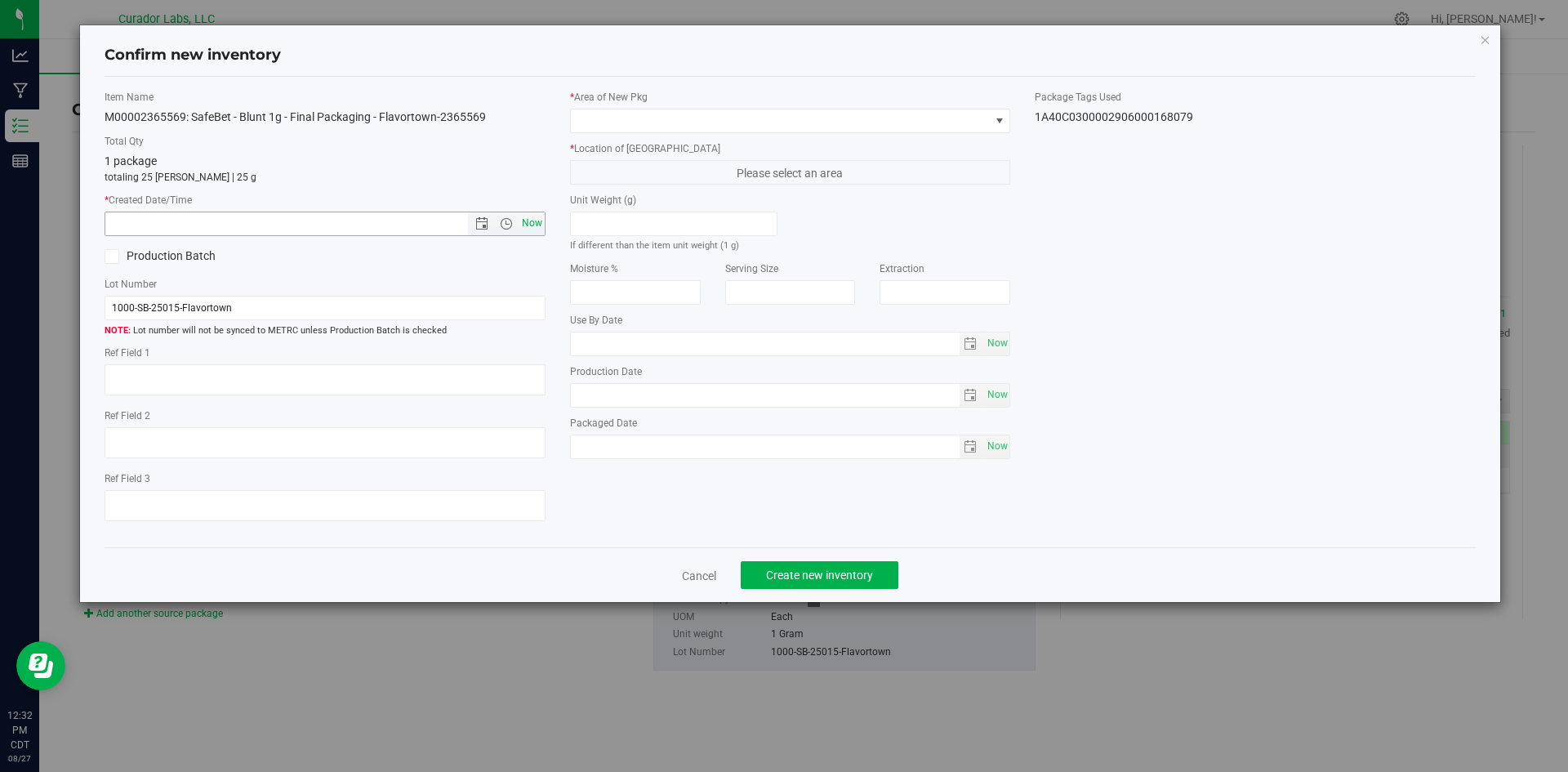
click at [528, 217] on span "Now" at bounding box center [531, 223] width 28 height 24
type input "8/27/2025 12:32 PM"
click at [655, 125] on span at bounding box center [780, 120] width 419 height 23
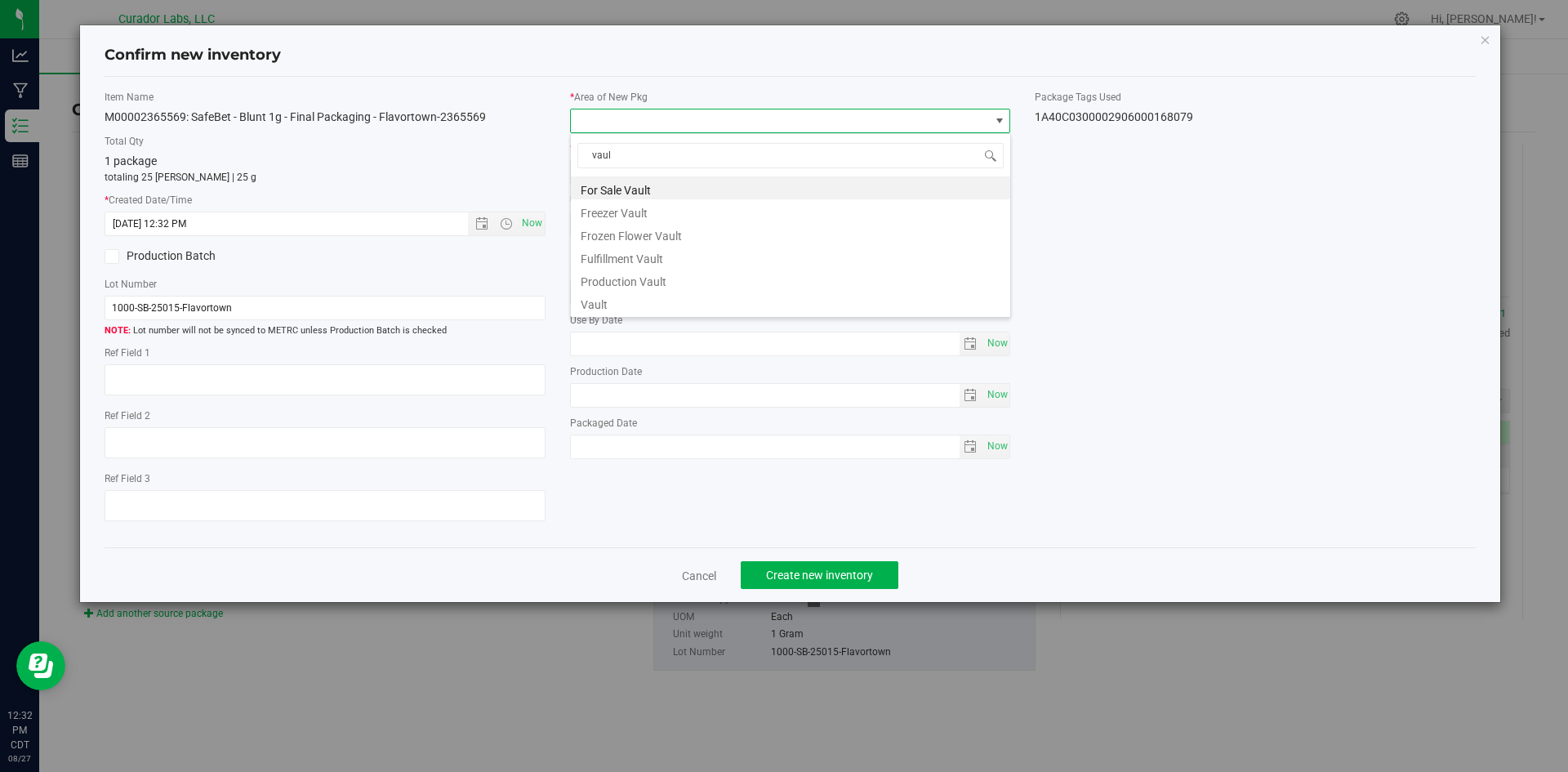
type input "vault"
click at [591, 302] on li "Vault" at bounding box center [790, 301] width 439 height 23
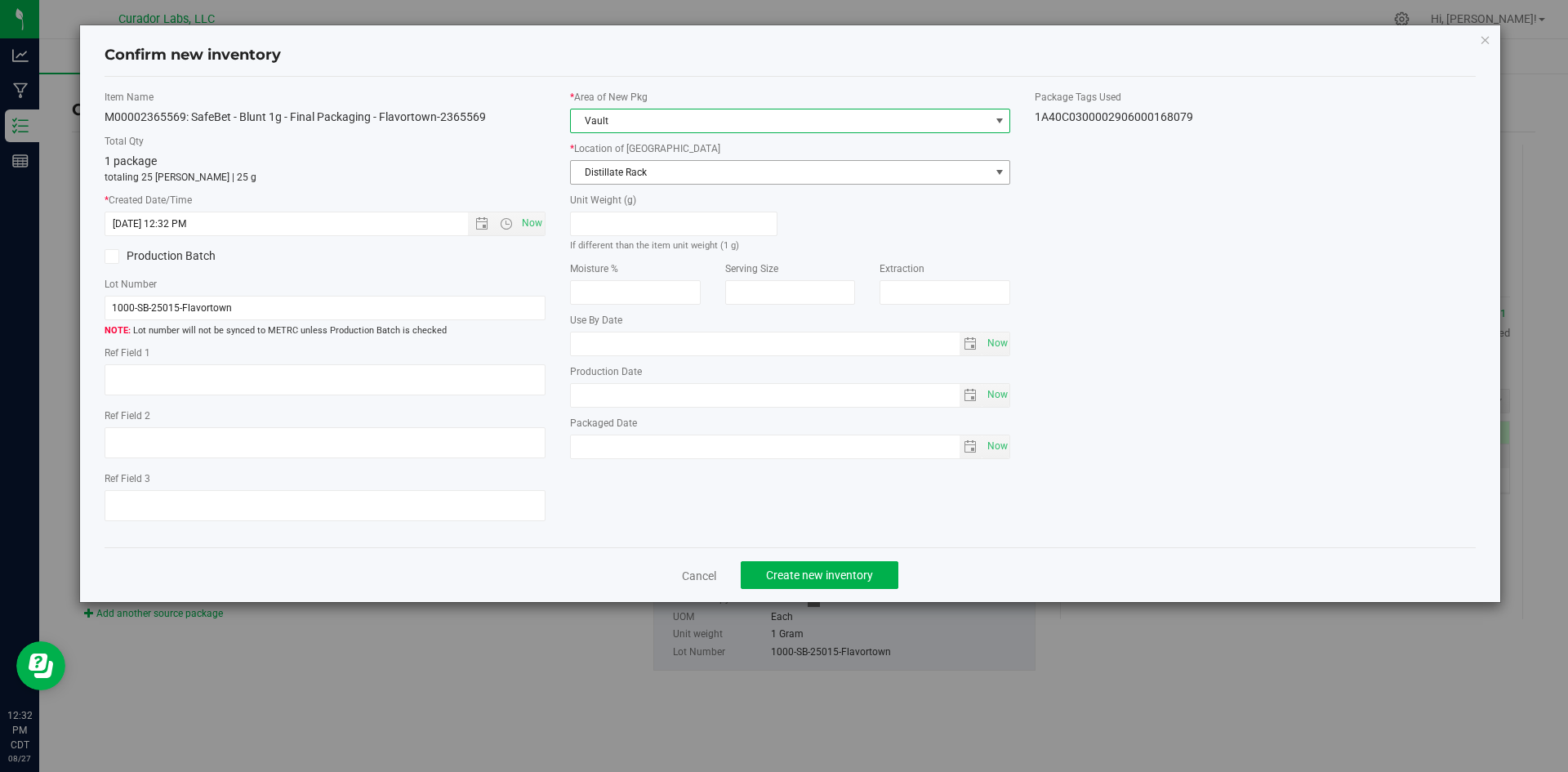
click at [622, 175] on span "Distillate Rack" at bounding box center [780, 171] width 419 height 23
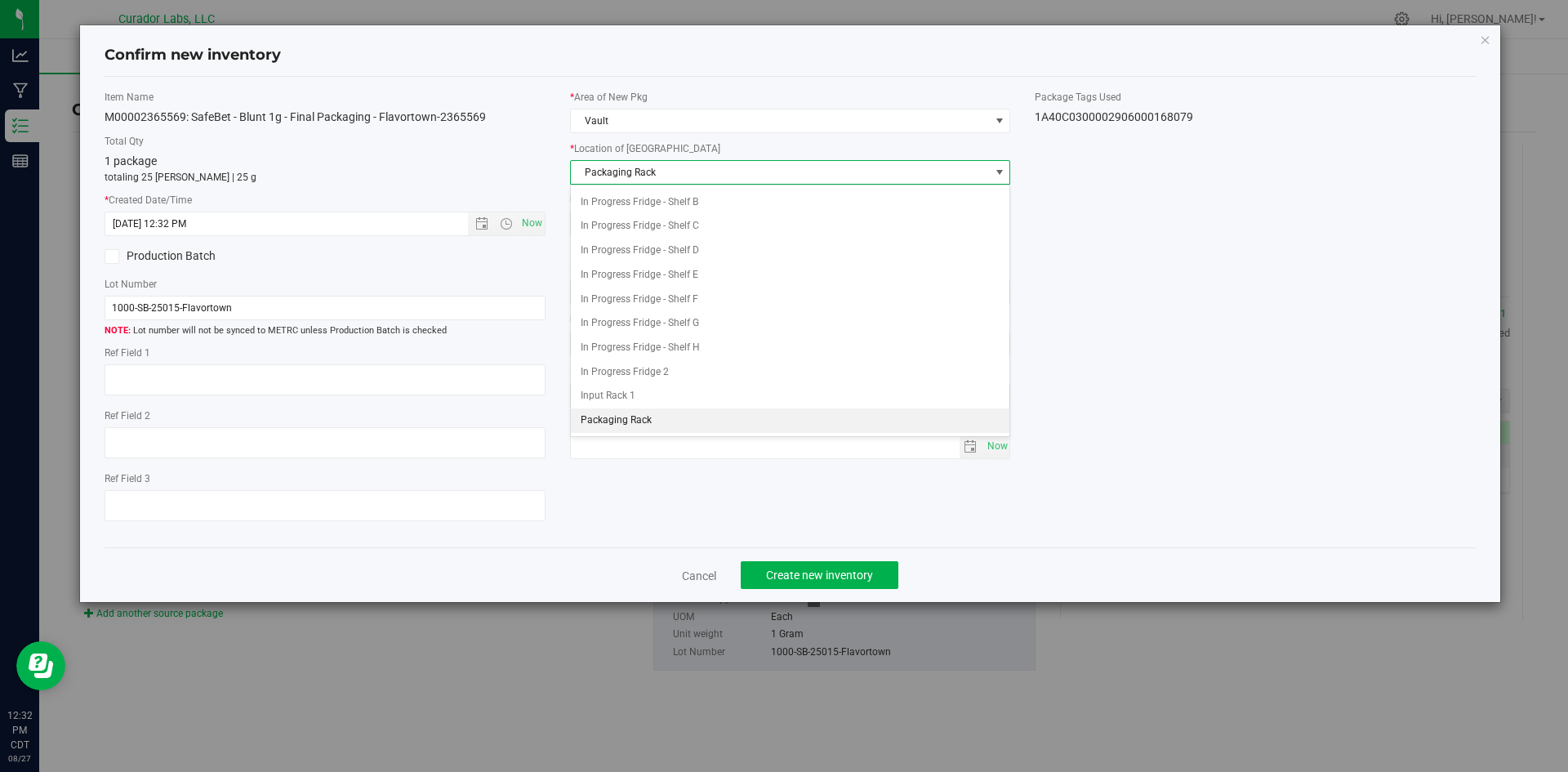
click at [620, 178] on span "Packaging Rack" at bounding box center [780, 171] width 419 height 23
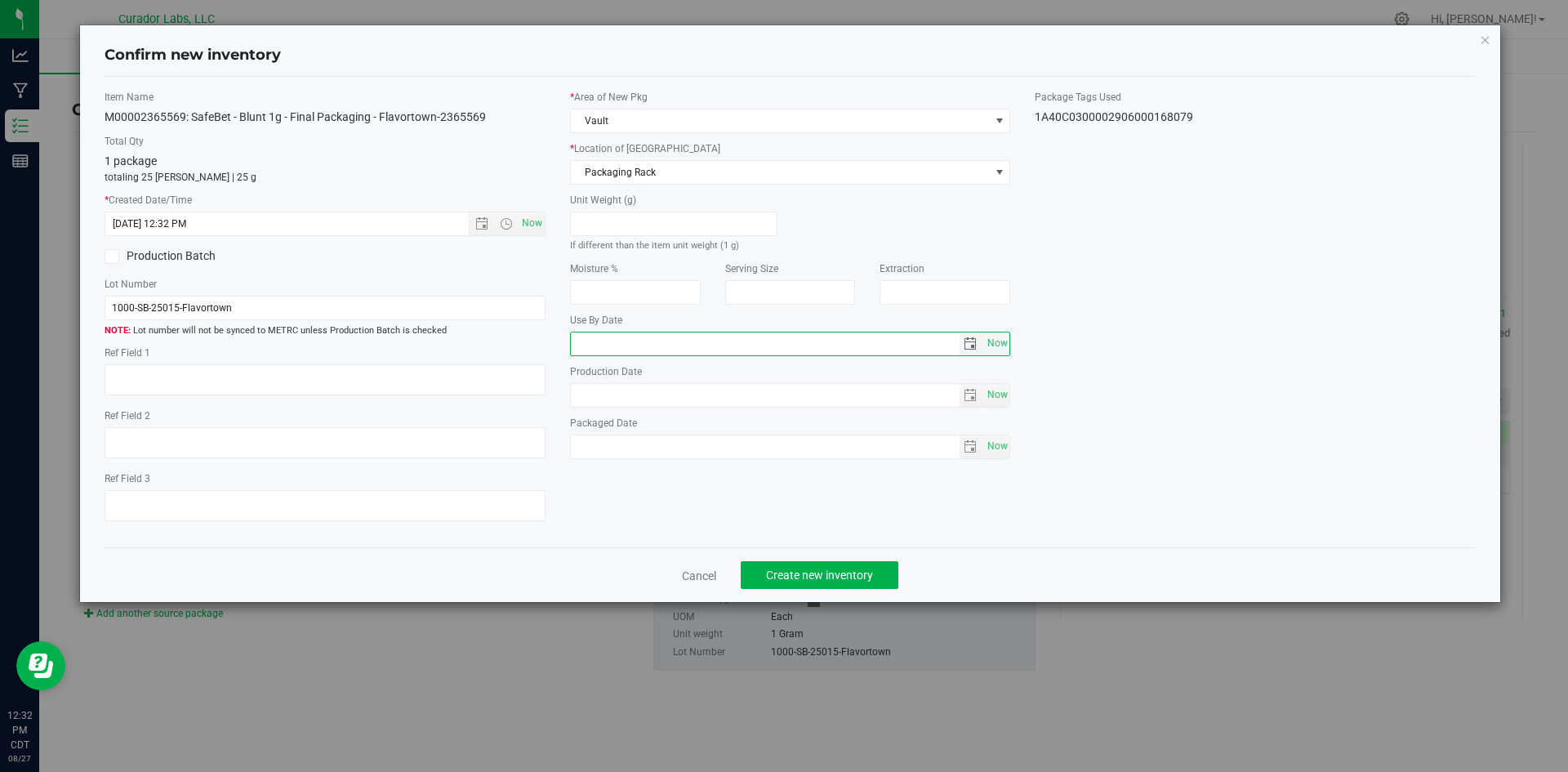
click at [586, 355] on span "Now" at bounding box center [790, 344] width 441 height 25
click at [1000, 336] on span "Now" at bounding box center [997, 344] width 28 height 24
click at [601, 345] on input "2025-08-27" at bounding box center [765, 343] width 389 height 23
click at [616, 339] on input "2026-08-27" at bounding box center [765, 343] width 389 height 23
type input "2026-08-04"
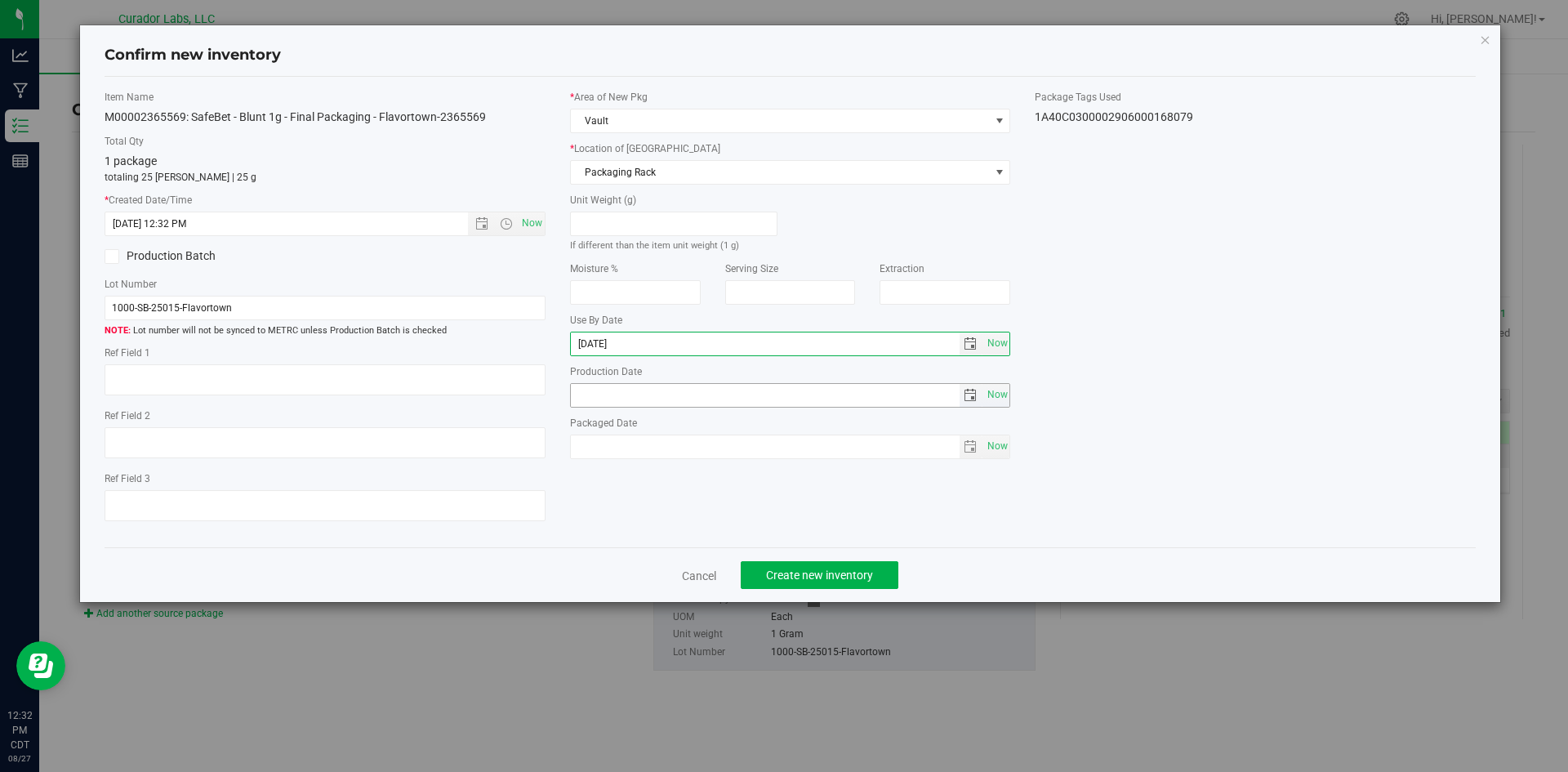
click at [627, 390] on input "text" at bounding box center [765, 394] width 389 height 23
type input "2025-08-04"
click at [998, 456] on span "Now" at bounding box center [997, 446] width 28 height 24
type input "2025-08-27"
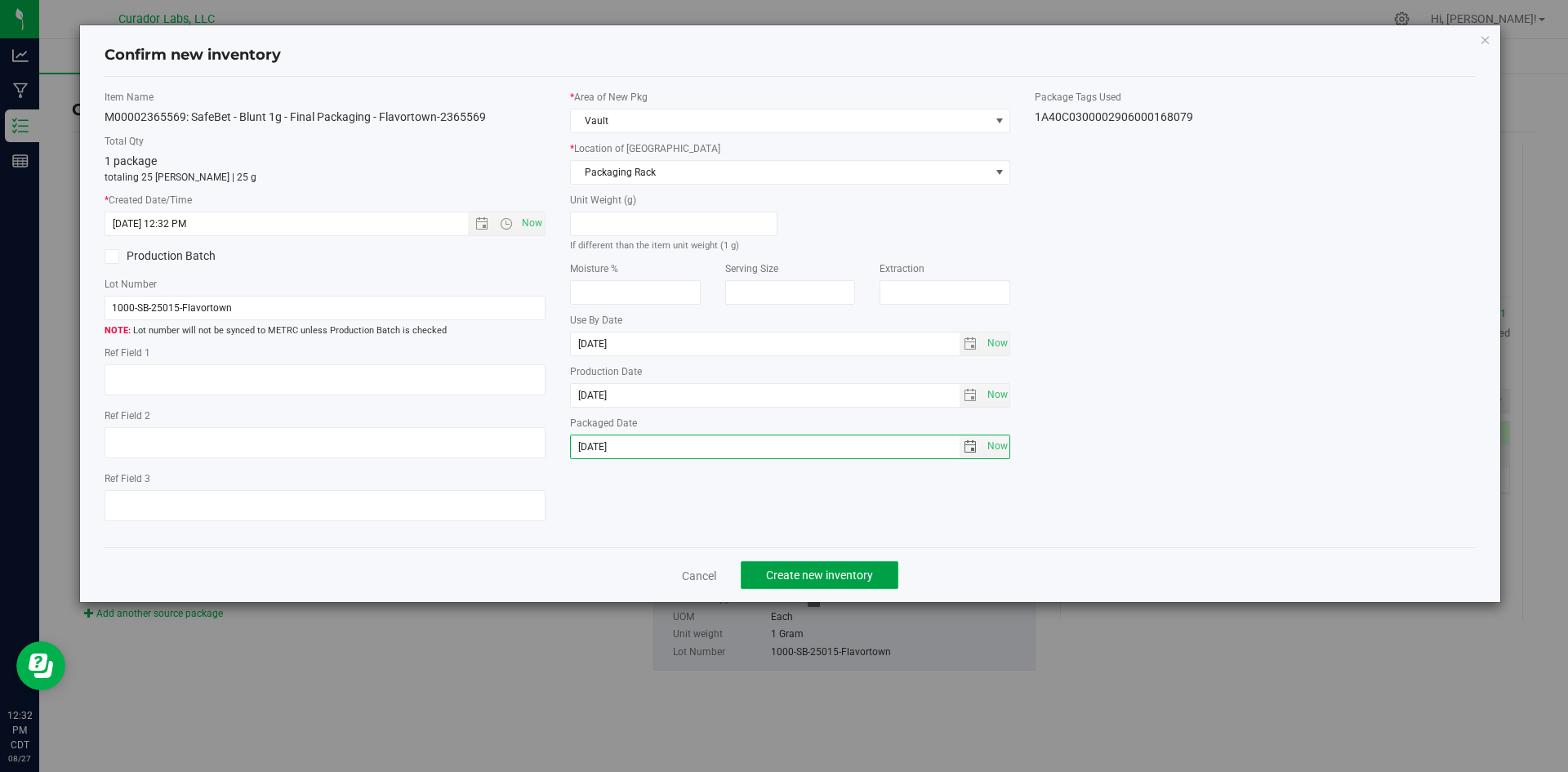
click at [828, 574] on span "Create new inventory" at bounding box center [820, 575] width 107 height 13
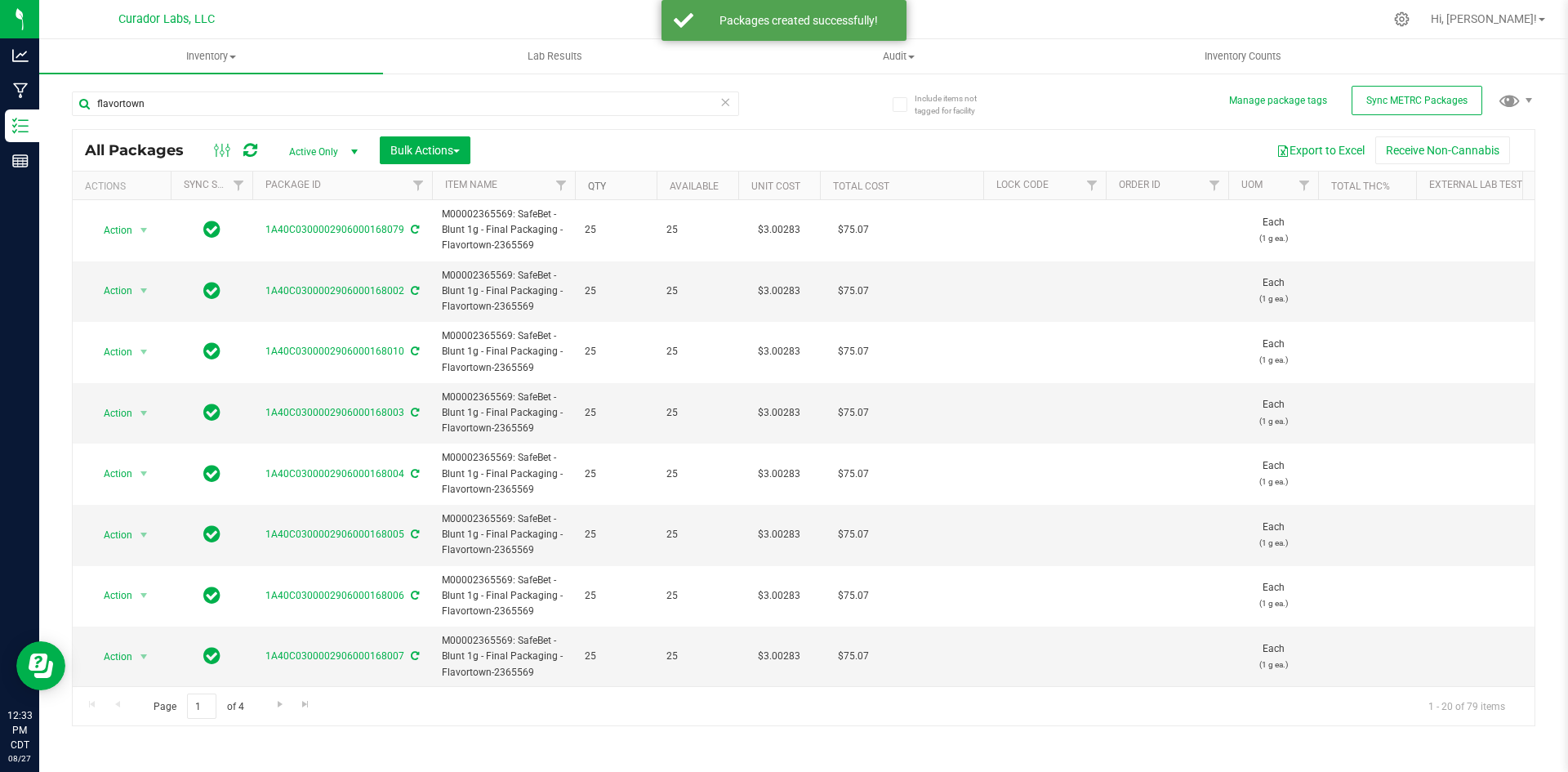
click at [594, 184] on link "Qty" at bounding box center [597, 186] width 18 height 12
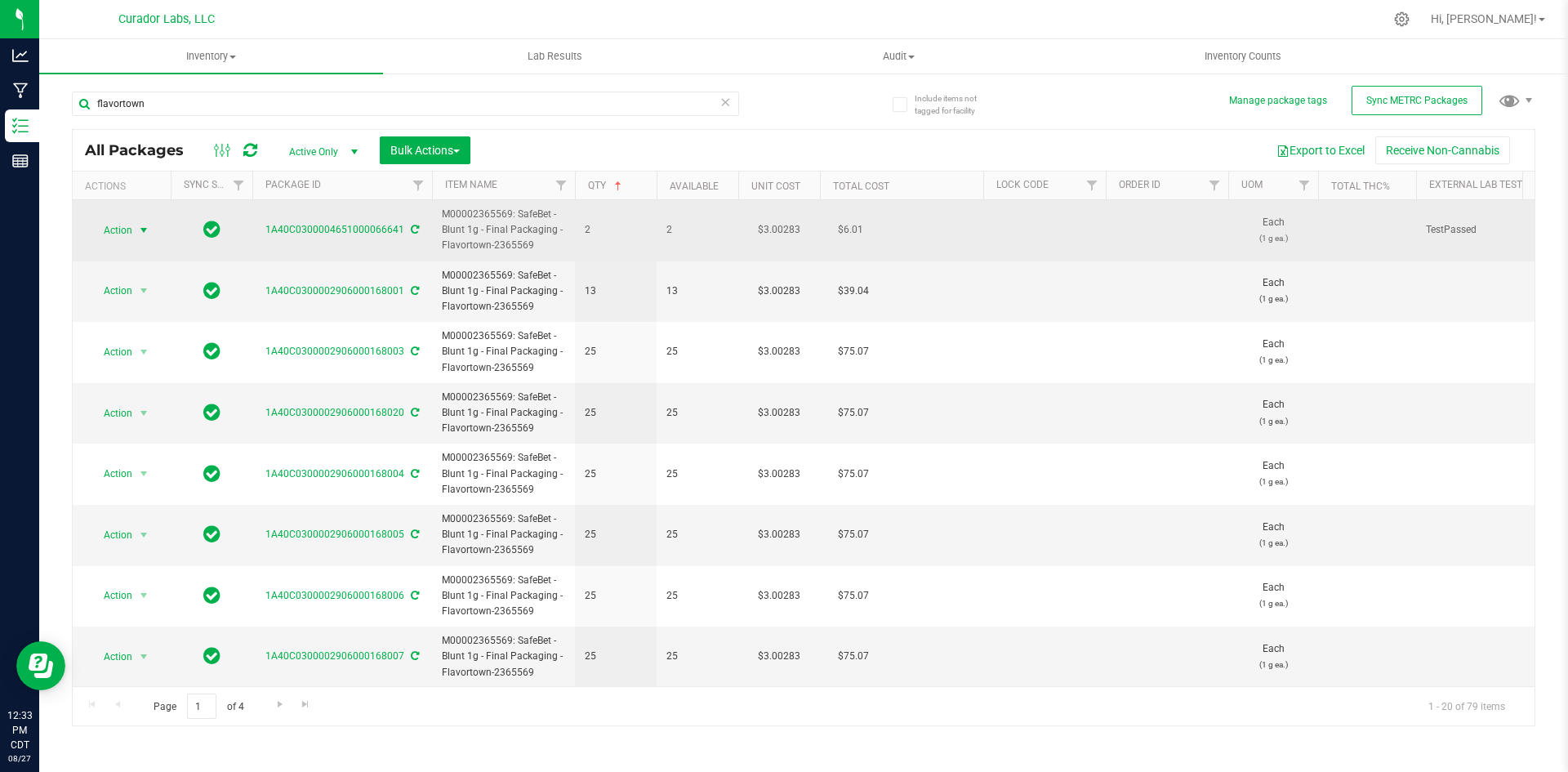
click at [118, 226] on span "Action" at bounding box center [111, 230] width 44 height 23
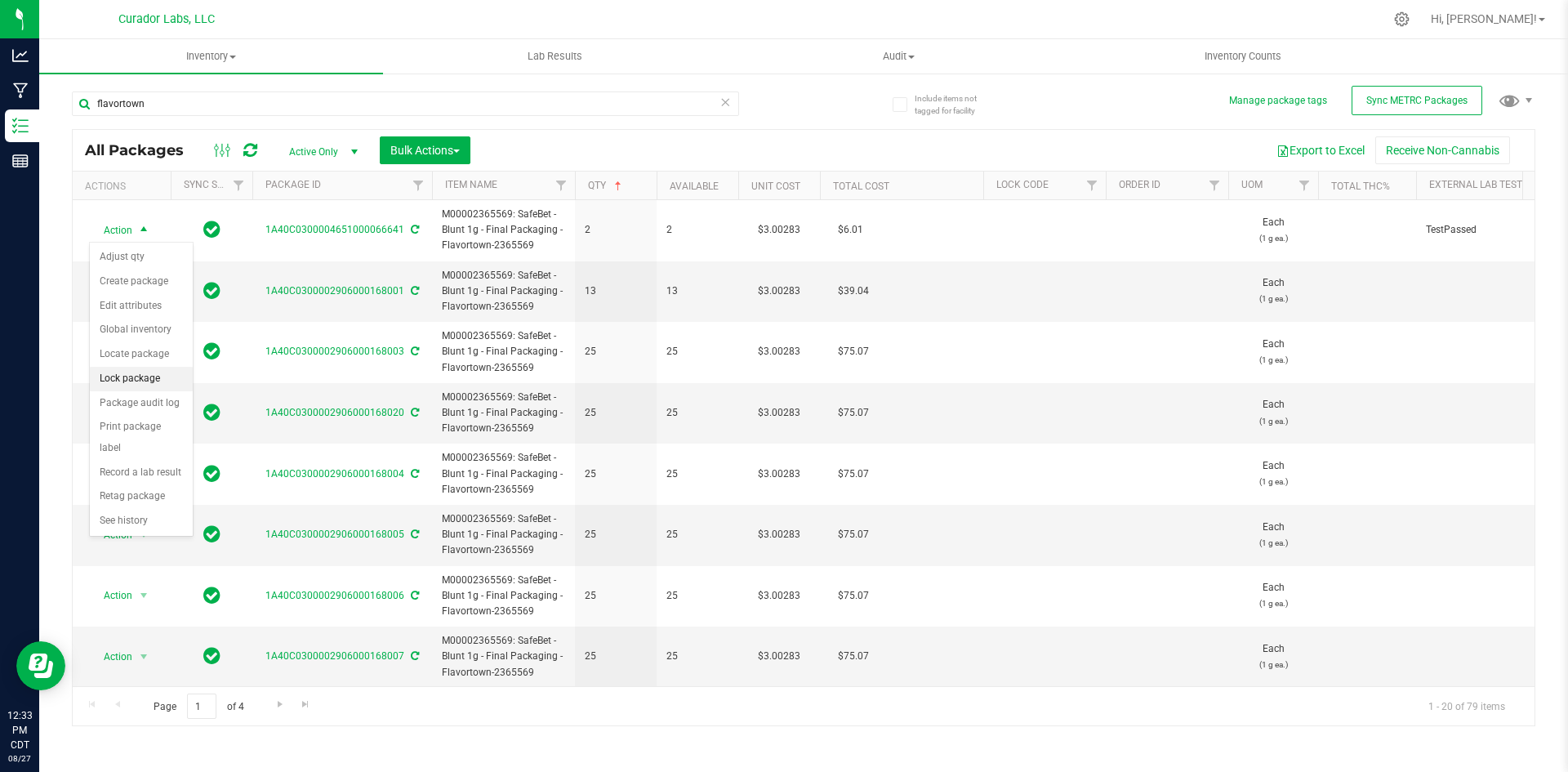
click at [99, 374] on li "Lock package" at bounding box center [142, 379] width 103 height 25
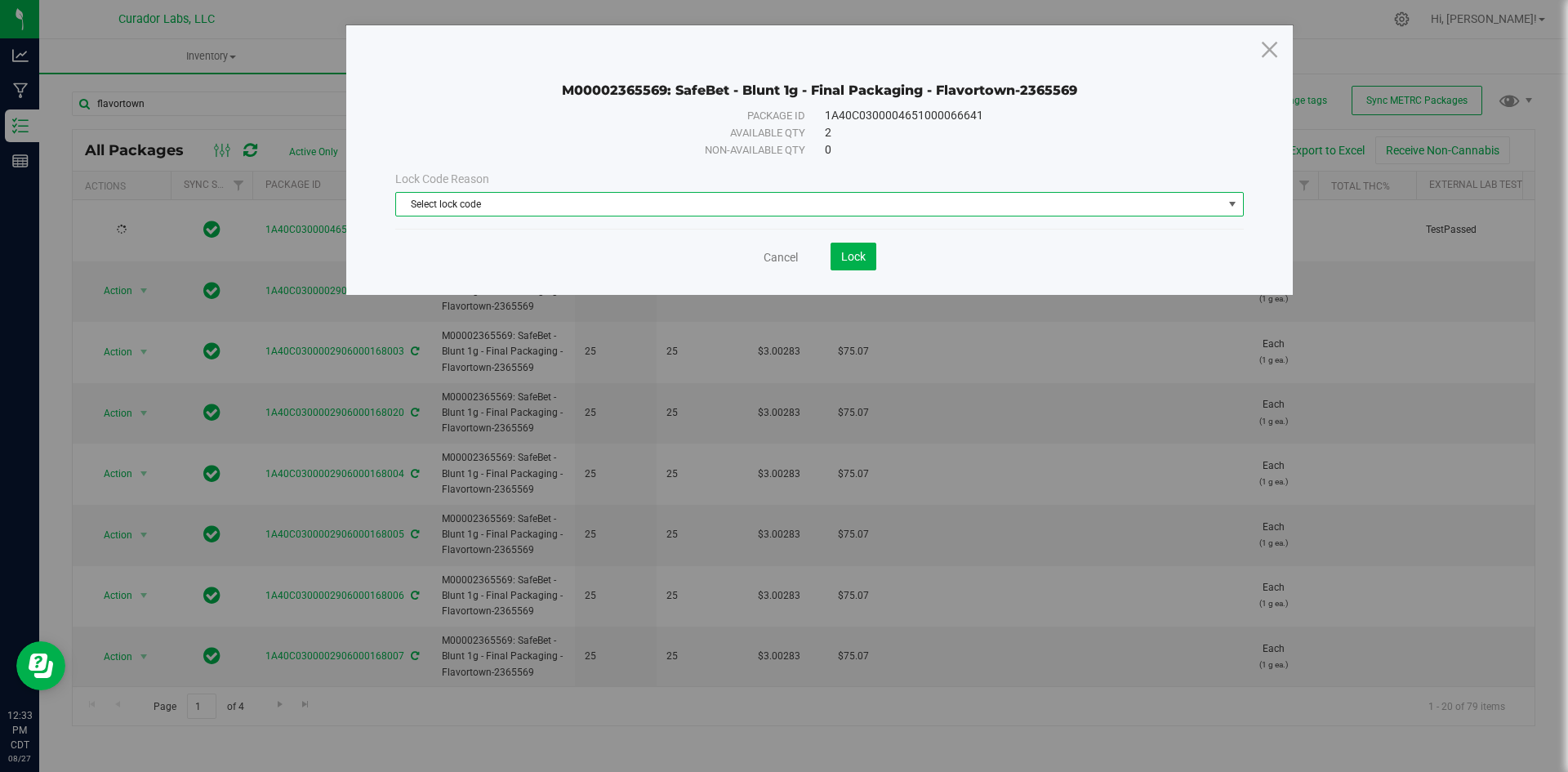
click at [524, 205] on span "Select lock code" at bounding box center [810, 203] width 827 height 23
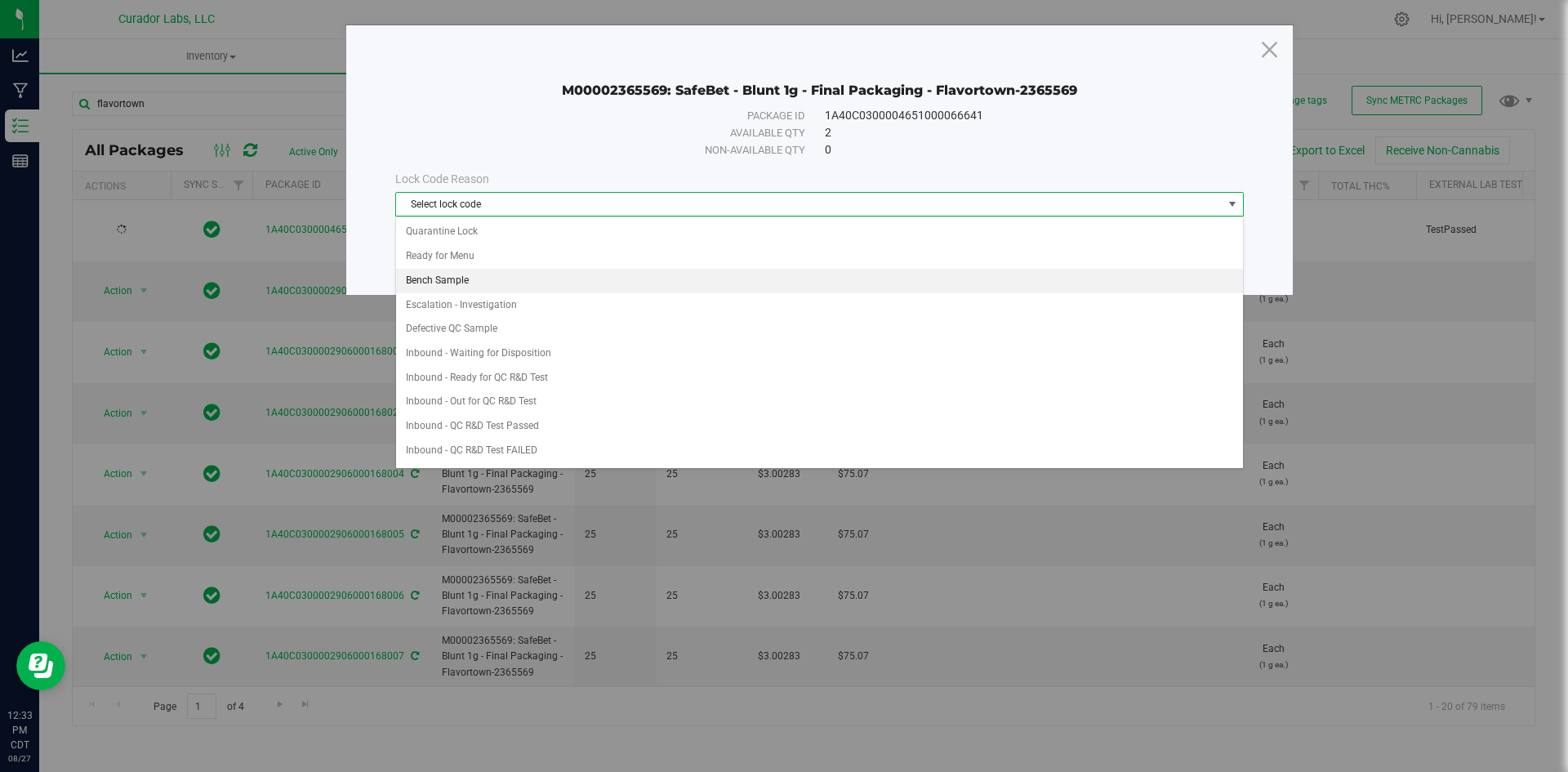
click at [472, 278] on li "Bench Sample" at bounding box center [820, 280] width 846 height 25
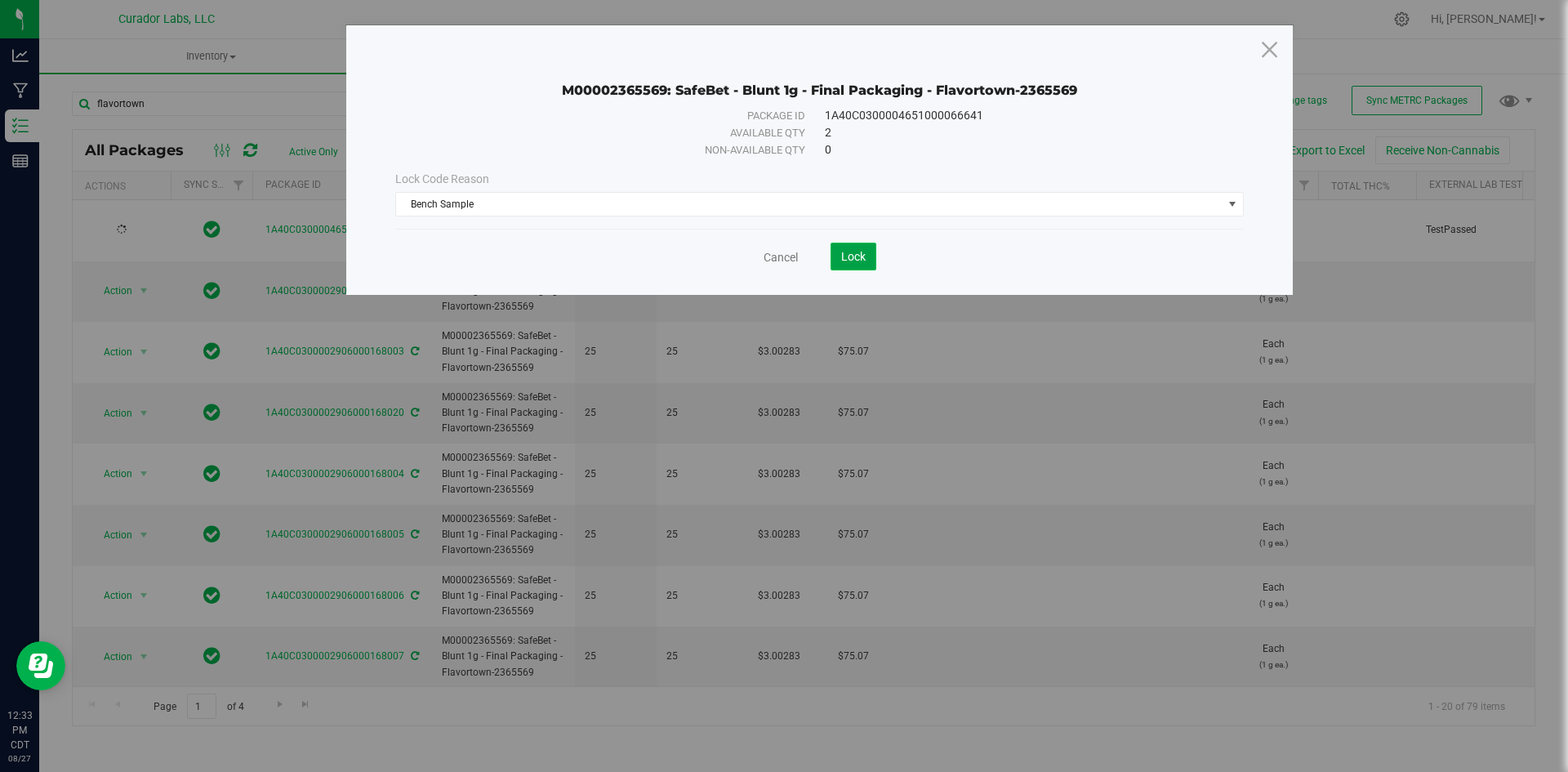
click at [854, 253] on span "Lock" at bounding box center [853, 256] width 25 height 13
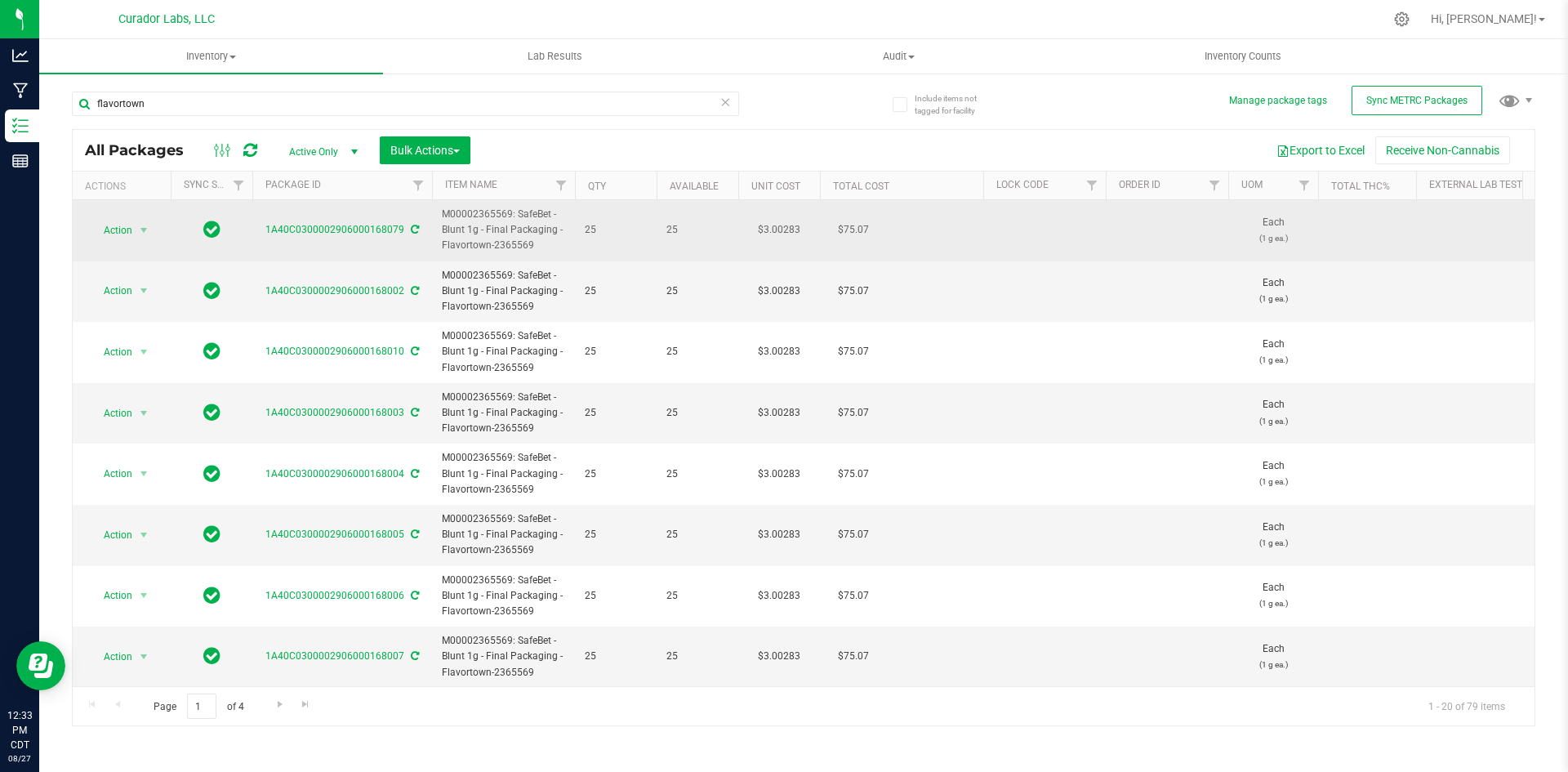
drag, startPoint x: 531, startPoint y: 244, endPoint x: 448, endPoint y: 207, distance: 90.9
click at [448, 207] on span "M00002365569: SafeBet - Blunt 1g - Final Packaging - Flavortown-2365569" at bounding box center [504, 230] width 123 height 48
click at [539, 238] on span "M00002365569: SafeBet - Blunt 1g - Final Packaging - Flavortown-2365569" at bounding box center [504, 230] width 123 height 48
drag, startPoint x: 531, startPoint y: 243, endPoint x: 443, endPoint y: 211, distance: 93.6
click at [443, 211] on span "M00002365569: SafeBet - Blunt 1g - Final Packaging - Flavortown-2365569" at bounding box center [504, 230] width 123 height 48
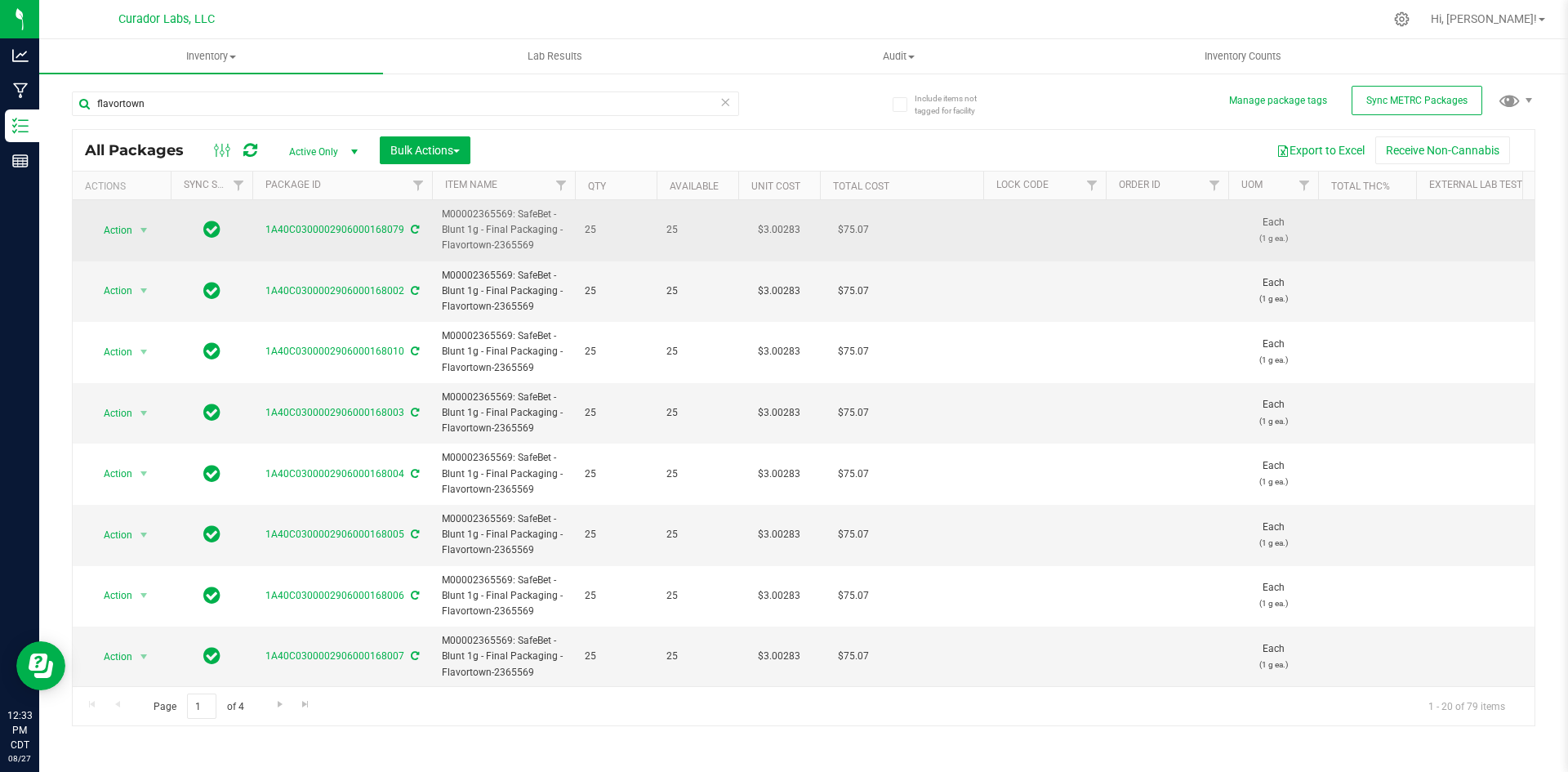
copy span "M00002365569: SafeBet - Blunt 1g - Final Packaging - Flavortown-2365569"
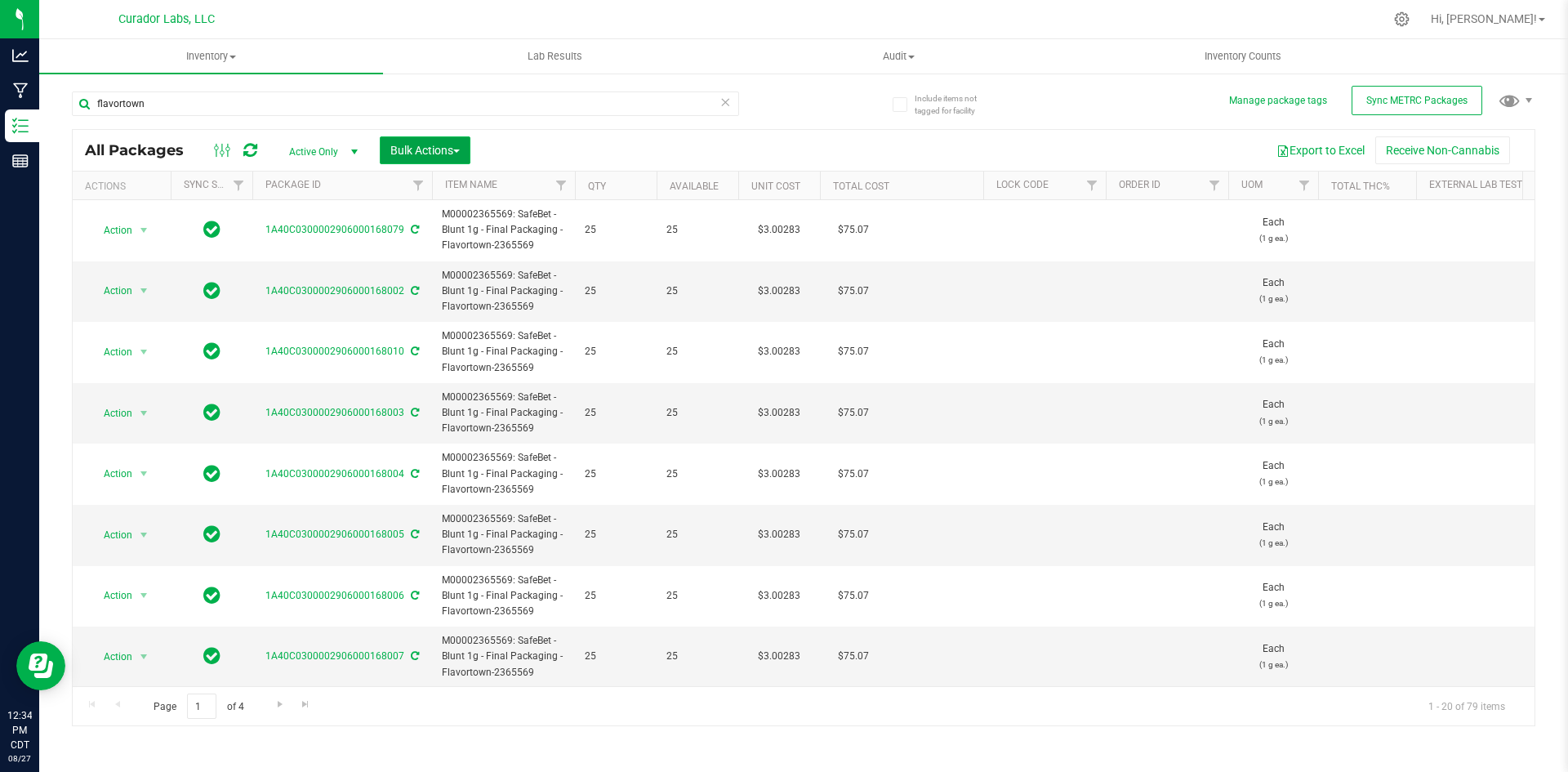
click at [392, 142] on button "Bulk Actions" at bounding box center [424, 151] width 90 height 28
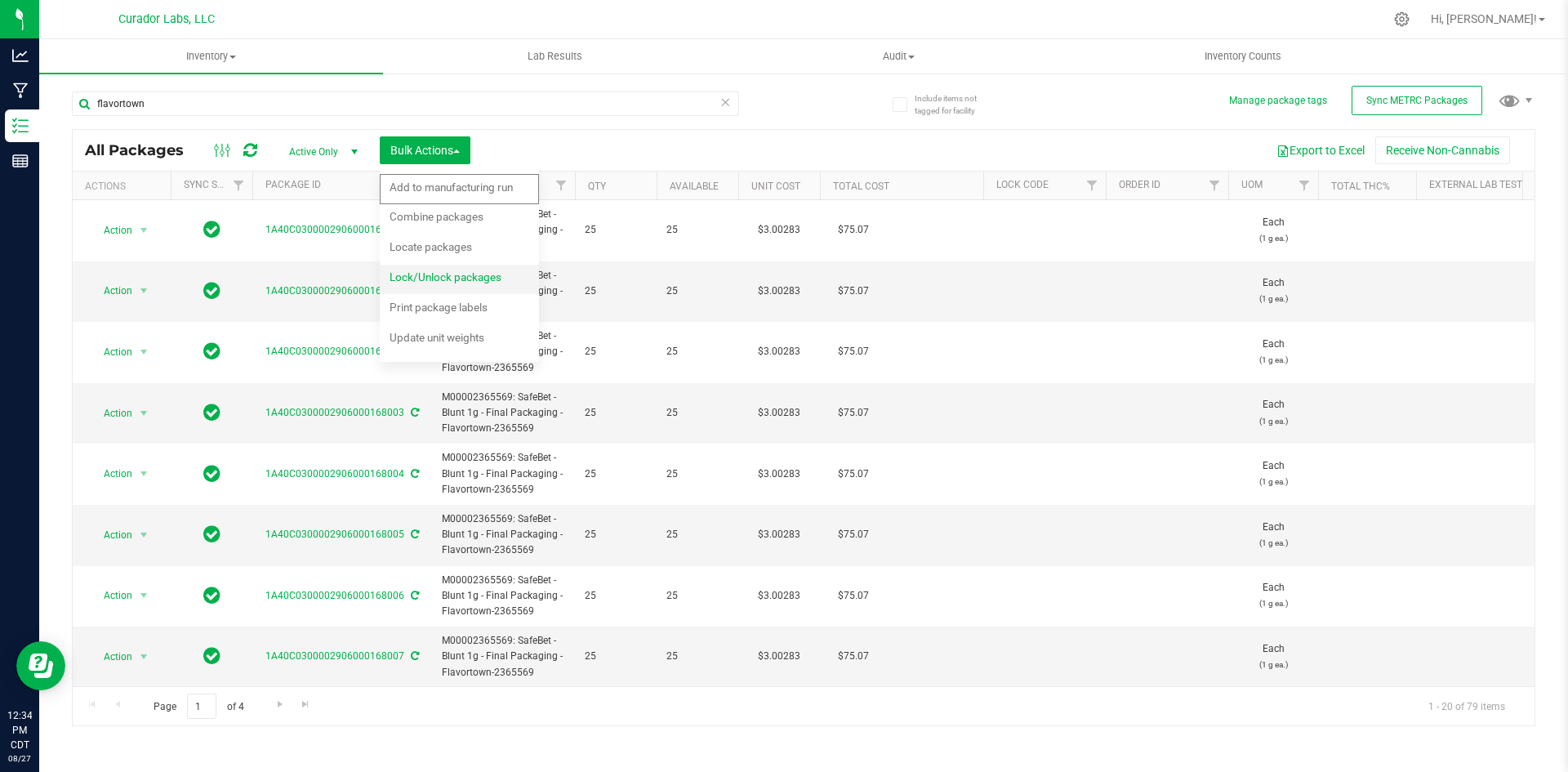
click at [425, 275] on span "Lock/Unlock packages" at bounding box center [445, 276] width 112 height 13
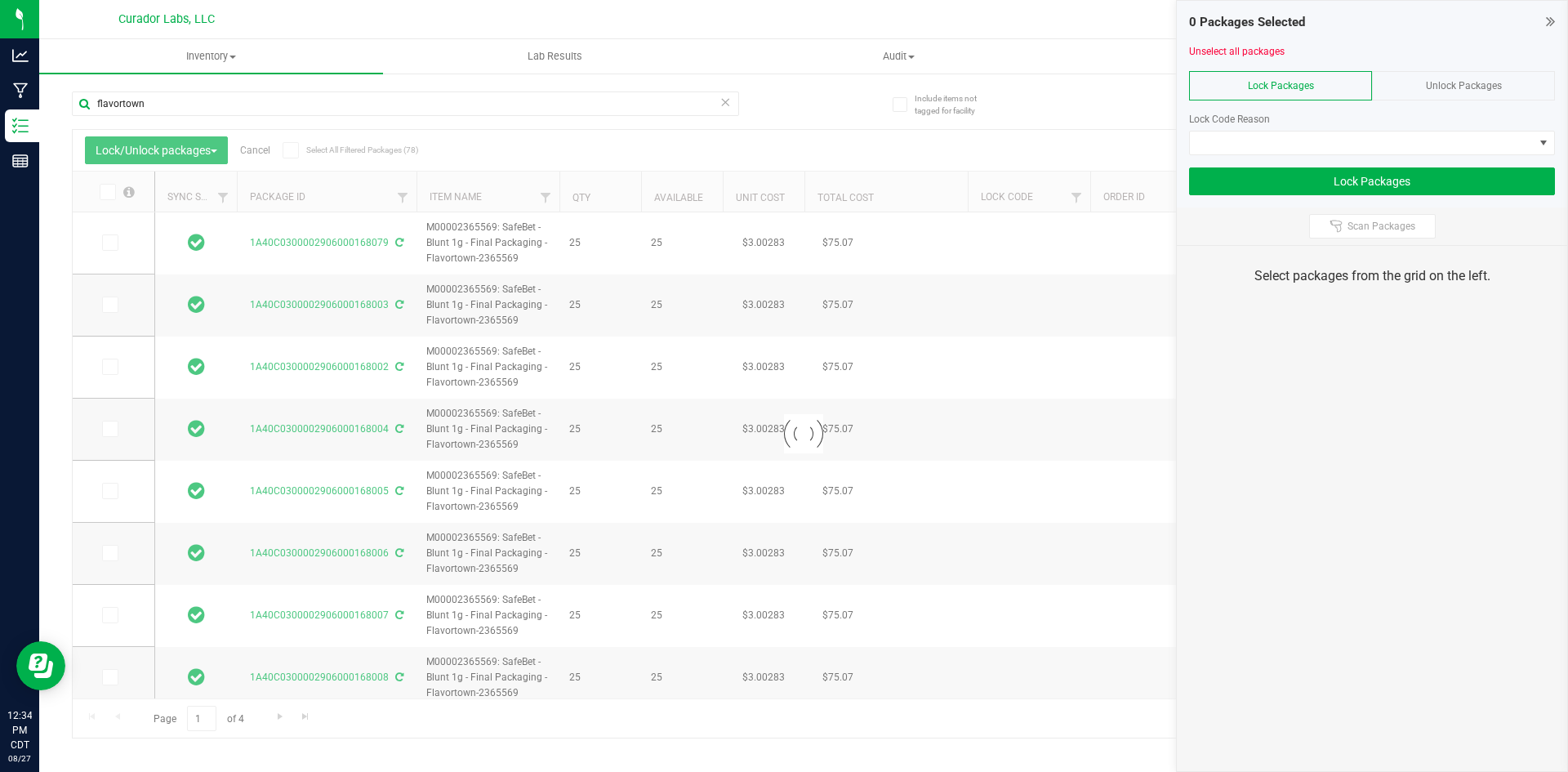
click at [289, 151] on icon at bounding box center [290, 151] width 11 height 0
click at [0, 0] on input "Select All Filtered Packages (78)" at bounding box center [0, 0] width 0 height 0
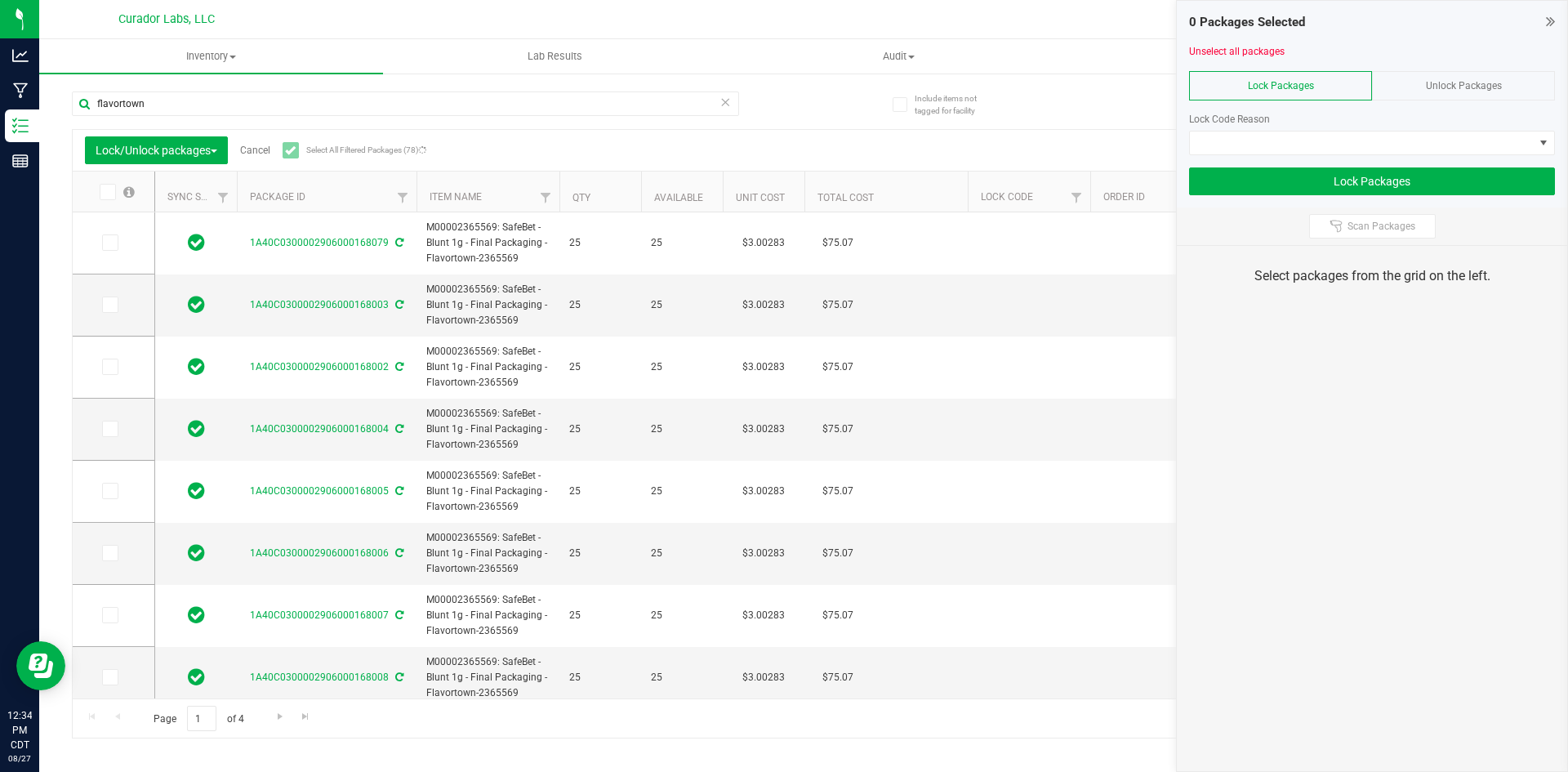
type input "2026-08-04"
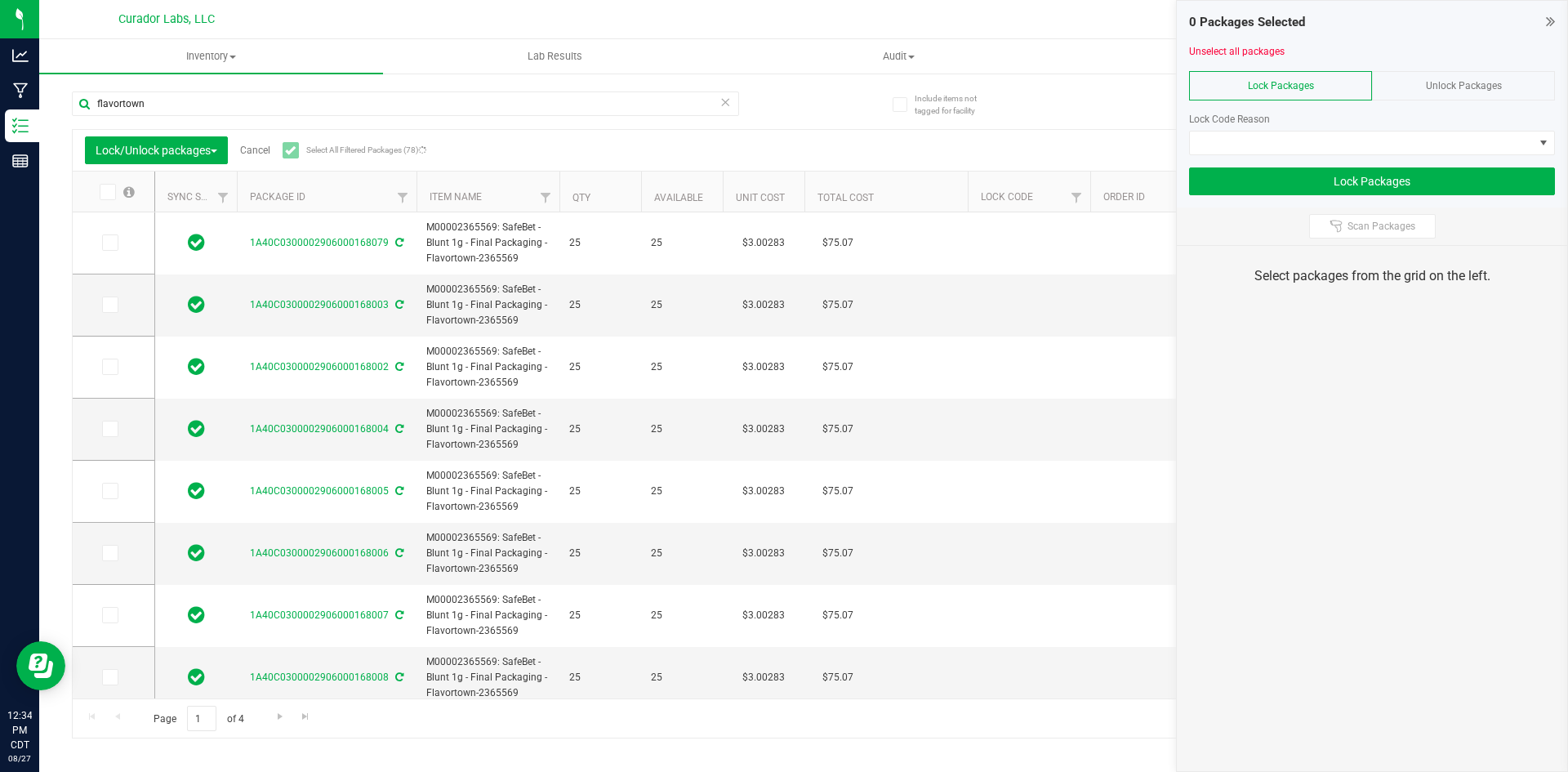
type input "2026-08-04"
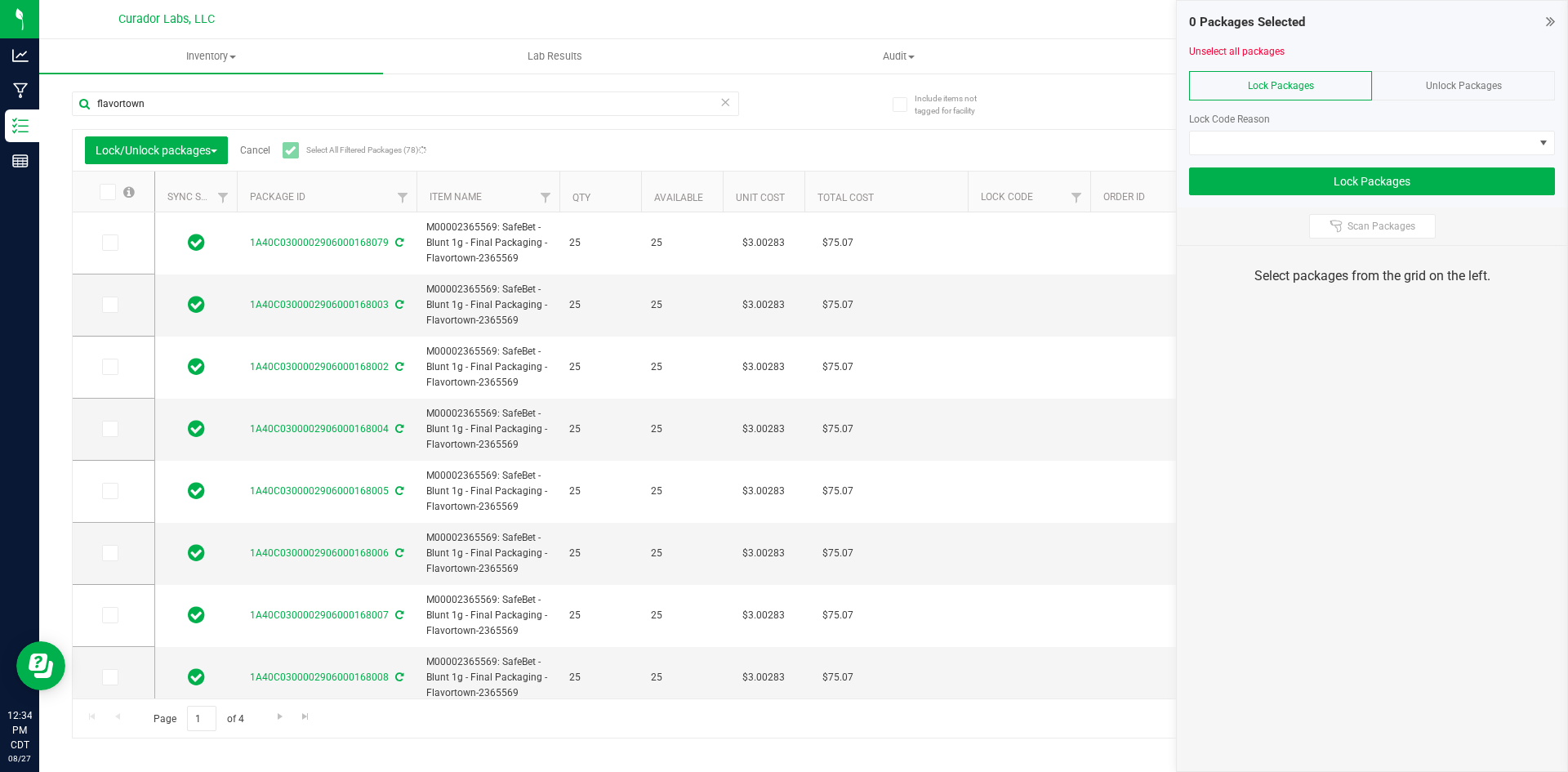
type input "2026-08-04"
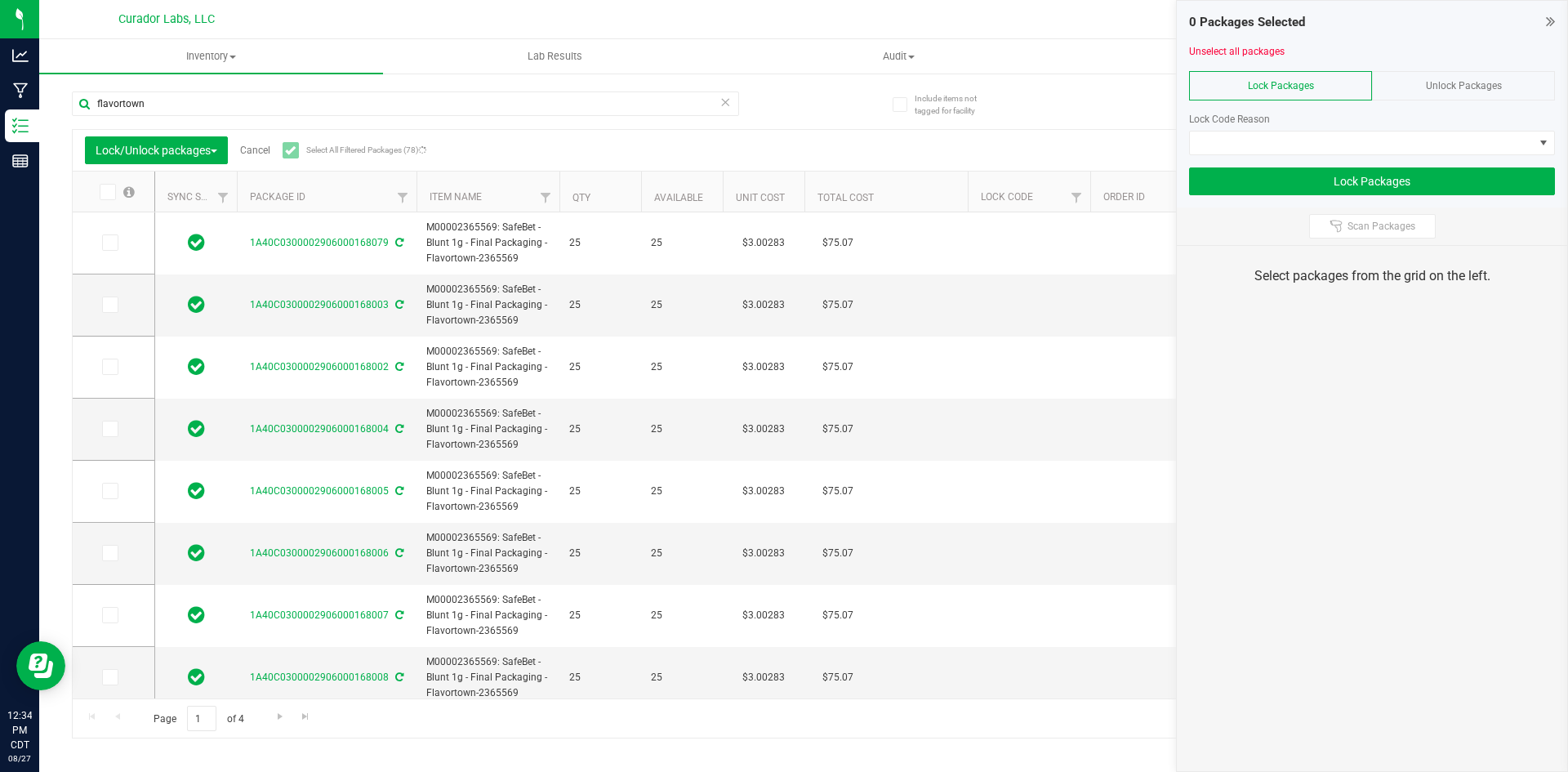
type input "2026-08-04"
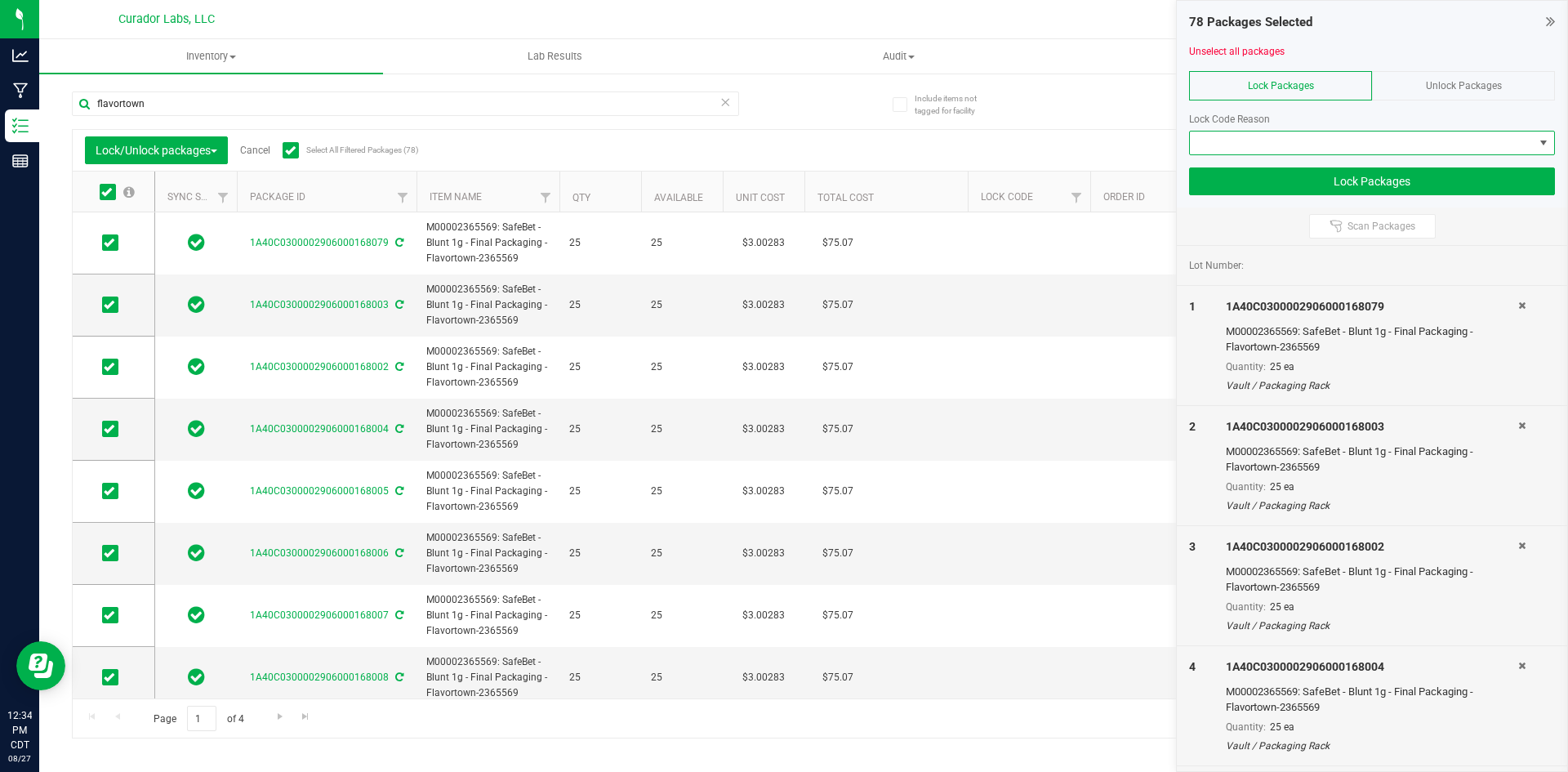
click at [1359, 144] on span at bounding box center [1362, 143] width 344 height 23
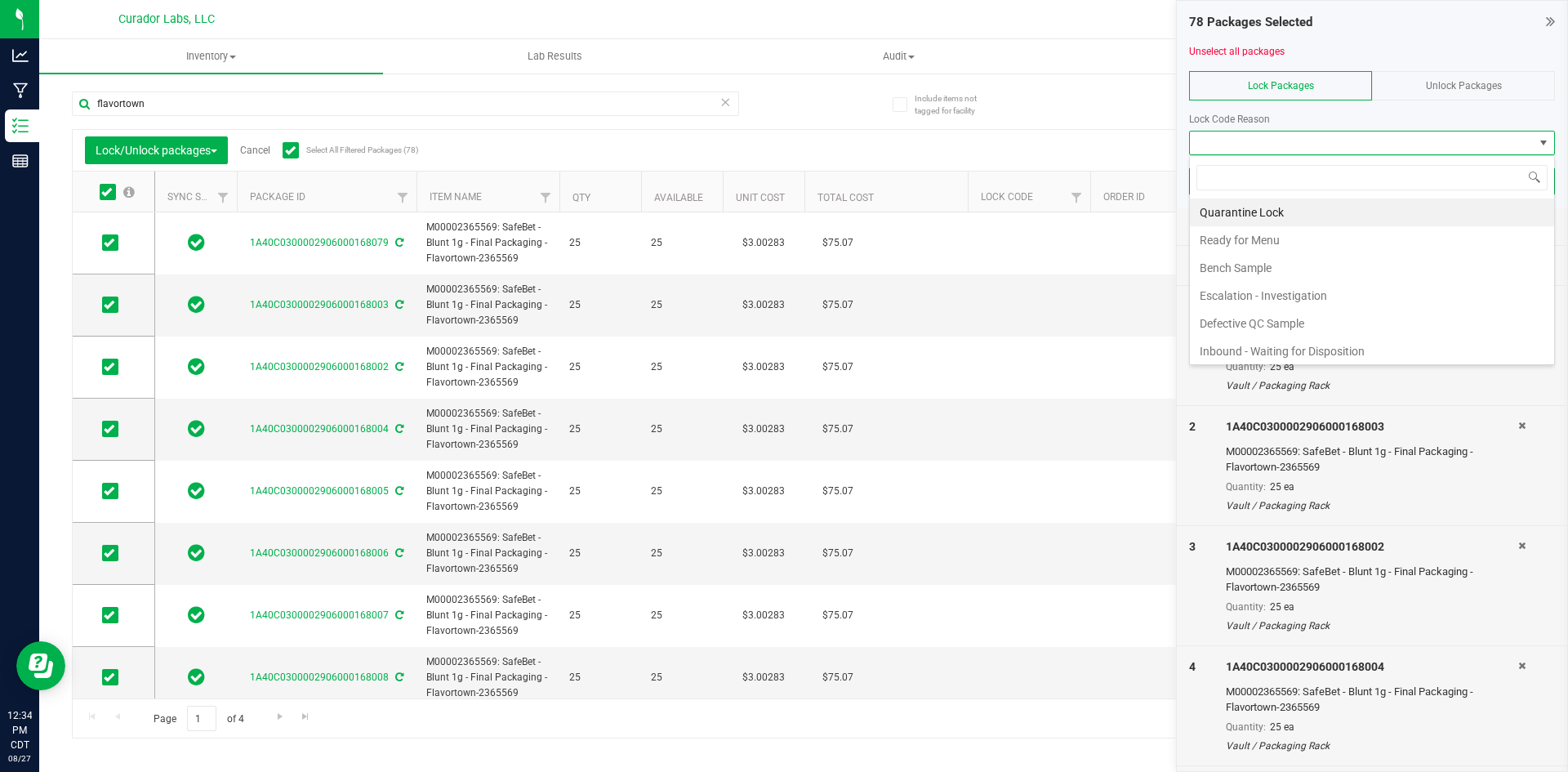
scroll to position [25, 366]
click at [1338, 236] on li "Ready for Menu" at bounding box center [1373, 240] width 365 height 28
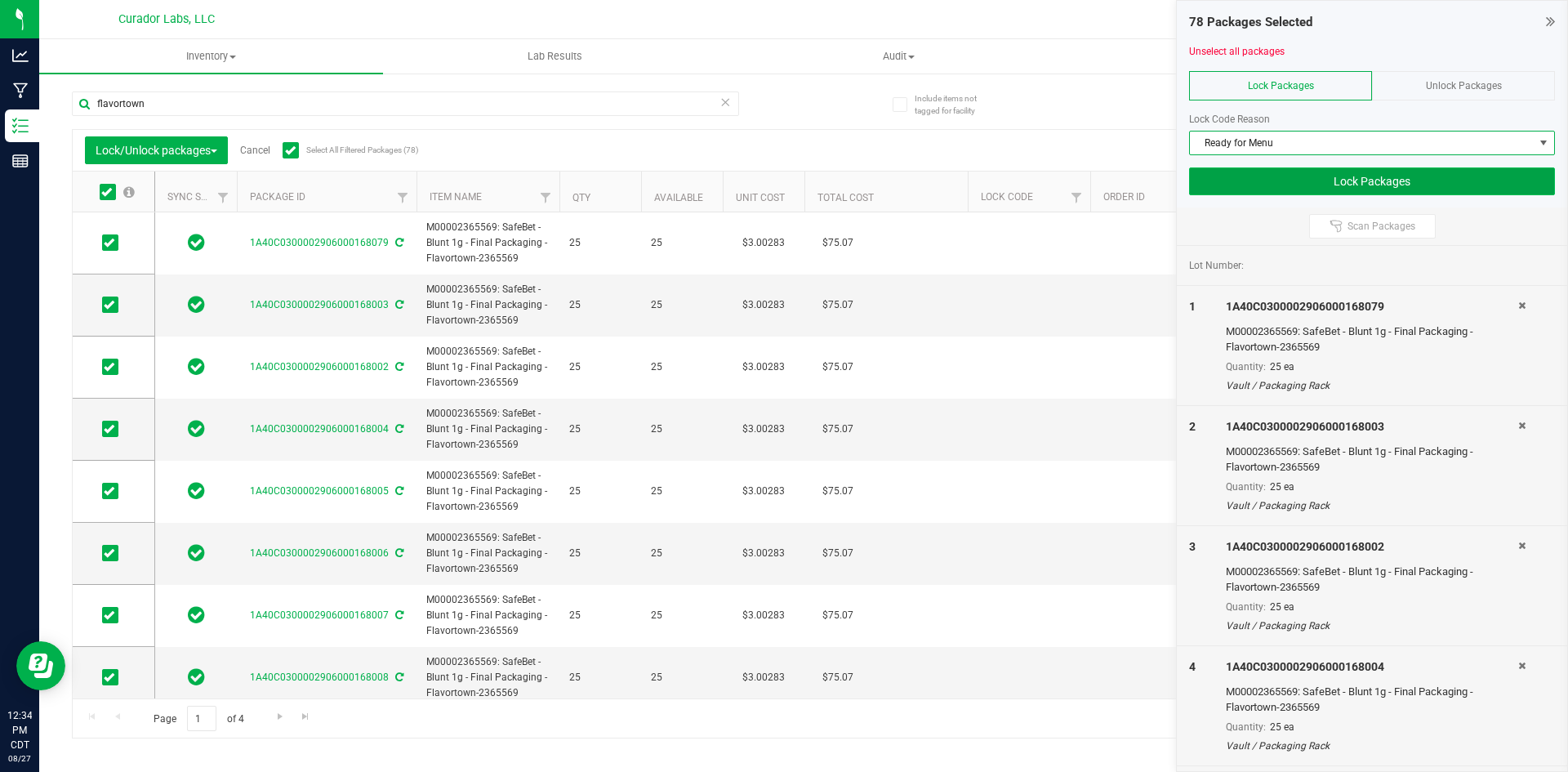
click at [1284, 182] on button "Lock Packages" at bounding box center [1372, 181] width 366 height 28
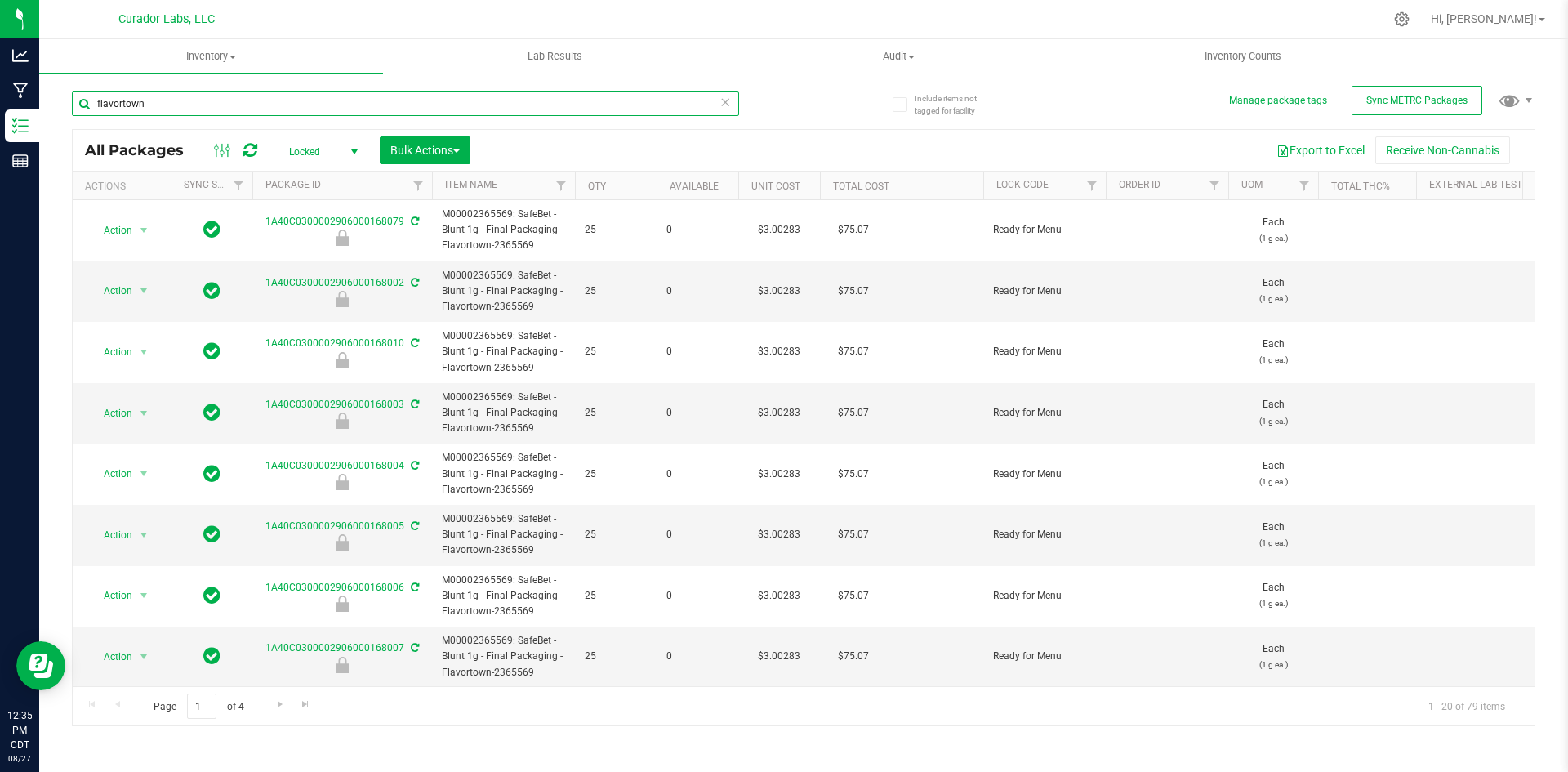
drag, startPoint x: 164, startPoint y: 98, endPoint x: 80, endPoint y: 100, distance: 84.0
click at [80, 99] on input "flavortown" at bounding box center [405, 103] width 667 height 25
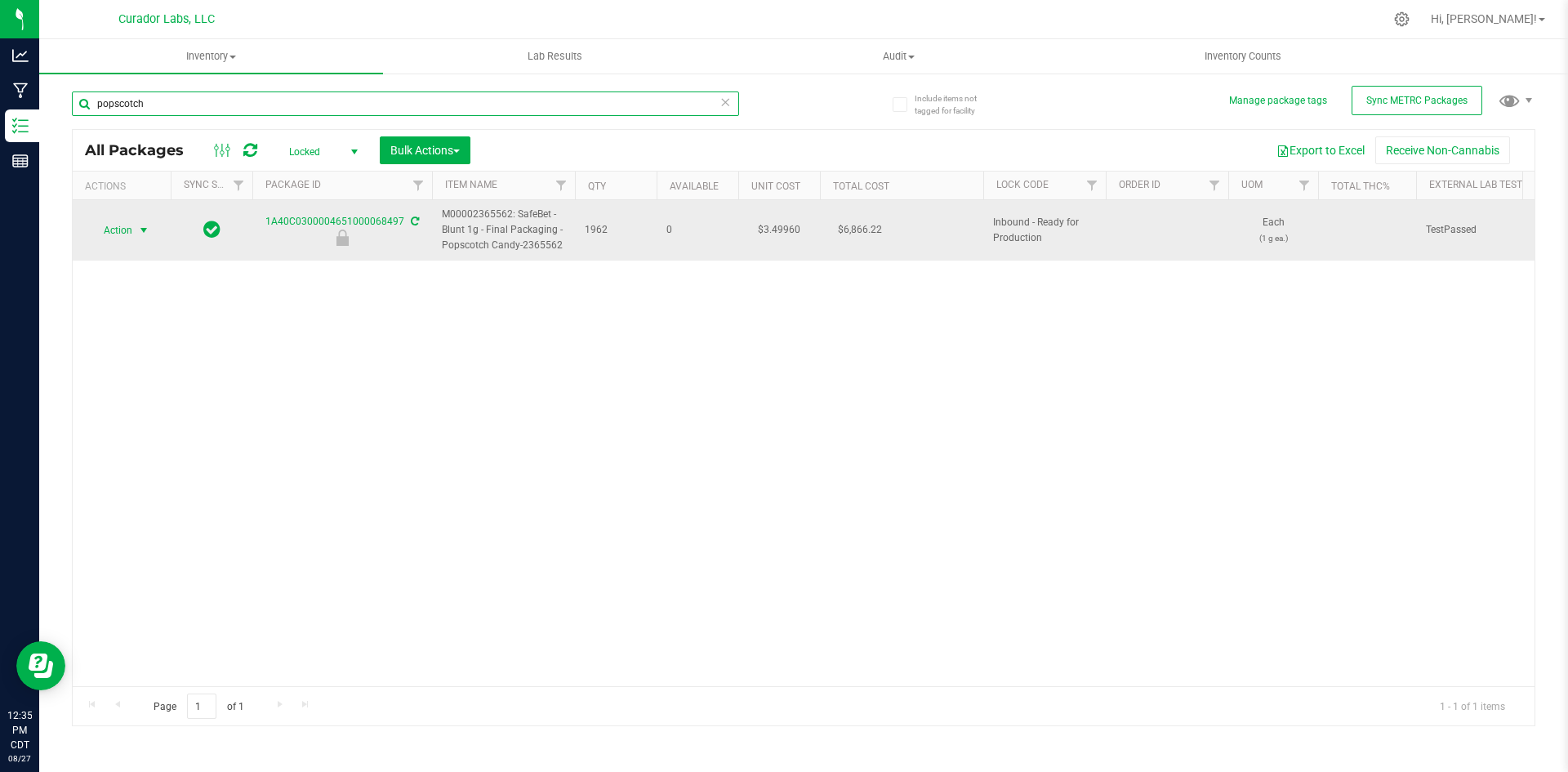
type input "popscotch"
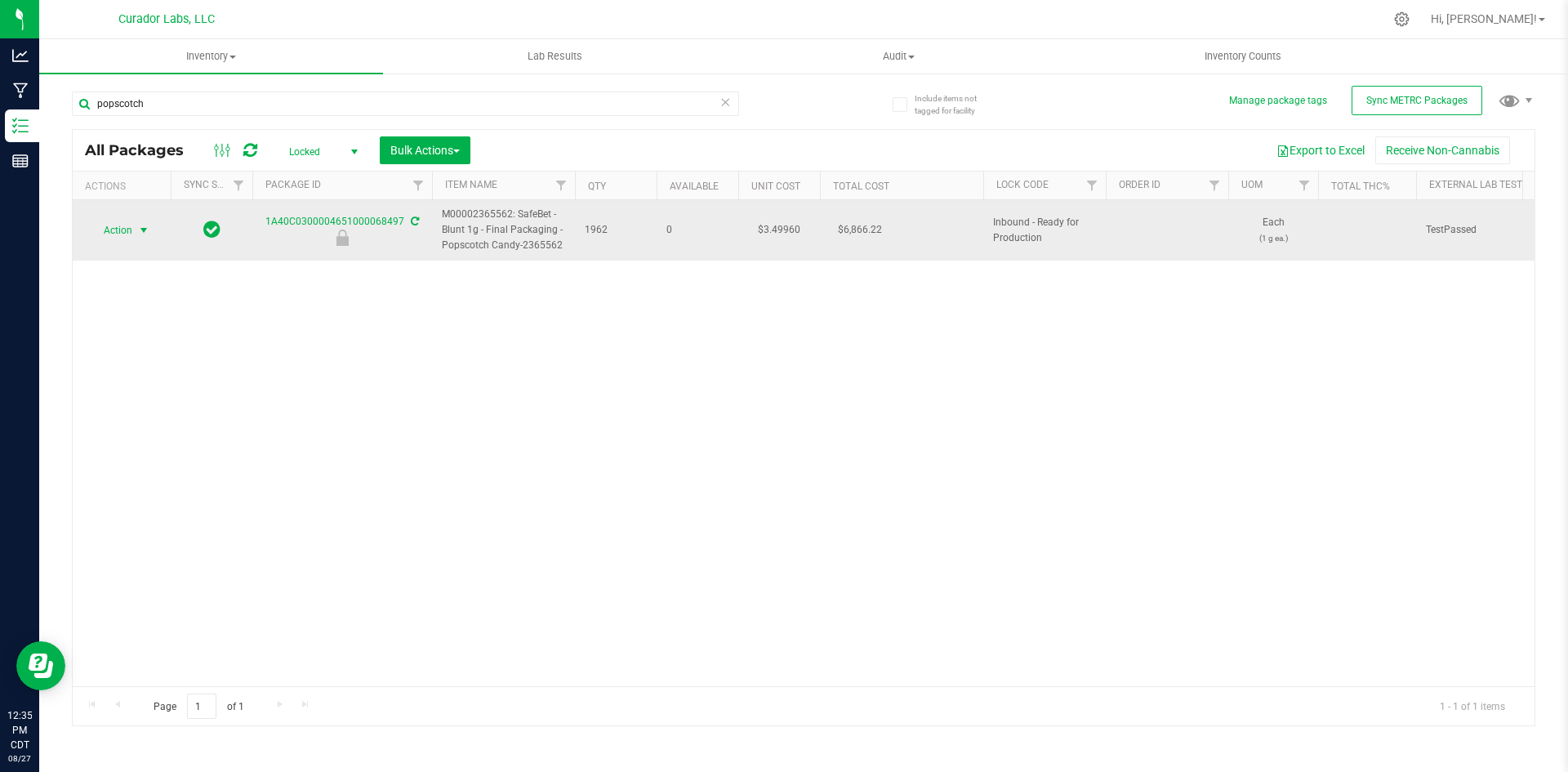
click at [121, 229] on span "Action" at bounding box center [111, 230] width 44 height 23
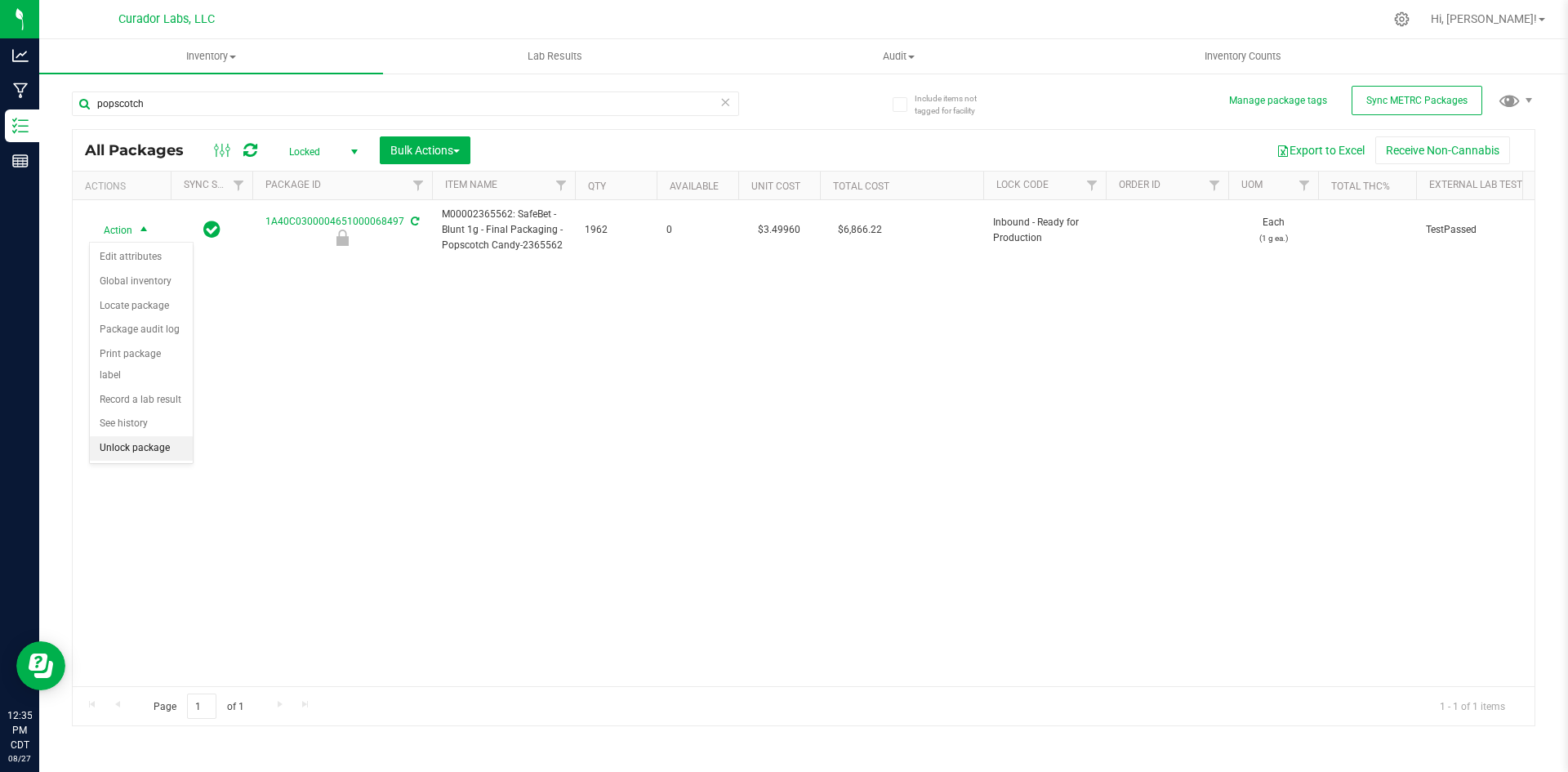
click at [122, 436] on li "Unlock package" at bounding box center [142, 448] width 103 height 25
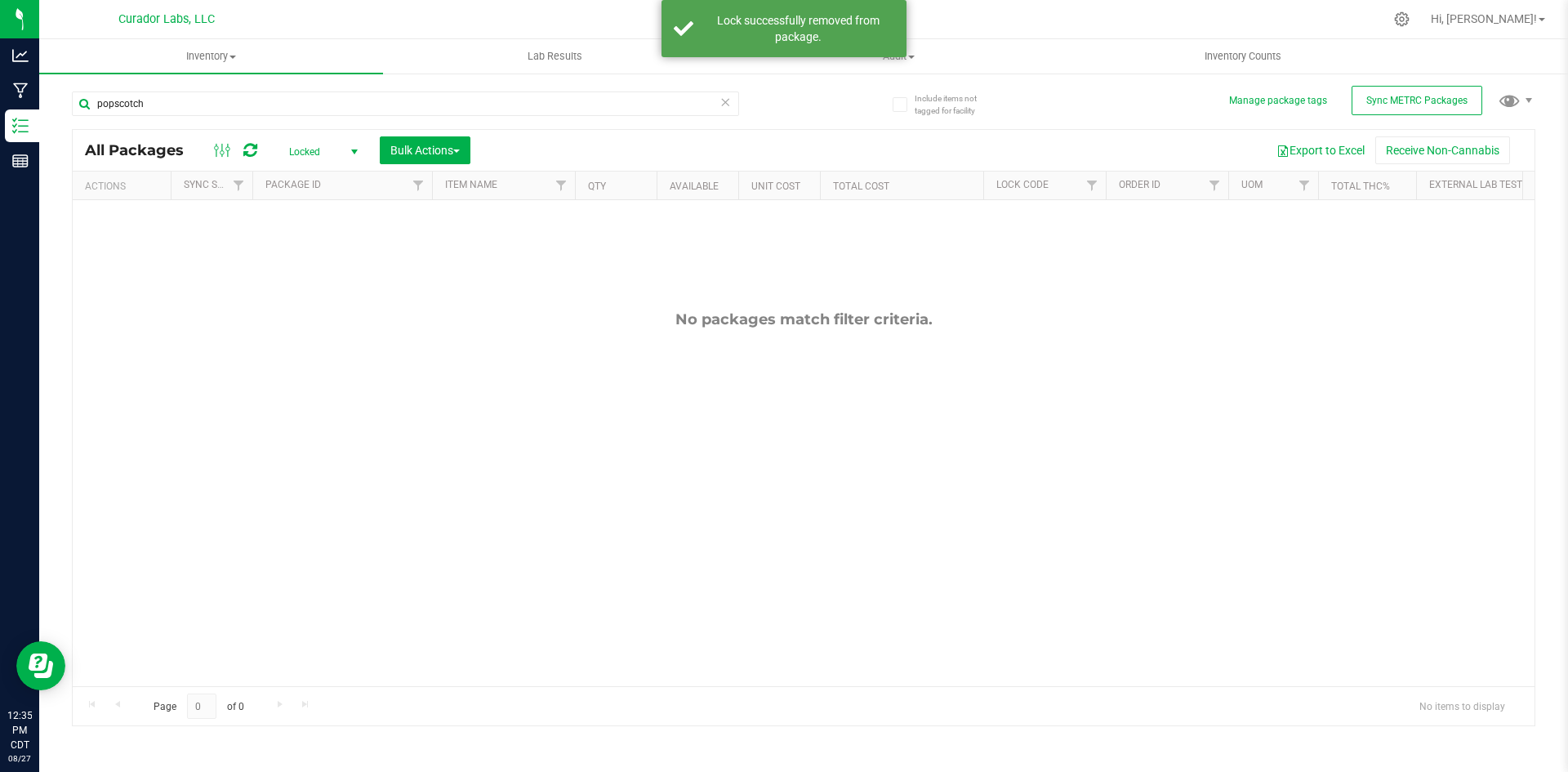
click at [316, 142] on span "Locked" at bounding box center [320, 152] width 90 height 23
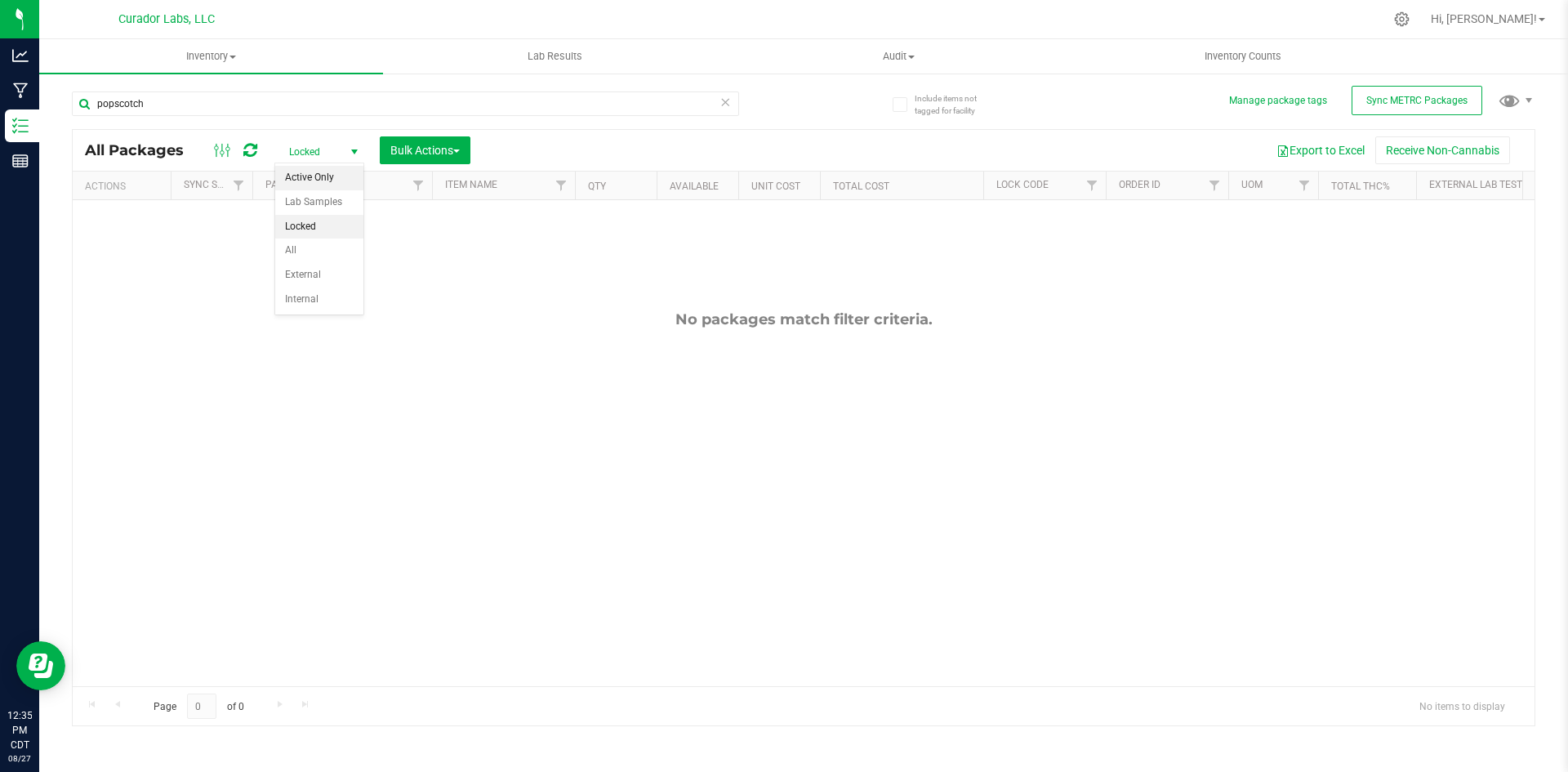
click at [305, 174] on li "Active Only" at bounding box center [319, 177] width 88 height 25
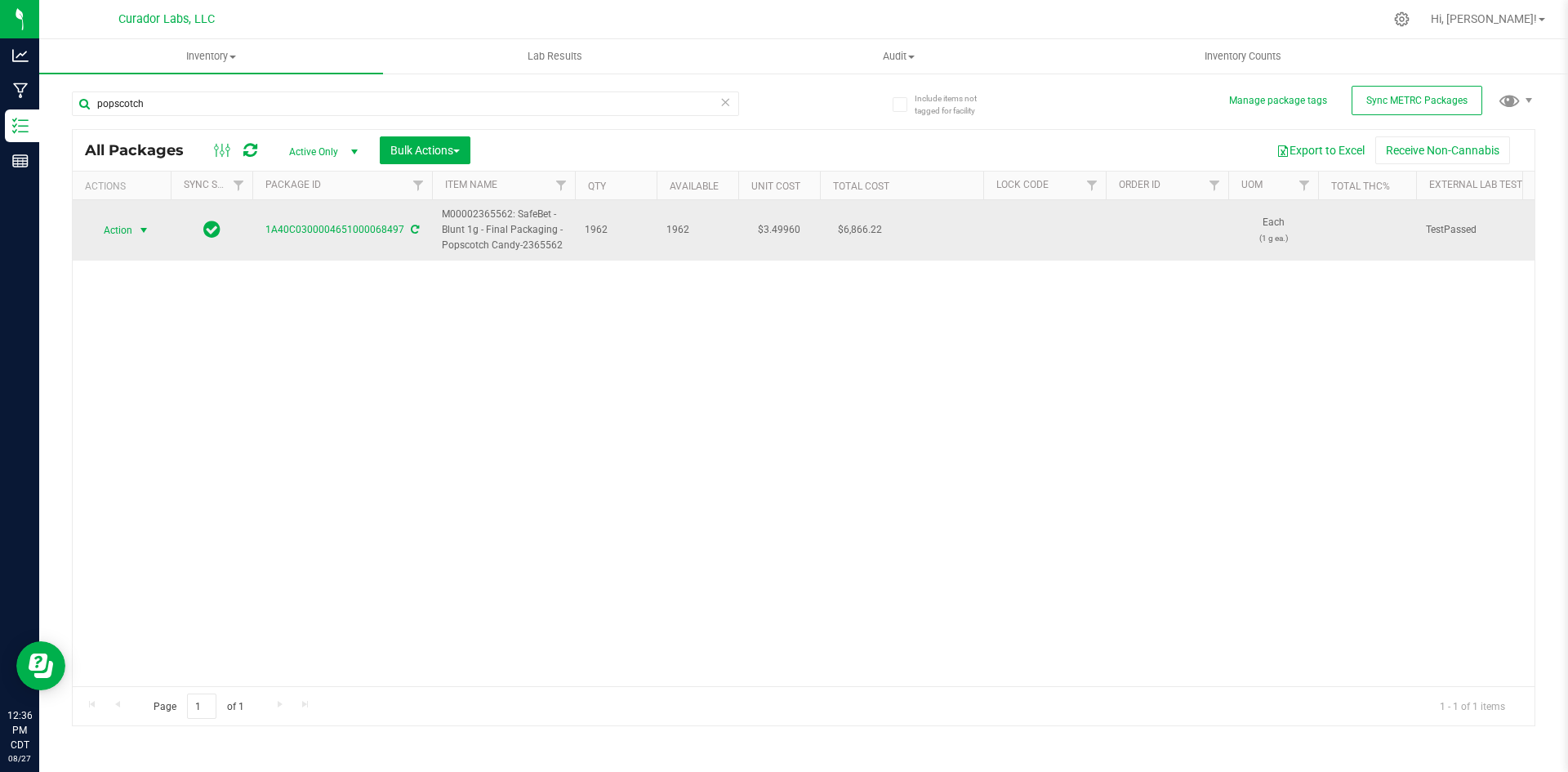
click at [113, 225] on span "Action" at bounding box center [111, 230] width 44 height 23
click at [114, 225] on span "Action" at bounding box center [111, 230] width 44 height 23
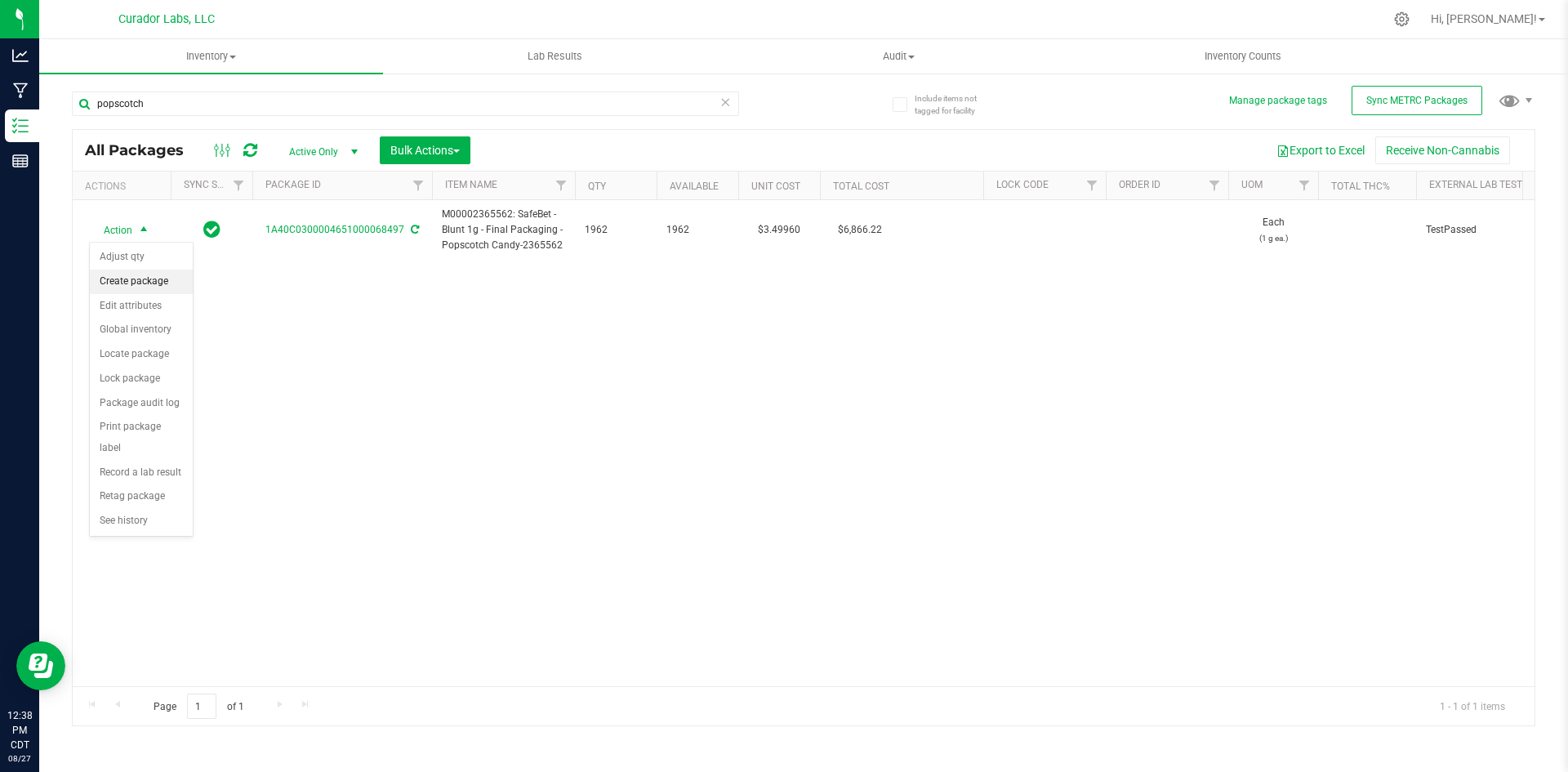
click at [115, 280] on li "Create package" at bounding box center [142, 281] width 103 height 25
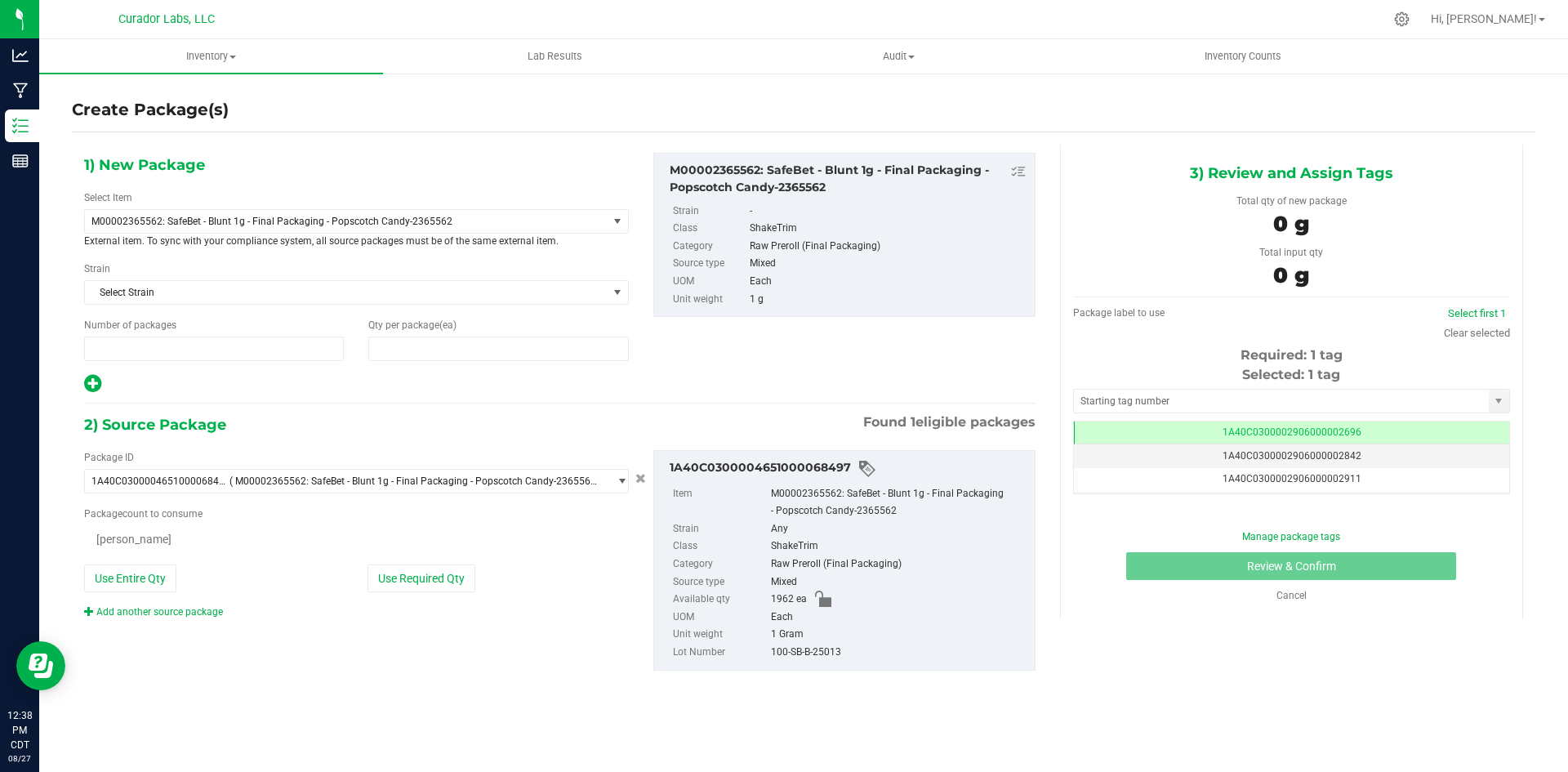
type input "1"
type input "0"
click at [408, 346] on span at bounding box center [499, 348] width 260 height 25
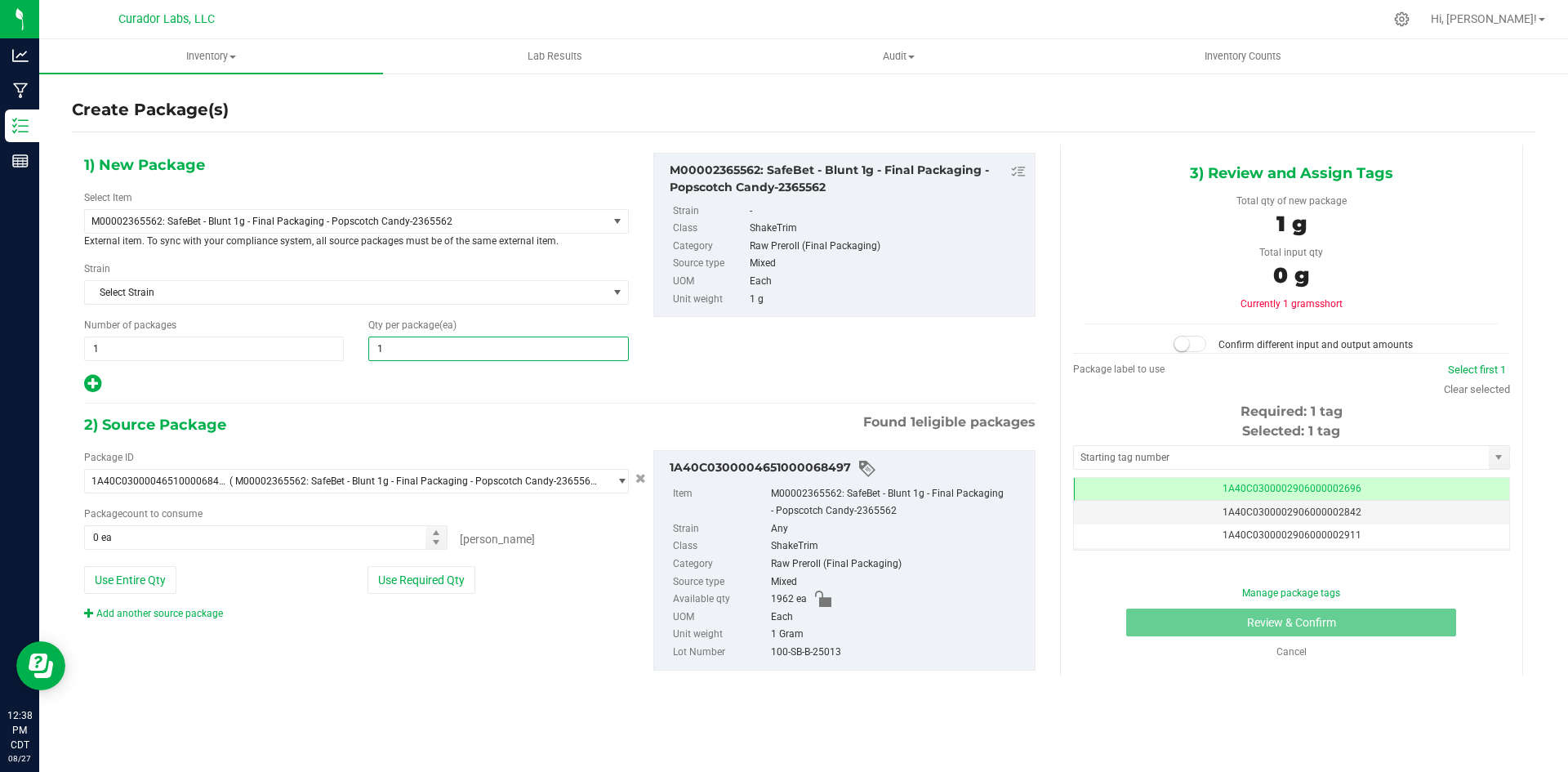
type input "10"
click at [88, 385] on icon at bounding box center [92, 384] width 17 height 21
type input "10"
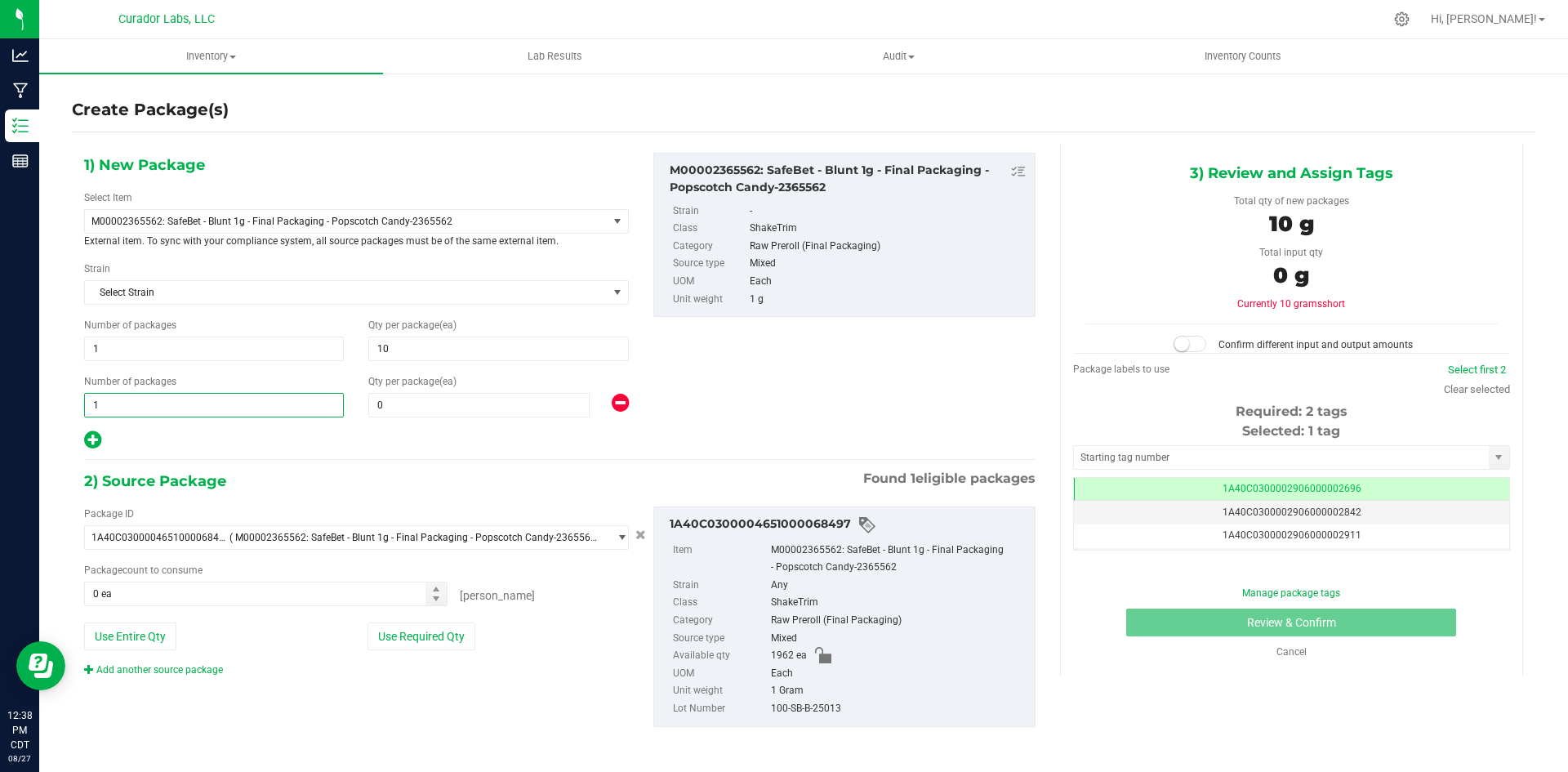
drag, startPoint x: 108, startPoint y: 402, endPoint x: 79, endPoint y: 401, distance: 29.0
click at [79, 401] on div "Number of packages 1 1" at bounding box center [214, 395] width 284 height 44
type input "78"
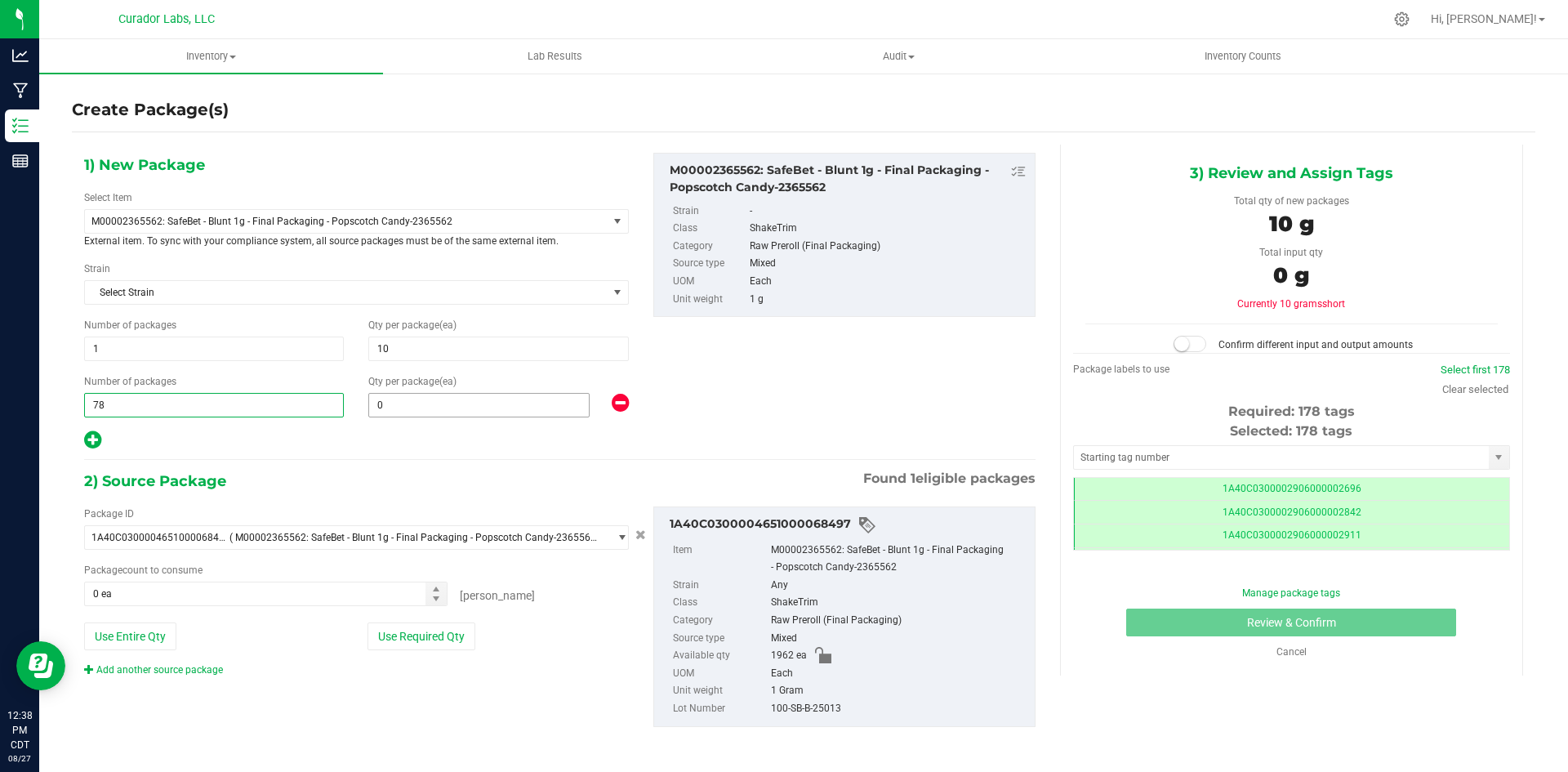
type input "78"
click at [398, 409] on span at bounding box center [479, 404] width 221 height 25
type input "25"
click at [132, 597] on span at bounding box center [266, 594] width 364 height 25
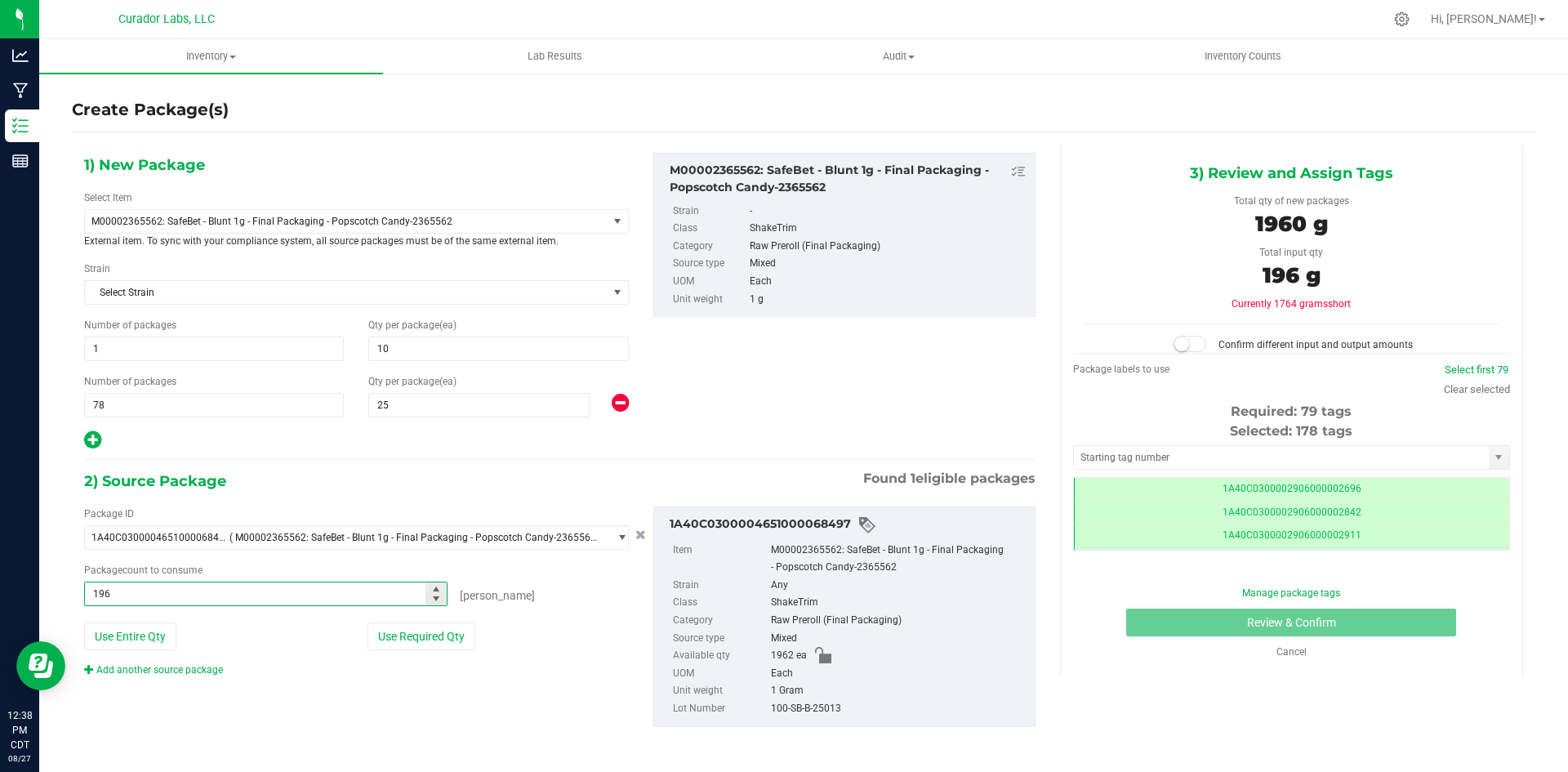
type input "1960"
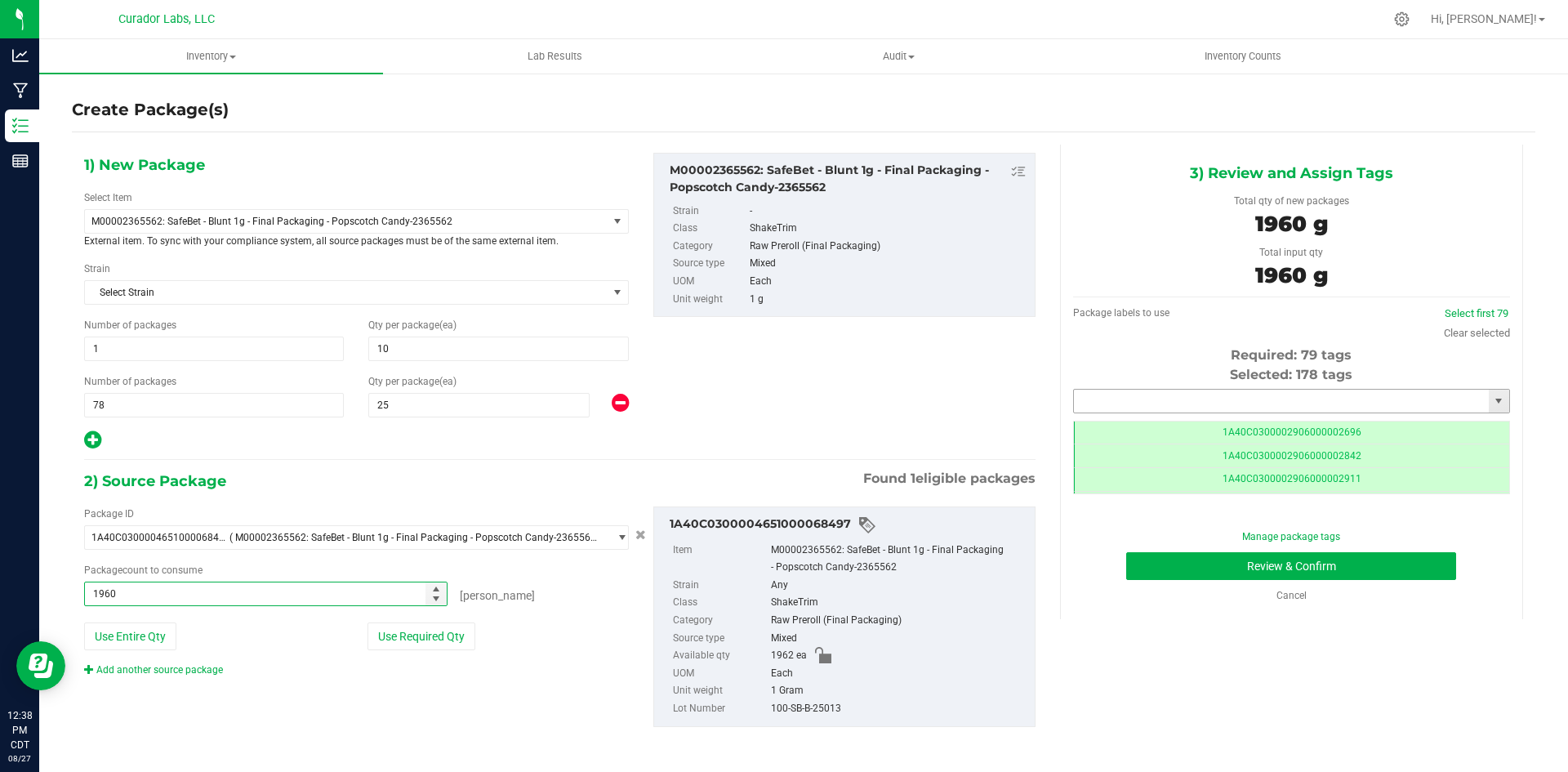
type input "1960 ea"
click at [1097, 399] on input "text" at bounding box center [1282, 400] width 415 height 23
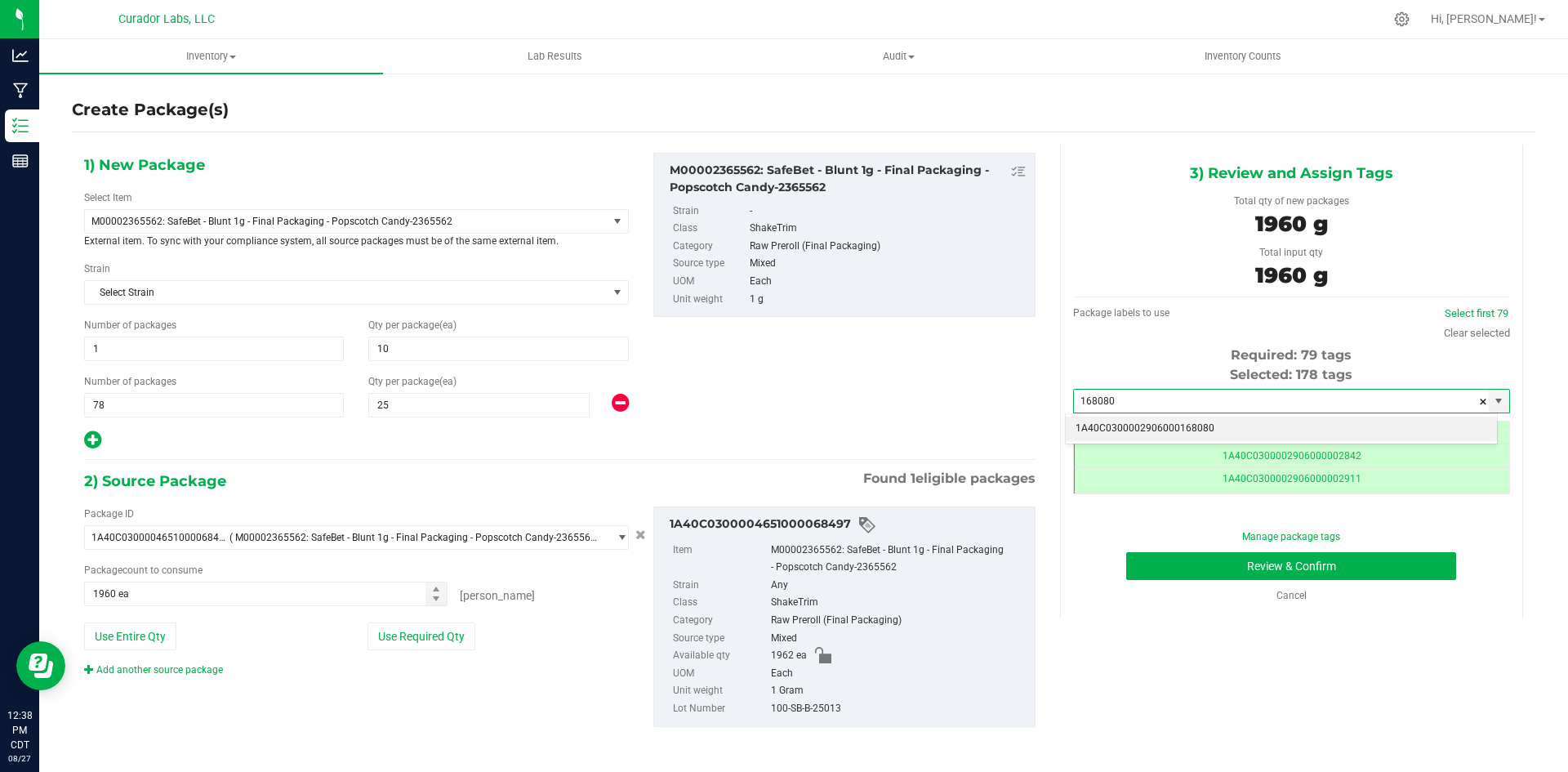
click at [1153, 434] on li "1A40C0300002906000168080" at bounding box center [1281, 428] width 431 height 25
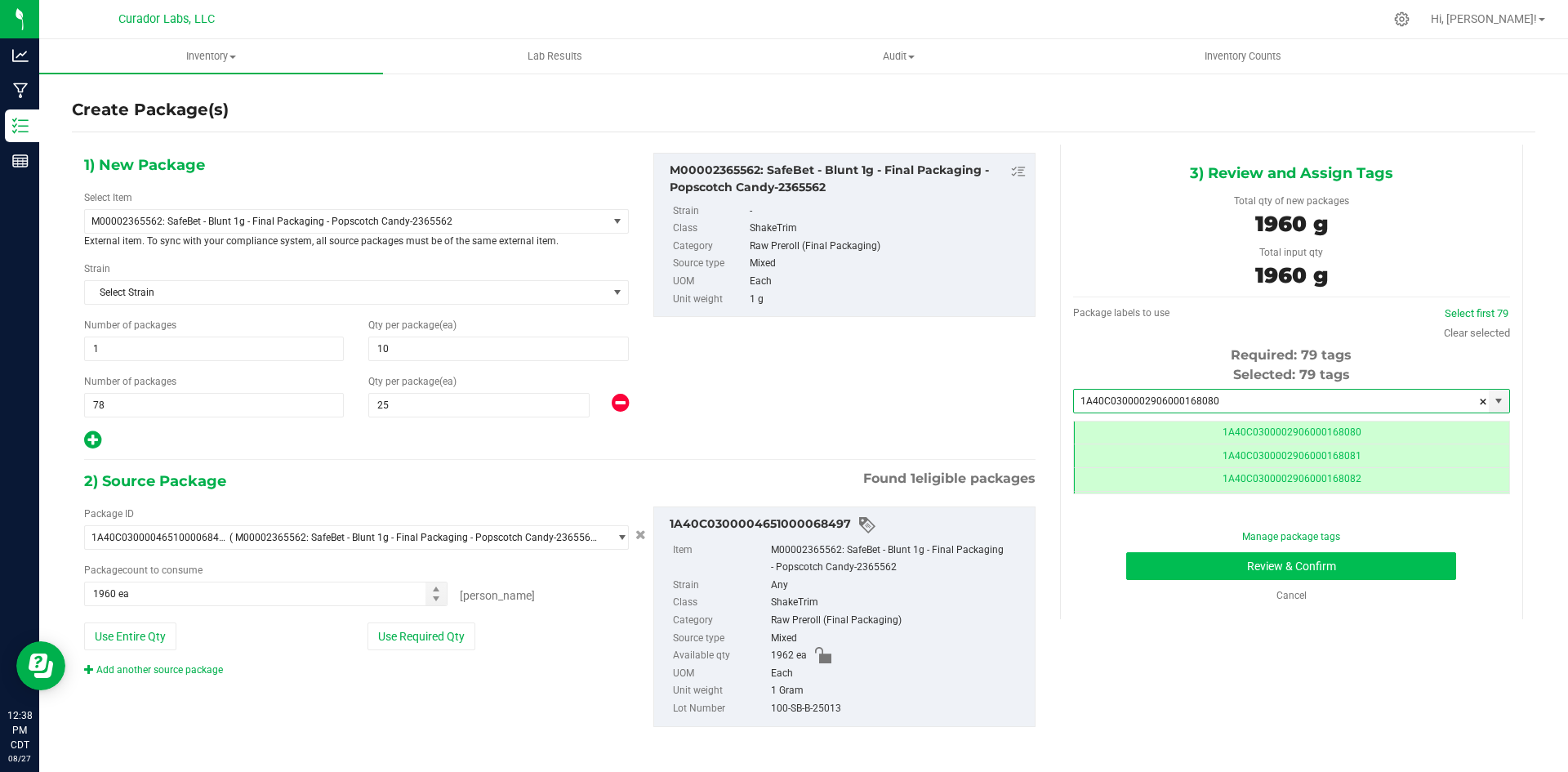
type input "1A40C0300002906000168080"
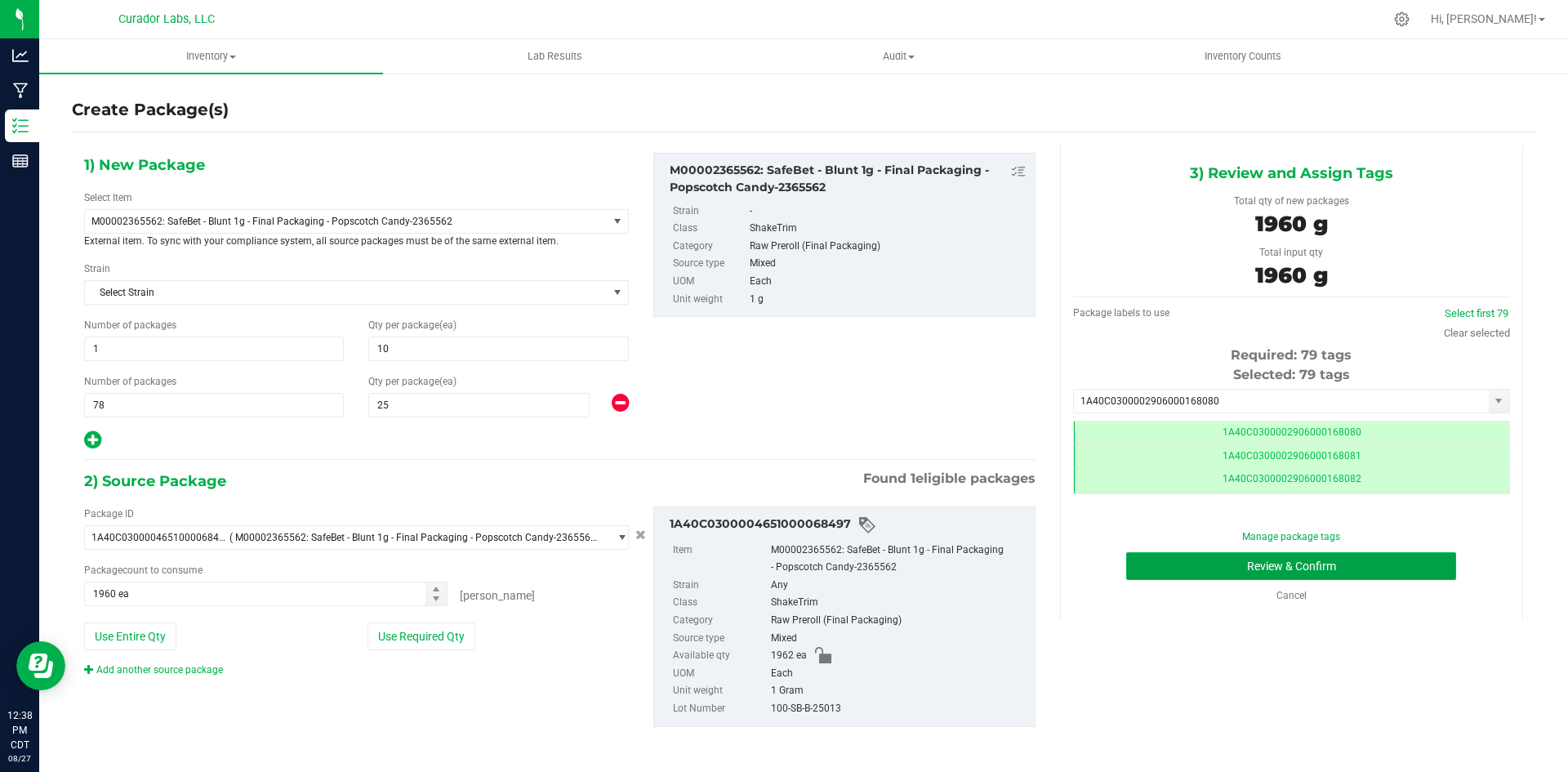
click at [1197, 564] on button "Review & Confirm" at bounding box center [1290, 566] width 330 height 28
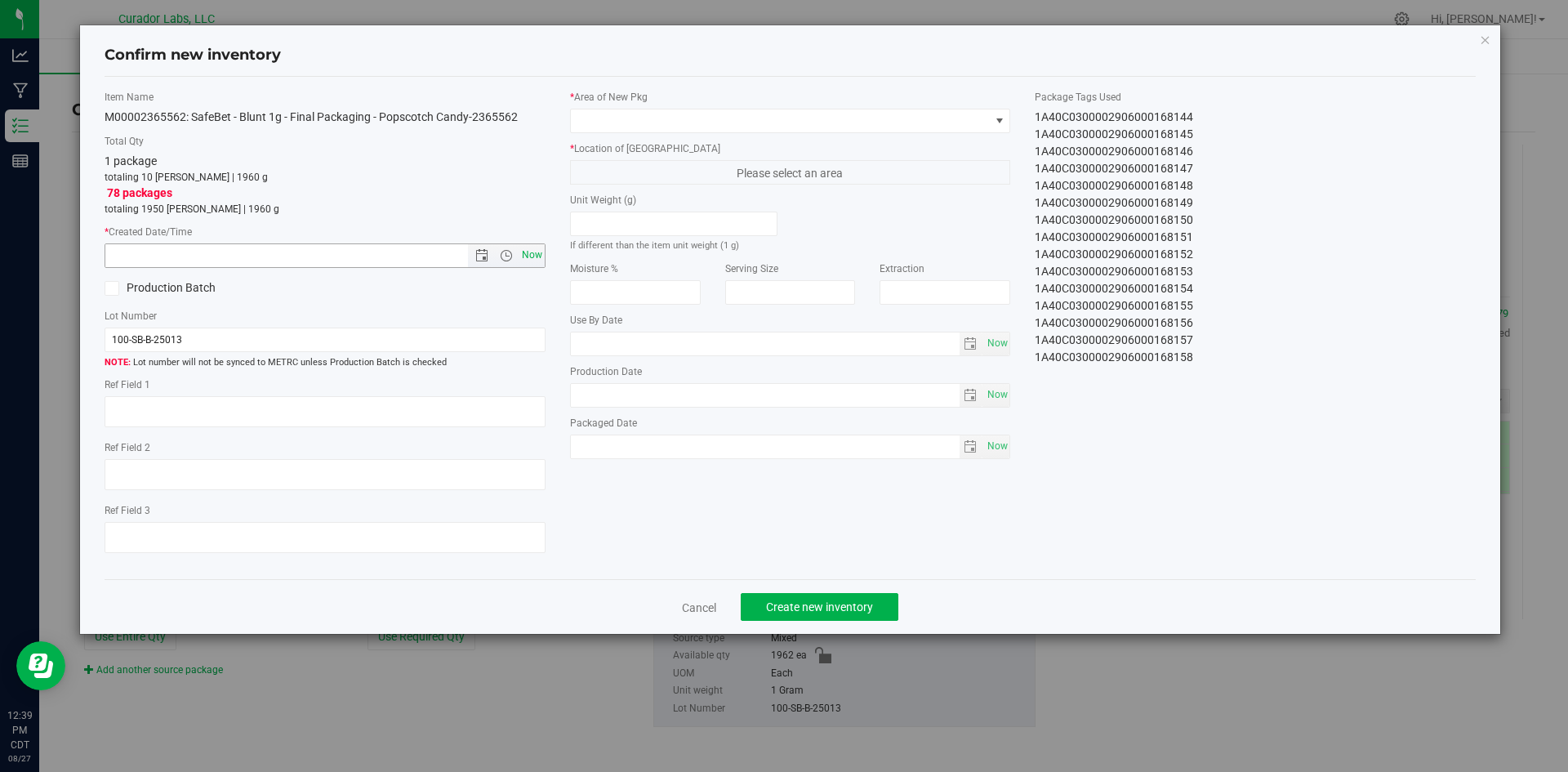
click at [526, 258] on span "Now" at bounding box center [531, 256] width 28 height 24
type input "8/27/2025 12:39 PM"
click at [619, 119] on span at bounding box center [780, 120] width 419 height 23
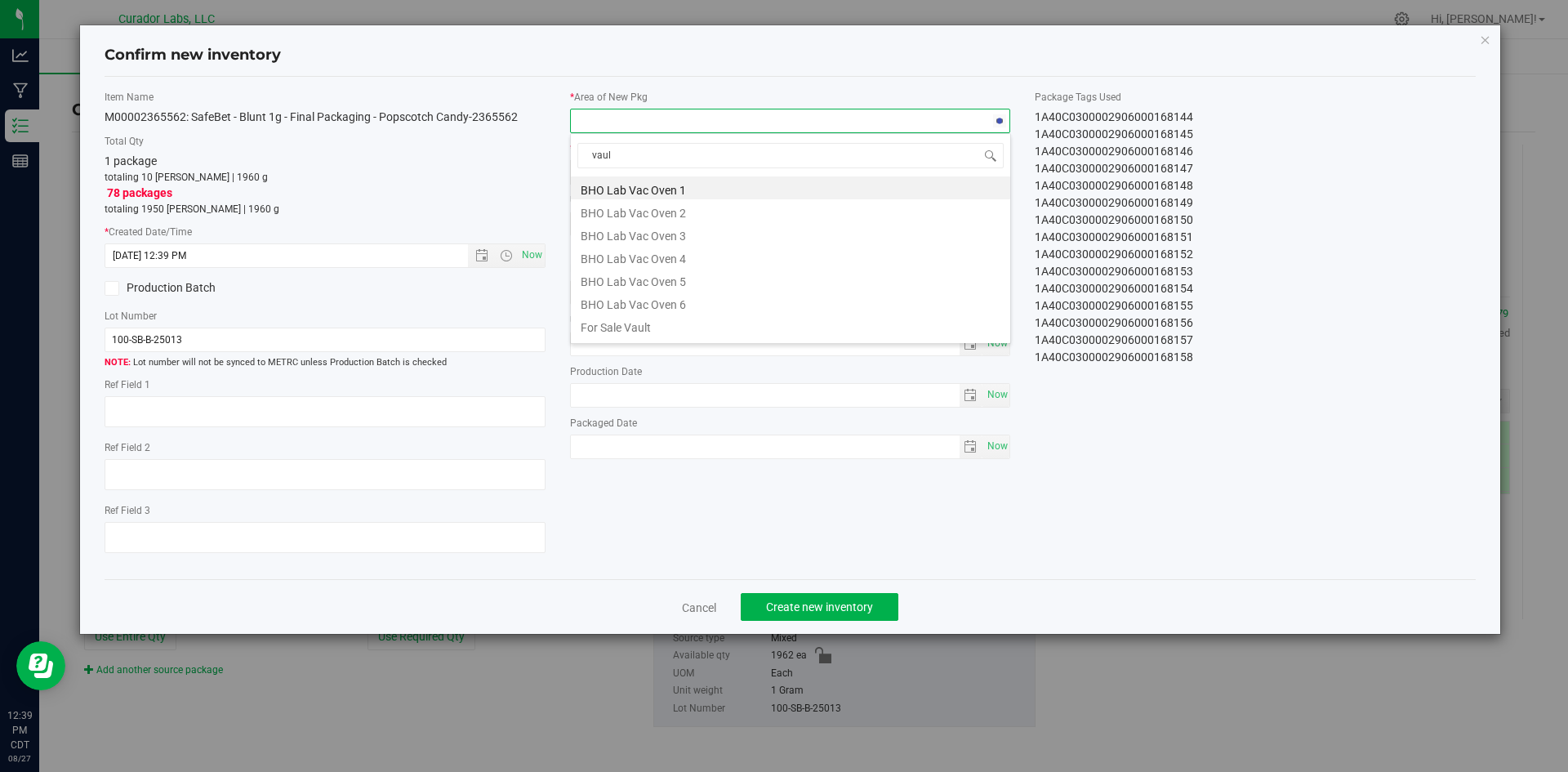
type input "vault"
click at [602, 309] on li "Vault" at bounding box center [790, 301] width 439 height 23
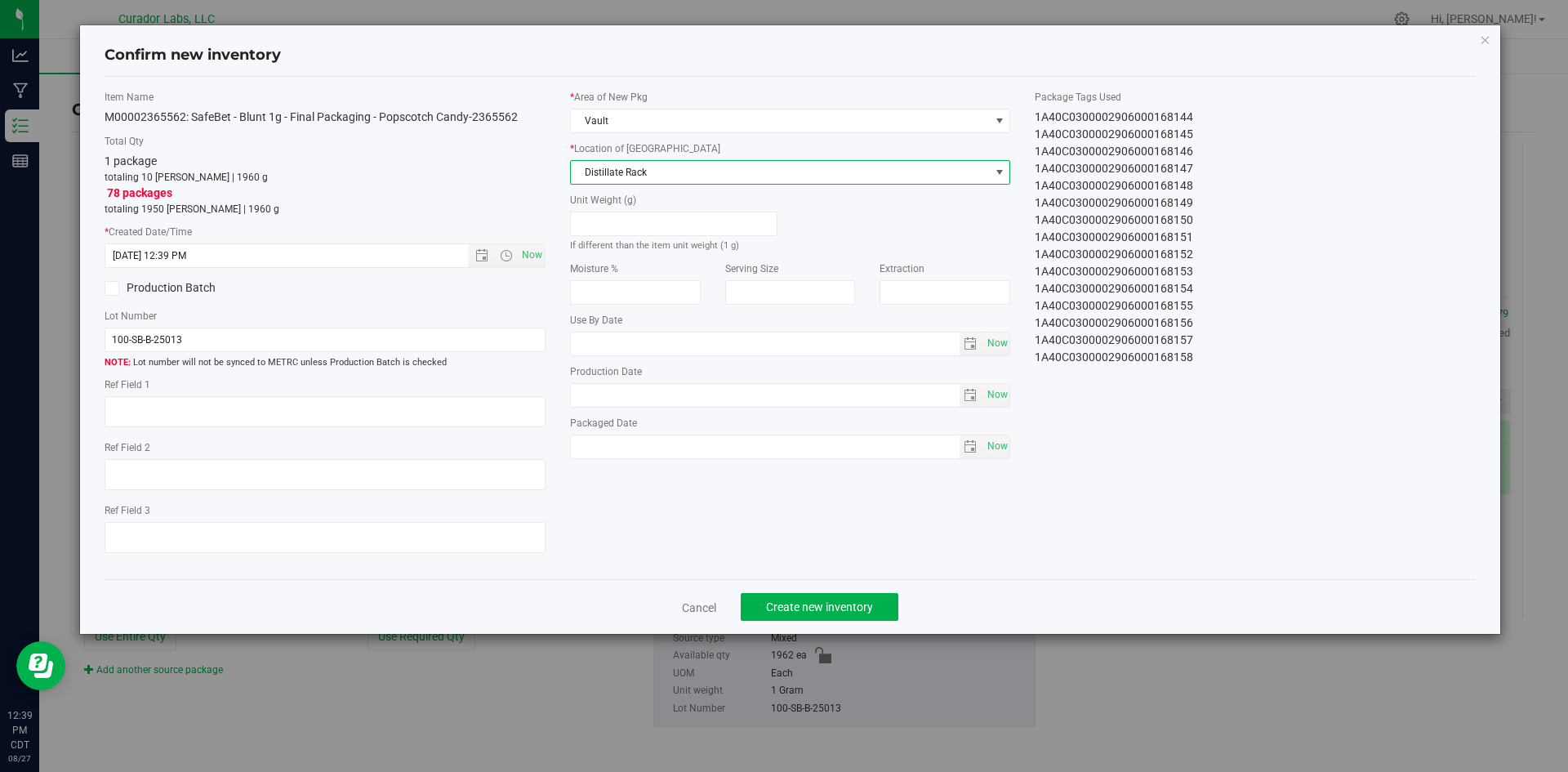
click at [622, 178] on span "Distillate Rack" at bounding box center [780, 171] width 419 height 23
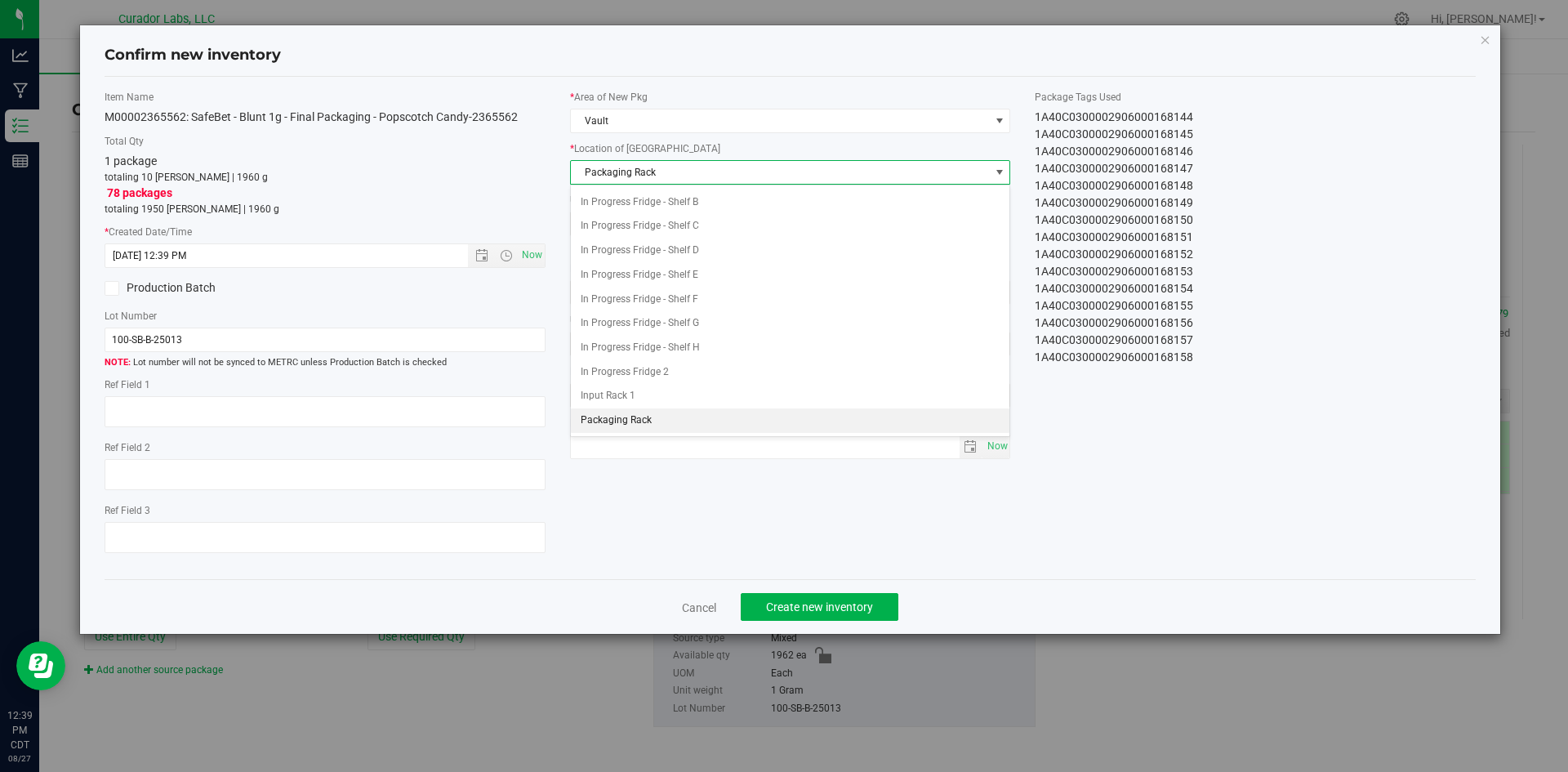
click at [611, 419] on li "Packaging Rack" at bounding box center [790, 420] width 439 height 25
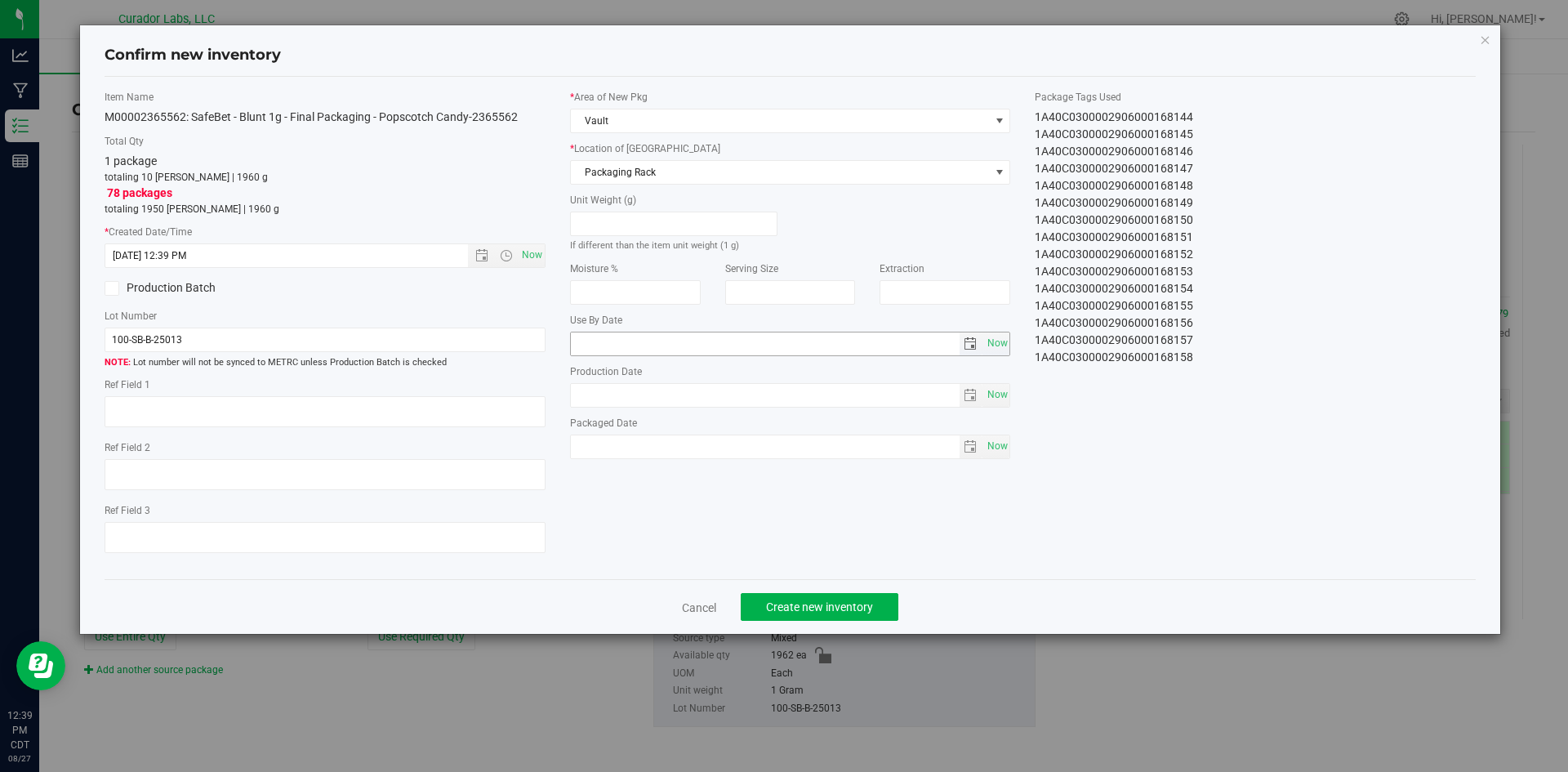
click at [603, 332] on span "Now" at bounding box center [790, 344] width 441 height 25
click at [608, 340] on input "text" at bounding box center [765, 343] width 389 height 23
type input "2026-07-24"
click at [612, 401] on input "text" at bounding box center [765, 394] width 389 height 23
click at [644, 397] on input "2025-07-" at bounding box center [765, 394] width 389 height 23
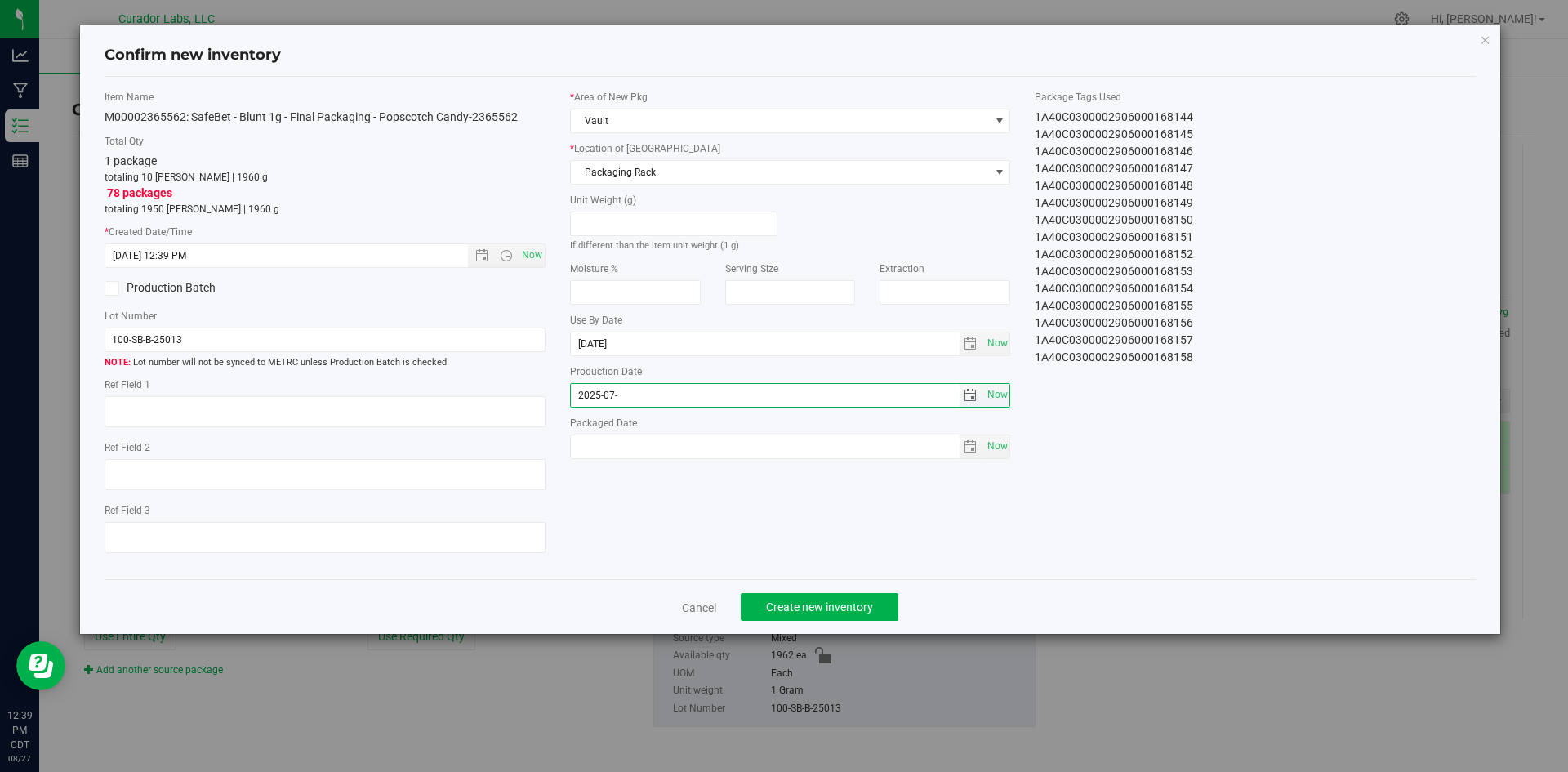
click at [622, 386] on input "2025-07-" at bounding box center [765, 394] width 389 height 23
drag, startPoint x: 620, startPoint y: 391, endPoint x: 552, endPoint y: 401, distance: 68.7
click at [552, 401] on div "Item Name M00002365562: SafeBet - Blunt 1g - Final Packaging - Popscotch Candy-…" at bounding box center [790, 328] width 1397 height 477
click at [1000, 392] on span "Now" at bounding box center [997, 394] width 28 height 24
drag, startPoint x: 628, startPoint y: 392, endPoint x: 606, endPoint y: 393, distance: 22.0
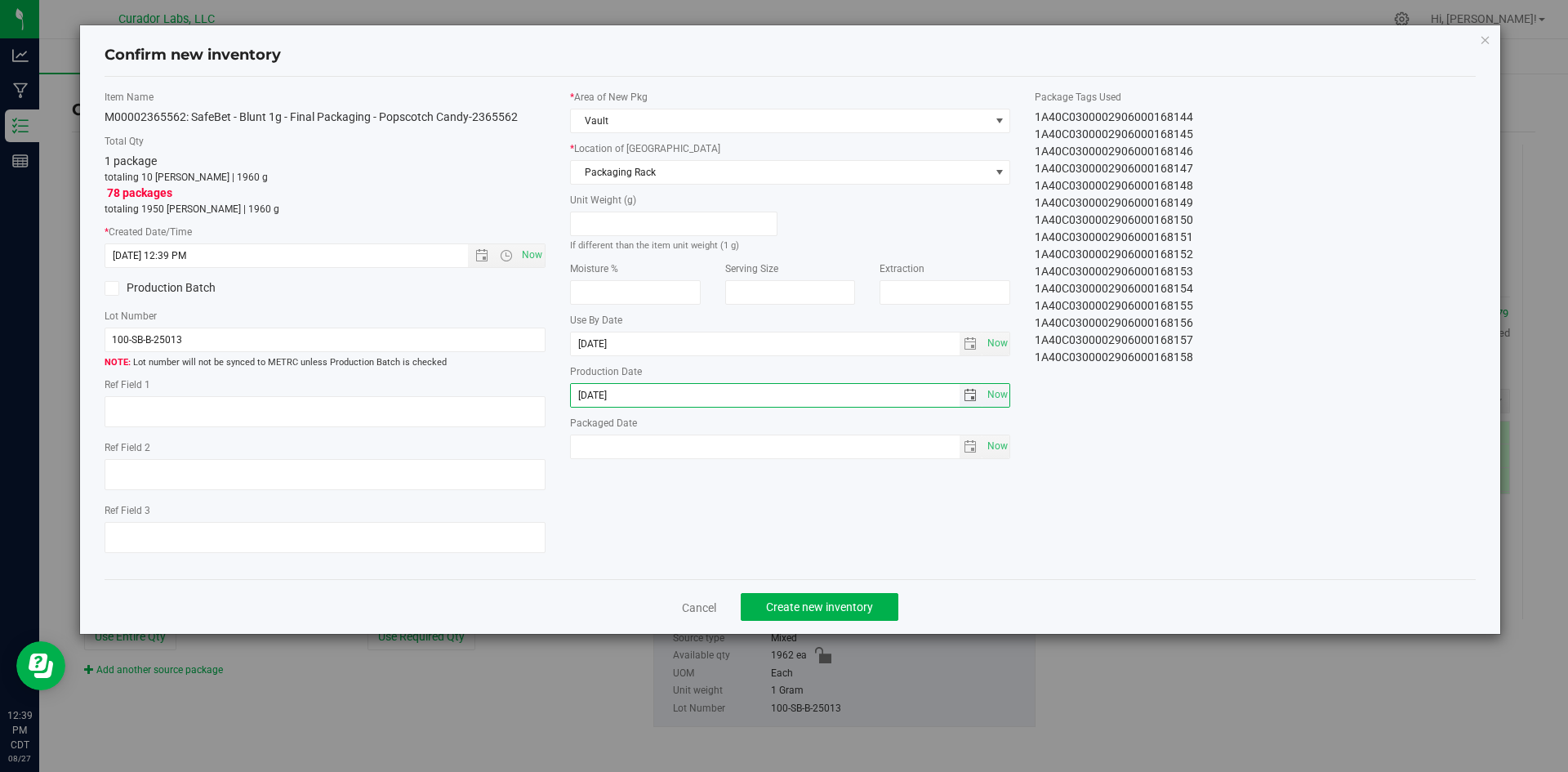
click at [606, 393] on input "2025-08-27" at bounding box center [765, 394] width 389 height 23
drag, startPoint x: 633, startPoint y: 394, endPoint x: 609, endPoint y: 391, distance: 24.2
click at [609, 391] on input "2025-08-27" at bounding box center [765, 394] width 389 height 23
type input "2025-07-24"
click at [998, 452] on span "Now" at bounding box center [997, 446] width 28 height 24
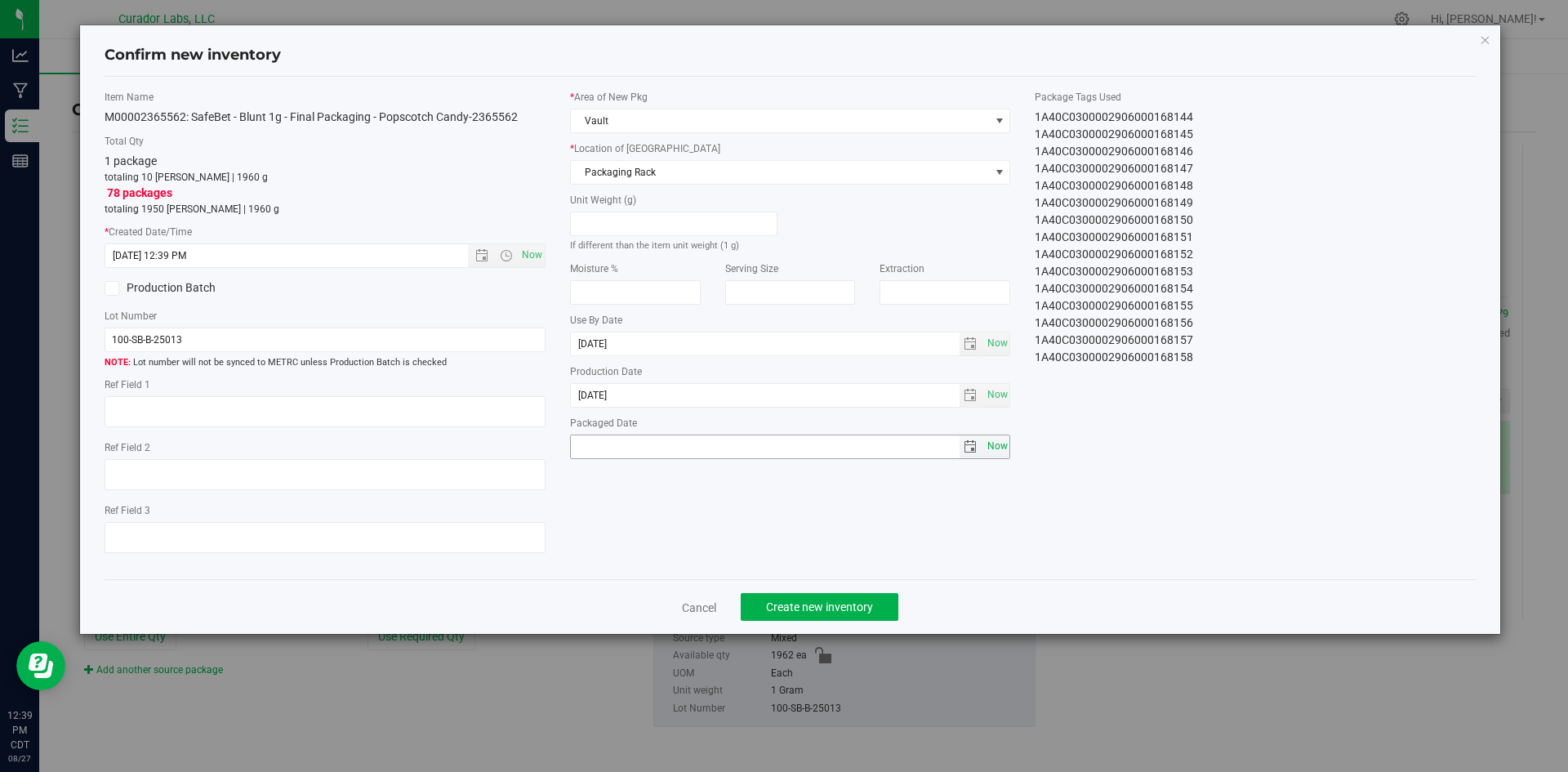
type input "2025-08-27"
click at [840, 613] on span "Create new inventory" at bounding box center [820, 607] width 107 height 13
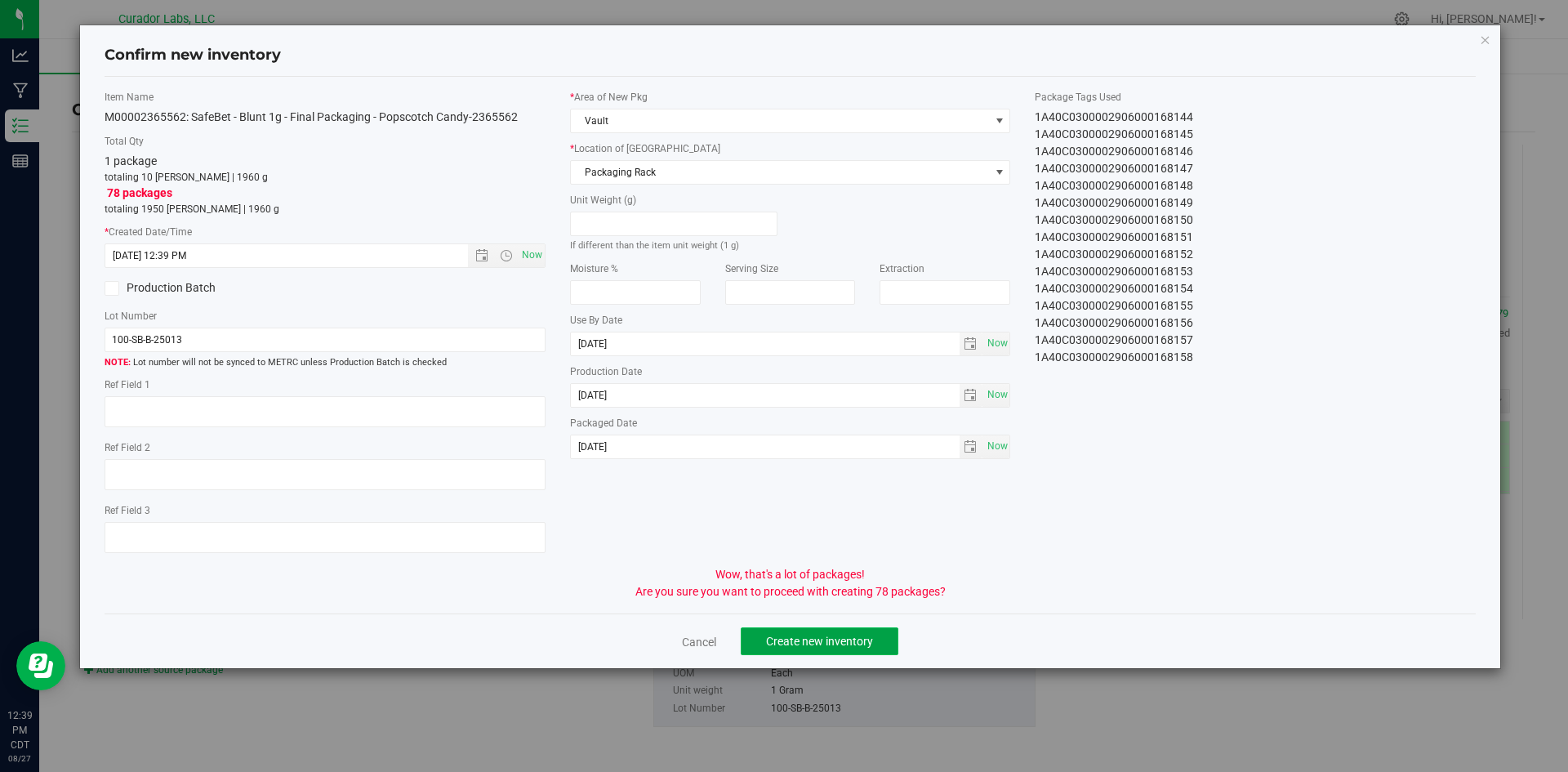
click at [839, 634] on span "Create new inventory" at bounding box center [820, 640] width 107 height 13
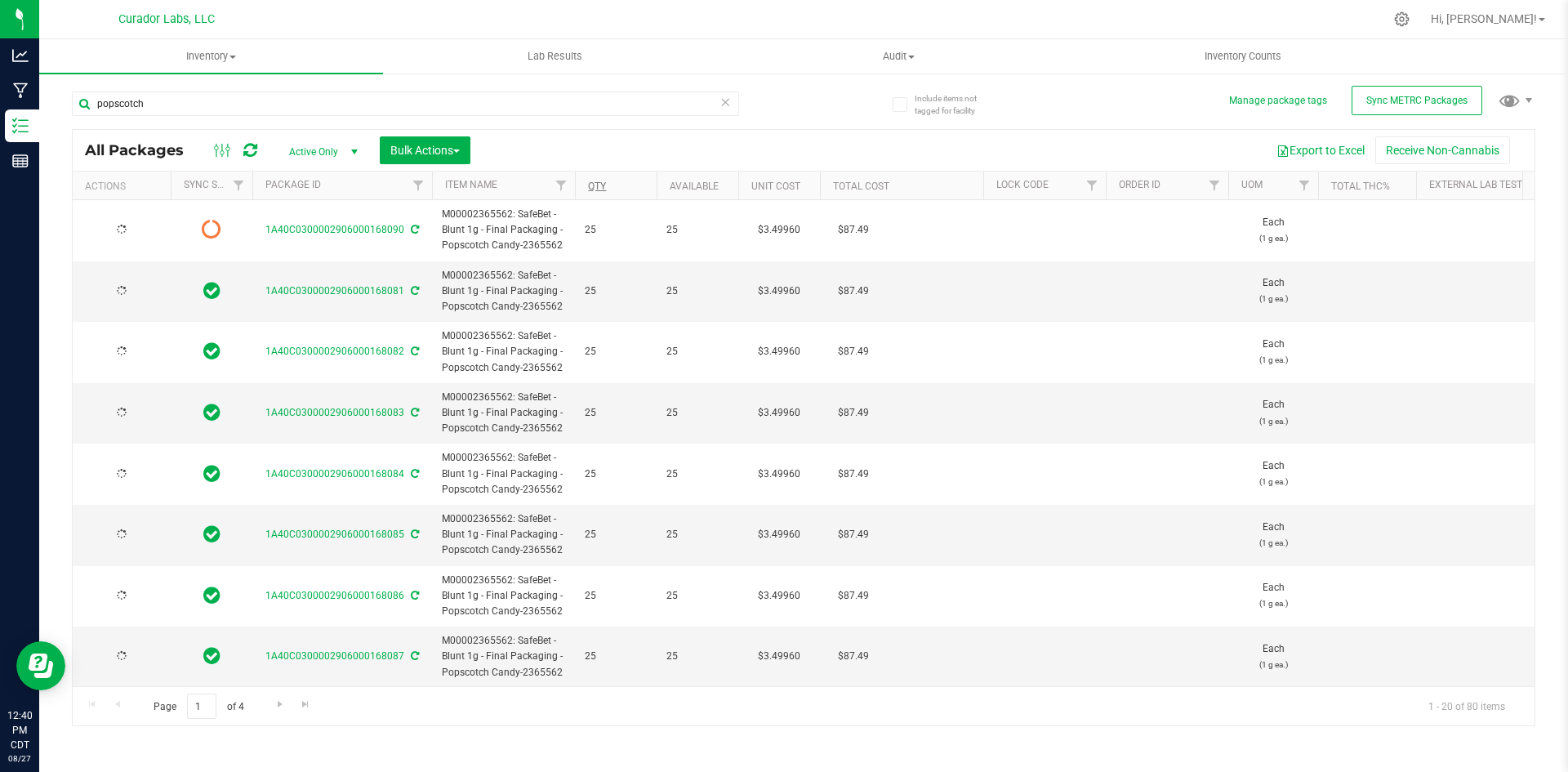
type input "2026-07-24"
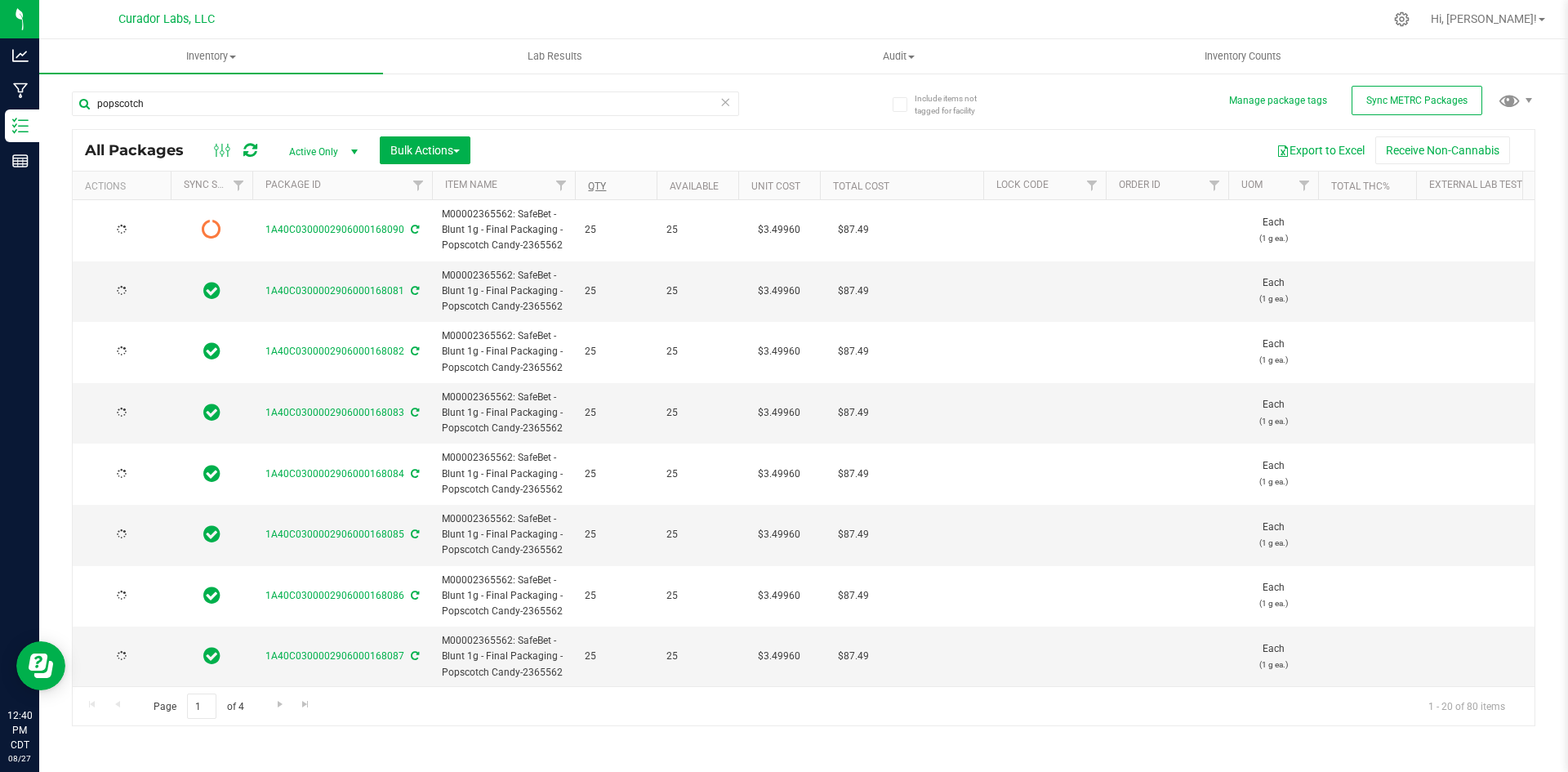
type input "2026-07-24"
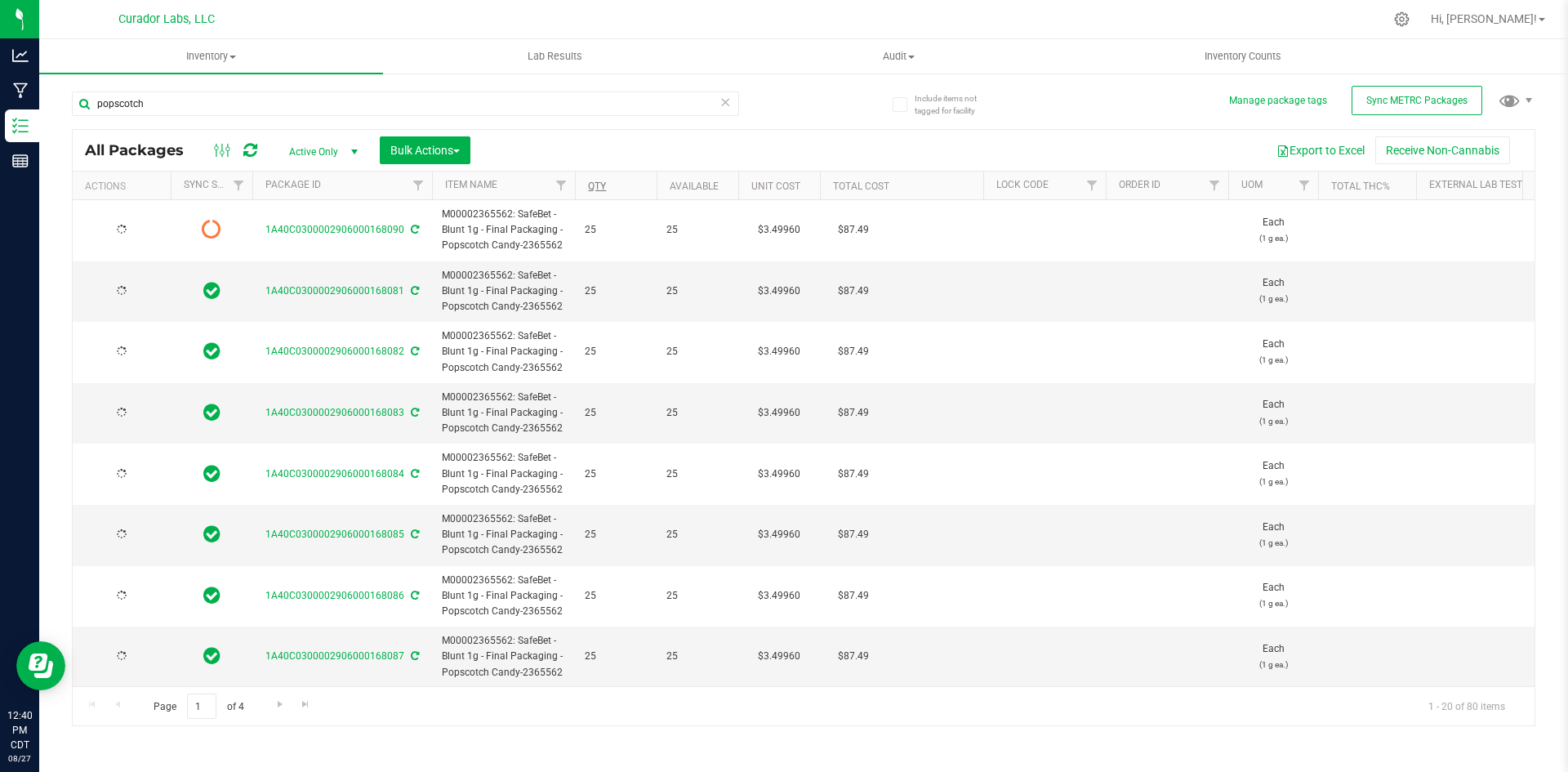
type input "2026-07-24"
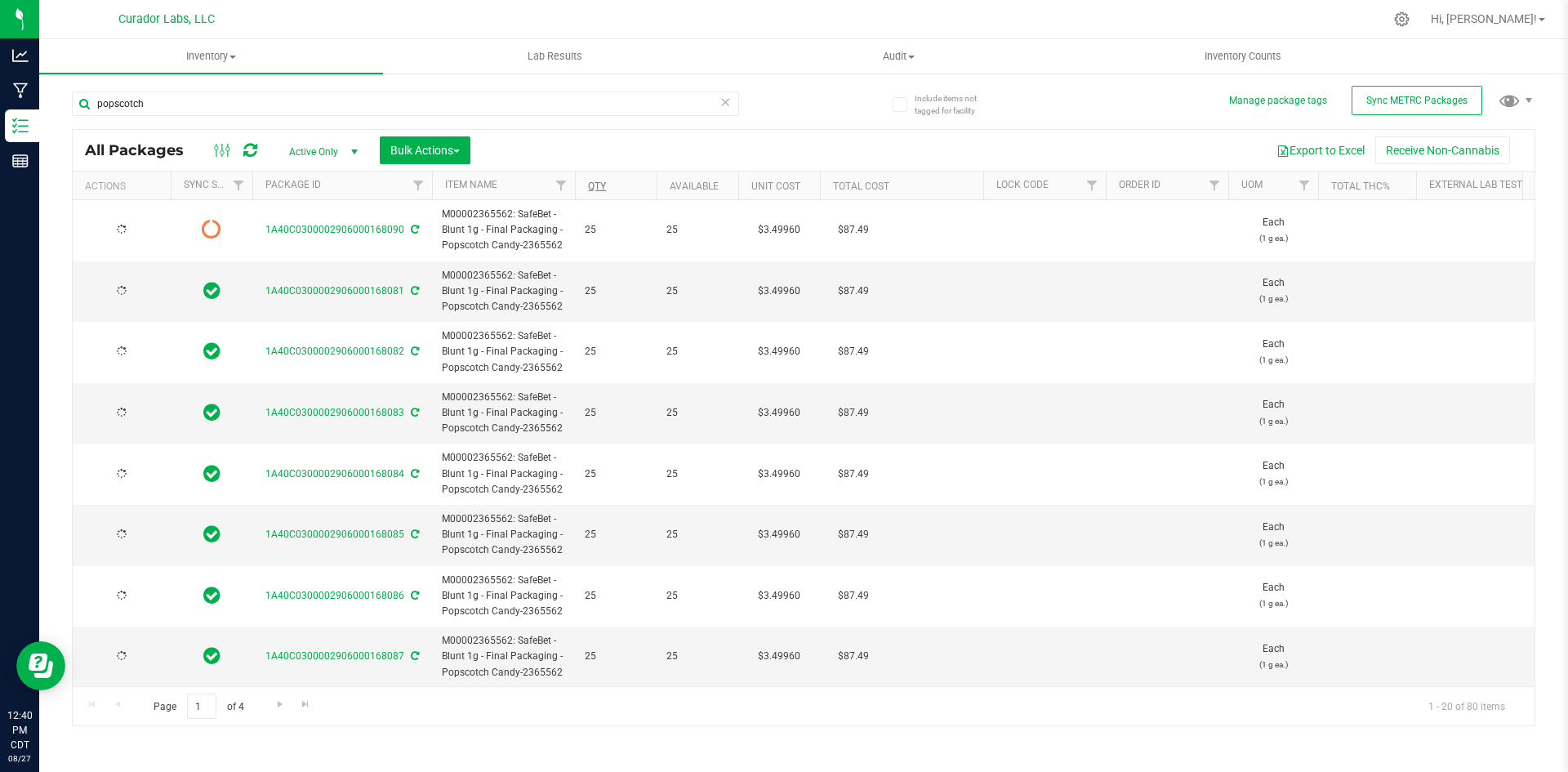
type input "2026-07-24"
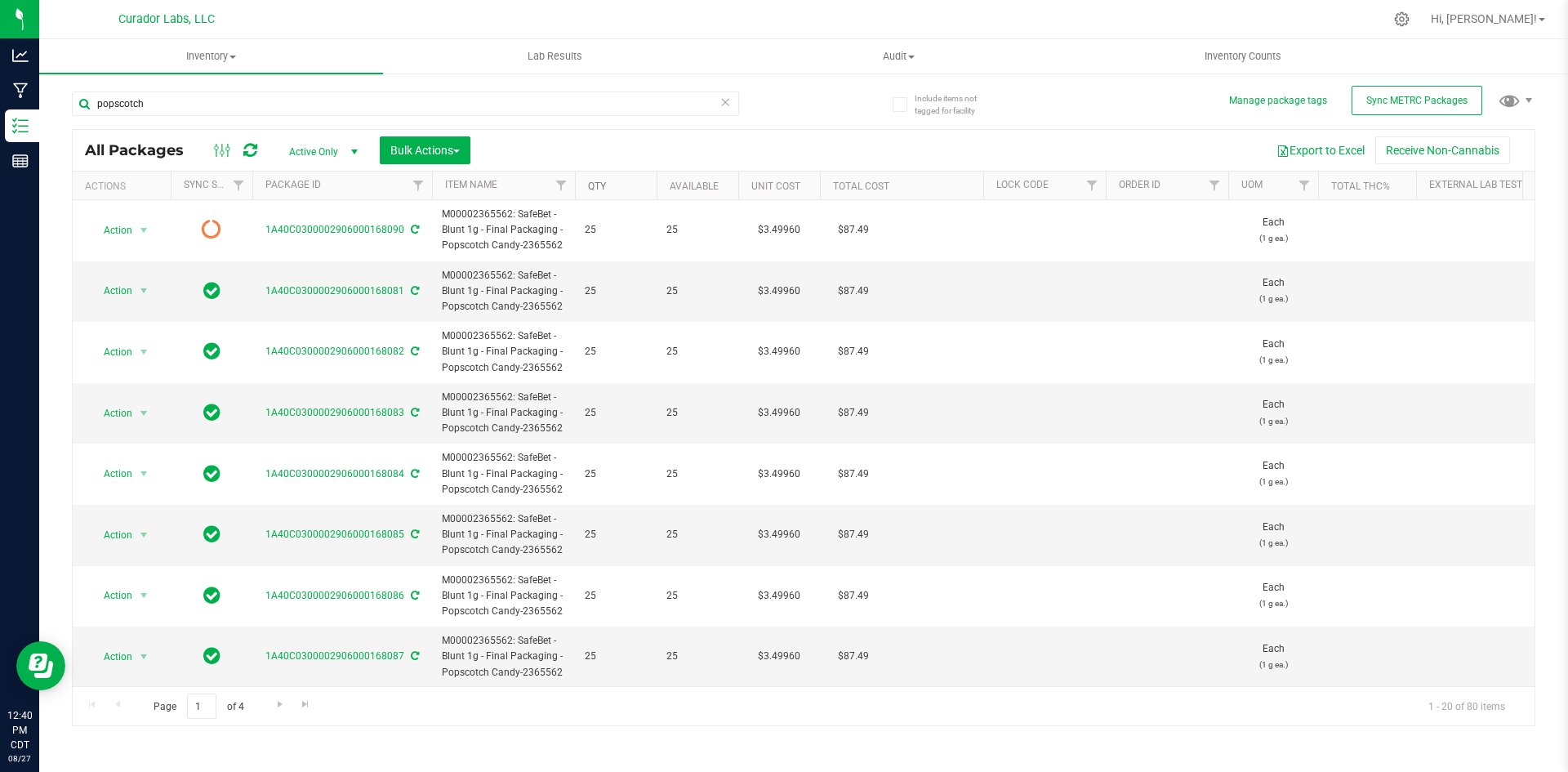
click at [598, 184] on link "Qty" at bounding box center [597, 186] width 18 height 12
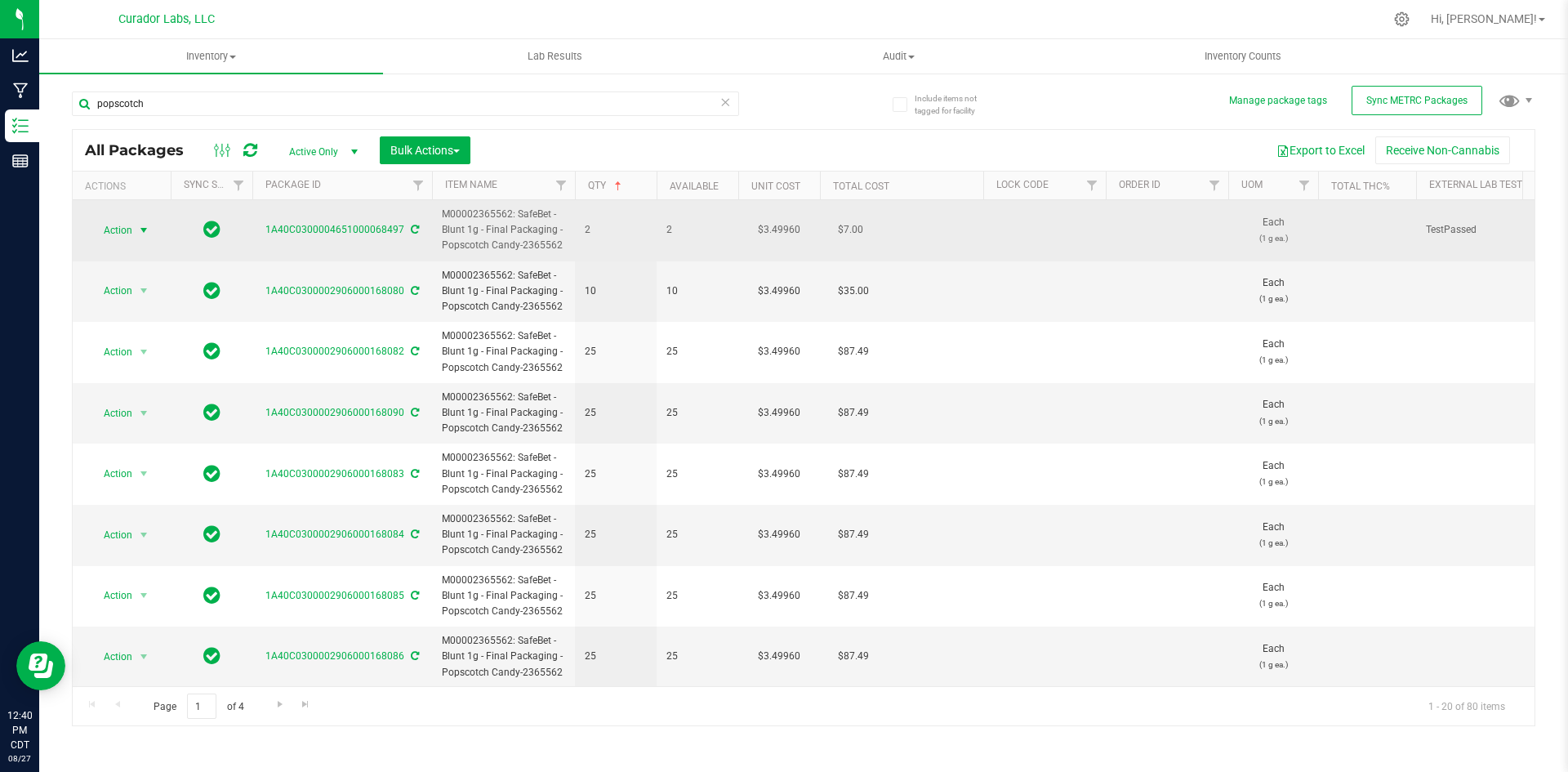
click at [121, 225] on span "Action" at bounding box center [111, 230] width 44 height 23
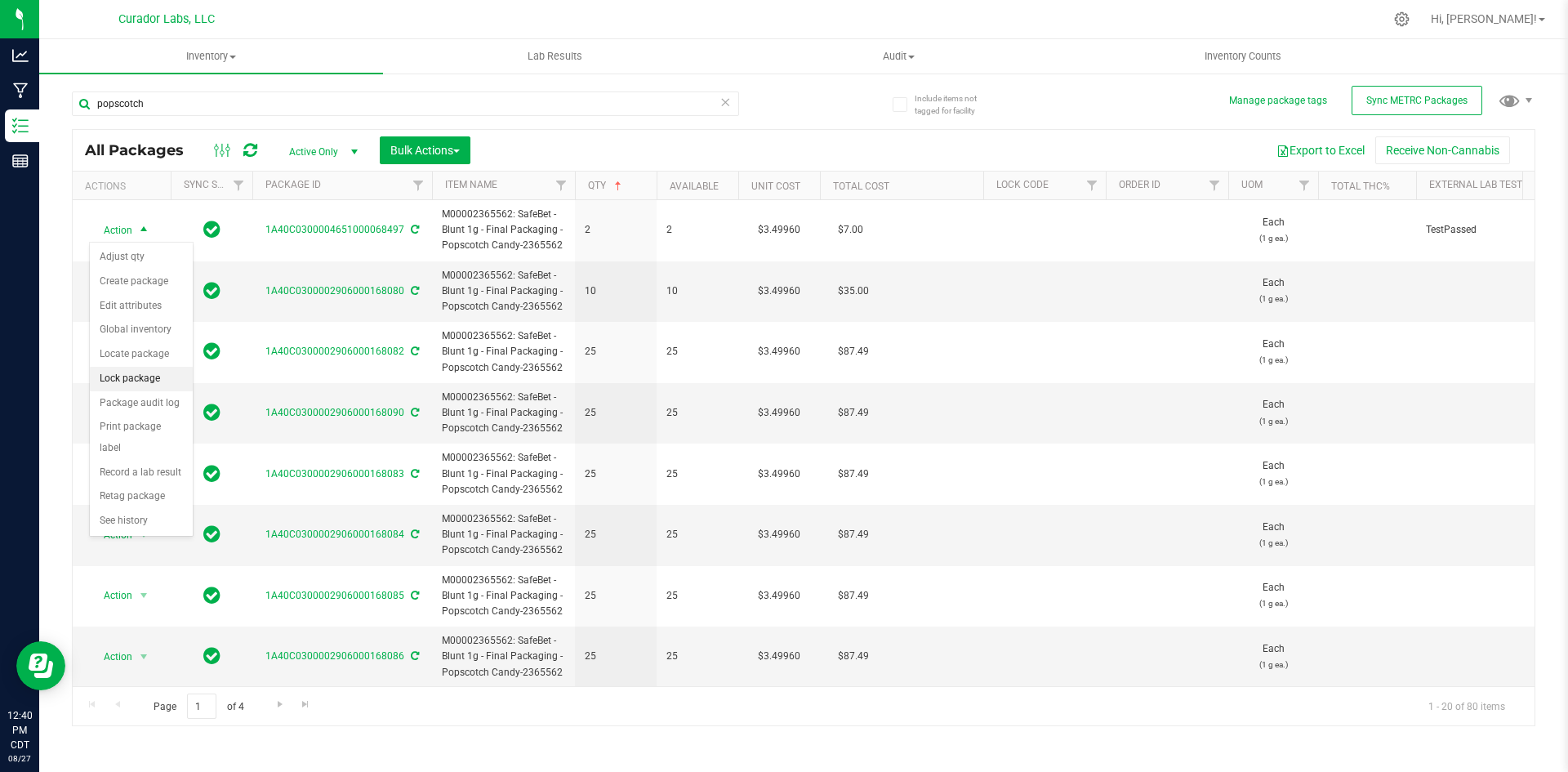
click at [137, 374] on li "Lock package" at bounding box center [142, 379] width 103 height 25
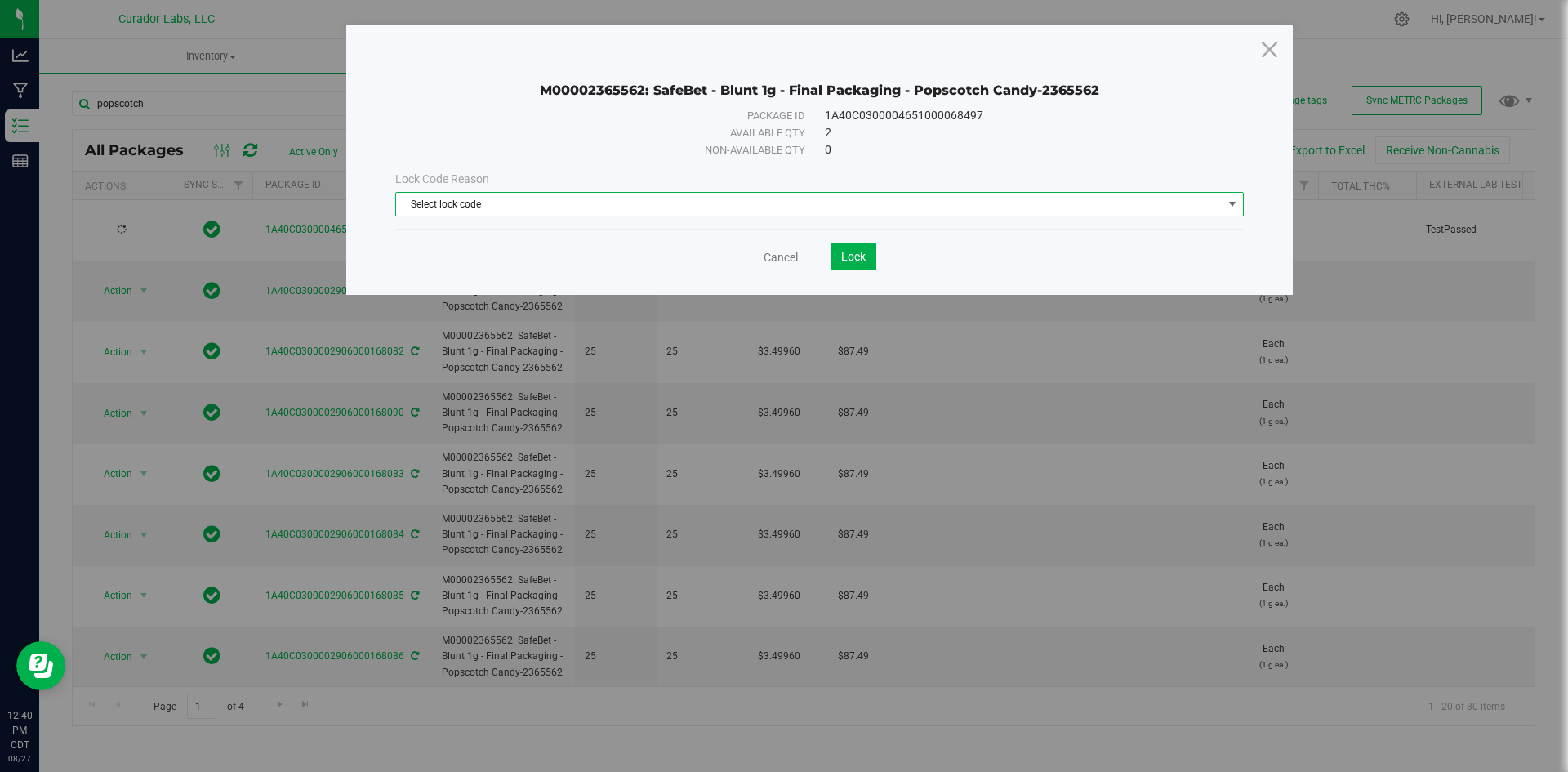
click at [487, 206] on span "Select lock code" at bounding box center [810, 203] width 827 height 23
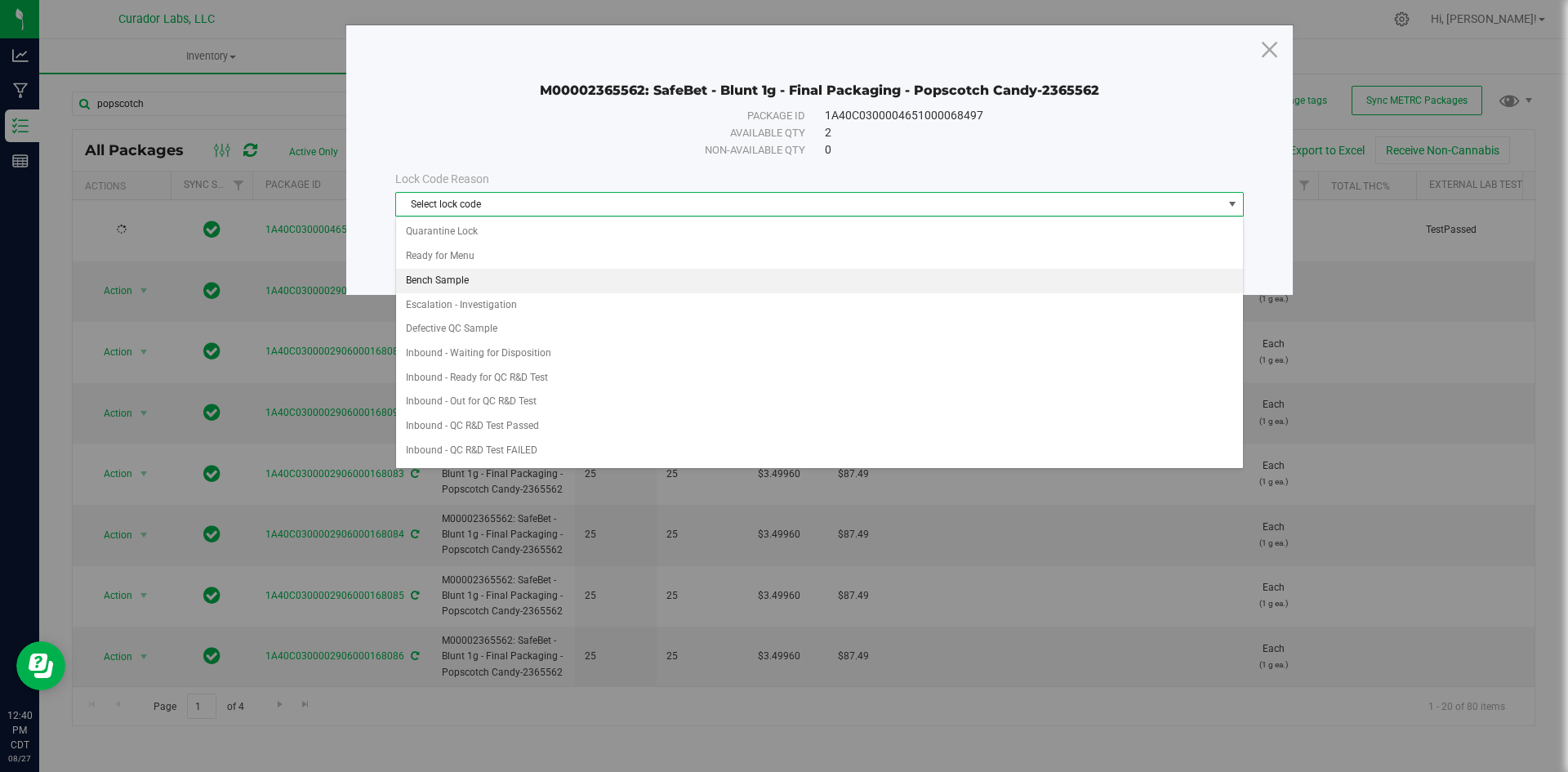
click at [452, 275] on li "Bench Sample" at bounding box center [820, 280] width 846 height 25
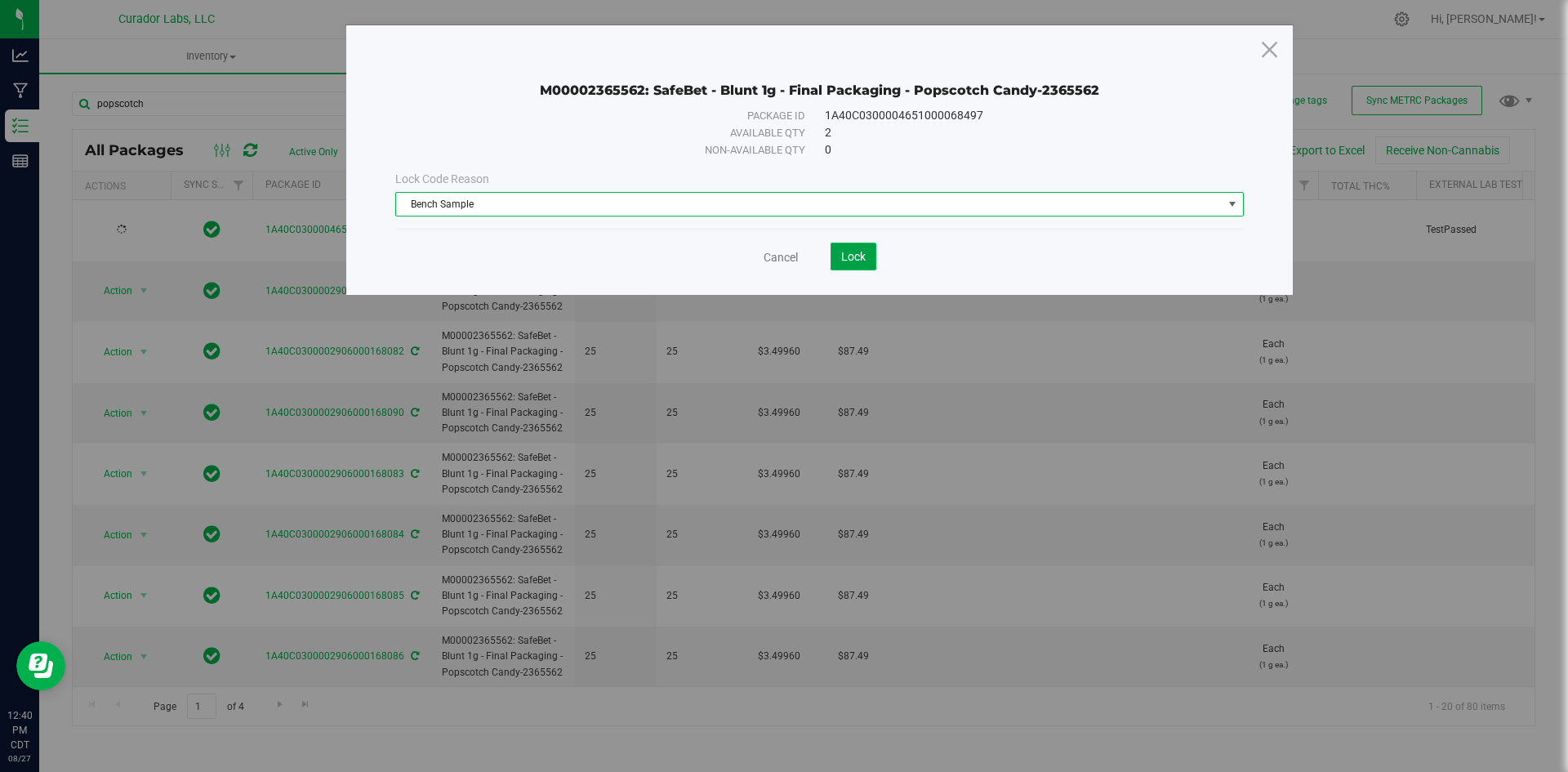
click at [863, 259] on span "Lock" at bounding box center [853, 256] width 25 height 13
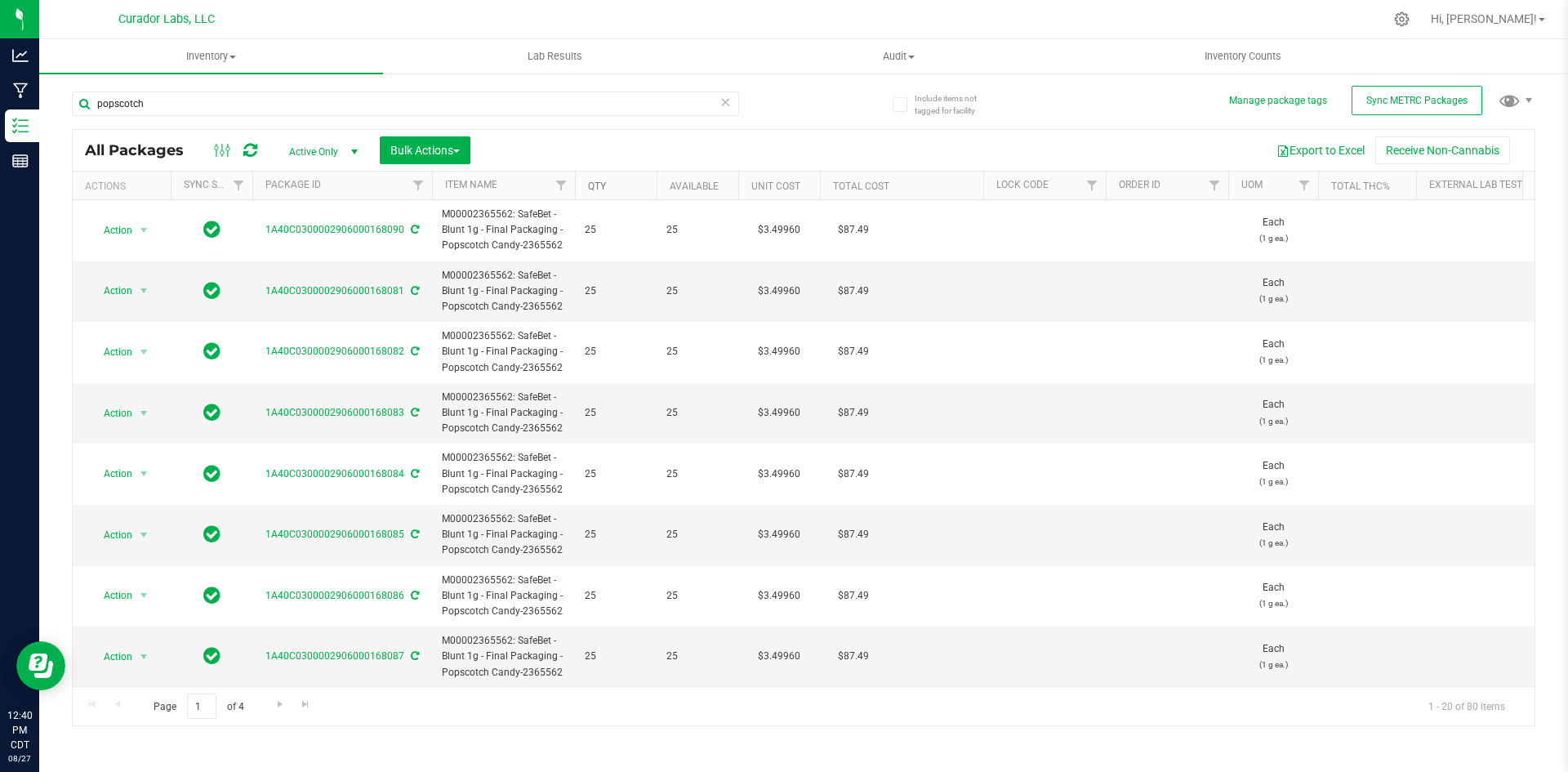
click at [596, 183] on link "Qty" at bounding box center [597, 186] width 18 height 12
drag, startPoint x: 565, startPoint y: 308, endPoint x: 441, endPoint y: 267, distance: 130.6
click at [441, 267] on td "M00002365562: SafeBet - Blunt 1g - Final Packaging - Popscotch Candy-2365562" at bounding box center [504, 292] width 143 height 61
copy span "M00002365562: SafeBet - Blunt 1g - Final Packaging - Popscotch Candy-2365562"
click at [403, 137] on button "Bulk Actions" at bounding box center [424, 151] width 90 height 28
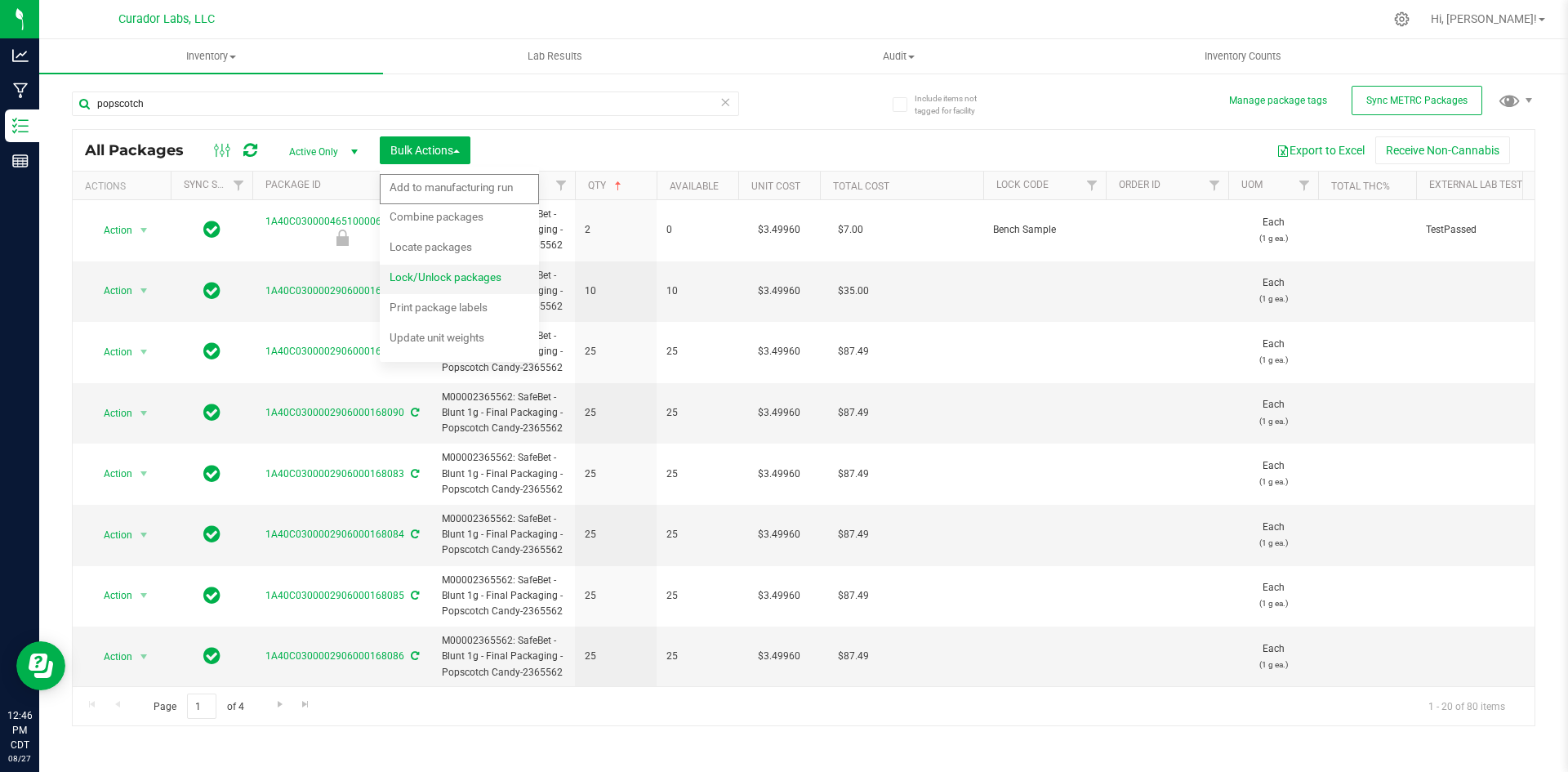
click at [401, 282] on span "Lock/Unlock packages" at bounding box center [445, 276] width 112 height 13
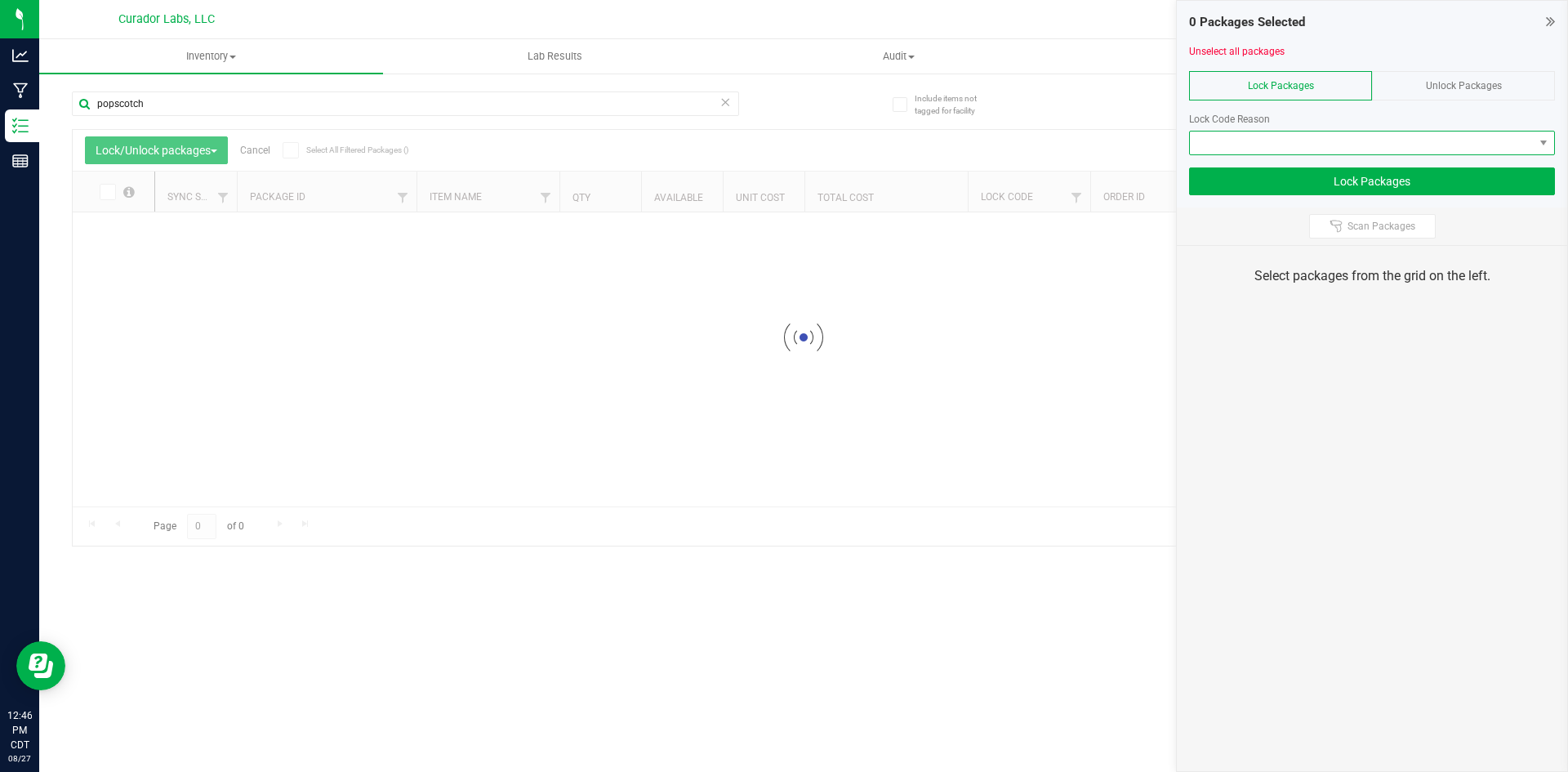
click at [1319, 144] on span at bounding box center [1362, 143] width 344 height 23
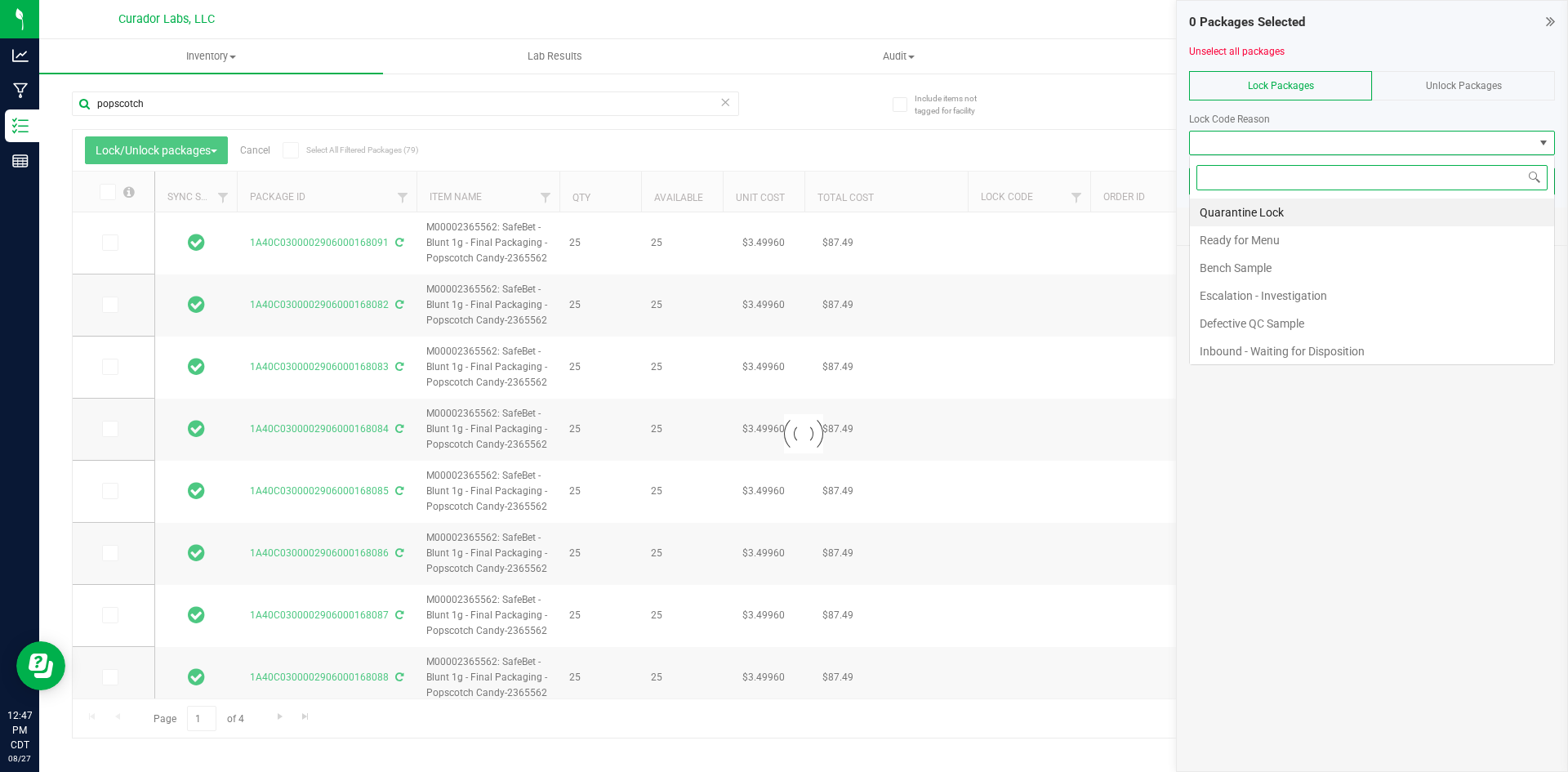
type input "2026-07-24"
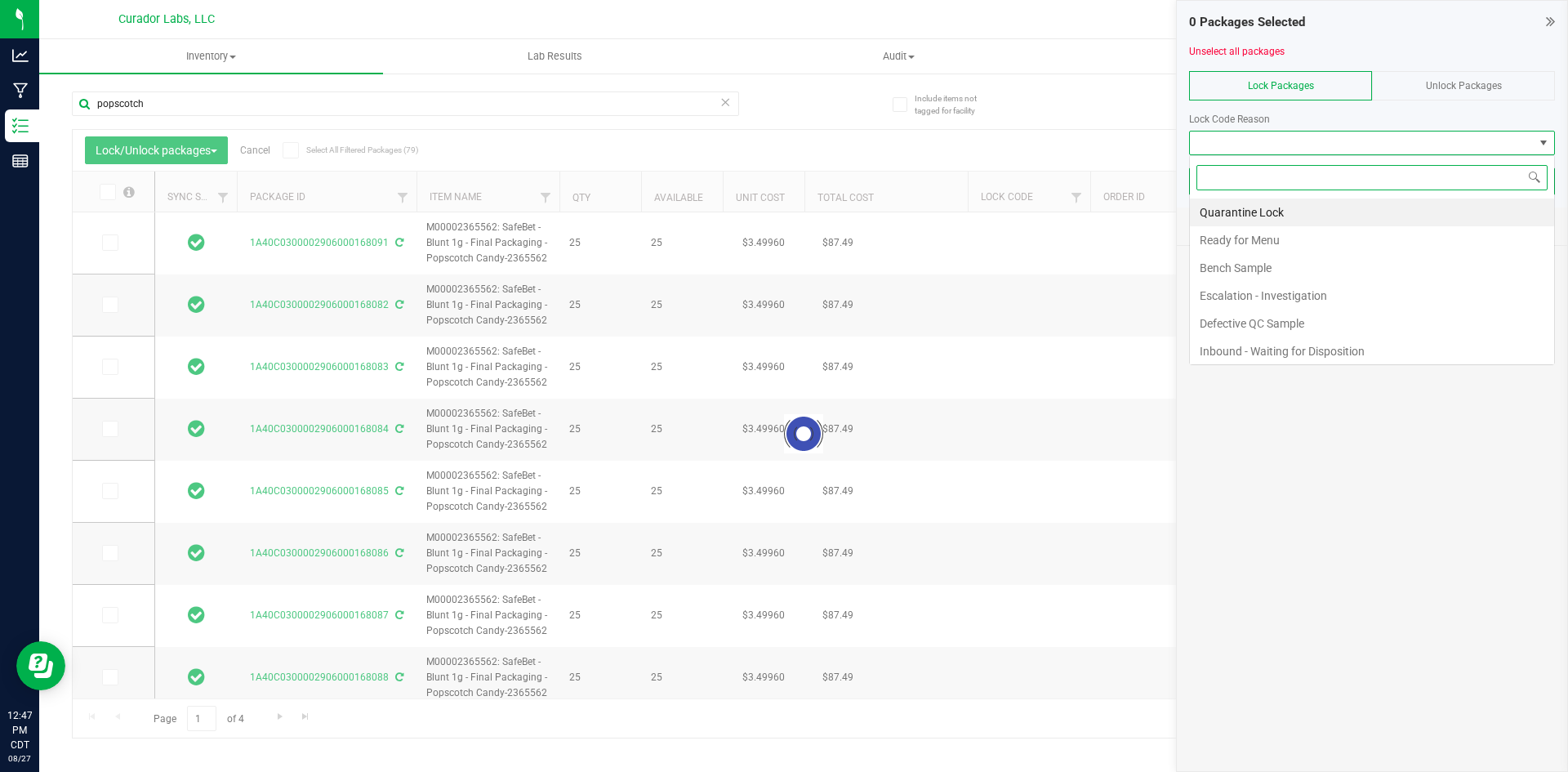
type input "2026-07-24"
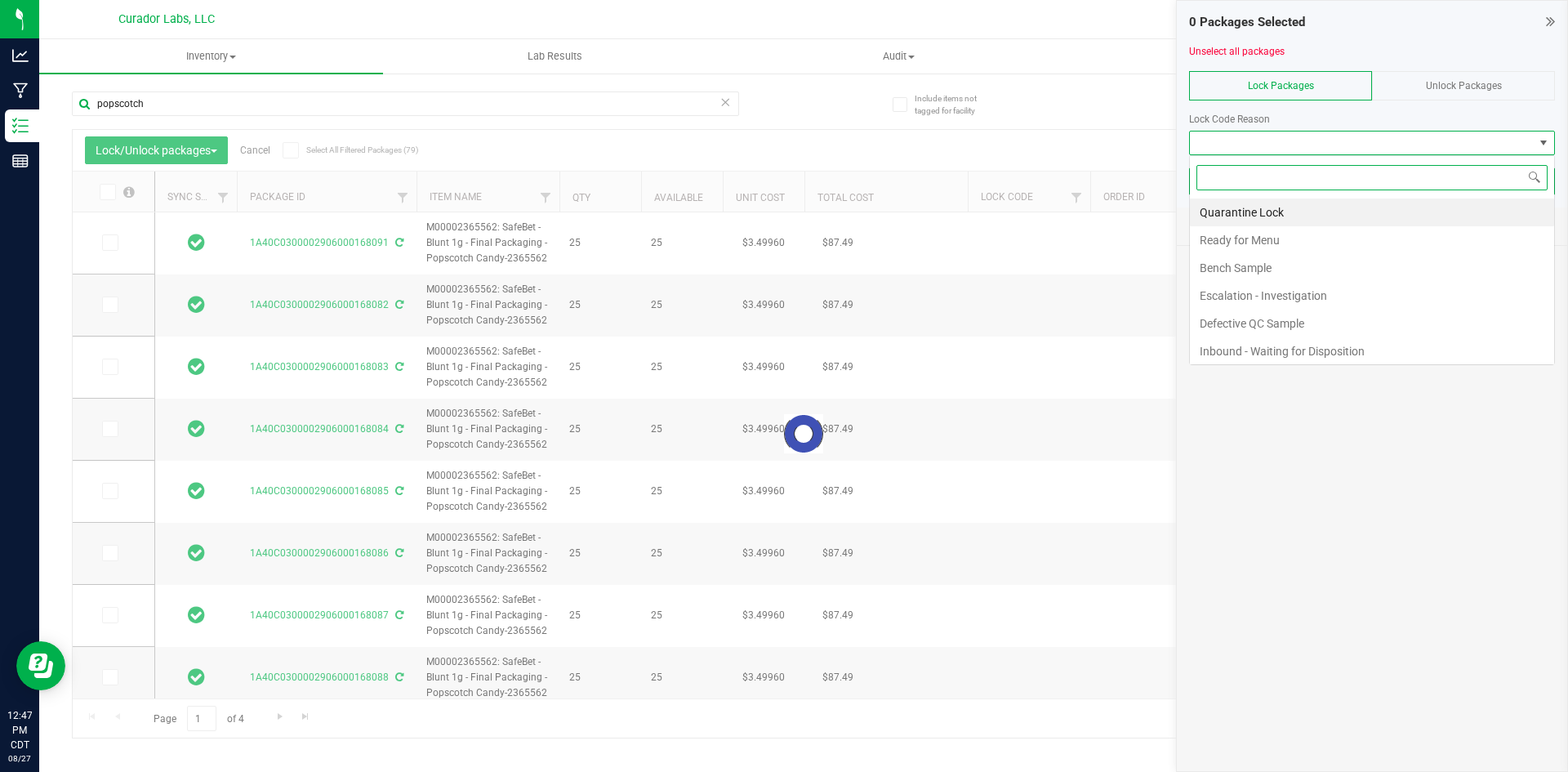
type input "2026-07-24"
click at [1284, 236] on li "Ready for Menu" at bounding box center [1373, 240] width 365 height 28
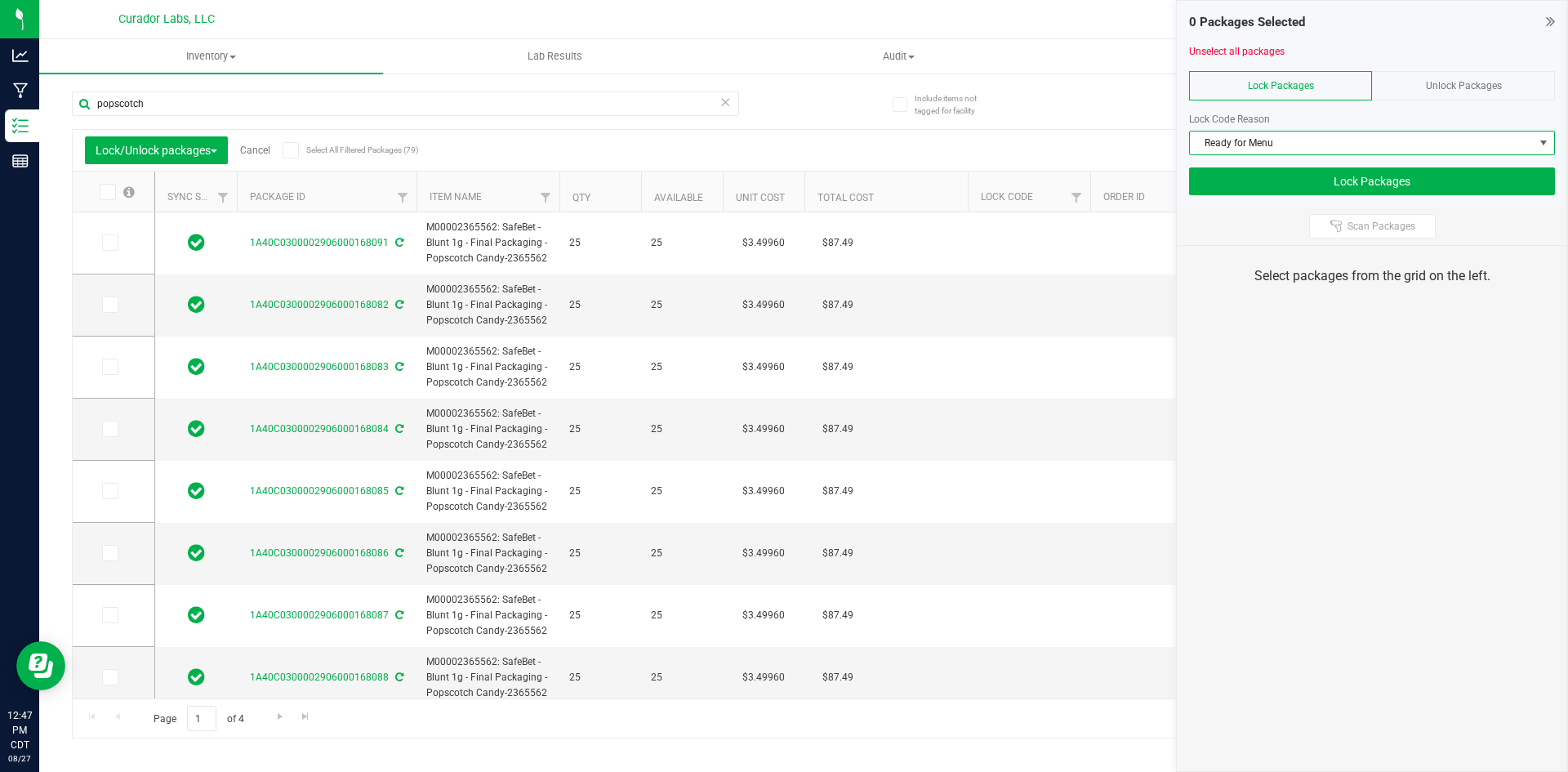
click at [290, 151] on icon at bounding box center [290, 151] width 11 height 0
click at [0, 0] on input "Select All Filtered Packages (79)" at bounding box center [0, 0] width 0 height 0
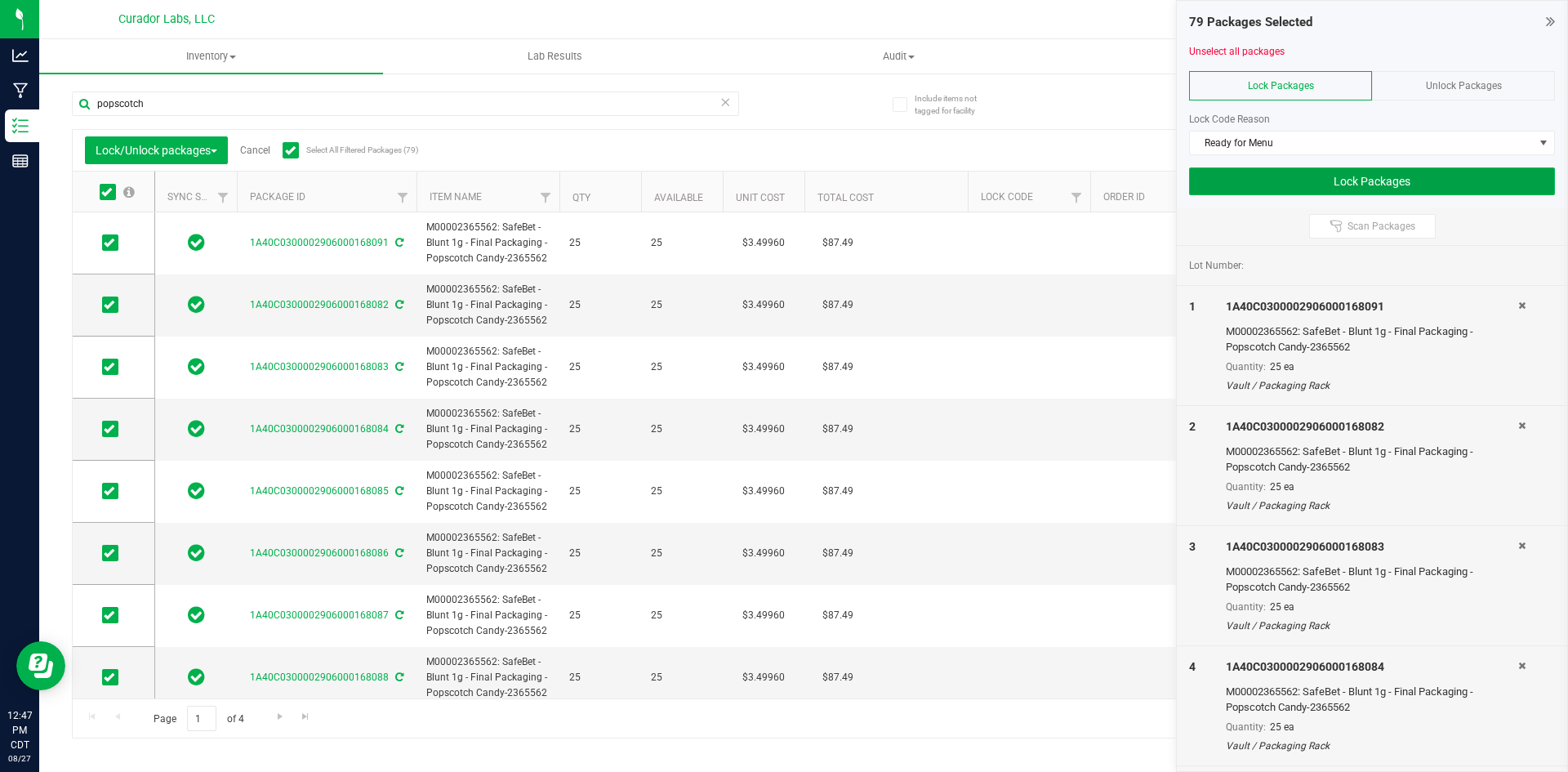
click at [1255, 176] on button "Lock Packages" at bounding box center [1372, 181] width 366 height 28
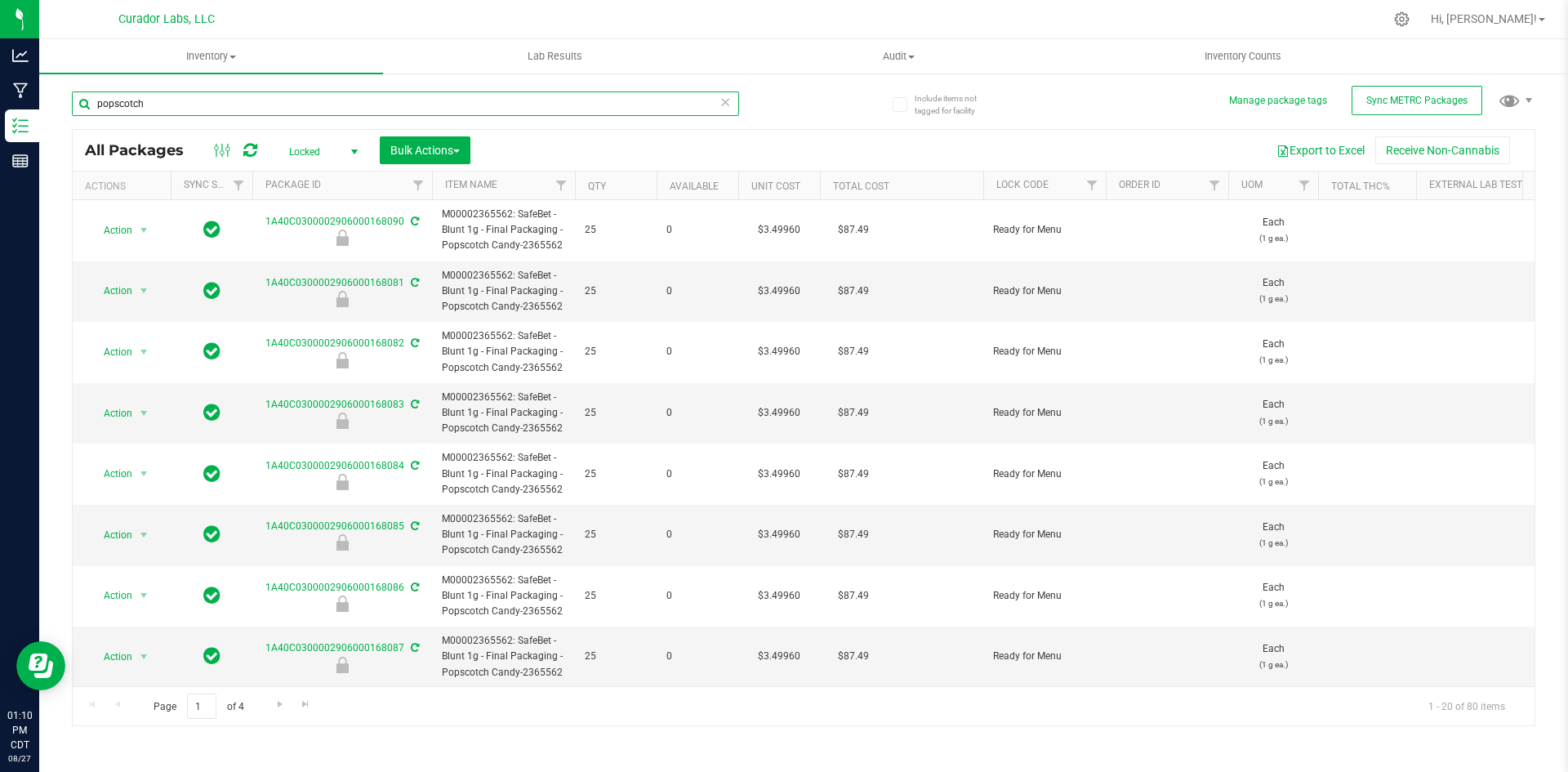
drag, startPoint x: 157, startPoint y: 109, endPoint x: 113, endPoint y: 131, distance: 49.2
click at [113, 131] on div "popscotch All Packages Locked Active Only Lab Samples Locked All External Inter…" at bounding box center [804, 401] width 1464 height 650
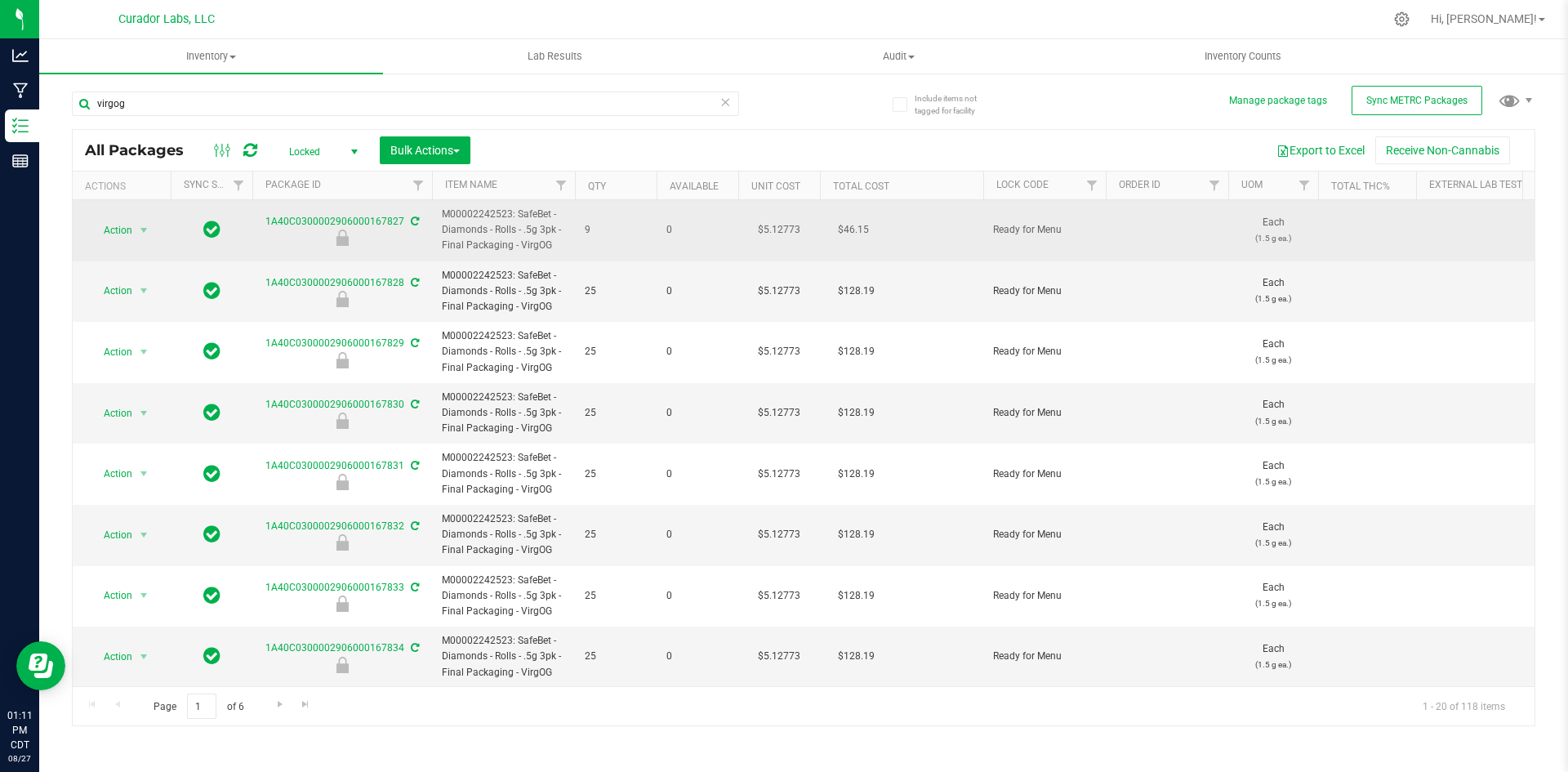
drag, startPoint x: 548, startPoint y: 246, endPoint x: 439, endPoint y: 220, distance: 112.1
click at [439, 220] on td "M00002242523: SafeBet - Diamonds - Rolls - .5g 3pk - Final Packaging - VirgOG" at bounding box center [504, 231] width 143 height 61
copy span "M00002242523: SafeBet - Diamonds - Rolls - .5g 3pk - Final Packaging - VirgOG"
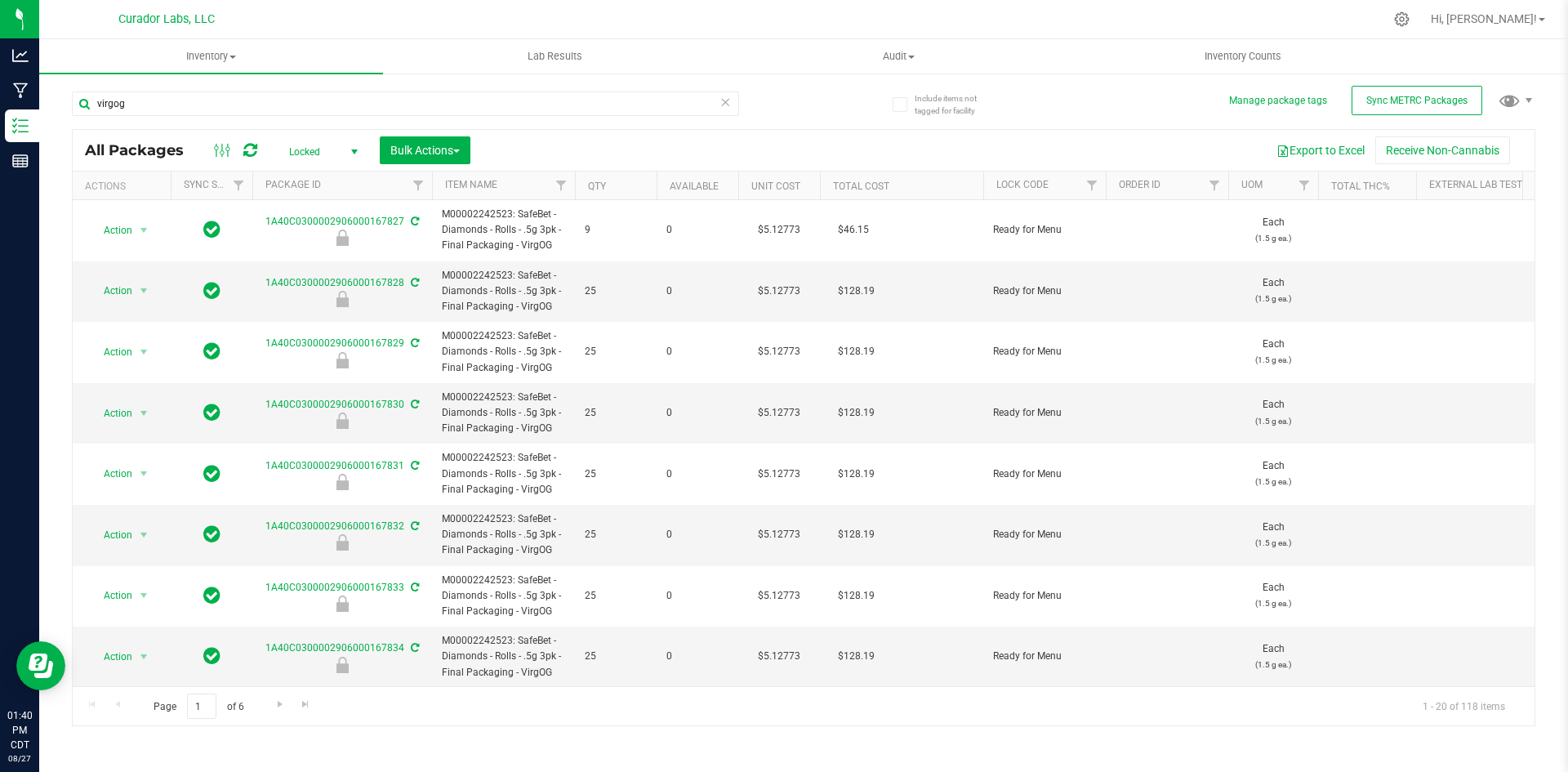
click at [723, 104] on icon at bounding box center [726, 101] width 12 height 20
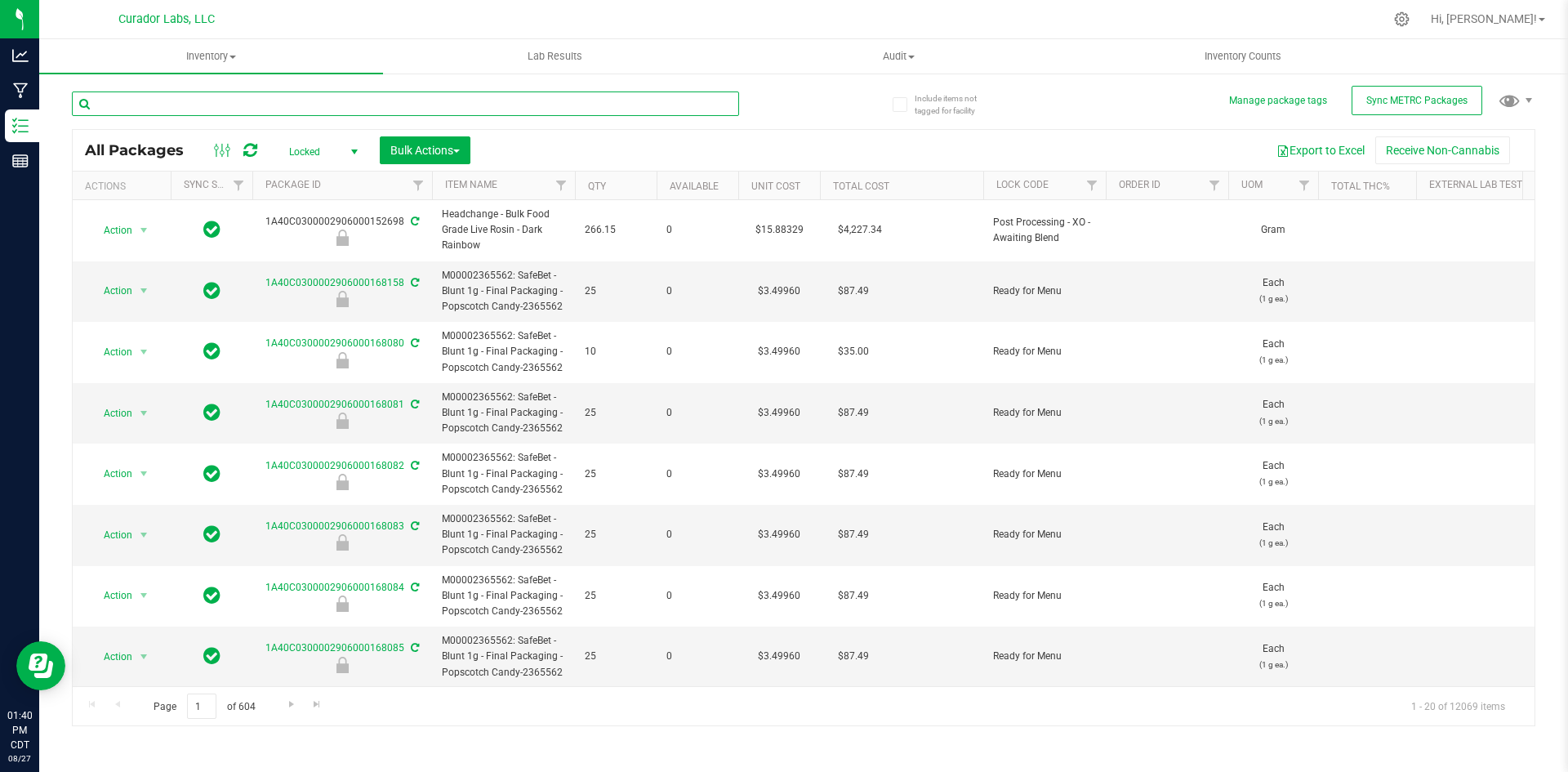
click at [401, 106] on input "text" at bounding box center [405, 103] width 667 height 25
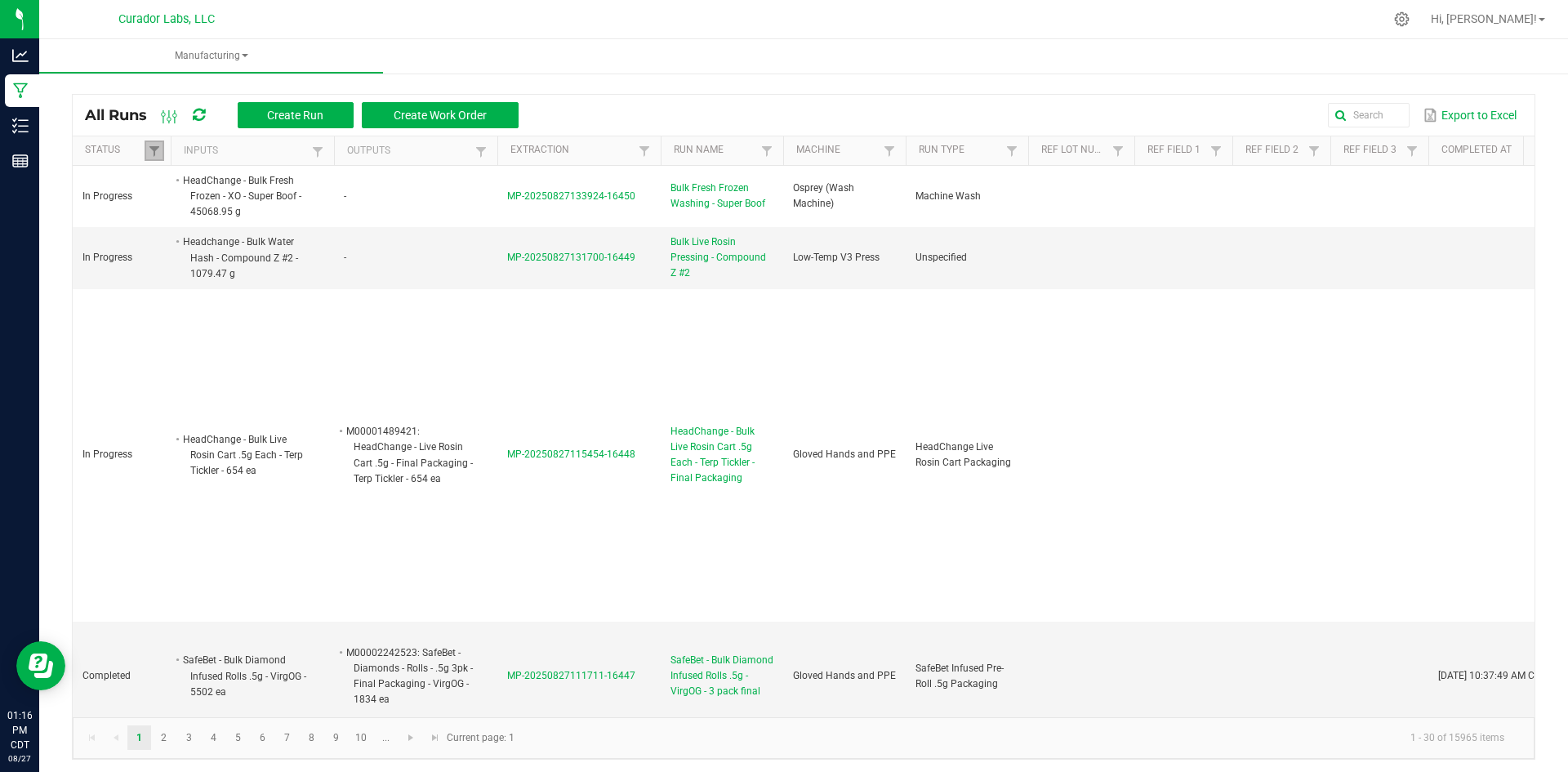
click at [153, 142] on link at bounding box center [155, 151] width 20 height 21
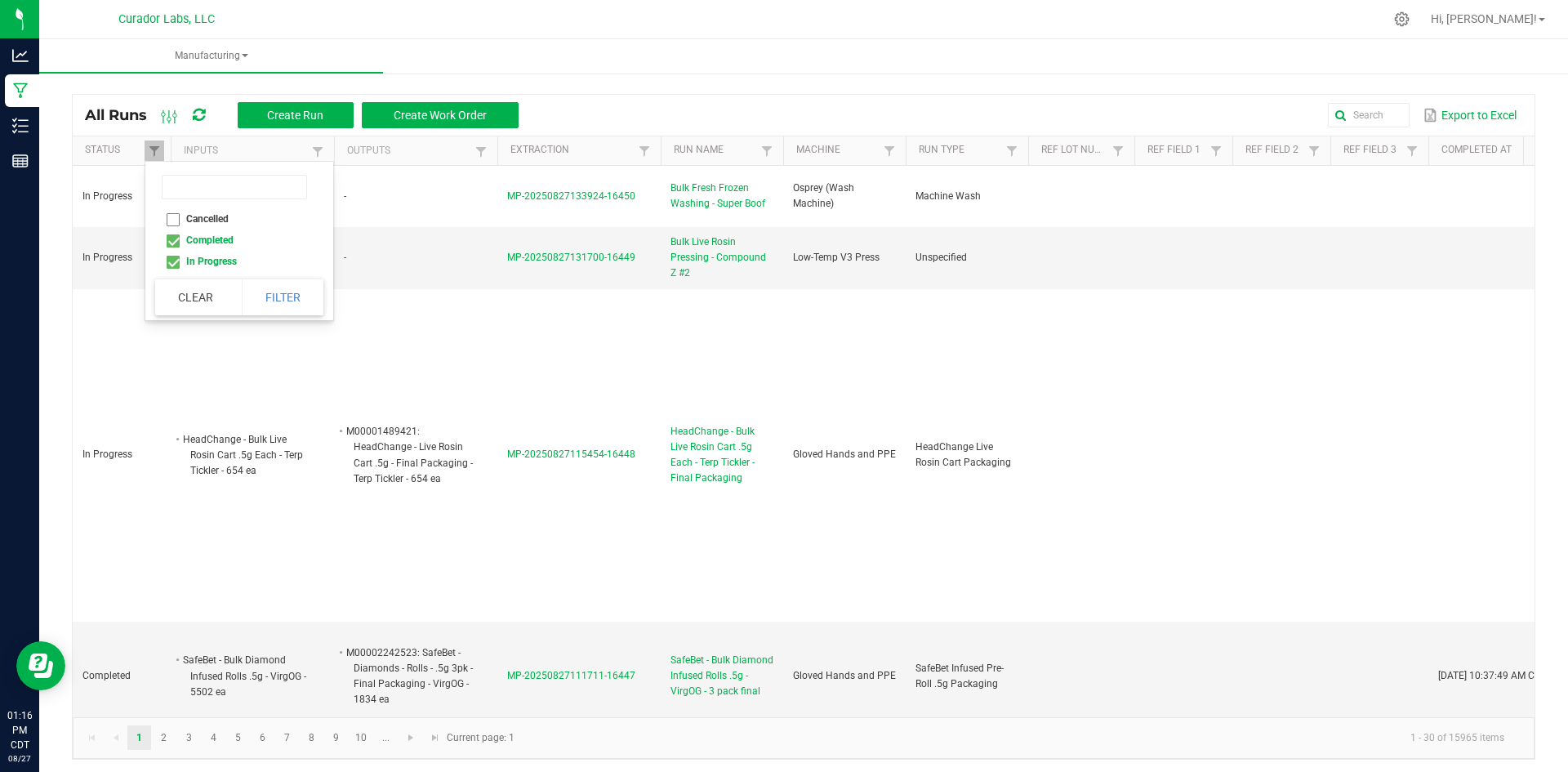
click at [175, 237] on li "Completed" at bounding box center [235, 240] width 159 height 21
checkbox input "false"
click at [272, 289] on button "Filter" at bounding box center [282, 297] width 81 height 36
